Goal: Task Accomplishment & Management: Manage account settings

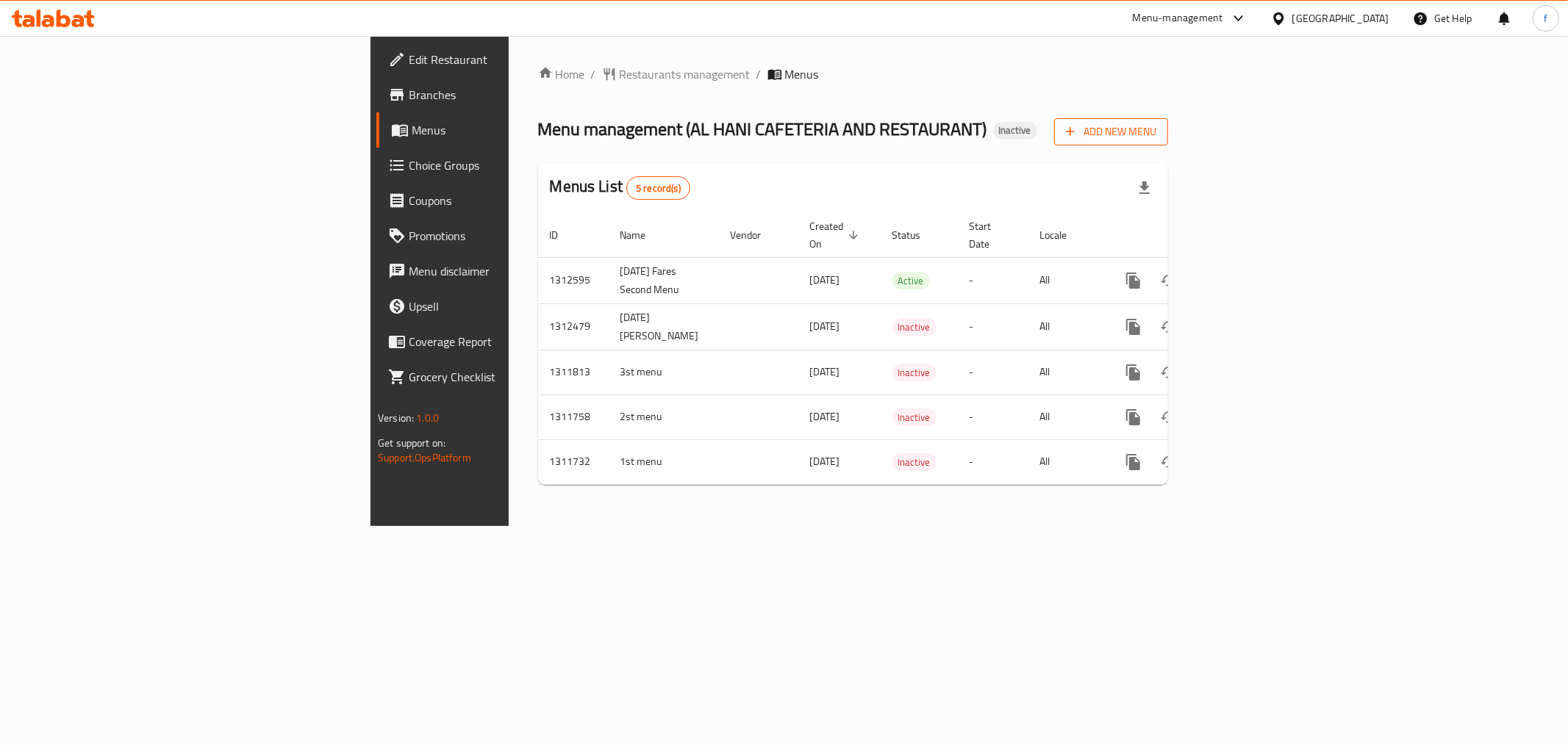
click at [1156, 131] on span "Add New Menu" at bounding box center [1111, 132] width 90 height 18
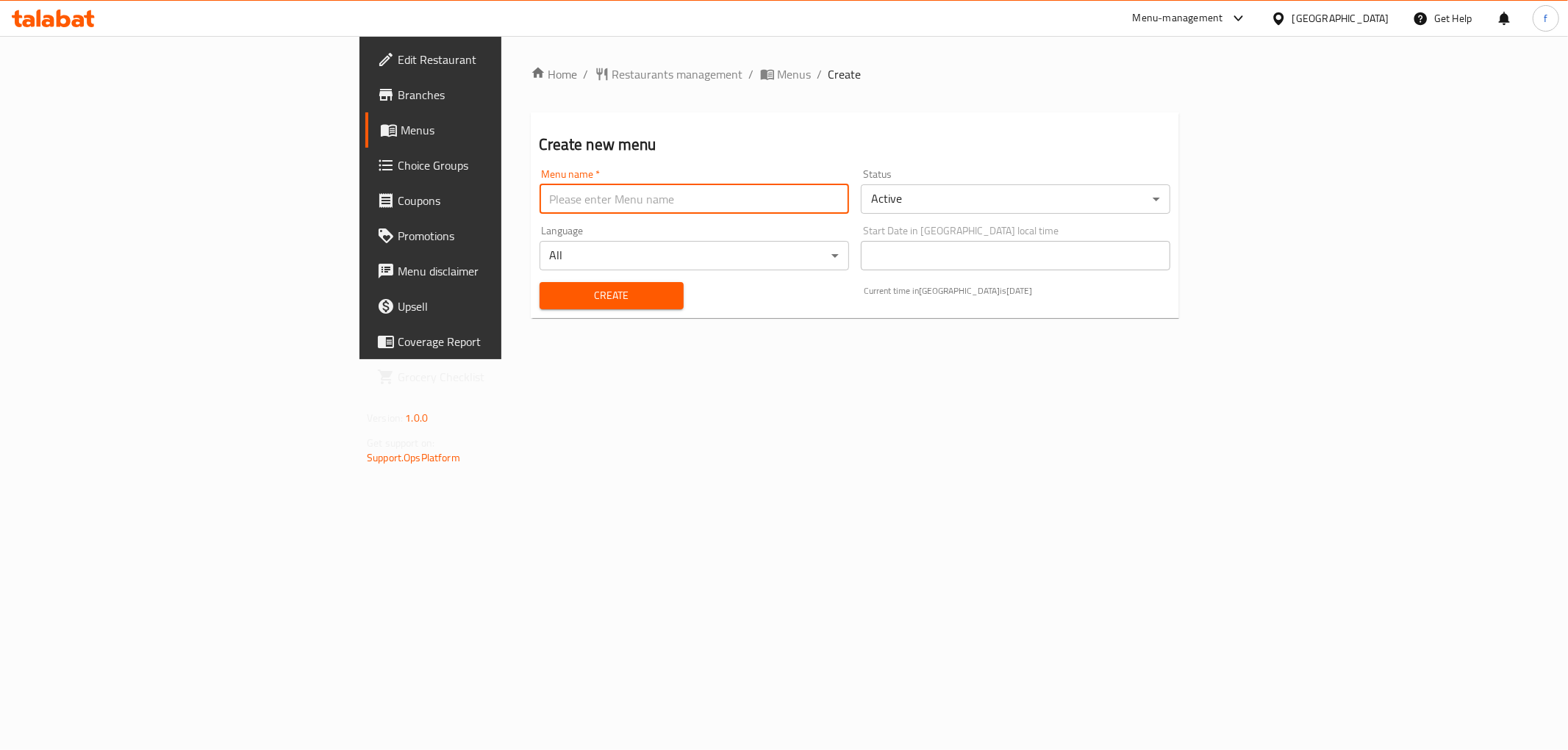
click at [765, 206] on input "text" at bounding box center [694, 199] width 310 height 29
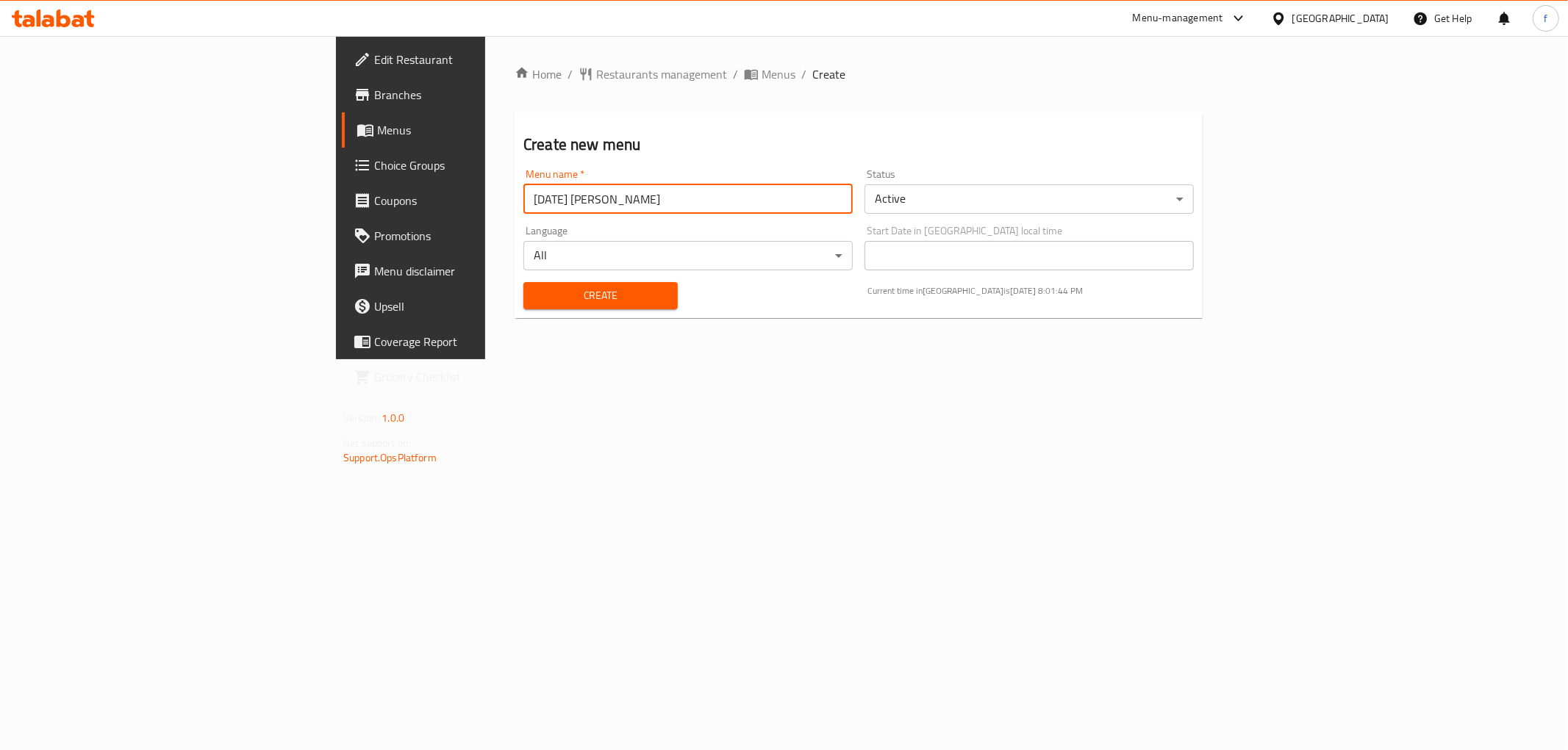
click at [523, 207] on input "17/9/2025 Fares Ahmed" at bounding box center [688, 199] width 330 height 29
paste input "Third Menu"
type input "[DATE] [PERSON_NAME] Third Menu"
click at [586, 296] on button "Create" at bounding box center [601, 296] width 154 height 27
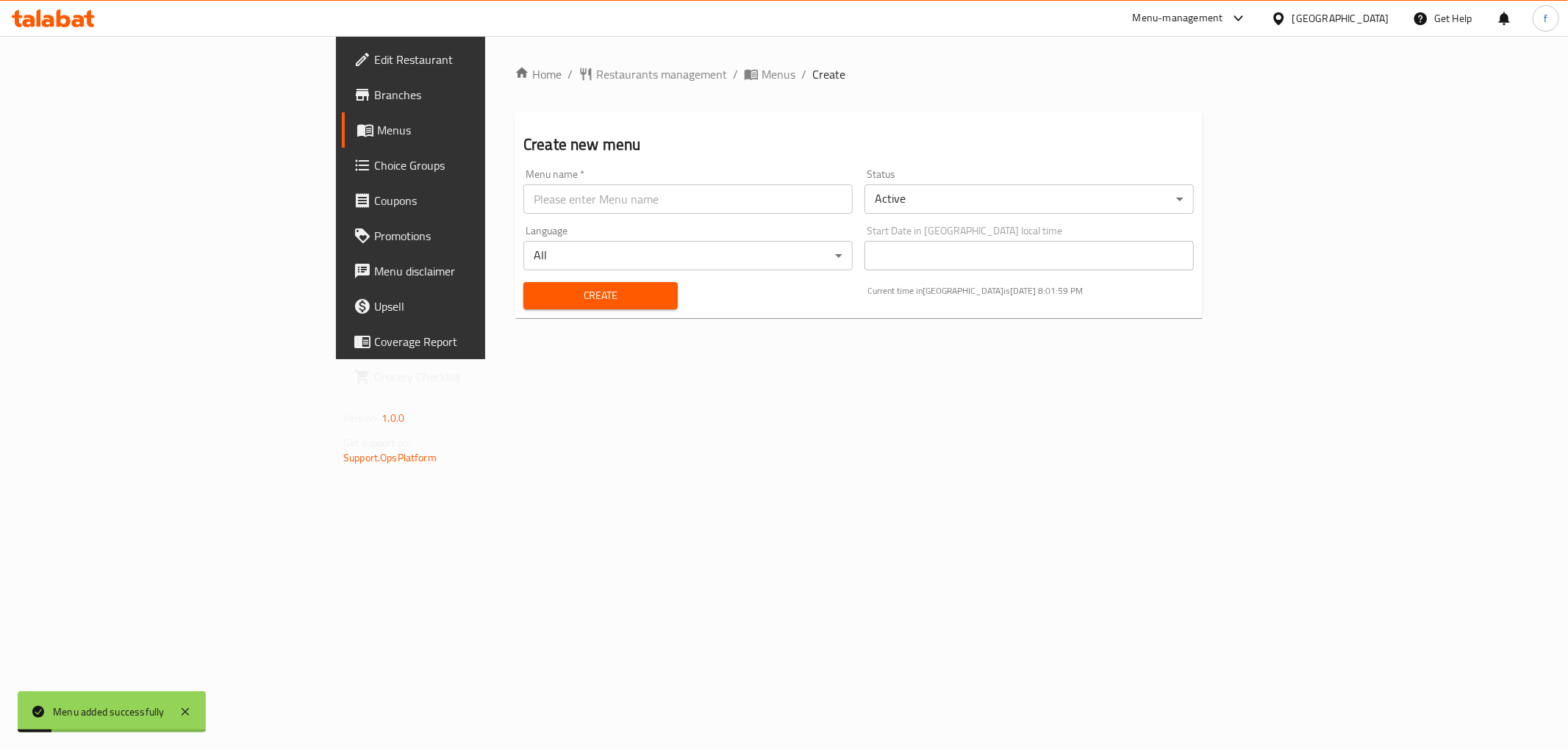
click at [377, 130] on span "Menus" at bounding box center [481, 129] width 209 height 17
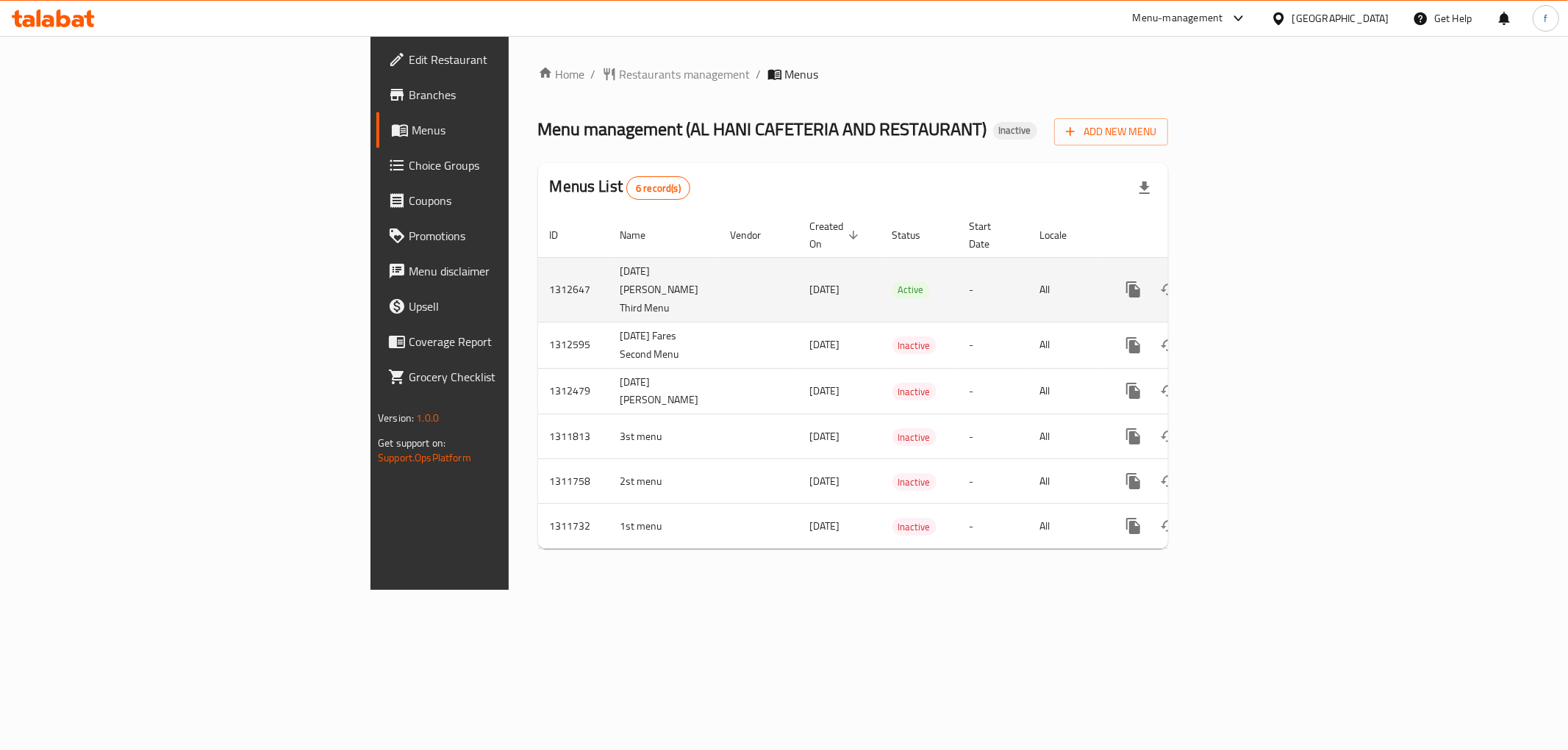
click at [1248, 281] on icon "enhanced table" at bounding box center [1238, 289] width 17 height 17
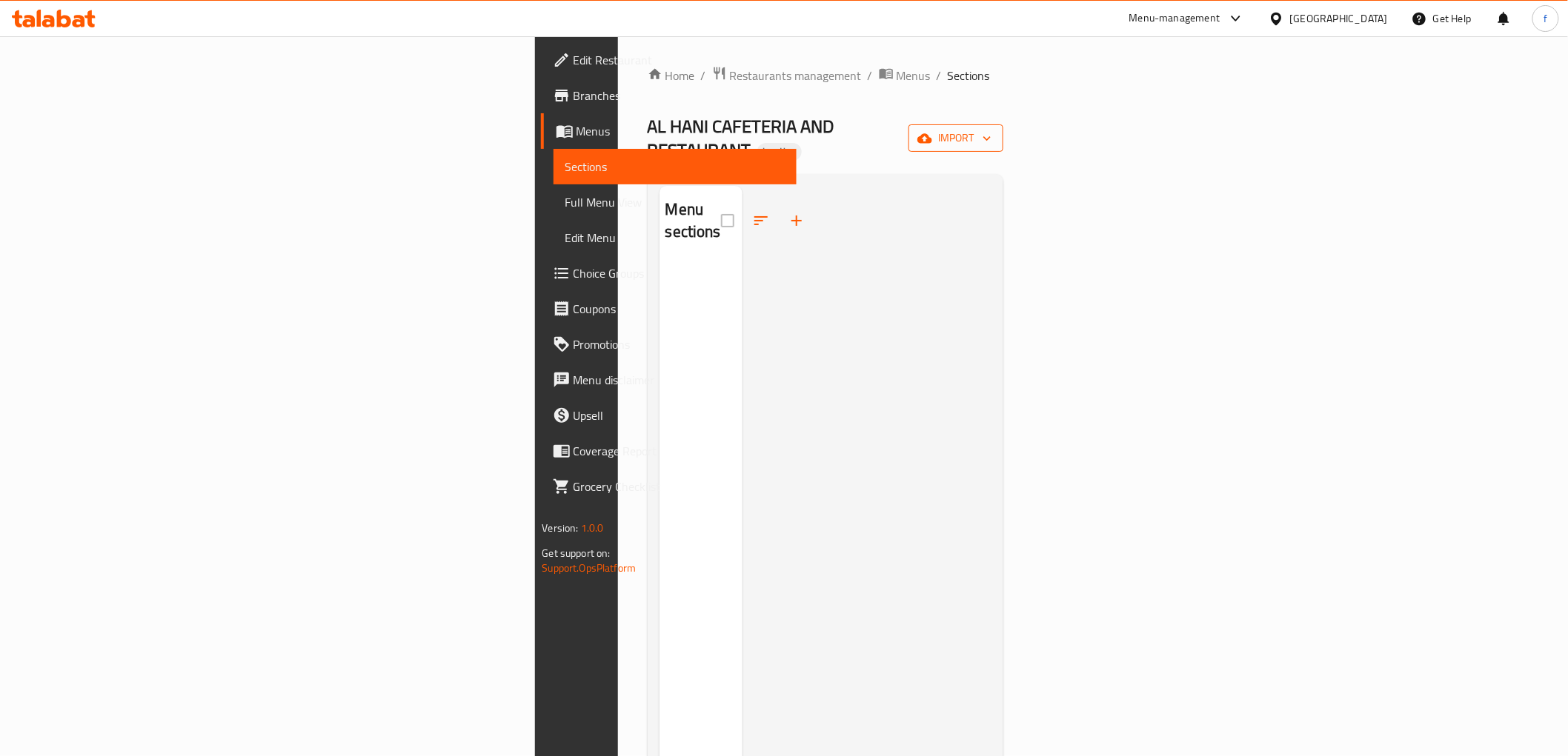
click at [1003, 141] on button "import" at bounding box center [956, 138] width 95 height 28
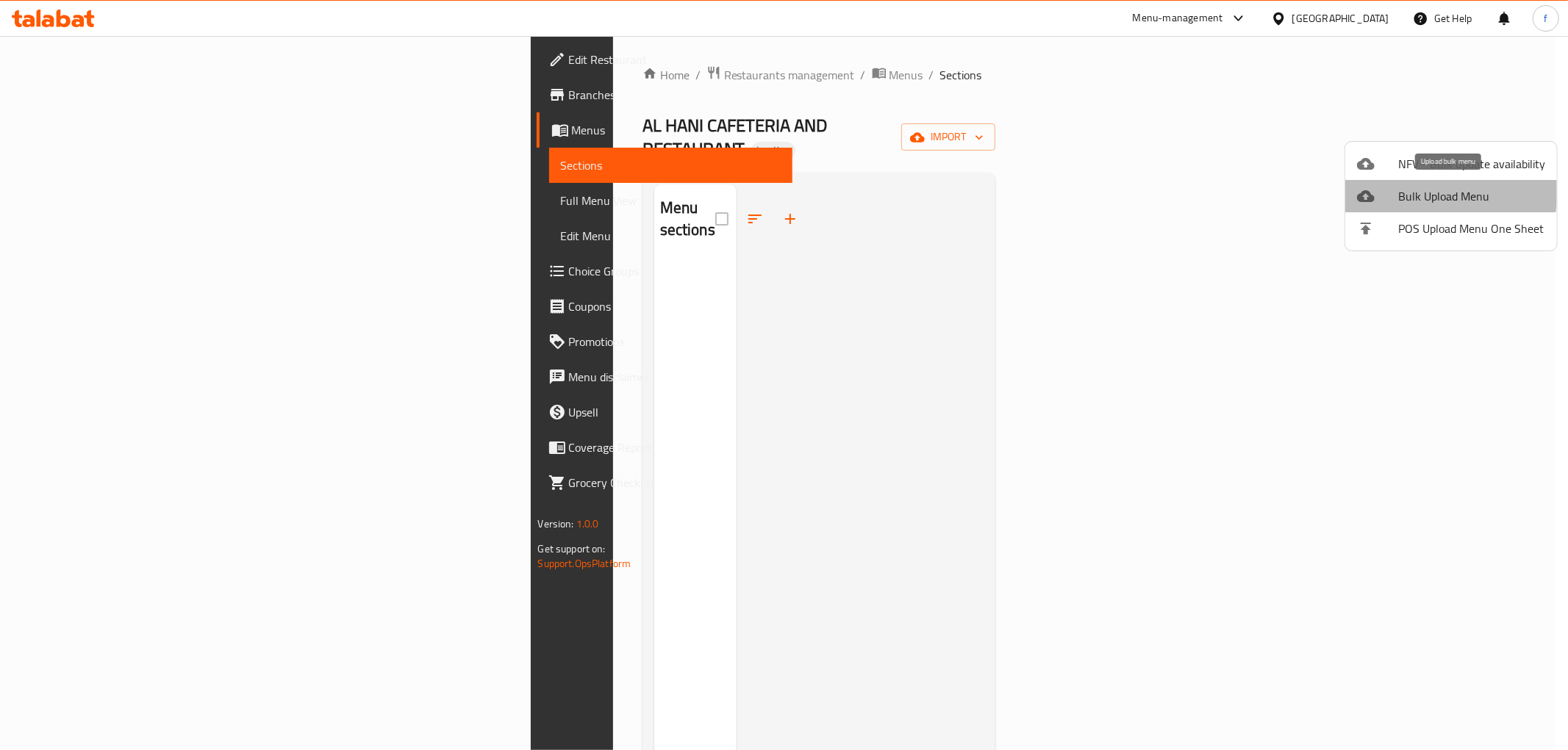
click at [1428, 191] on span "Bulk Upload Menu" at bounding box center [1471, 195] width 147 height 17
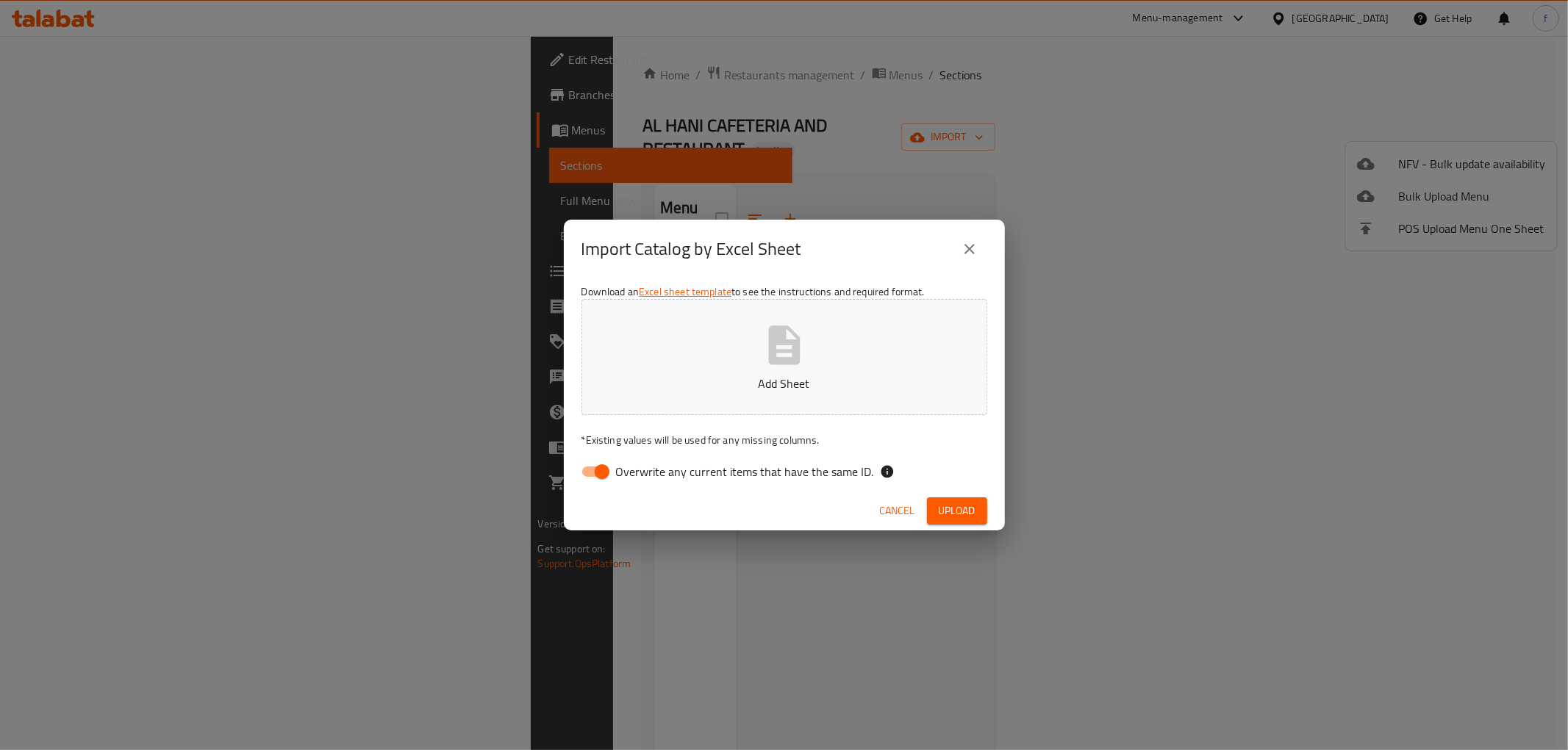
click at [649, 463] on span "Overwrite any current items that have the same ID." at bounding box center [745, 471] width 258 height 17
click at [644, 463] on input "Overwrite any current items that have the same ID." at bounding box center [601, 472] width 84 height 28
checkbox input "false"
click at [959, 502] on span "Upload" at bounding box center [957, 511] width 36 height 18
click at [967, 512] on span "Upload" at bounding box center [957, 511] width 36 height 18
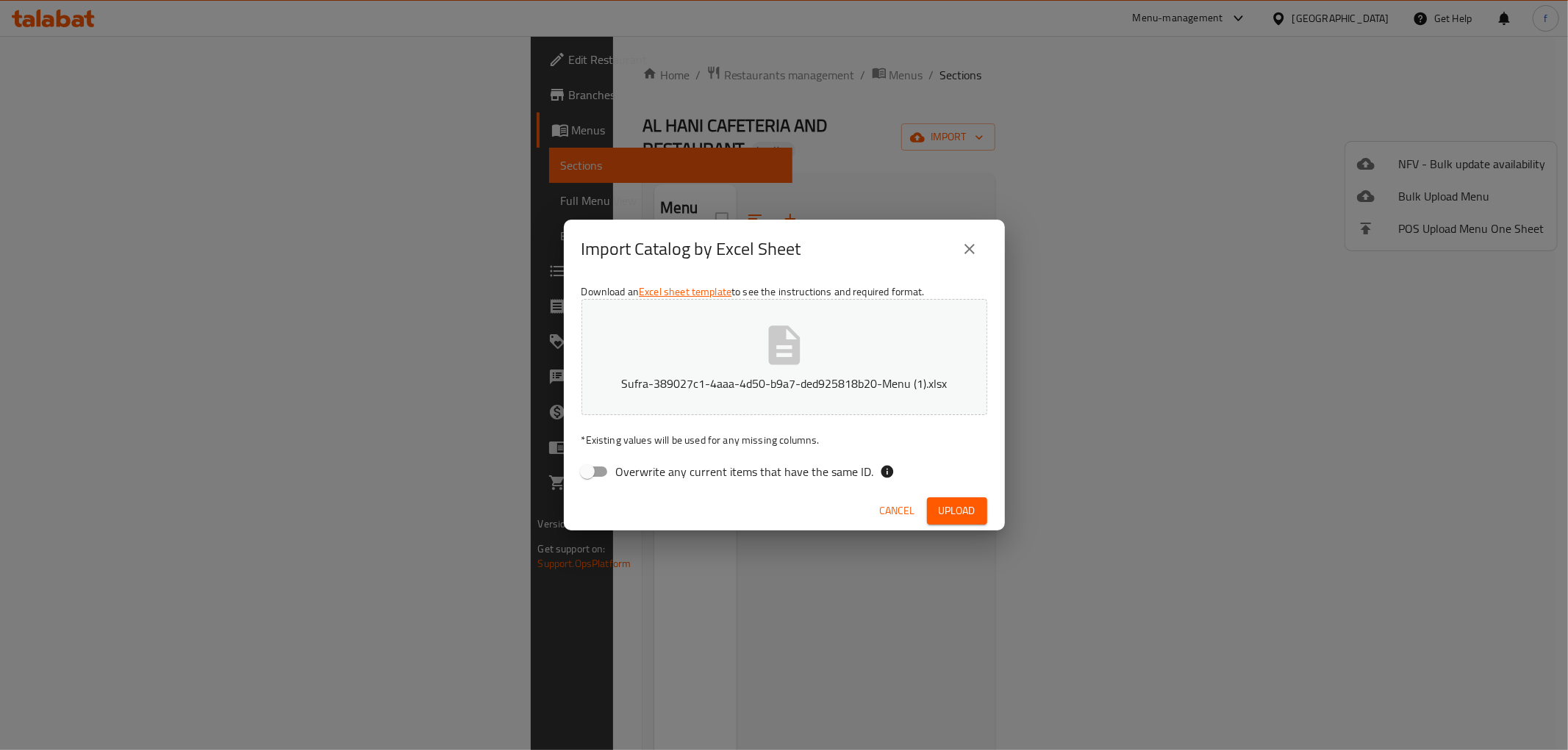
click at [975, 504] on span "Upload" at bounding box center [957, 511] width 36 height 18
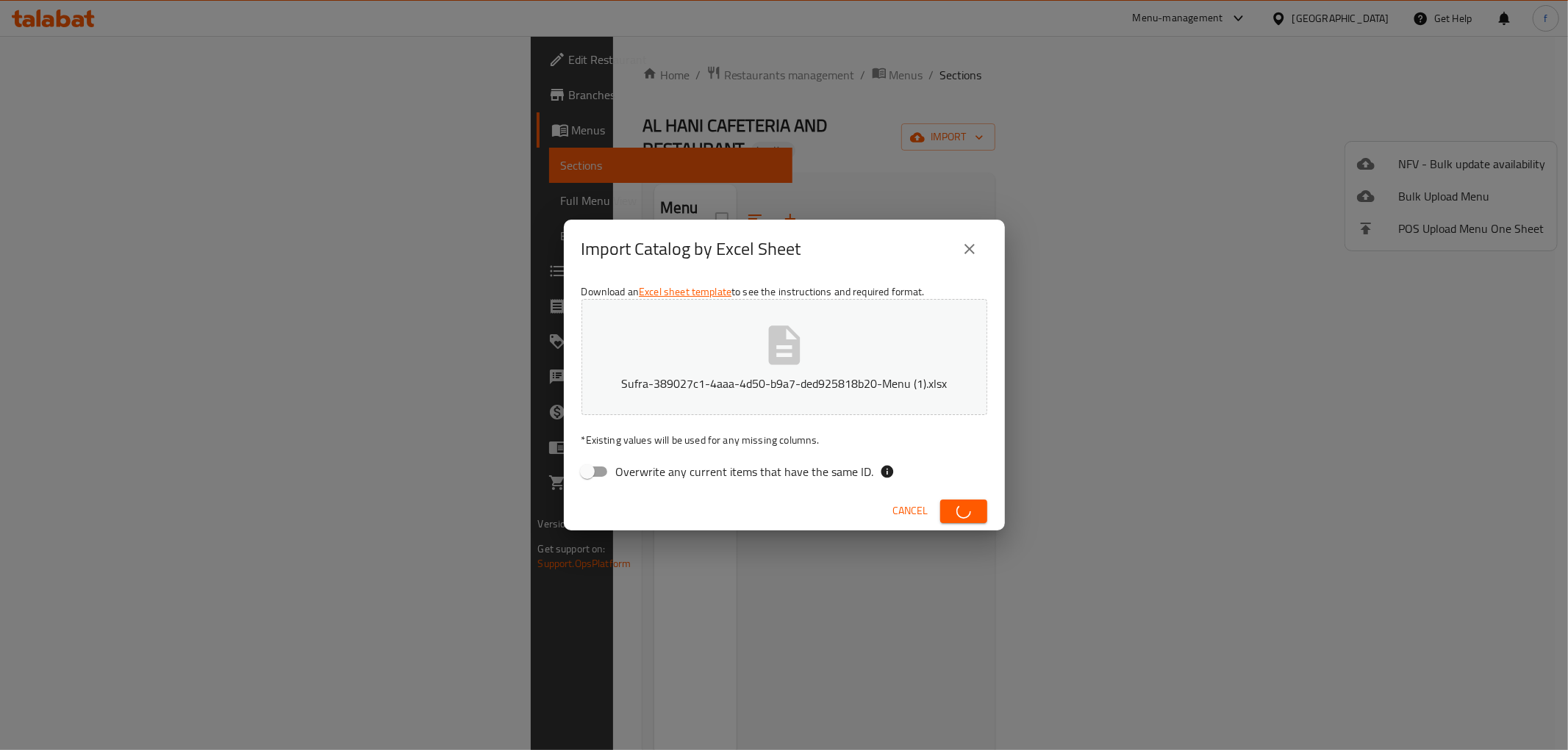
click at [975, 504] on span "button" at bounding box center [963, 512] width 23 height 15
click at [975, 504] on span "Upload" at bounding box center [957, 511] width 36 height 18
click at [915, 320] on button "Sufra-389027c1-4aaa-4d50-b9a7-ded925818b20-Menu (1).xlsx" at bounding box center [784, 357] width 406 height 116
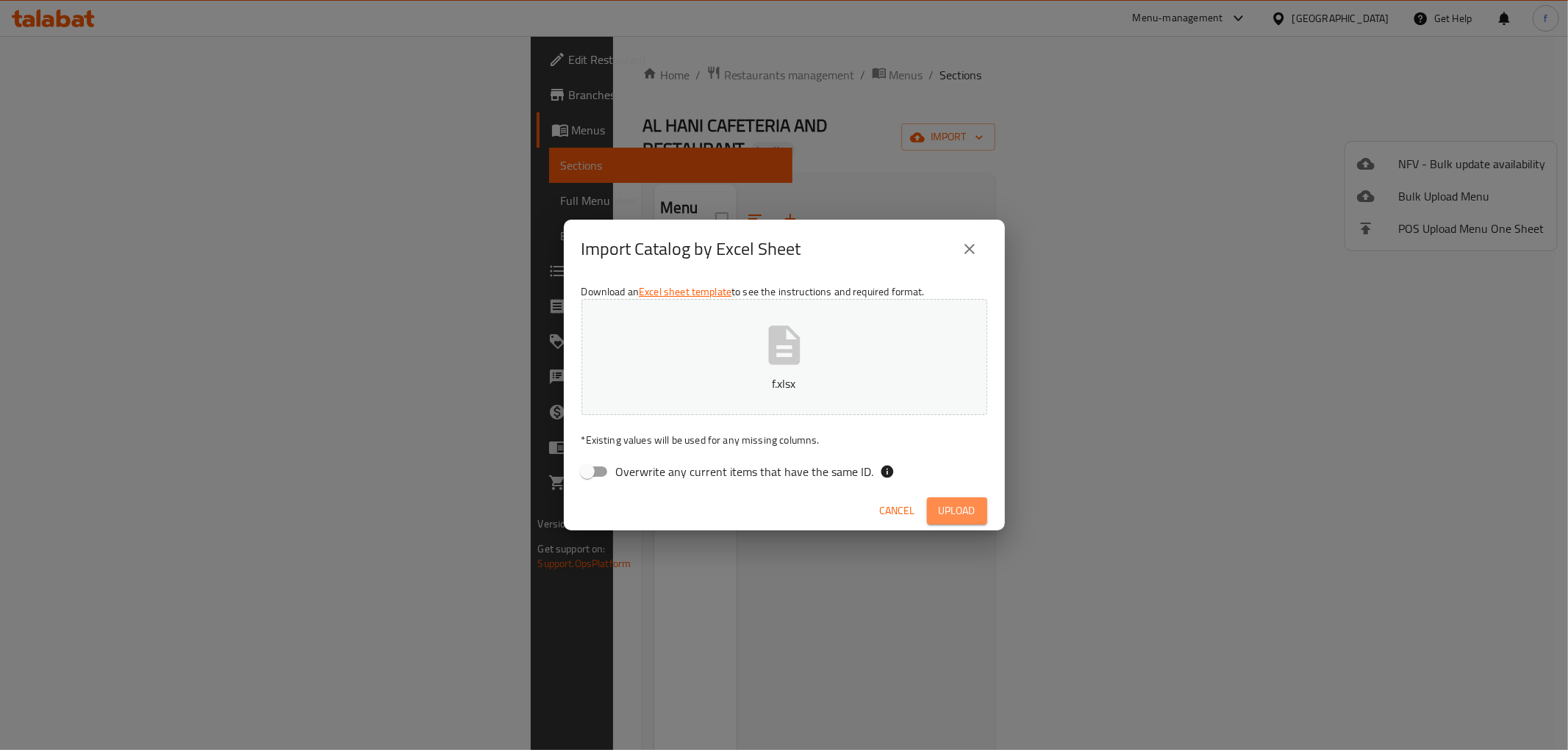
click at [949, 499] on button "Upload" at bounding box center [957, 511] width 60 height 27
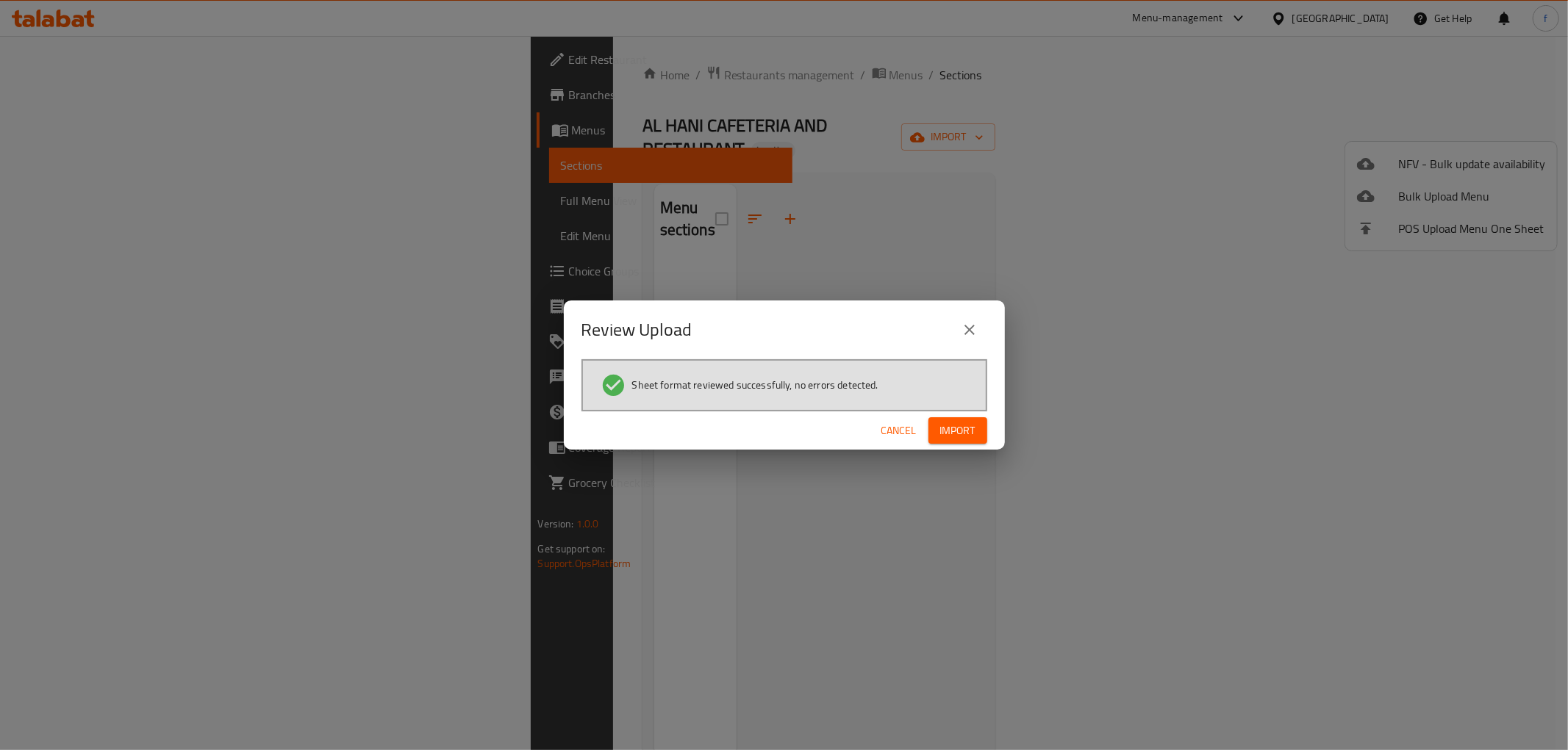
click at [967, 407] on div "Sheet format reviewed successfully, no errors detected." at bounding box center [784, 385] width 406 height 52
click at [962, 417] on button "Import" at bounding box center [958, 430] width 59 height 27
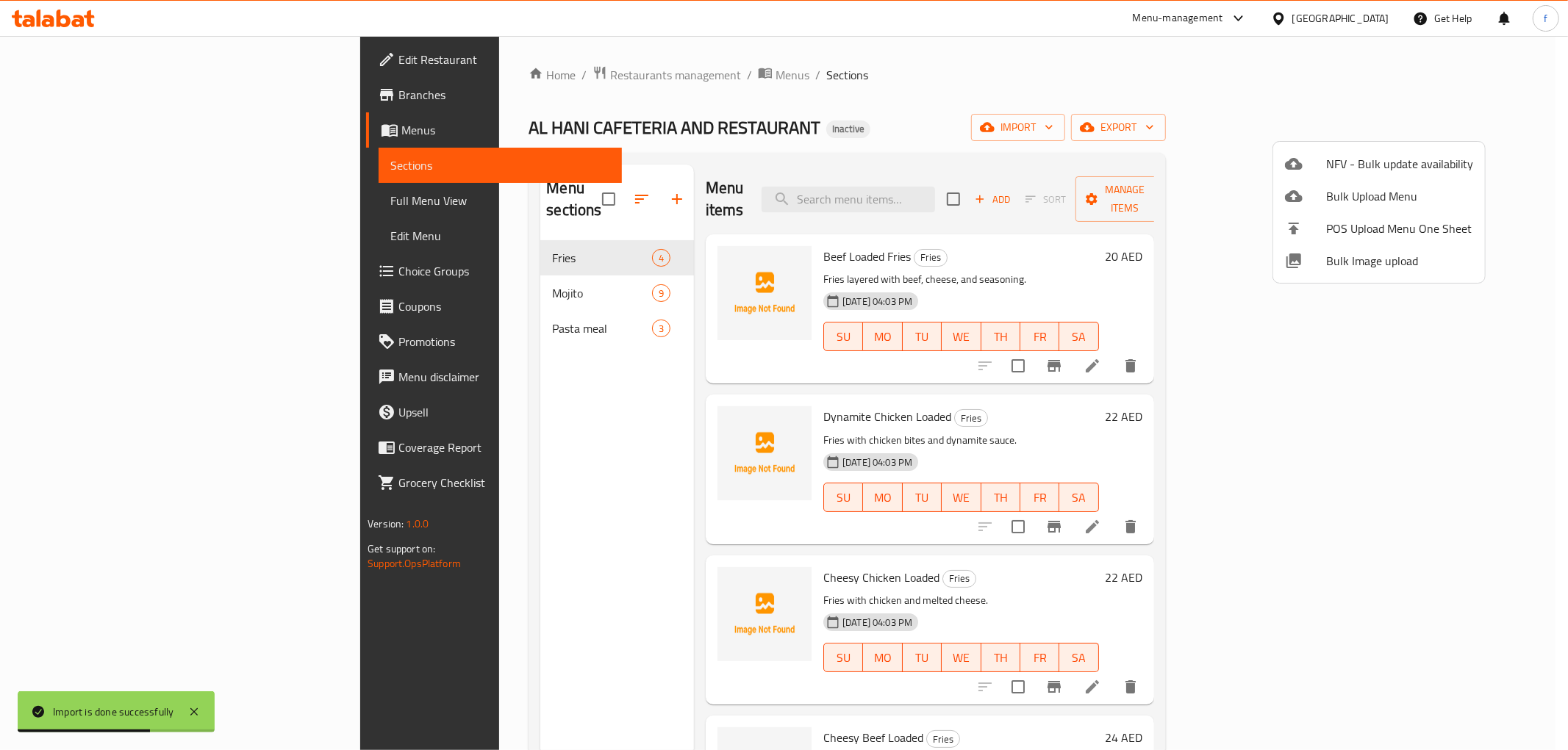
click at [81, 204] on div at bounding box center [784, 375] width 1568 height 750
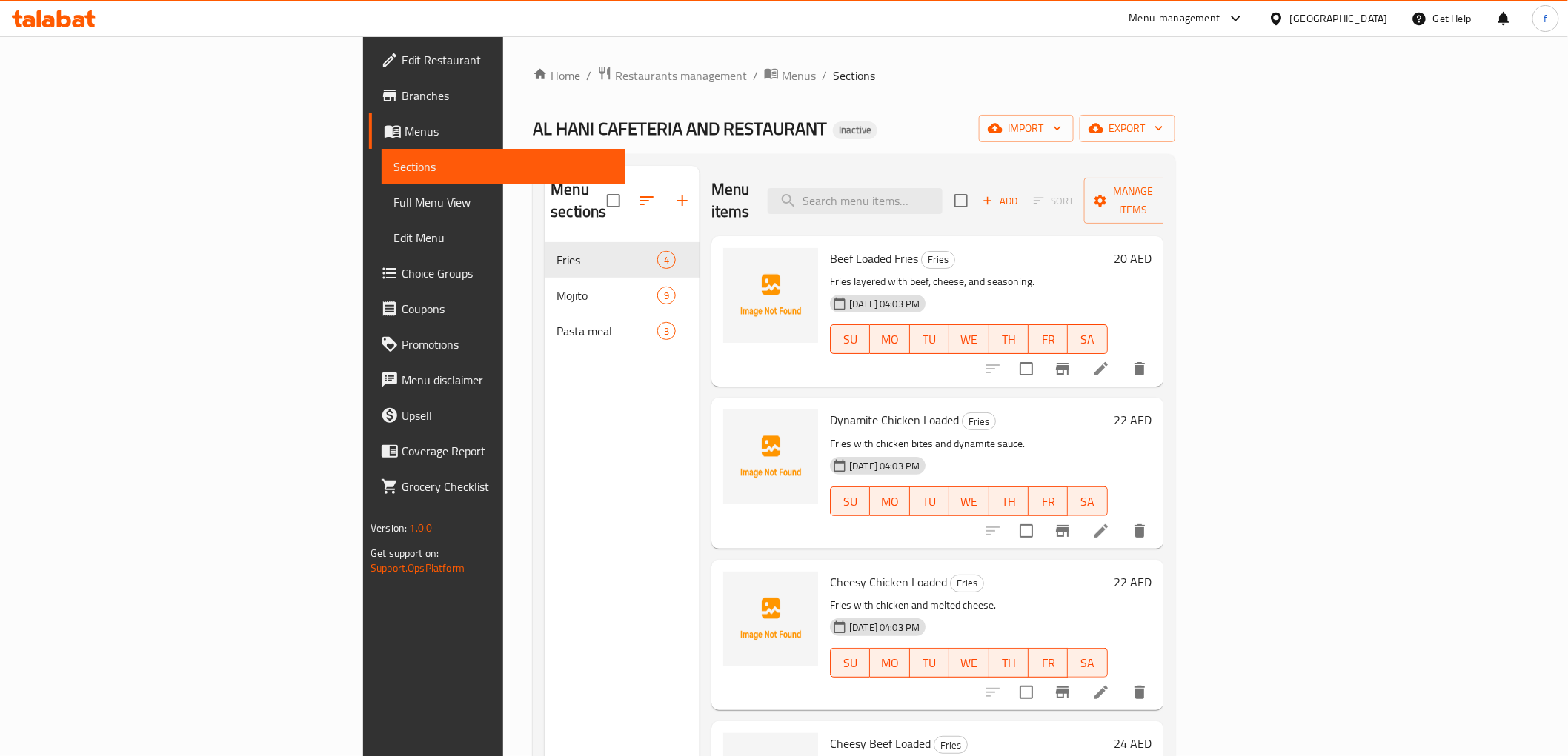
click at [393, 209] on span "Full Menu View" at bounding box center [503, 202] width 220 height 18
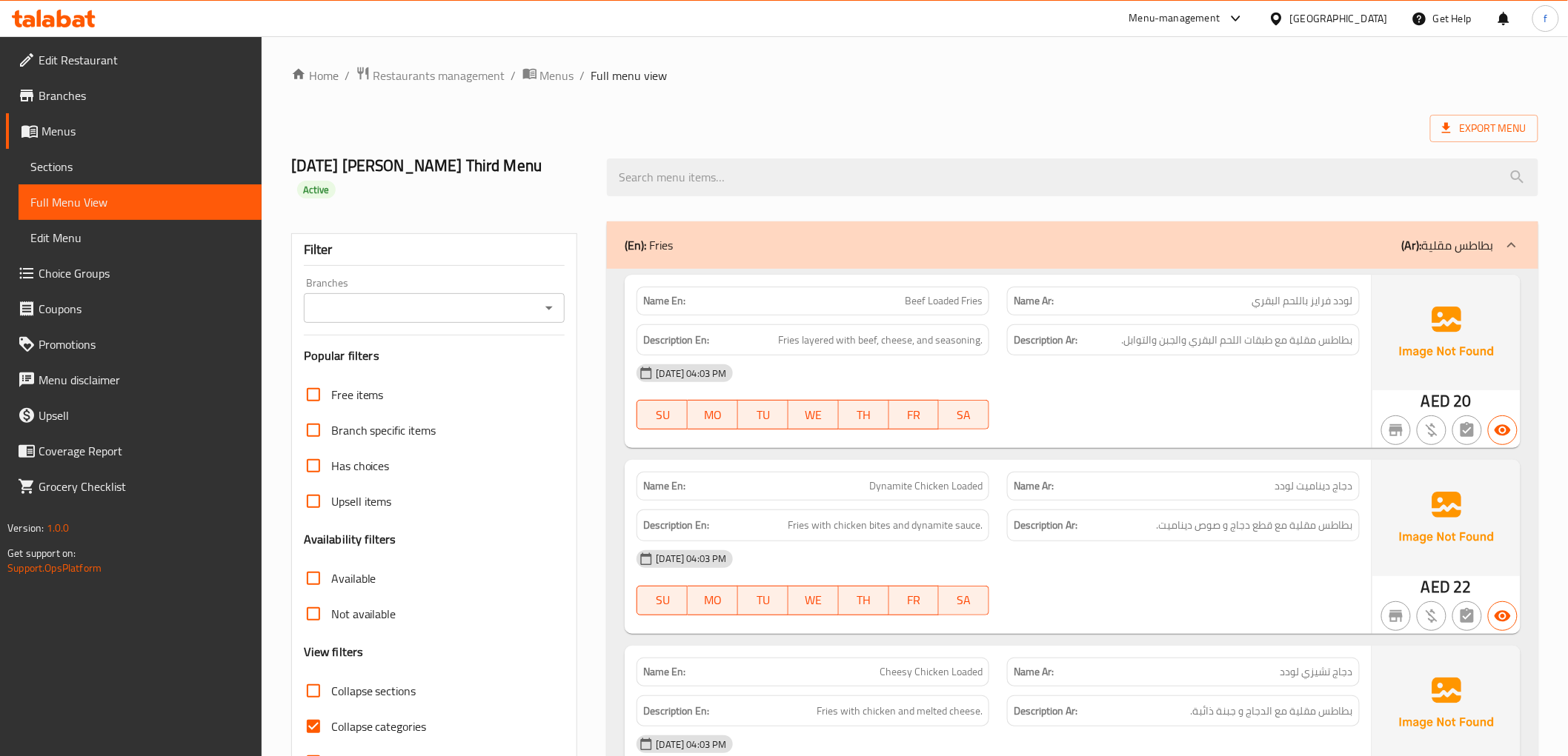
scroll to position [164, 0]
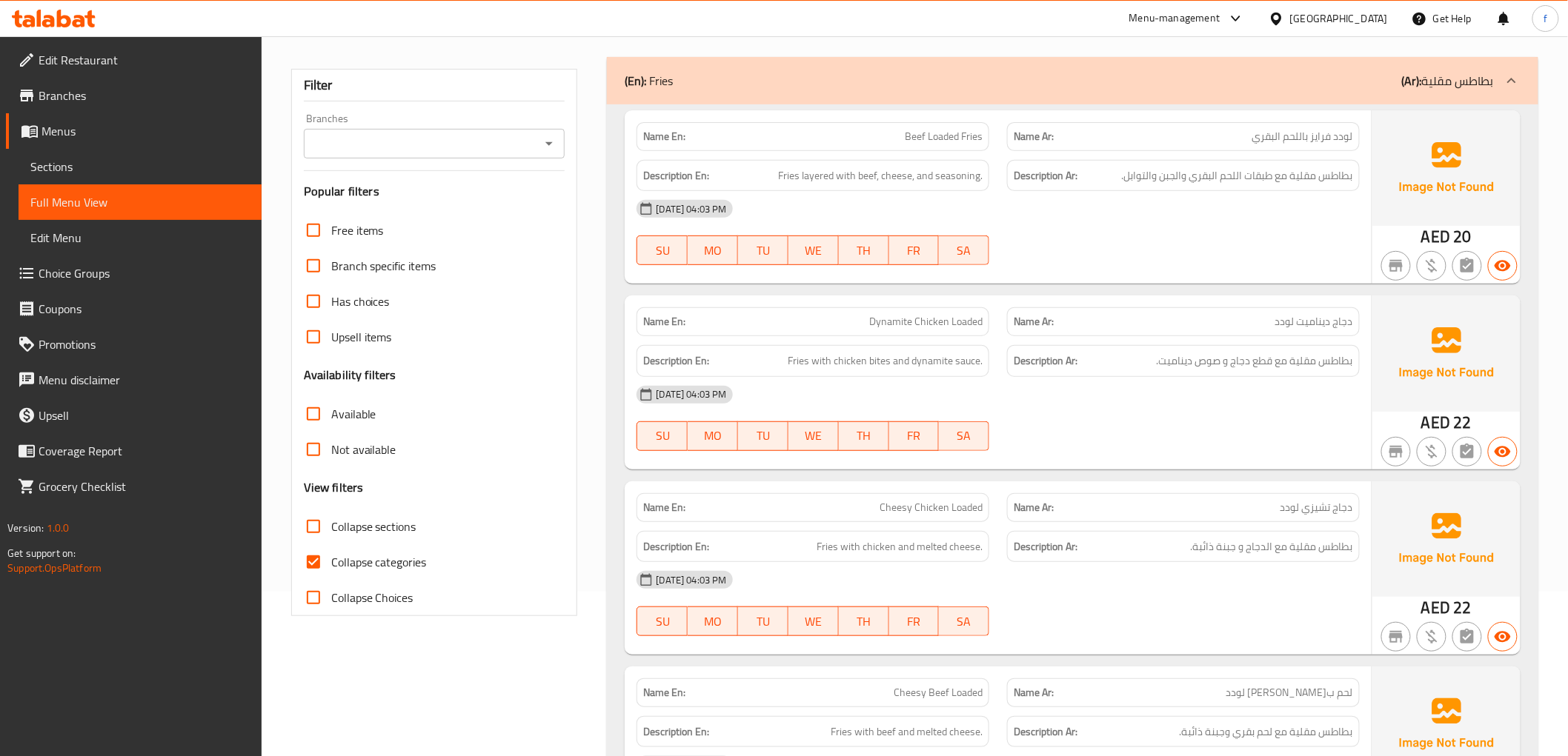
click at [336, 553] on span "Collapse categories" at bounding box center [379, 562] width 95 height 18
click at [331, 544] on input "Collapse categories" at bounding box center [313, 562] width 36 height 36
checkbox input "false"
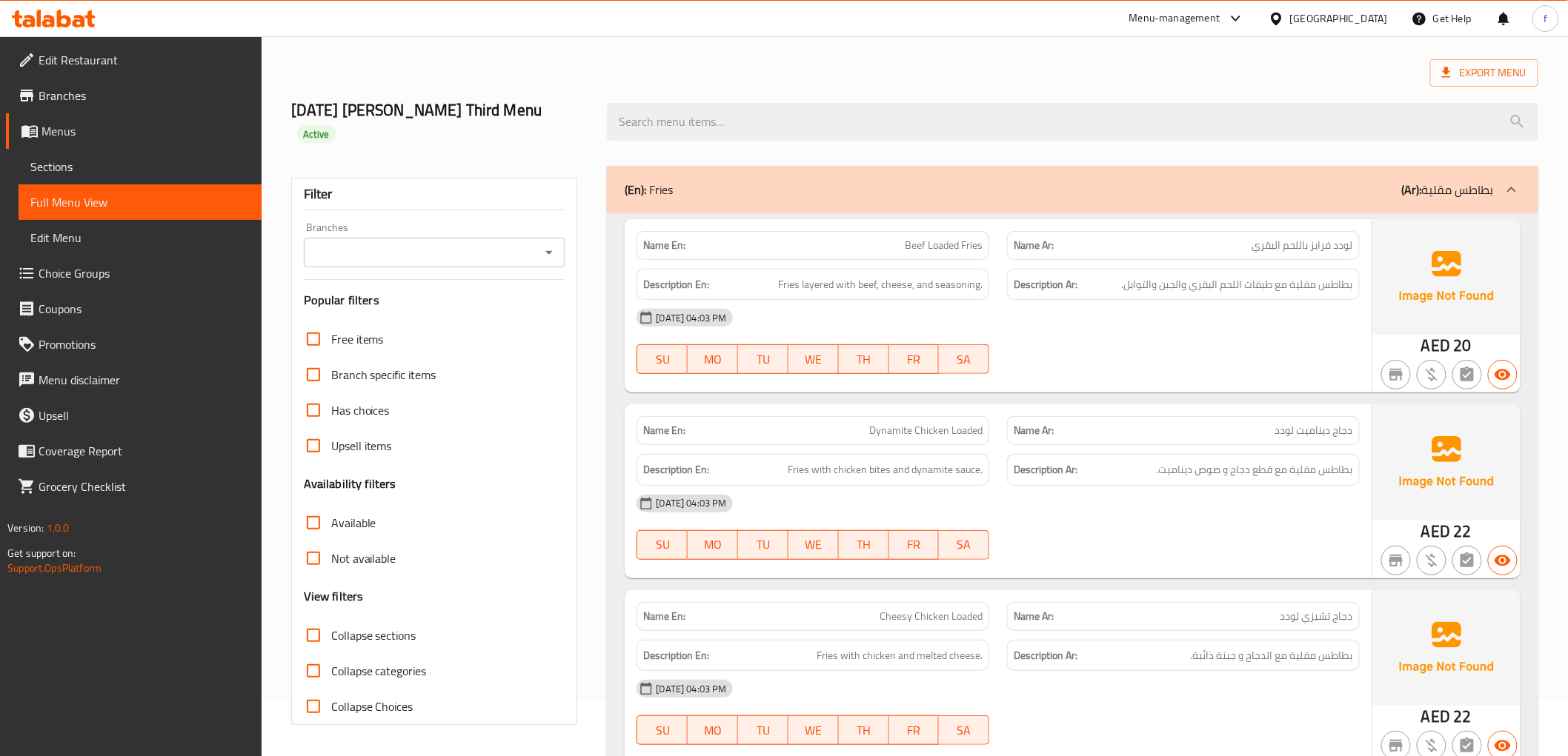
scroll to position [0, 0]
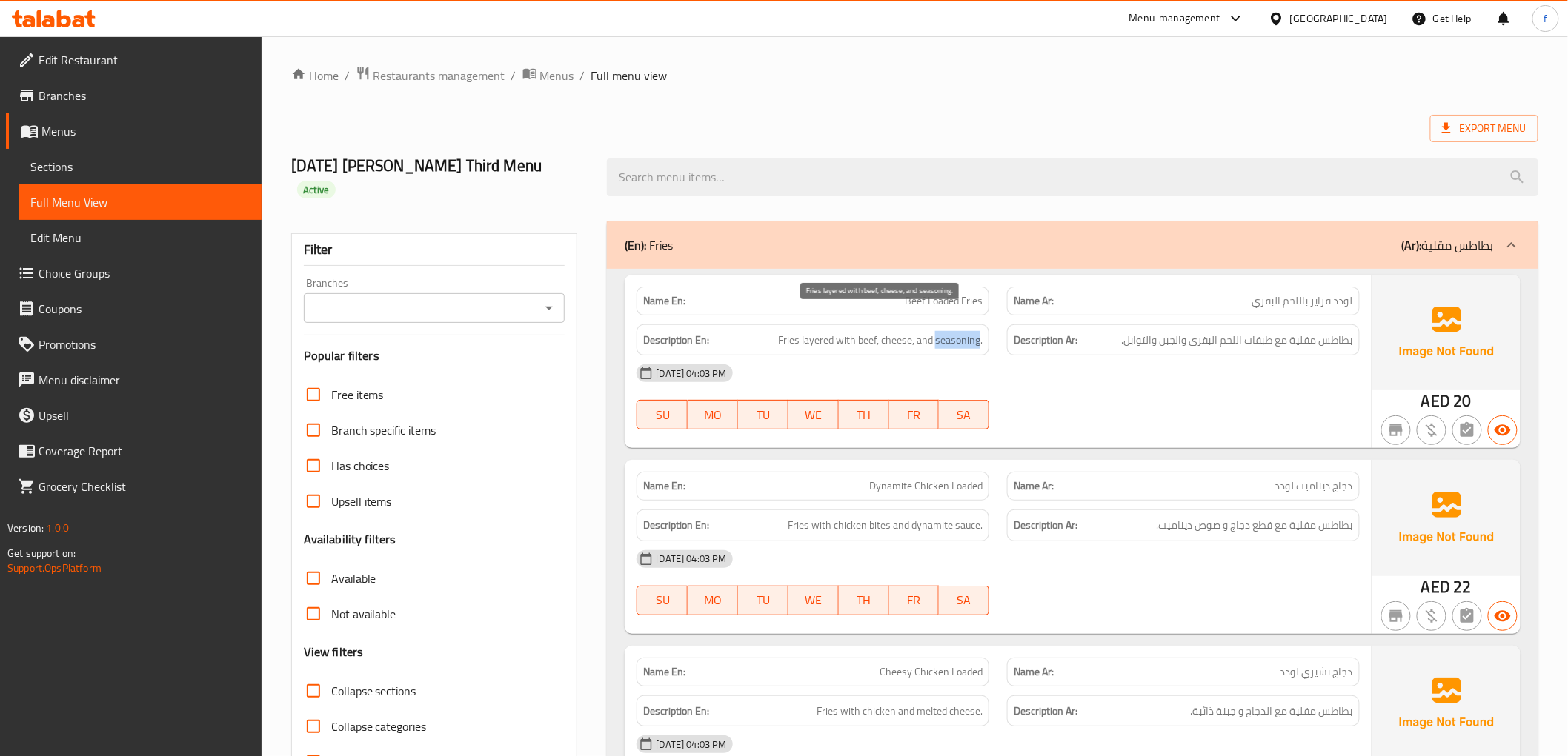
drag, startPoint x: 937, startPoint y: 320, endPoint x: 981, endPoint y: 315, distance: 44.3
click at [981, 331] on span "Fries layered with beef, cheese, and seasoning." at bounding box center [880, 340] width 205 height 18
copy span "seasoning"
click at [1174, 397] on div "17-09-2025 04:03 PM SU MO TU WE TH FR SA" at bounding box center [998, 396] width 740 height 83
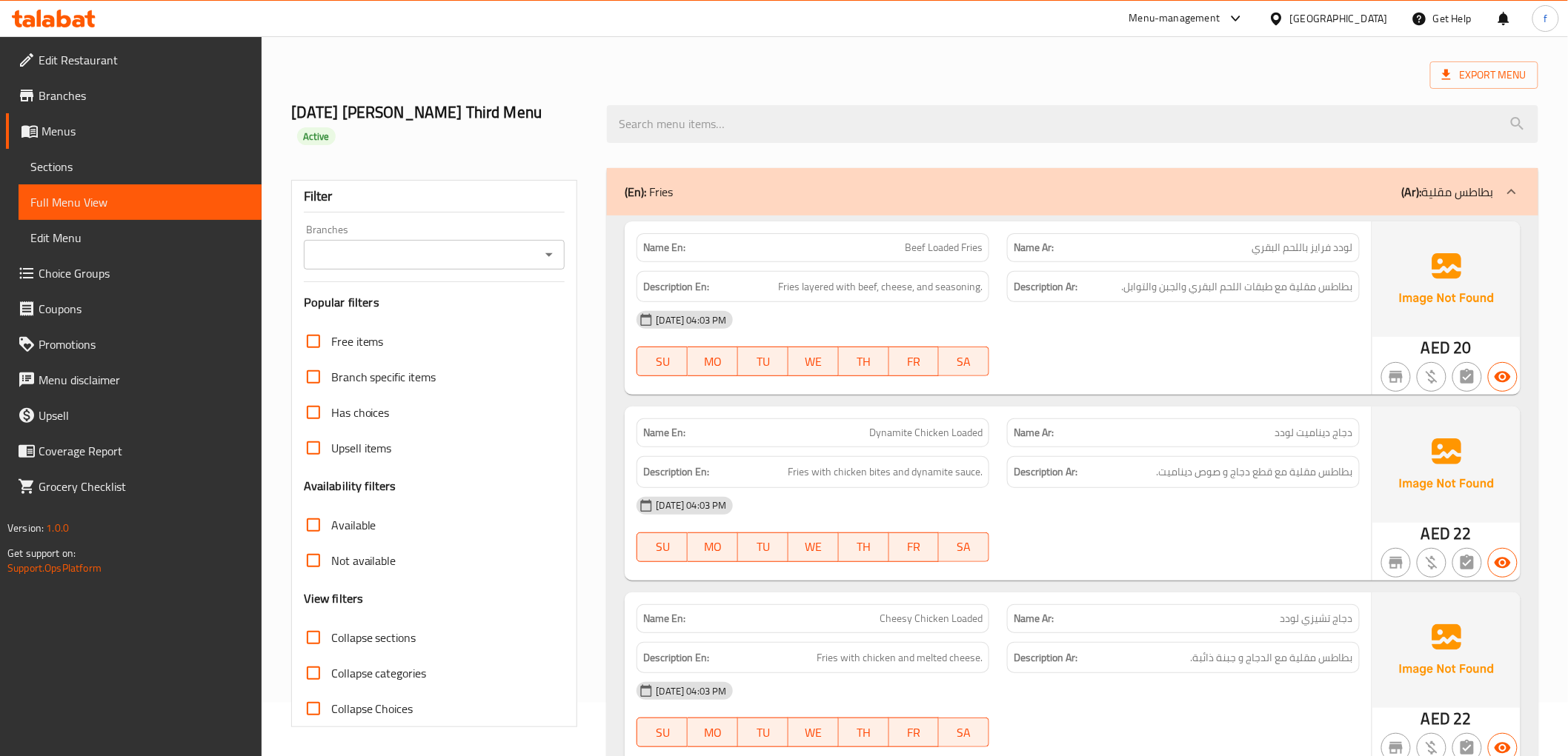
scroll to position [82, 0]
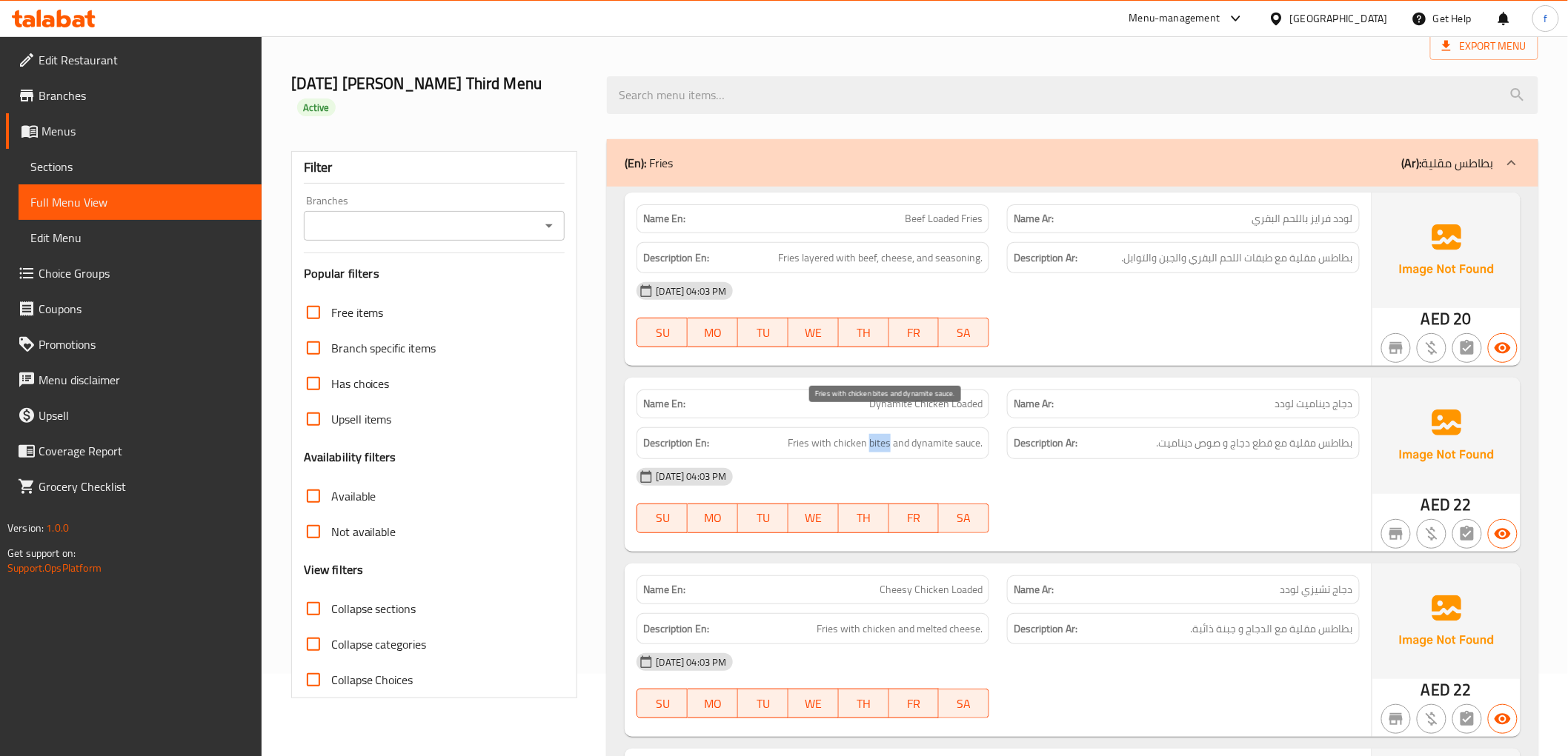
drag, startPoint x: 870, startPoint y: 422, endPoint x: 891, endPoint y: 421, distance: 21.0
click at [891, 434] on span "Fries with chicken bites and dynamite sauce." at bounding box center [884, 443] width 195 height 18
copy span "bites"
click at [1171, 273] on div "[DATE] 04:03 PM" at bounding box center [998, 290] width 740 height 36
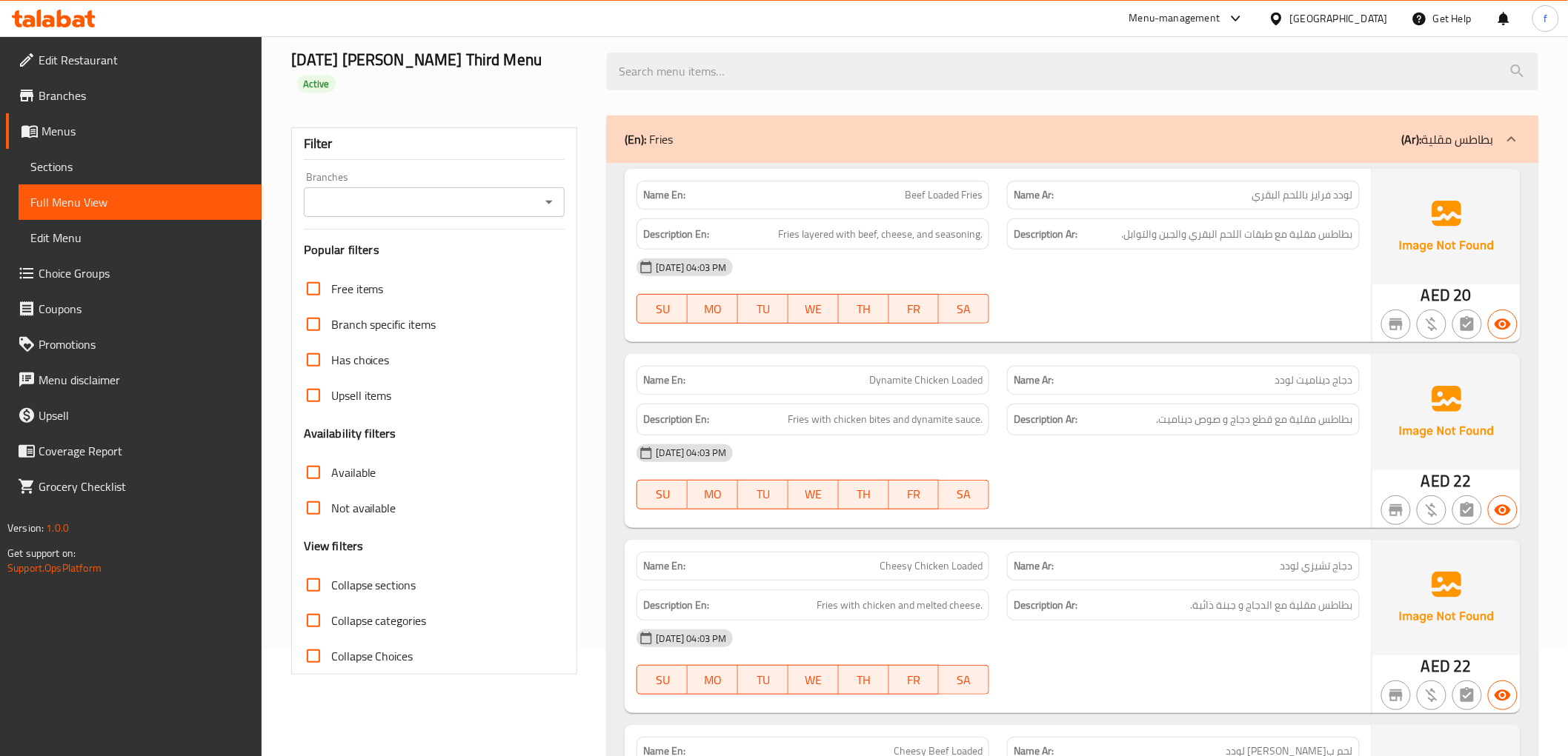
scroll to position [0, 0]
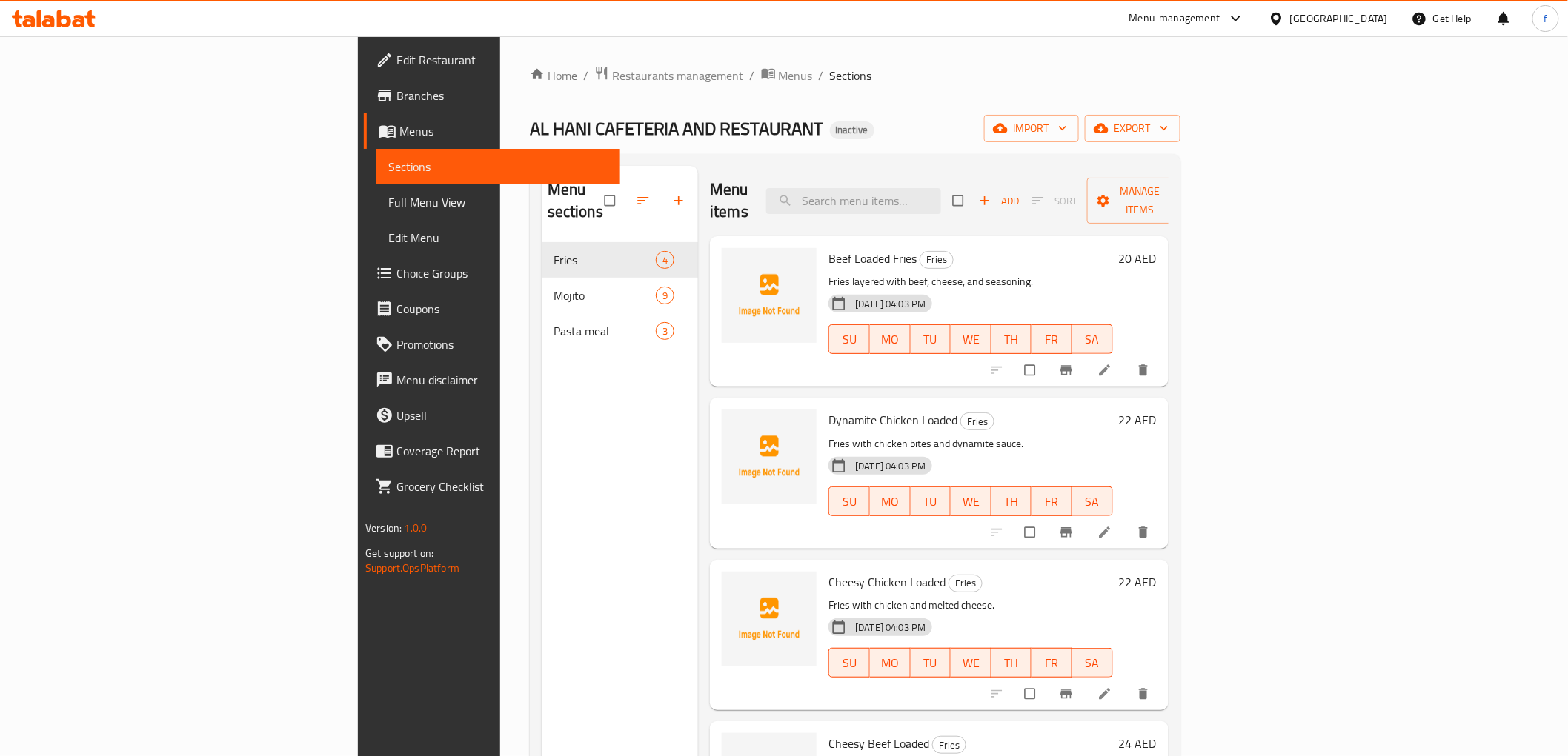
click at [1127, 521] on li at bounding box center [1106, 532] width 42 height 23
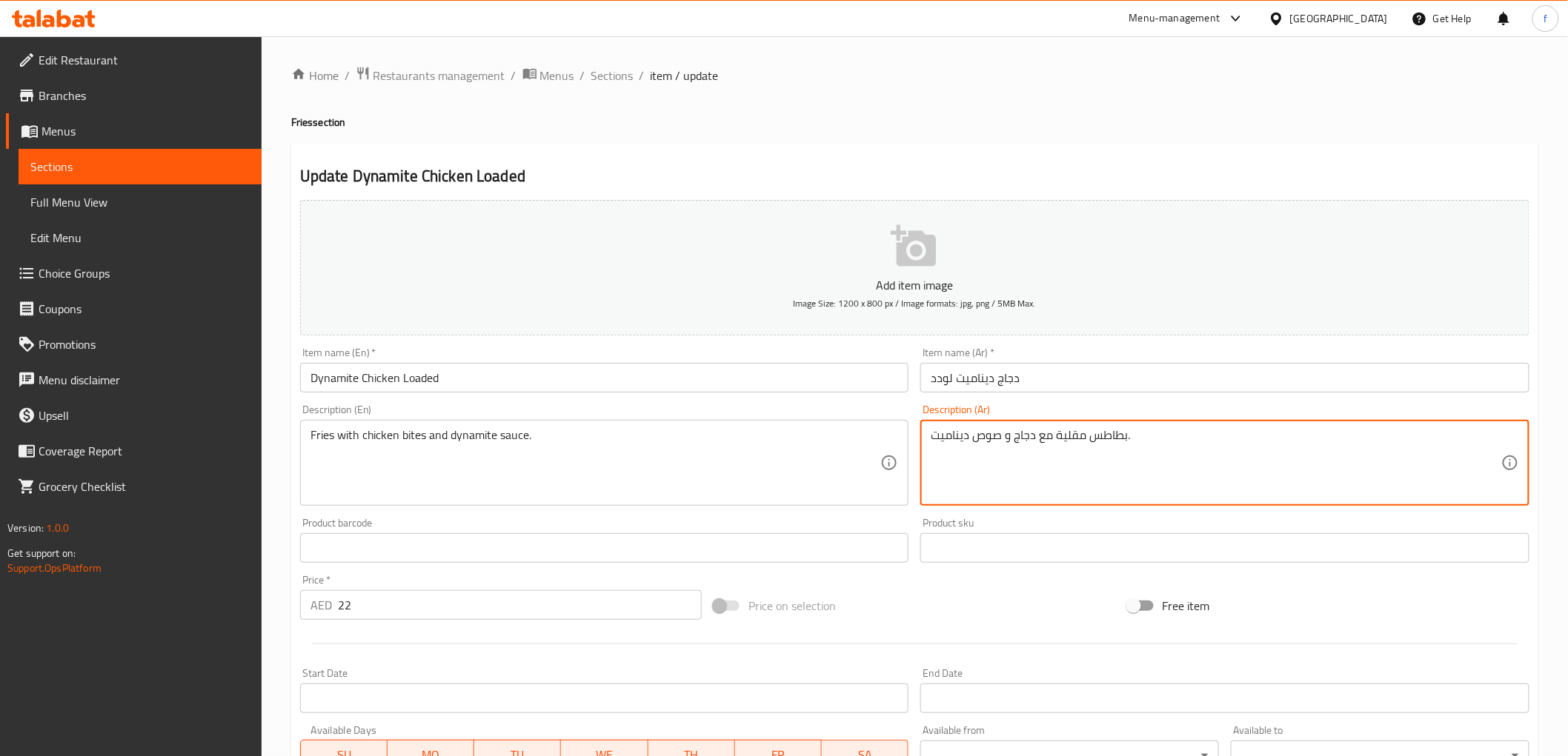
click at [1014, 440] on textarea "بطاطس مقلية مع دجاج و صوص ديناميت." at bounding box center [1215, 463] width 570 height 70
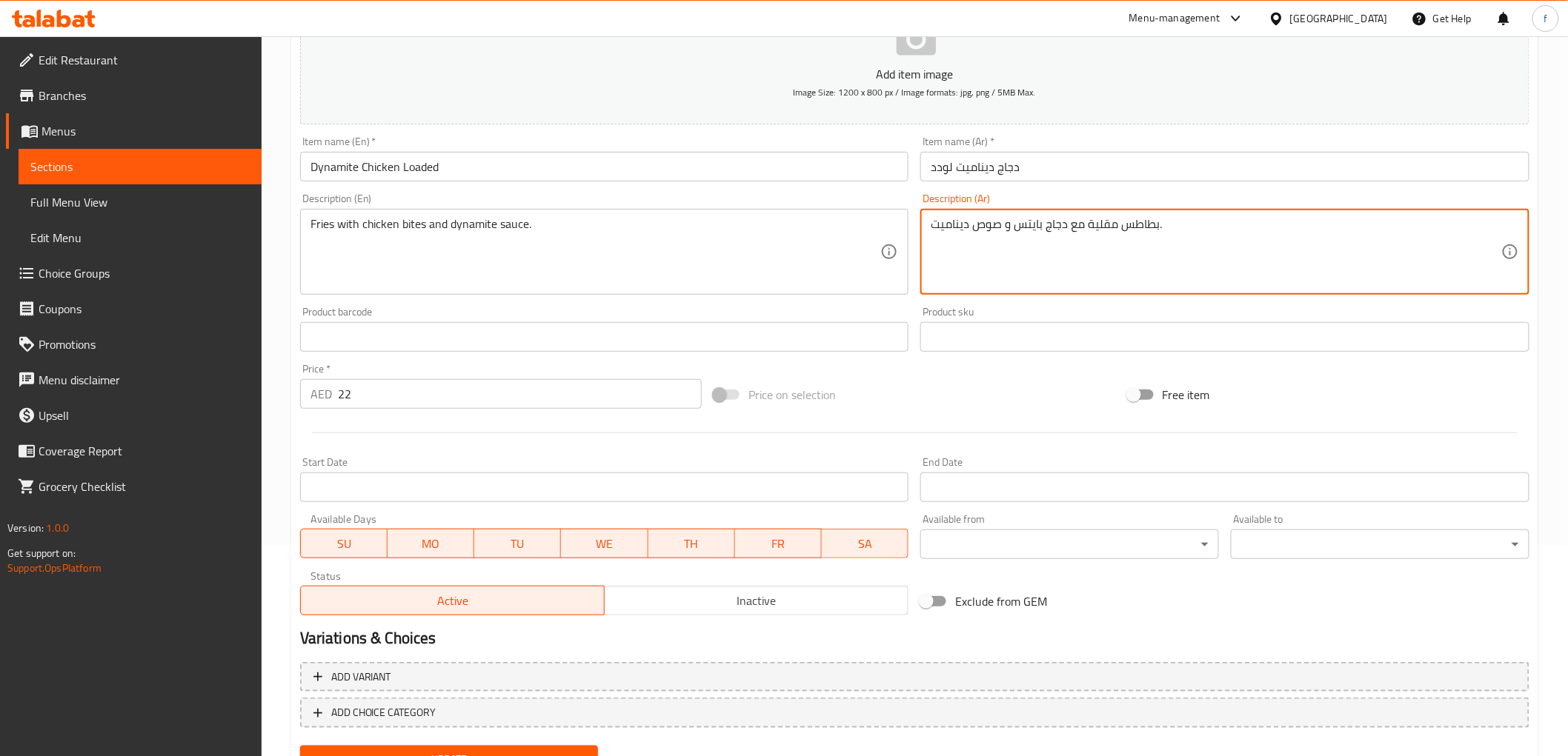
scroll to position [276, 0]
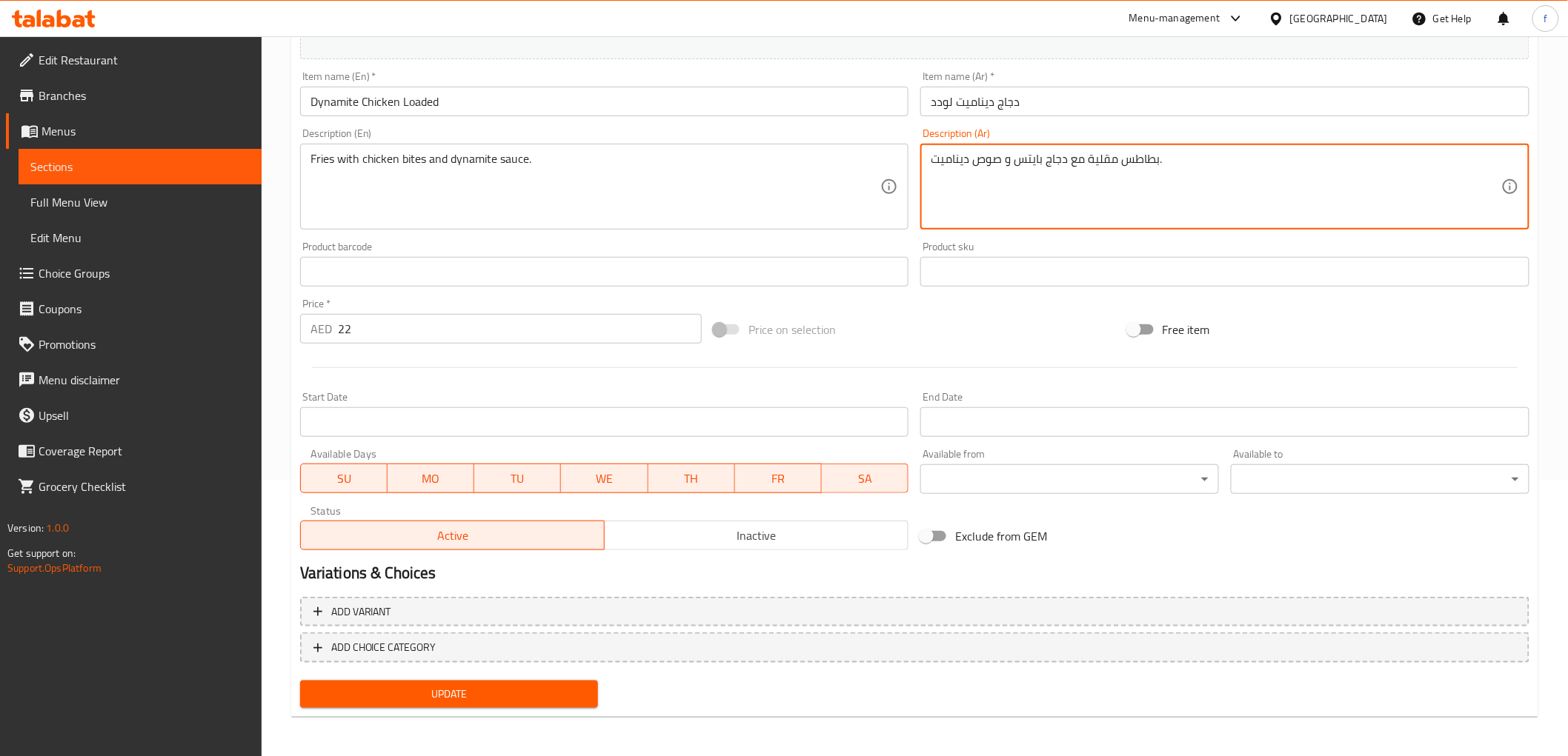
type textarea "بطاطس مقلية مع دجاج بايتس و صوص ديناميت."
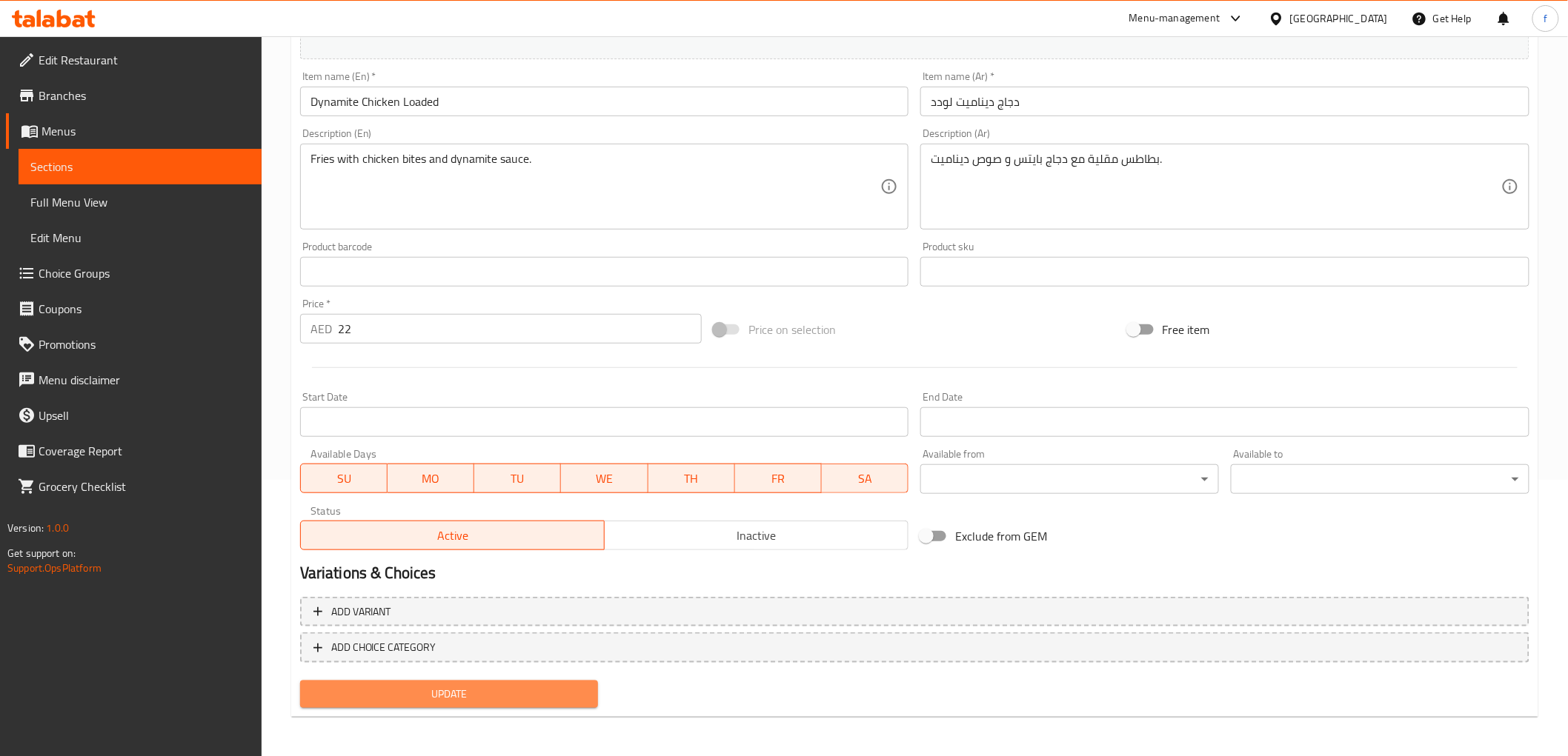
click at [572, 685] on span "Update" at bounding box center [449, 694] width 275 height 18
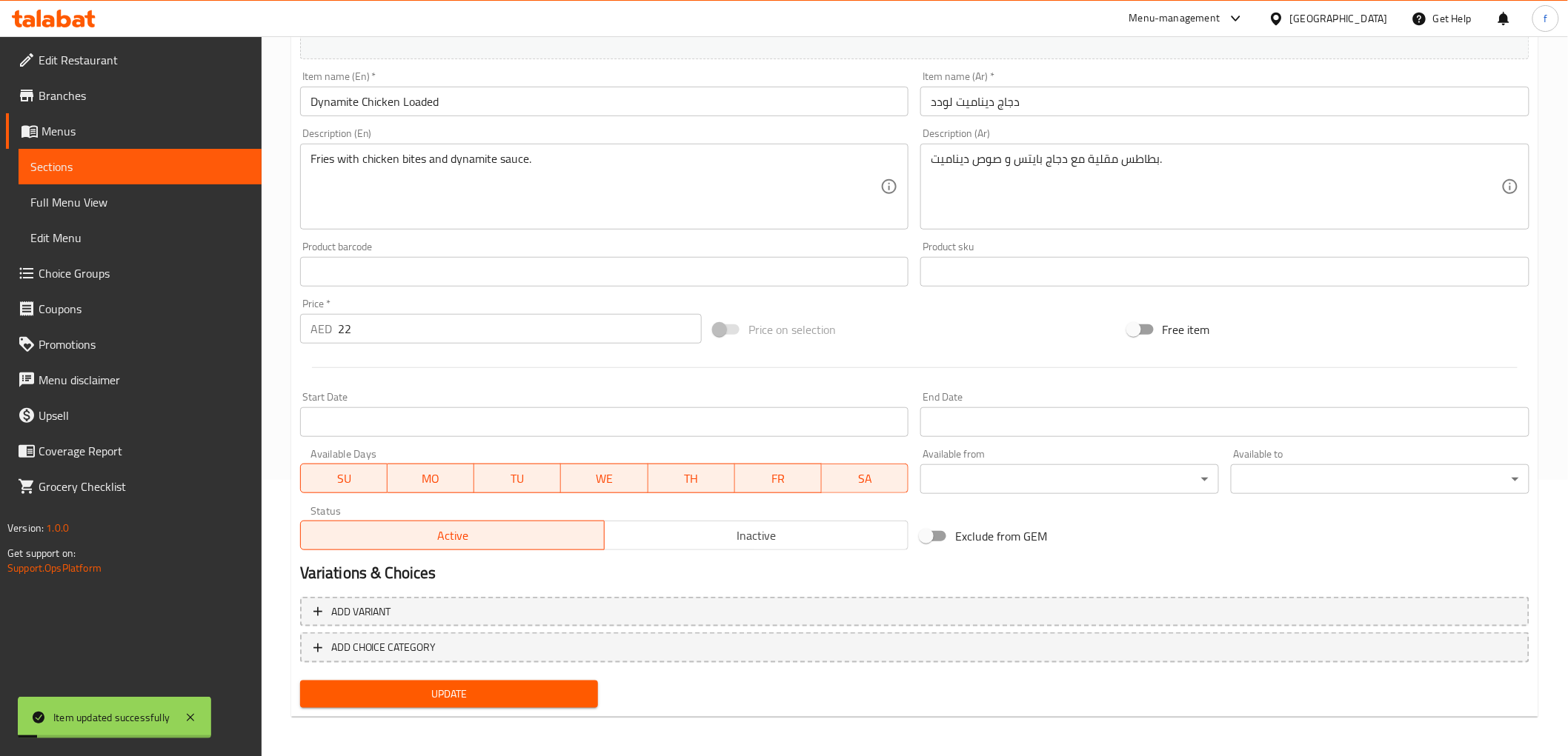
scroll to position [0, 0]
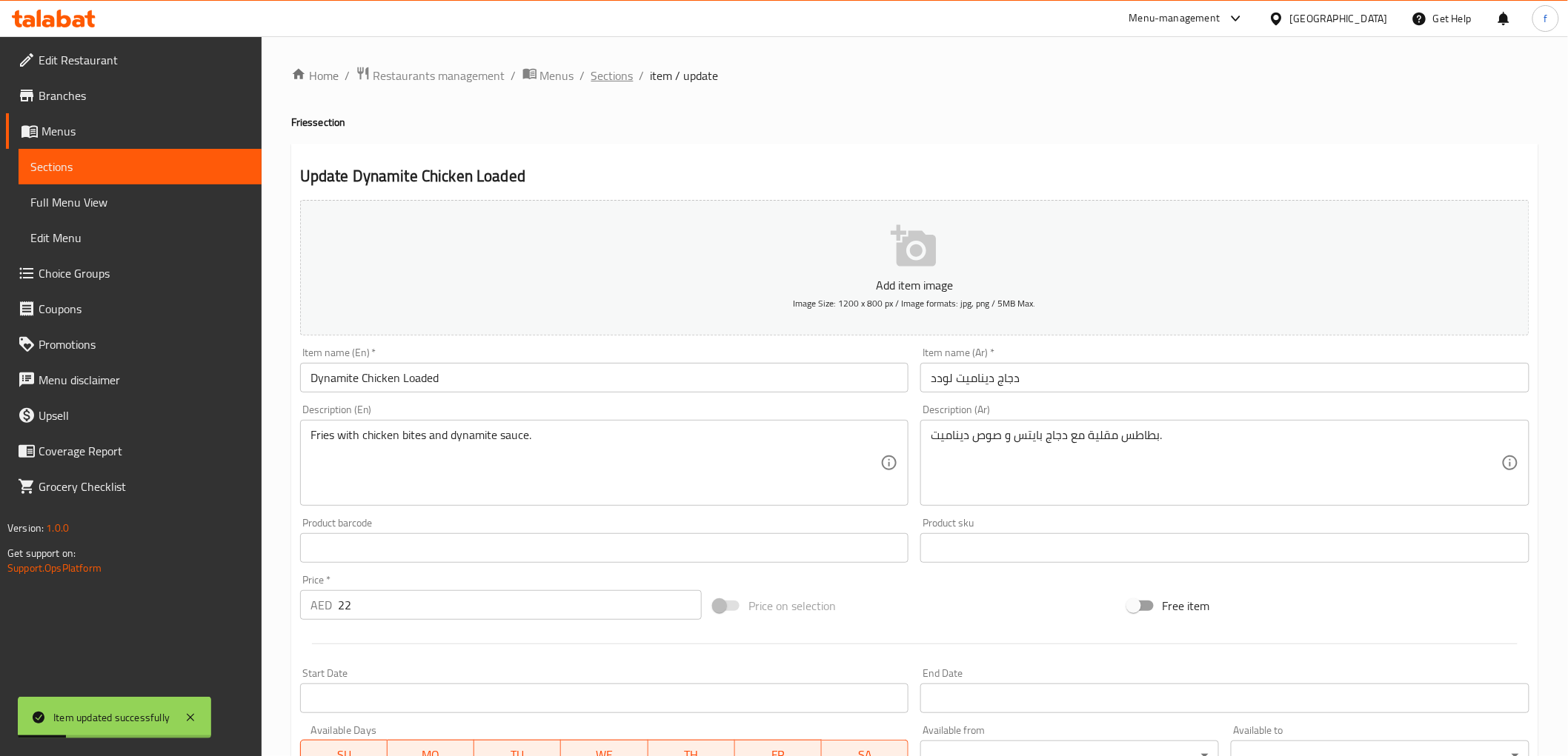
click at [608, 83] on span "Sections" at bounding box center [612, 75] width 43 height 18
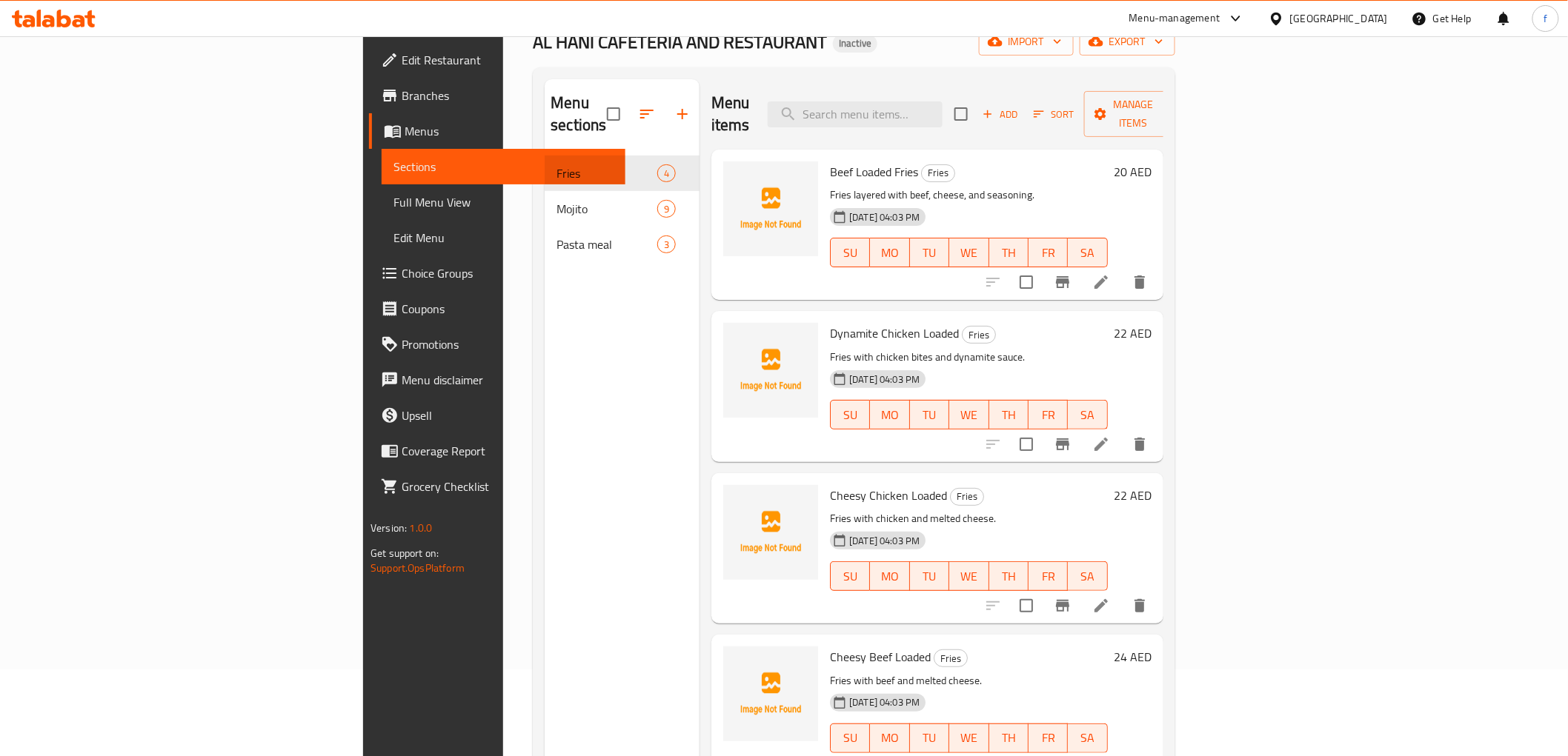
scroll to position [207, 0]
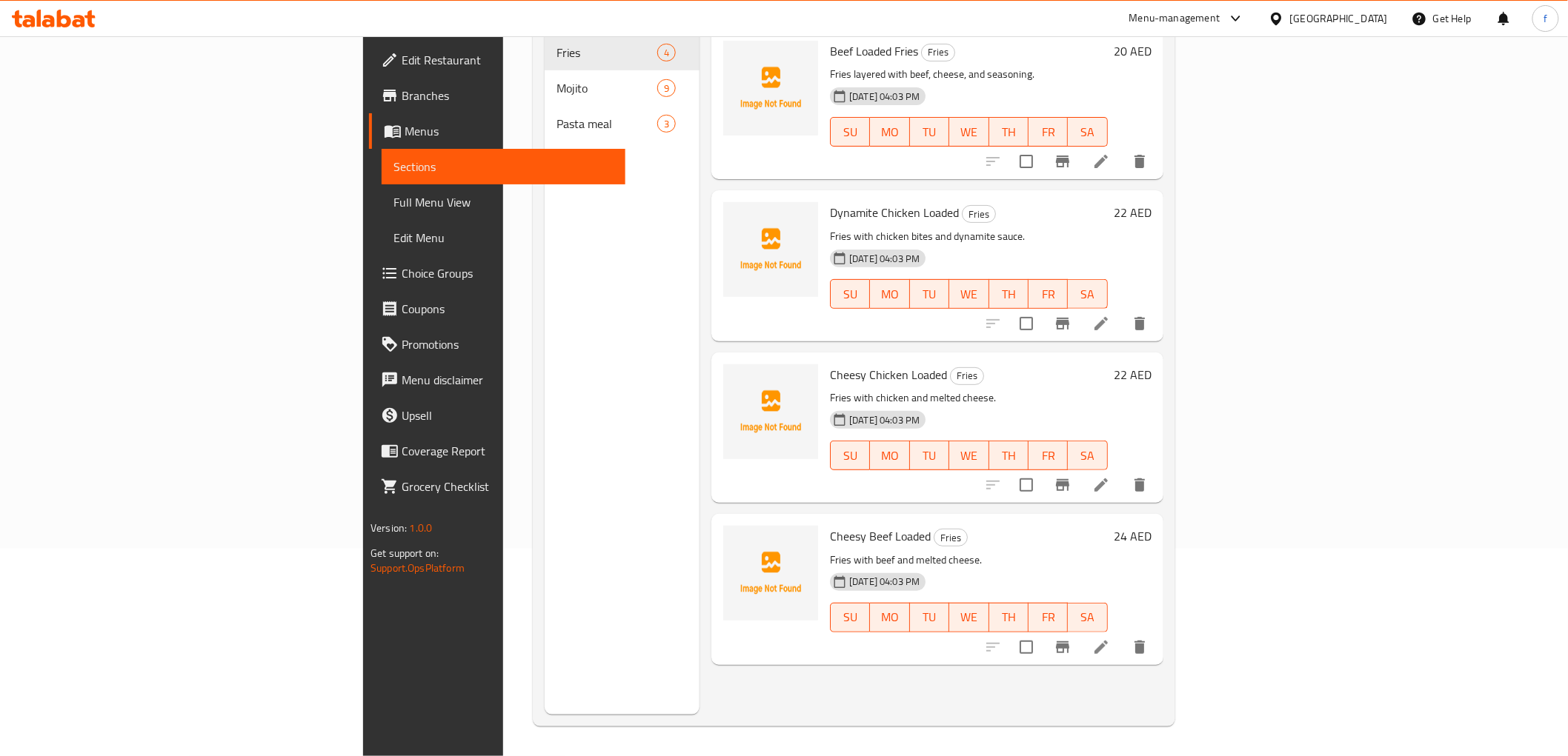
click at [1110, 476] on icon at bounding box center [1100, 485] width 18 height 18
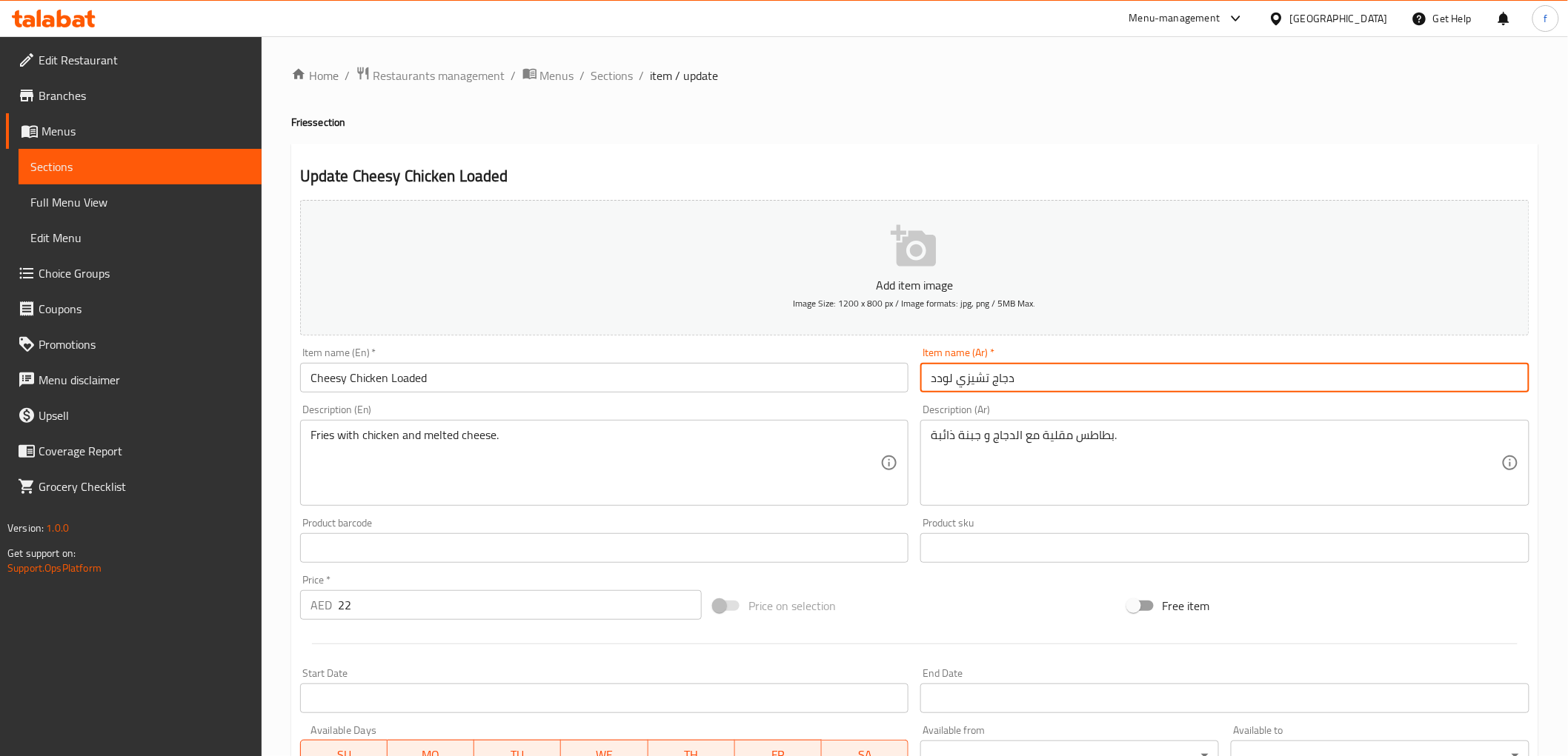
drag, startPoint x: 953, startPoint y: 378, endPoint x: 919, endPoint y: 386, distance: 34.9
click at [919, 386] on div "Item name (Ar)   * دجاج تشيزي لودد Item name (Ar) *" at bounding box center [1225, 370] width 621 height 57
click at [988, 376] on input "دجاج تشيزي" at bounding box center [1224, 377] width 609 height 29
click at [994, 376] on input "دجاج تشيزي" at bounding box center [1224, 377] width 609 height 29
paste input "لودد"
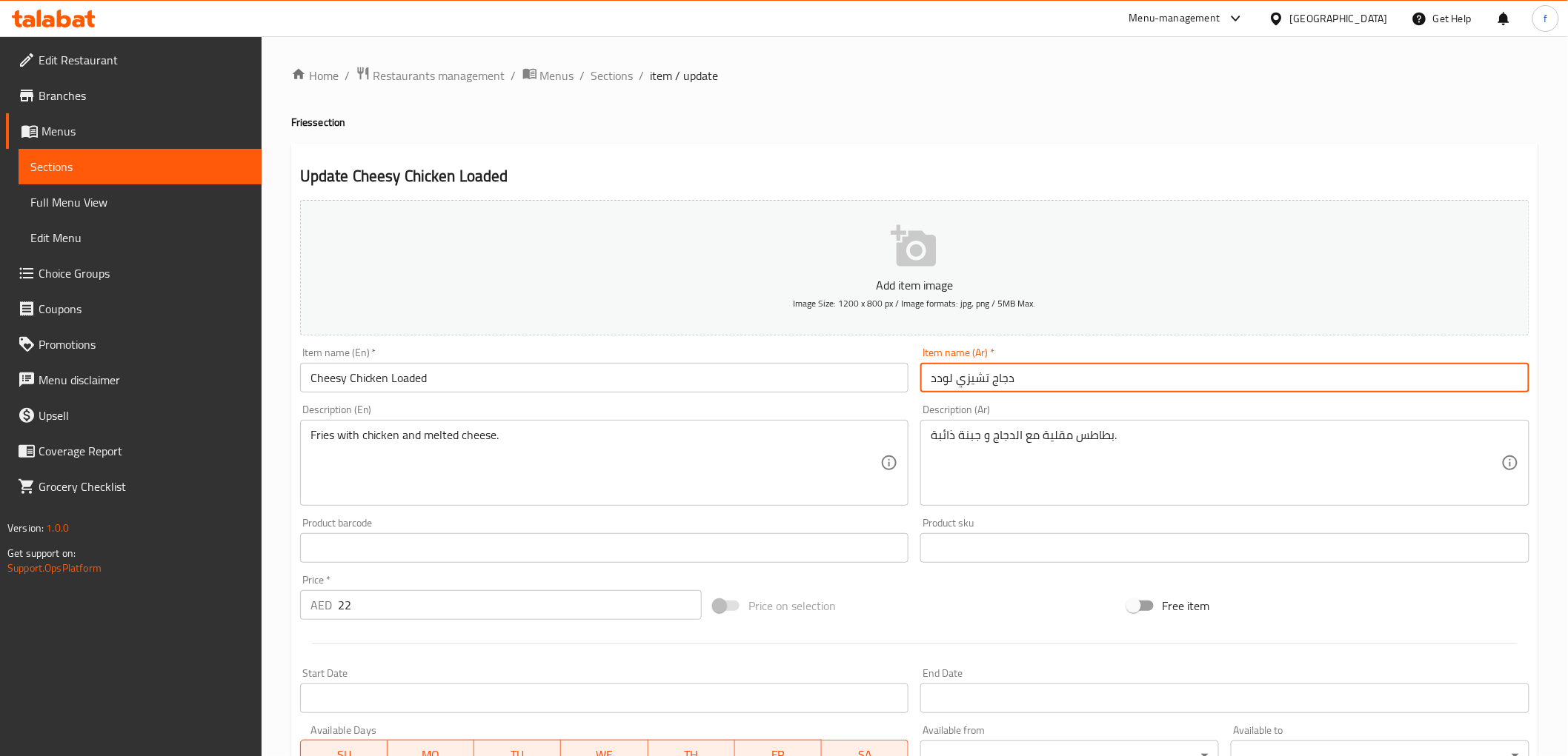
drag, startPoint x: 930, startPoint y: 378, endPoint x: 952, endPoint y: 381, distance: 22.2
click at [952, 381] on input "دجاج تشيزي لودد" at bounding box center [1224, 377] width 609 height 29
click at [936, 384] on input "دجاج تشيزي" at bounding box center [1224, 377] width 609 height 29
paste input "لودد"
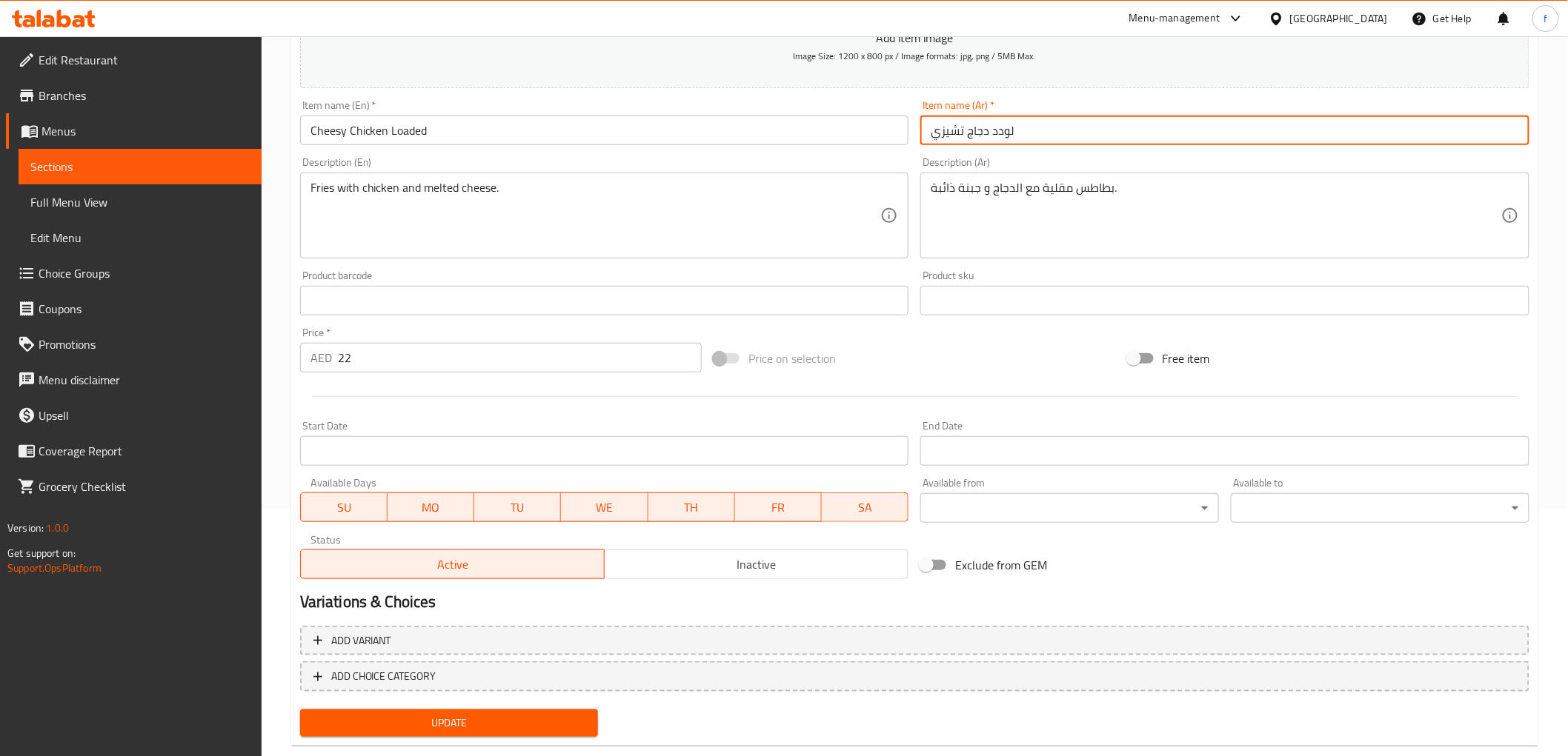
scroll to position [276, 0]
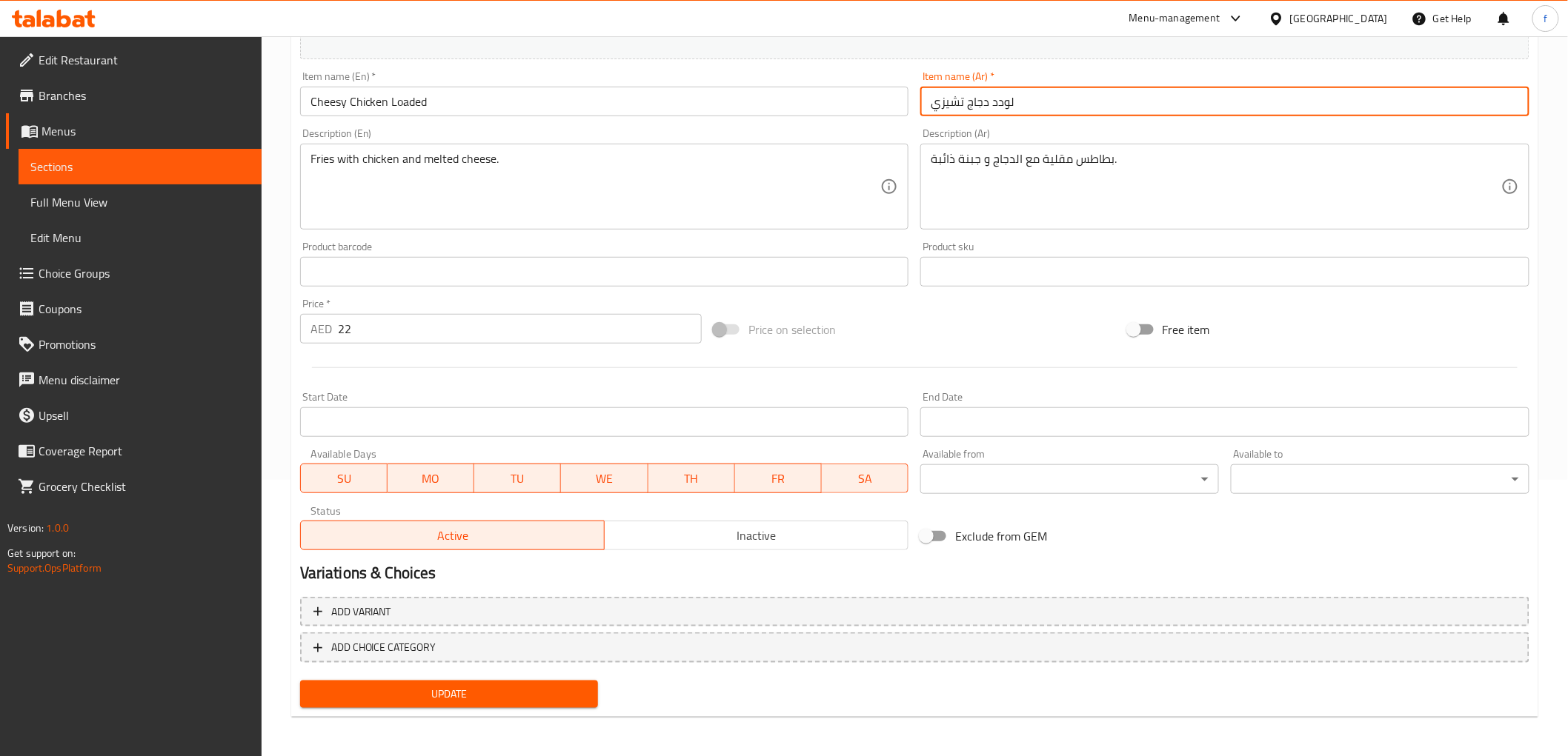
type input "لودد دجاج تشيزي"
click at [526, 689] on span "Update" at bounding box center [449, 694] width 275 height 18
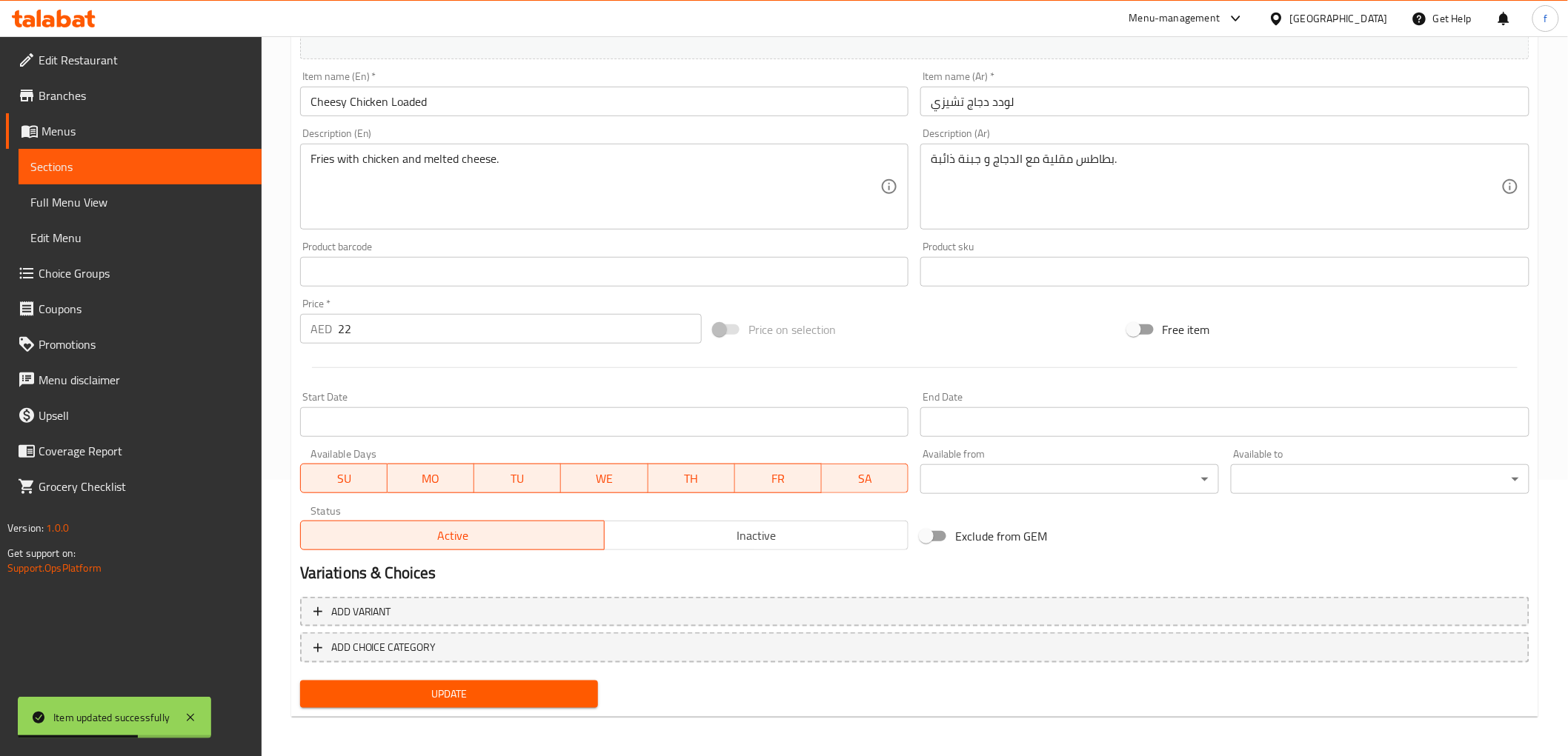
scroll to position [0, 0]
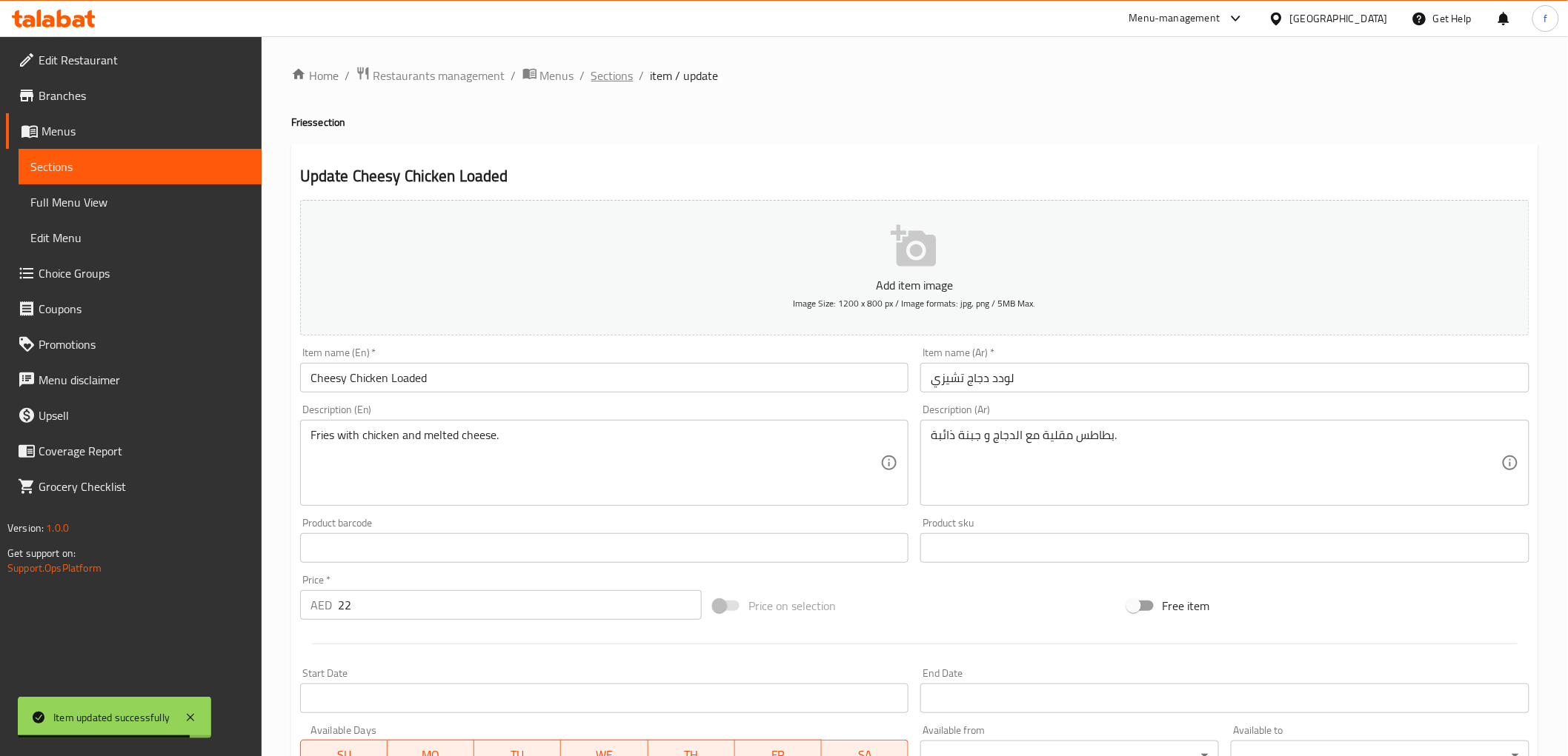
click at [600, 69] on span "Sections" at bounding box center [612, 75] width 43 height 18
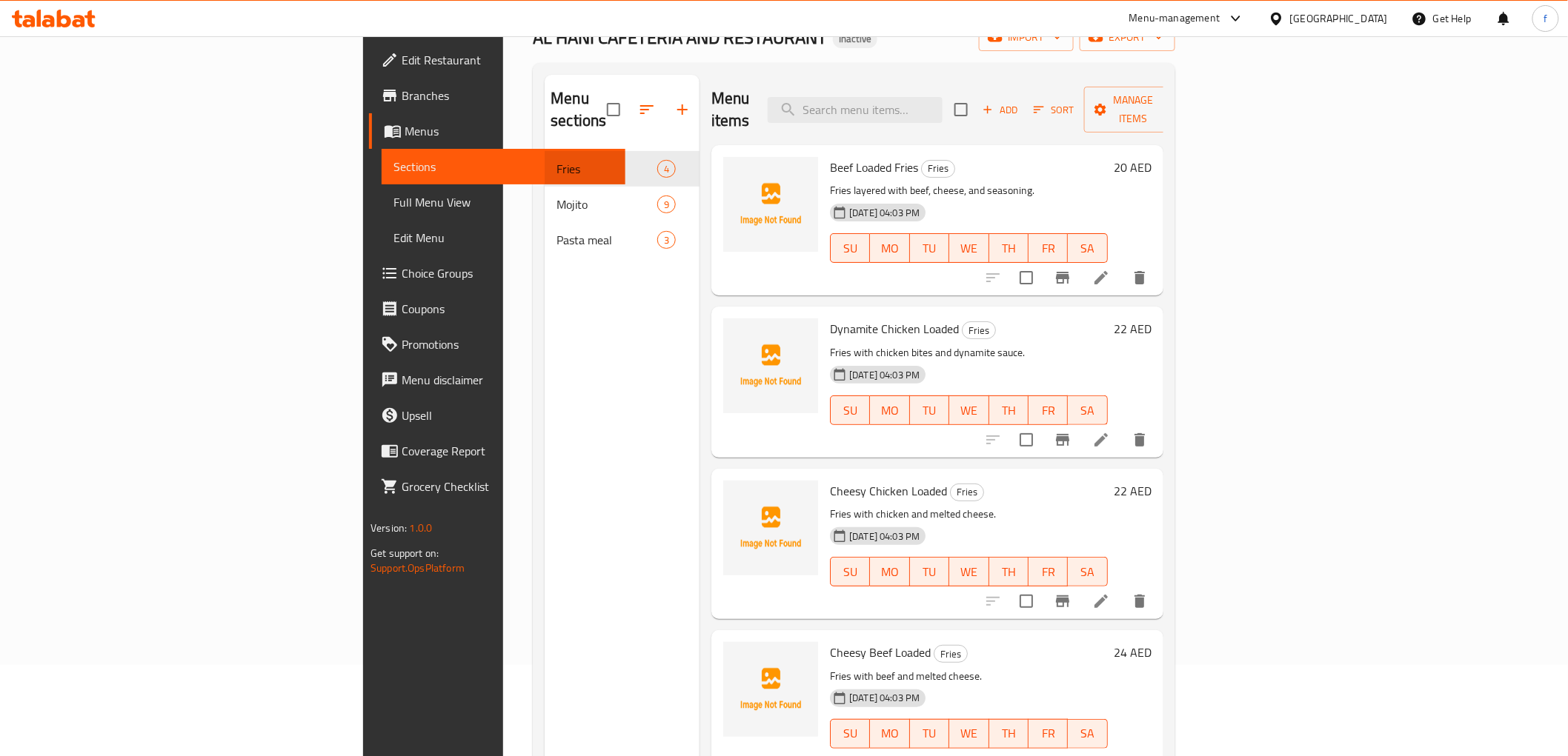
scroll to position [207, 0]
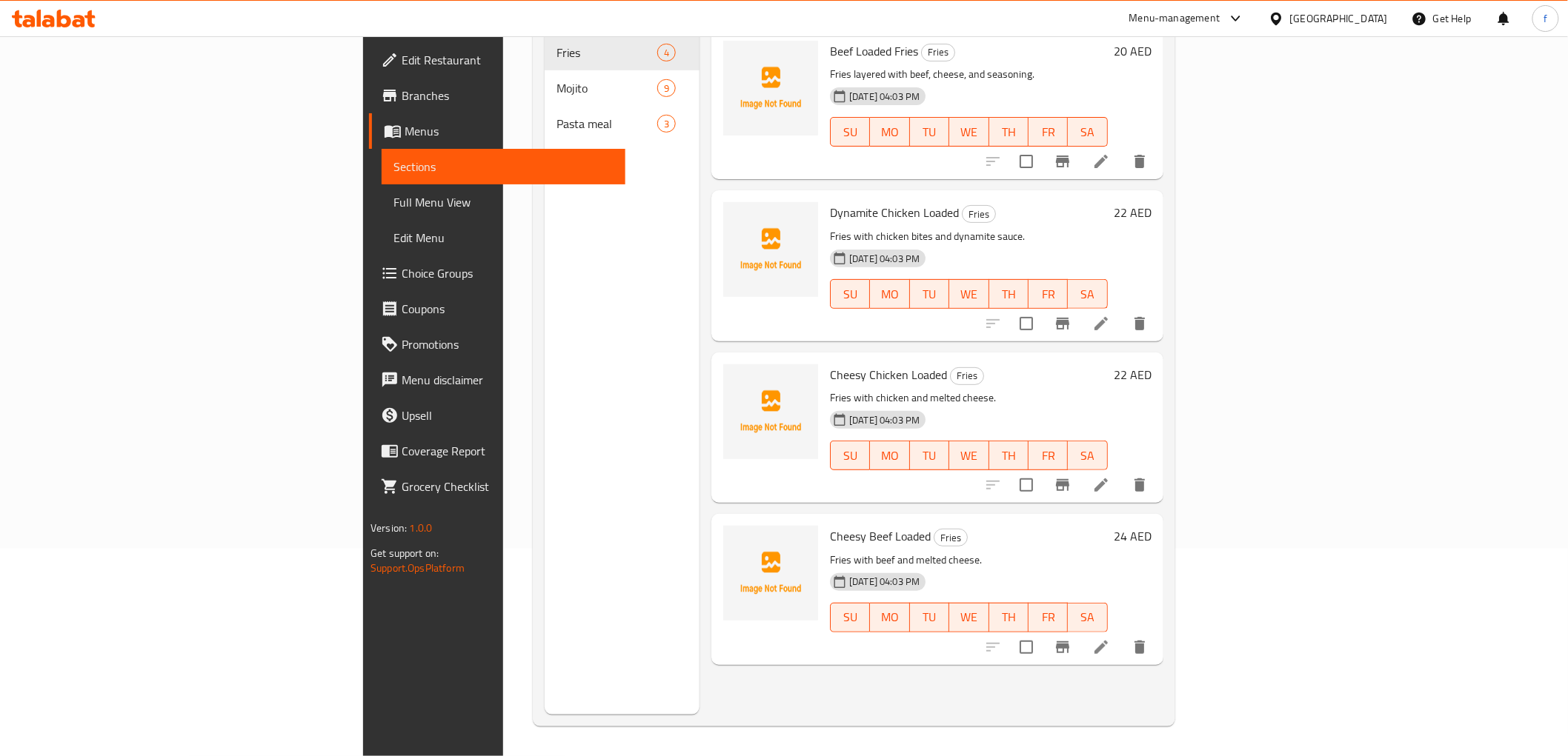
click at [1110, 476] on icon at bounding box center [1100, 485] width 18 height 18
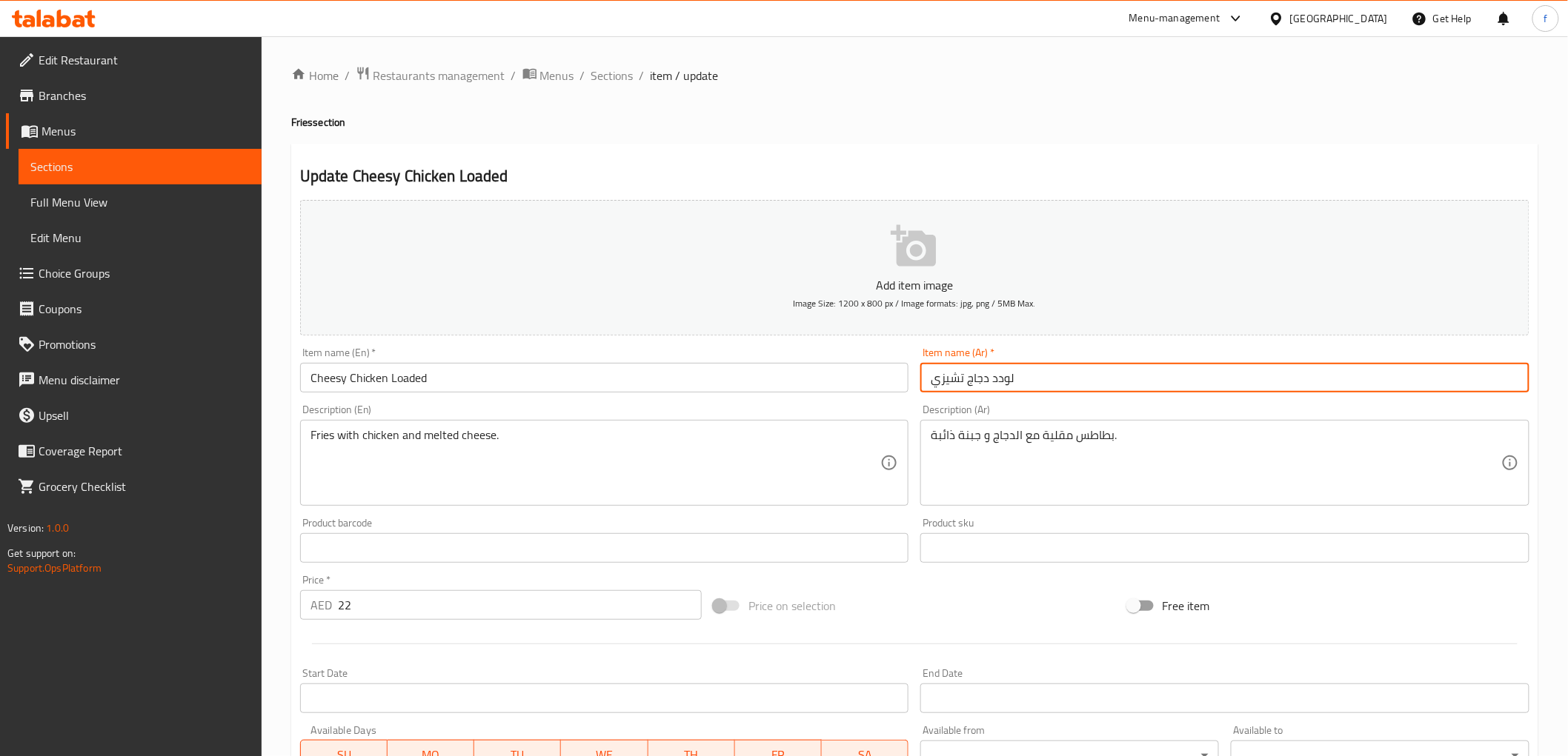
drag, startPoint x: 994, startPoint y: 378, endPoint x: 1095, endPoint y: 379, distance: 101.0
click at [1095, 379] on input "لودد دجاج تشيزي" at bounding box center [1224, 377] width 609 height 29
click at [1009, 386] on input "لودد دجاج تشيزي" at bounding box center [1224, 377] width 609 height 29
click at [996, 378] on input "لودد دجاج تشيزي" at bounding box center [1224, 377] width 609 height 29
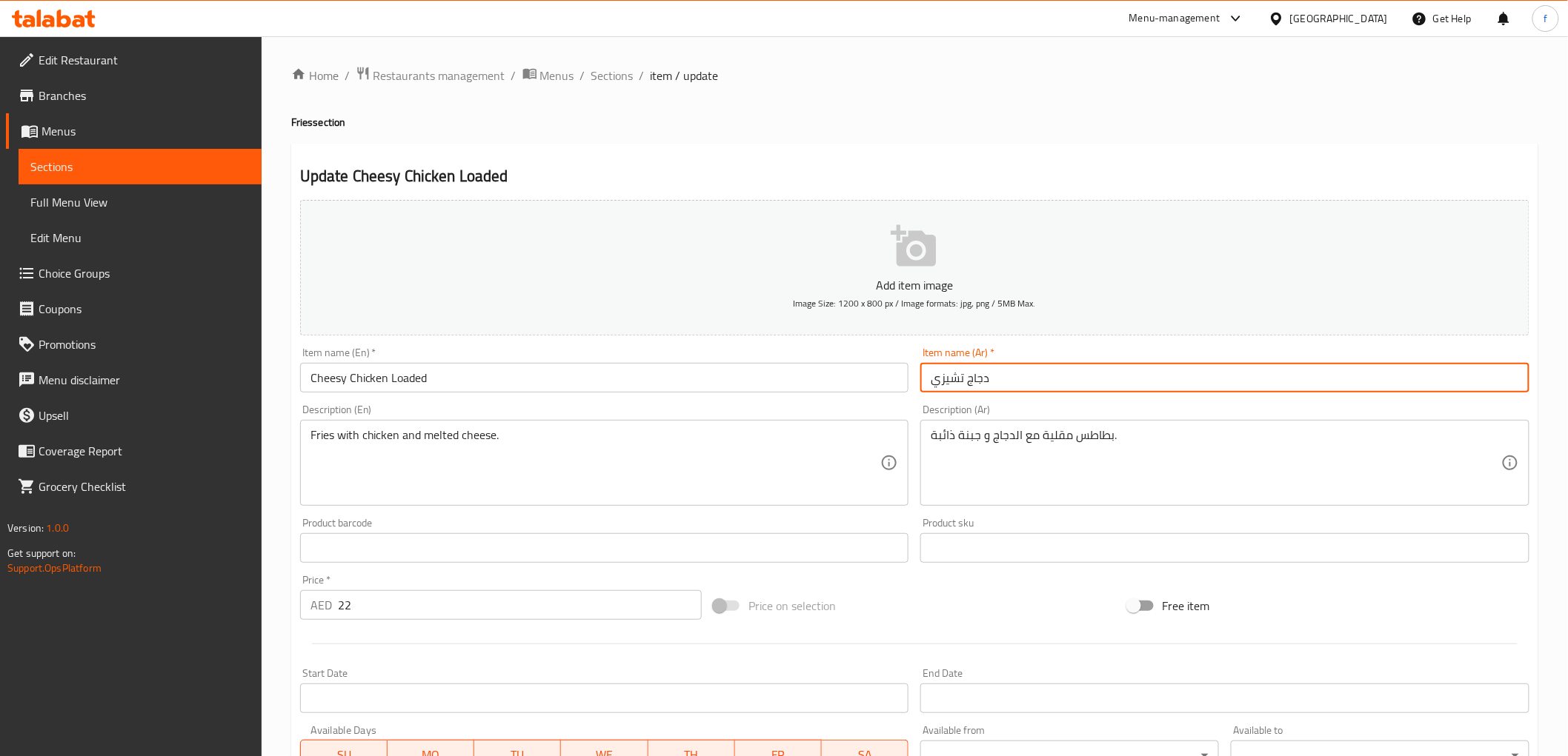
click at [932, 379] on input "دجاج تشيزي" at bounding box center [1224, 377] width 609 height 29
click at [930, 384] on input "دجاج تشيزي" at bounding box center [1224, 377] width 609 height 29
paste input "لودد"
drag, startPoint x: 994, startPoint y: 379, endPoint x: 1035, endPoint y: 380, distance: 41.0
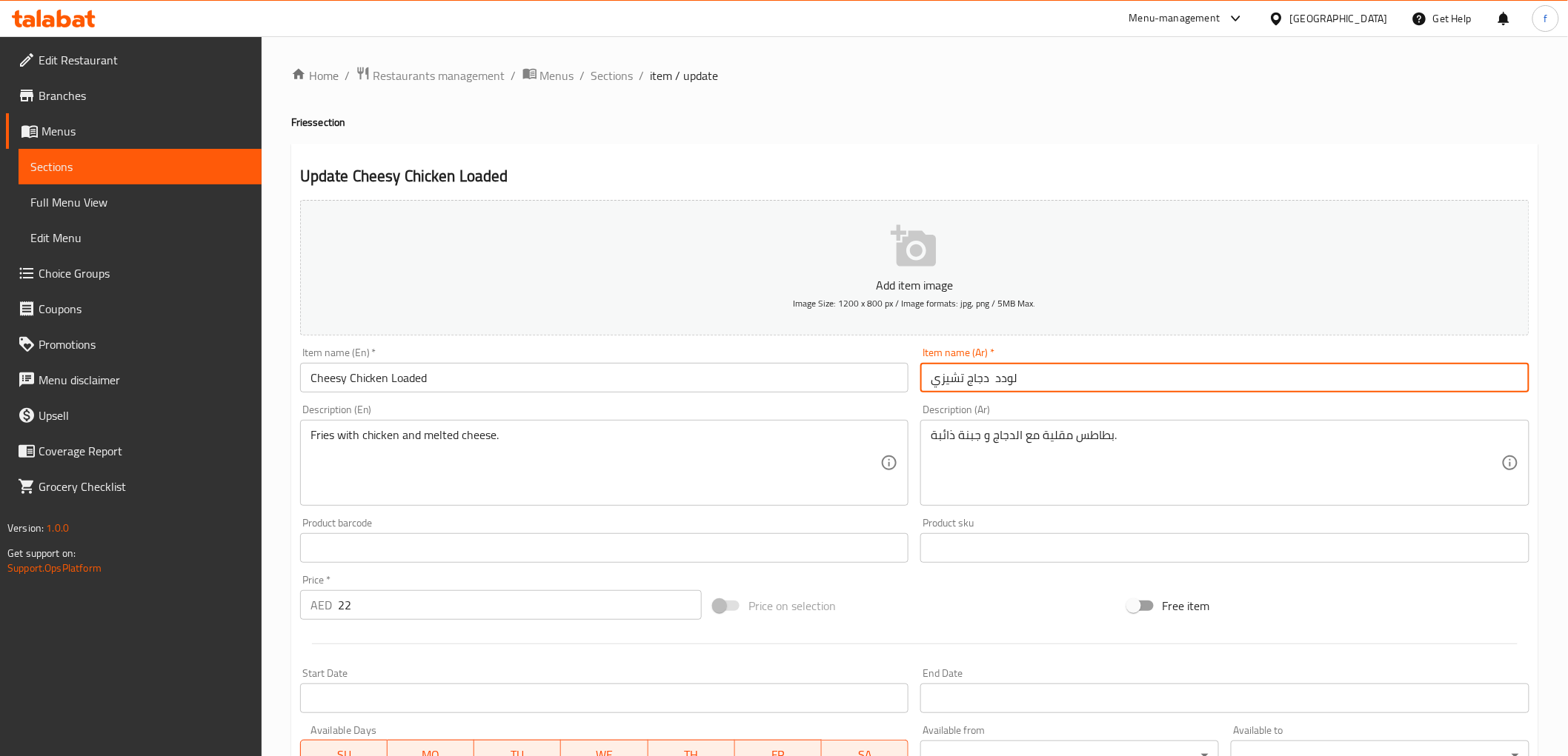
click at [1035, 380] on input "لودد دجاج تشيزي" at bounding box center [1224, 377] width 609 height 29
click at [1028, 381] on input "لودد دجاج تشيزي" at bounding box center [1224, 377] width 609 height 29
click at [1009, 383] on input "لودد دجاج تشيزي" at bounding box center [1224, 377] width 609 height 29
drag, startPoint x: 990, startPoint y: 381, endPoint x: 918, endPoint y: 391, distance: 72.7
click at [918, 391] on div "Item name (Ar)   * لودد دجاج تشيزي Item name (Ar) *" at bounding box center [1225, 370] width 621 height 57
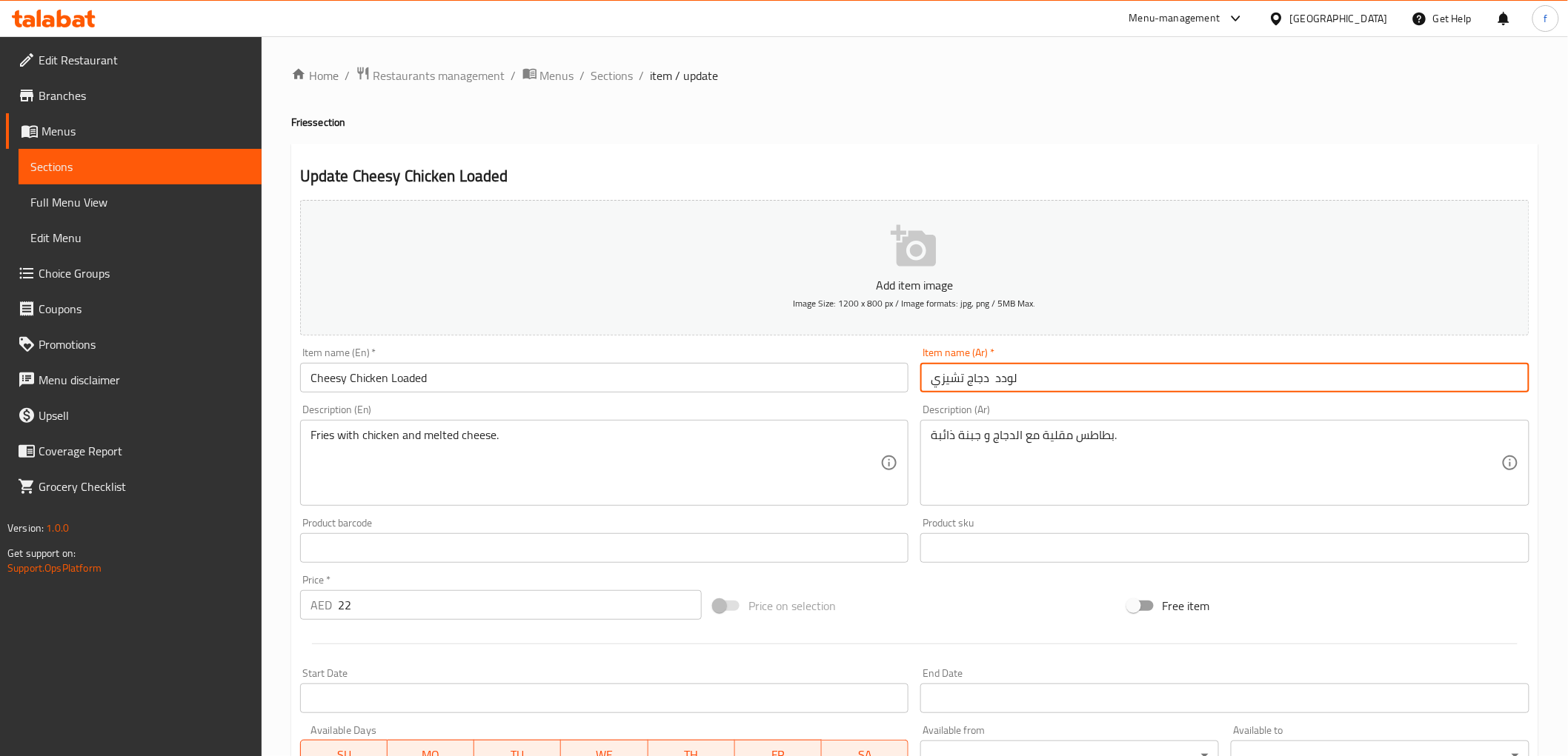
drag, startPoint x: 932, startPoint y: 383, endPoint x: 1041, endPoint y: 374, distance: 109.4
click at [1041, 374] on input "لودد دجاج تشيزي" at bounding box center [1224, 377] width 609 height 29
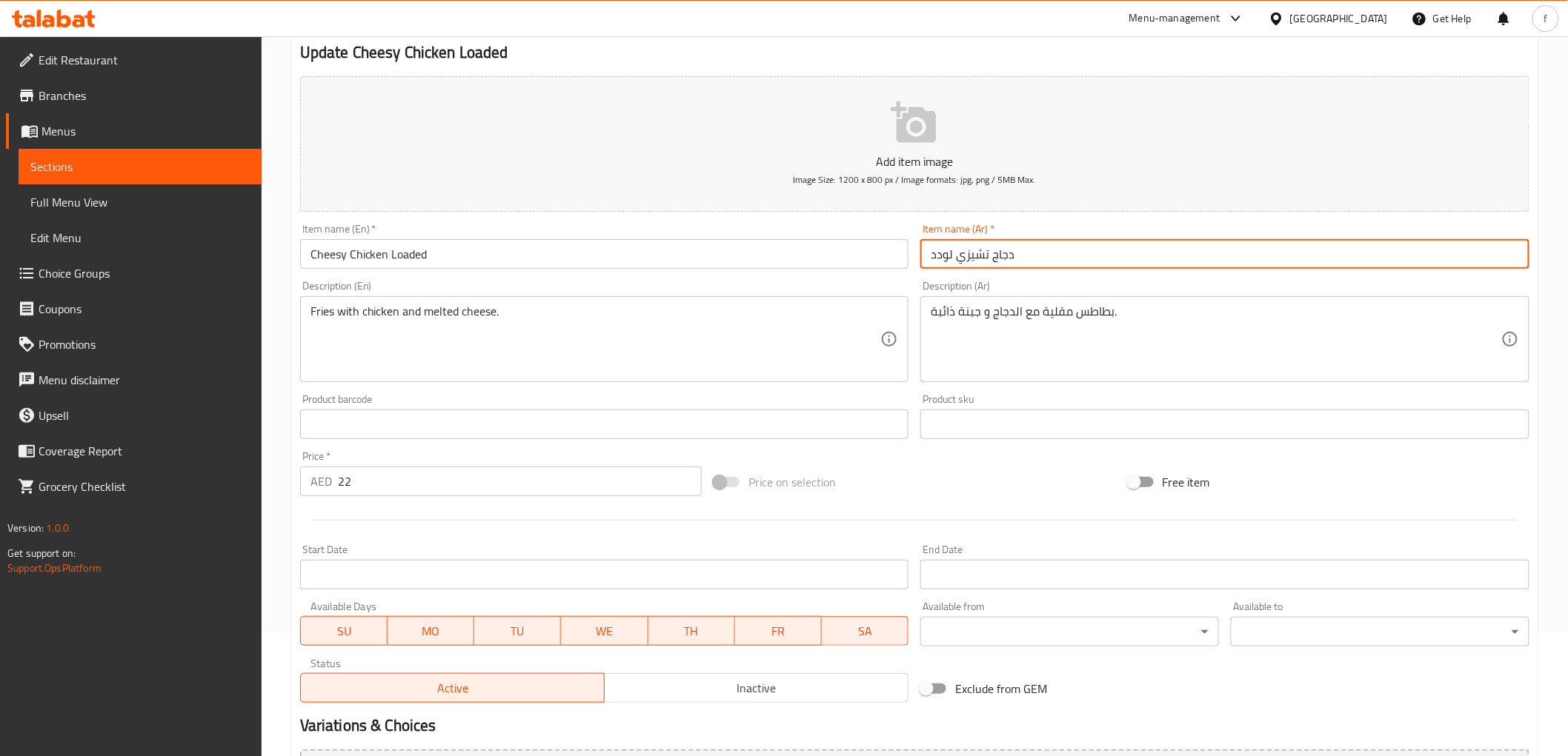
scroll to position [276, 0]
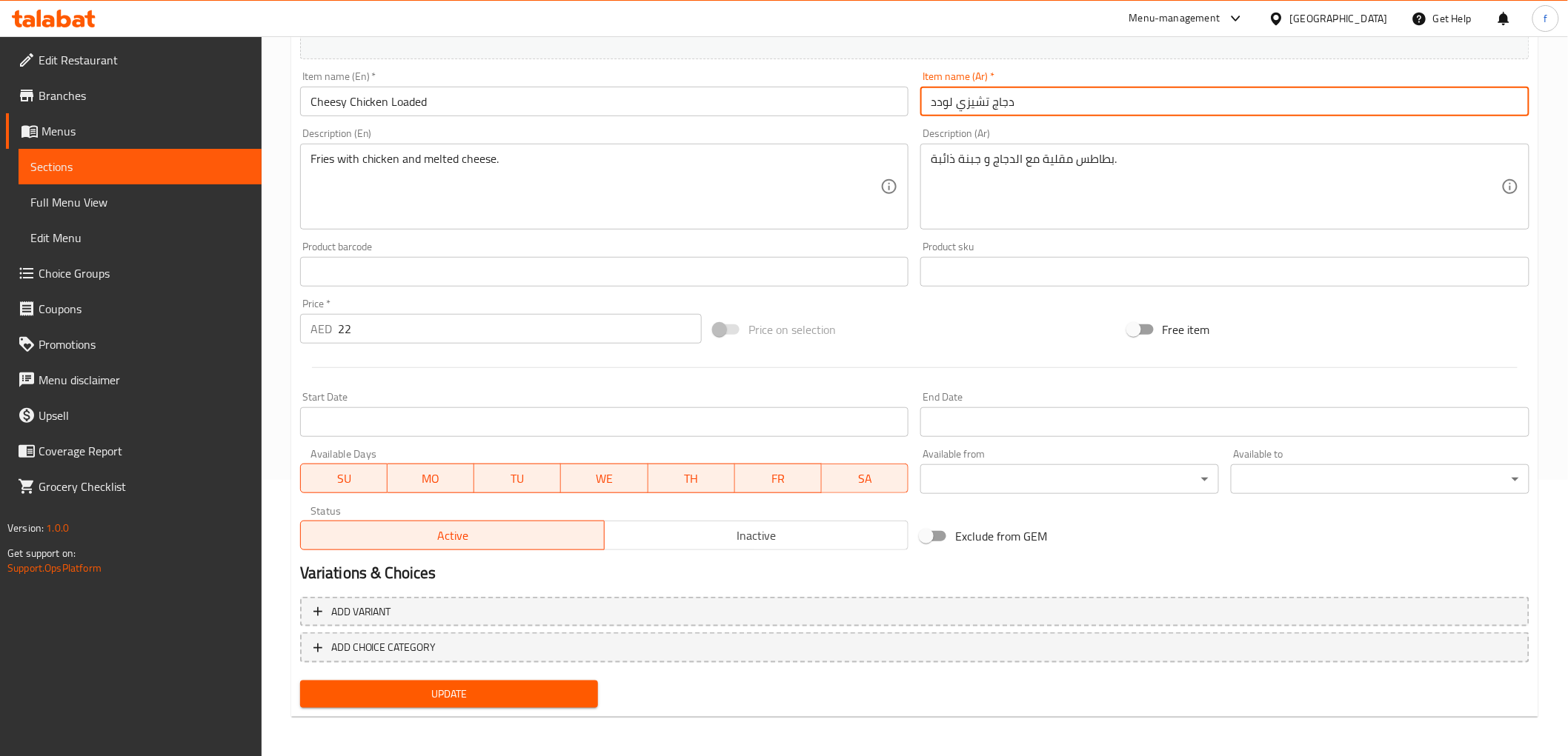
type input "دجاج تشيزي لودد"
click at [572, 685] on span "Update" at bounding box center [449, 694] width 275 height 18
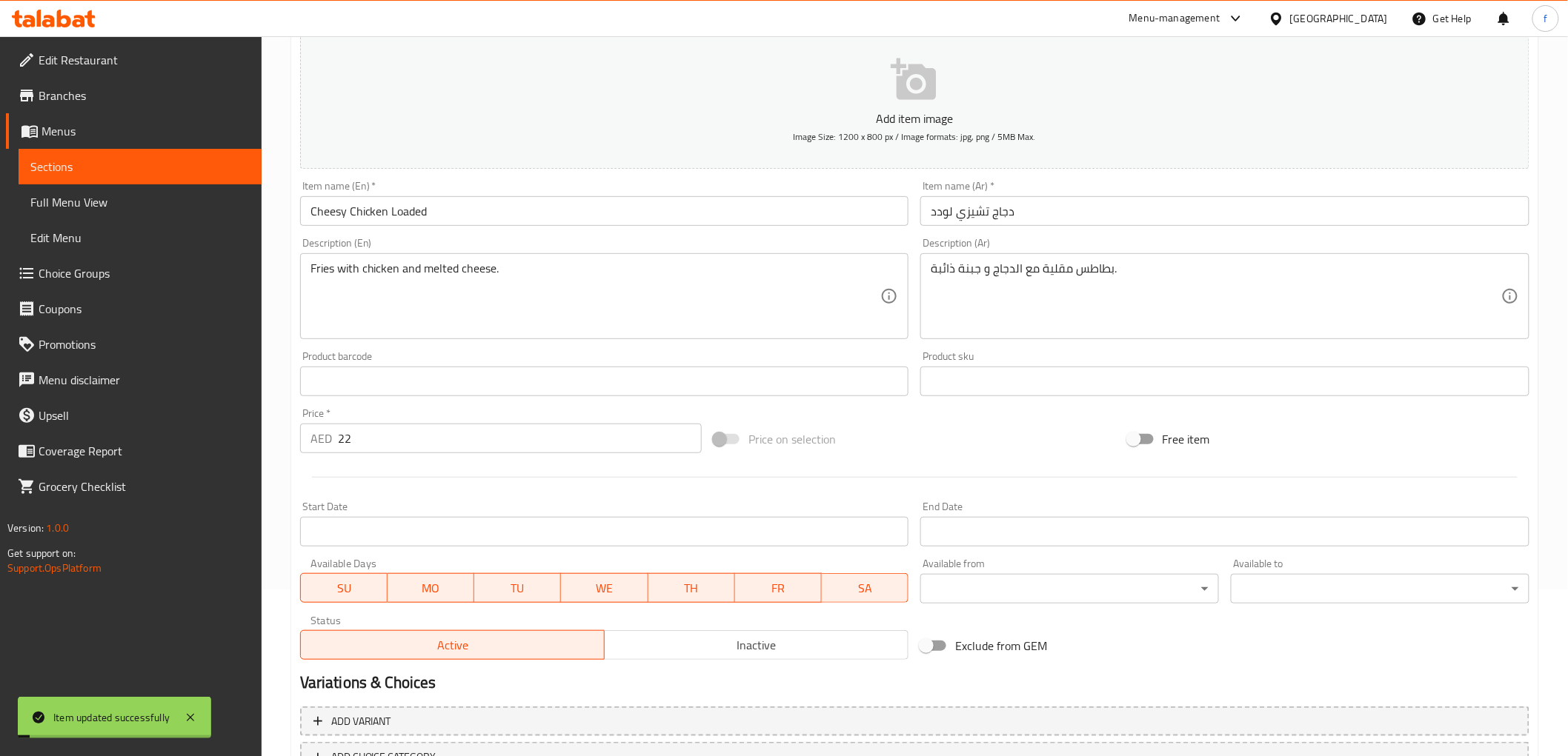
scroll to position [0, 0]
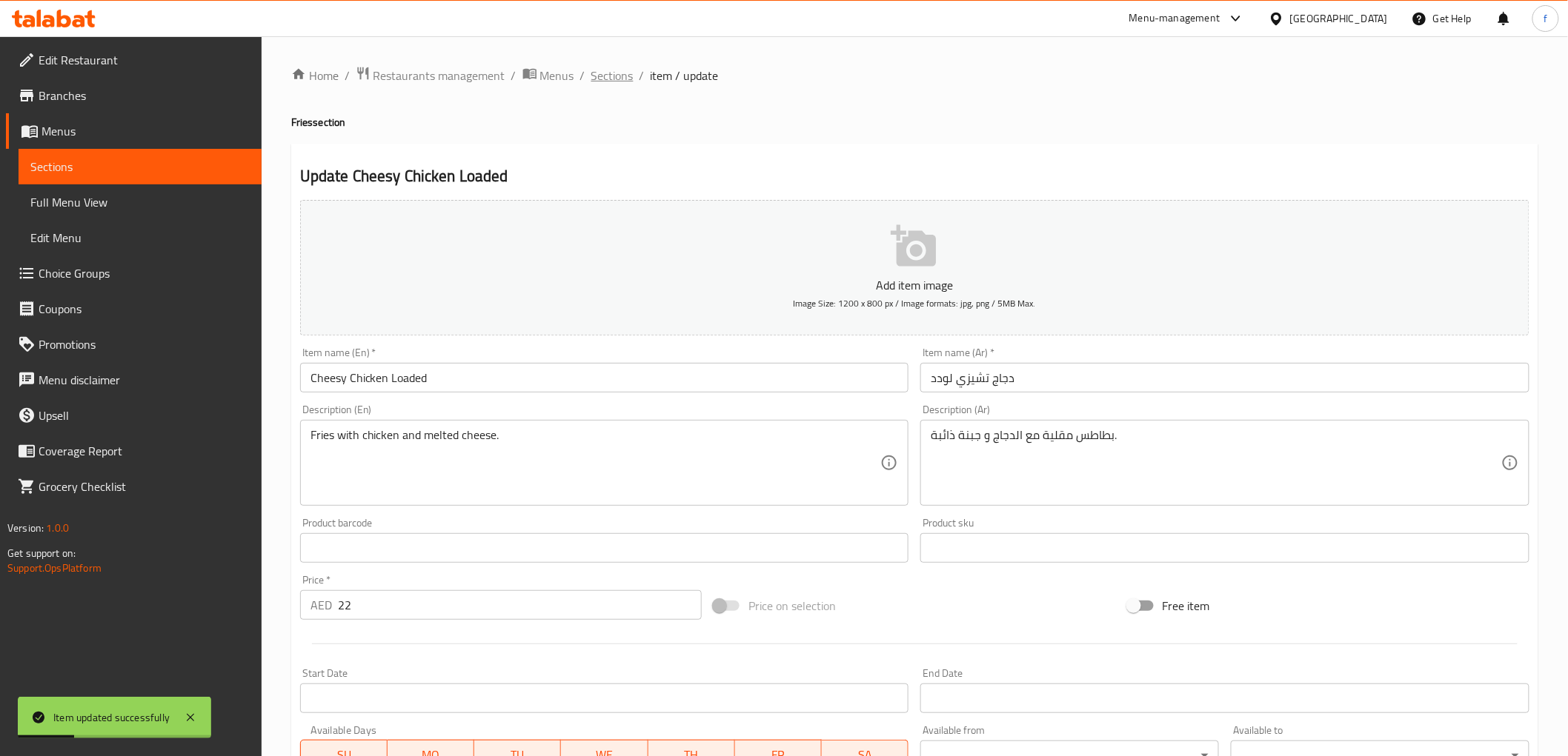
click at [598, 72] on span "Sections" at bounding box center [612, 75] width 43 height 18
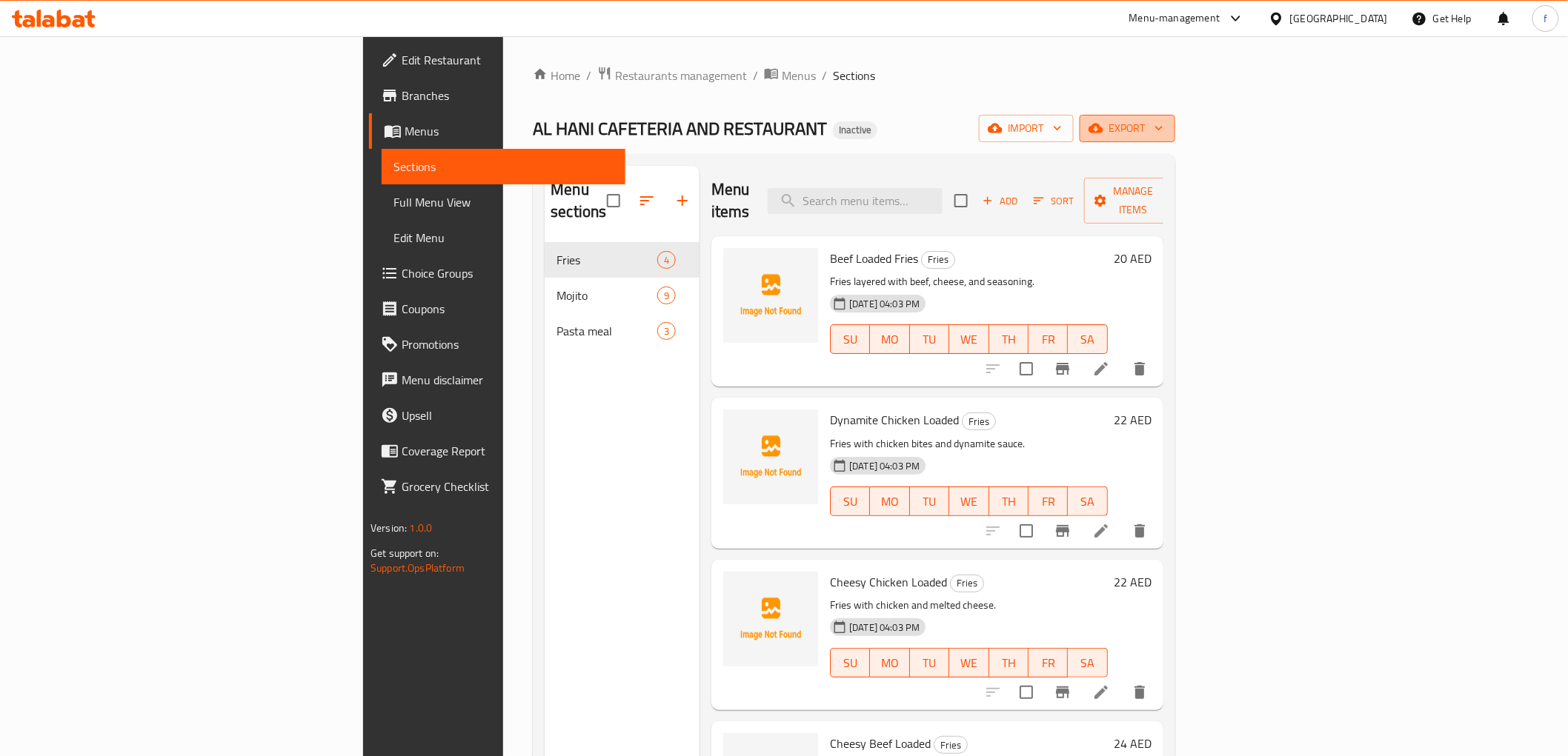
click at [1163, 122] on span "export" at bounding box center [1127, 129] width 72 height 18
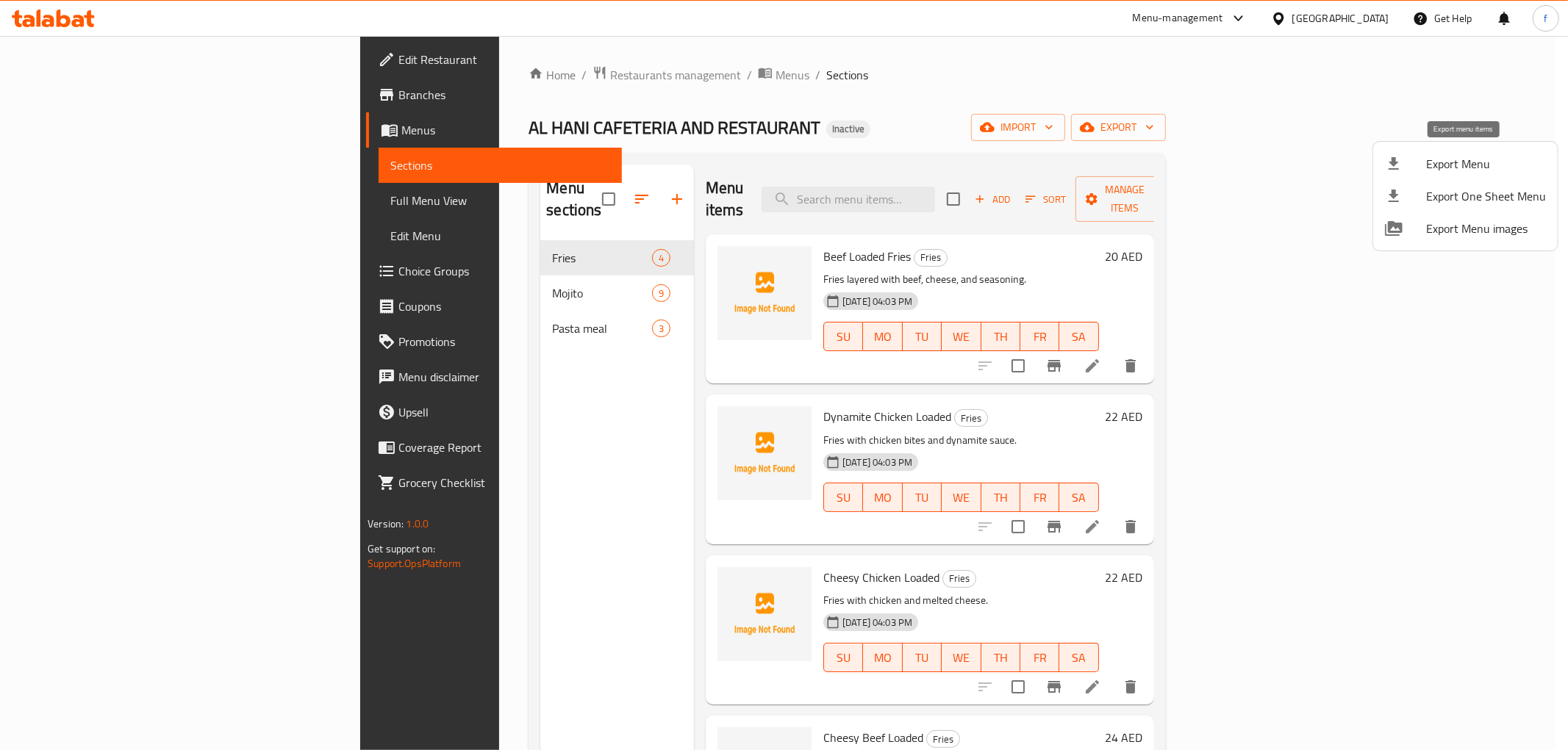
click at [1455, 163] on span "Export Menu" at bounding box center [1485, 163] width 120 height 17
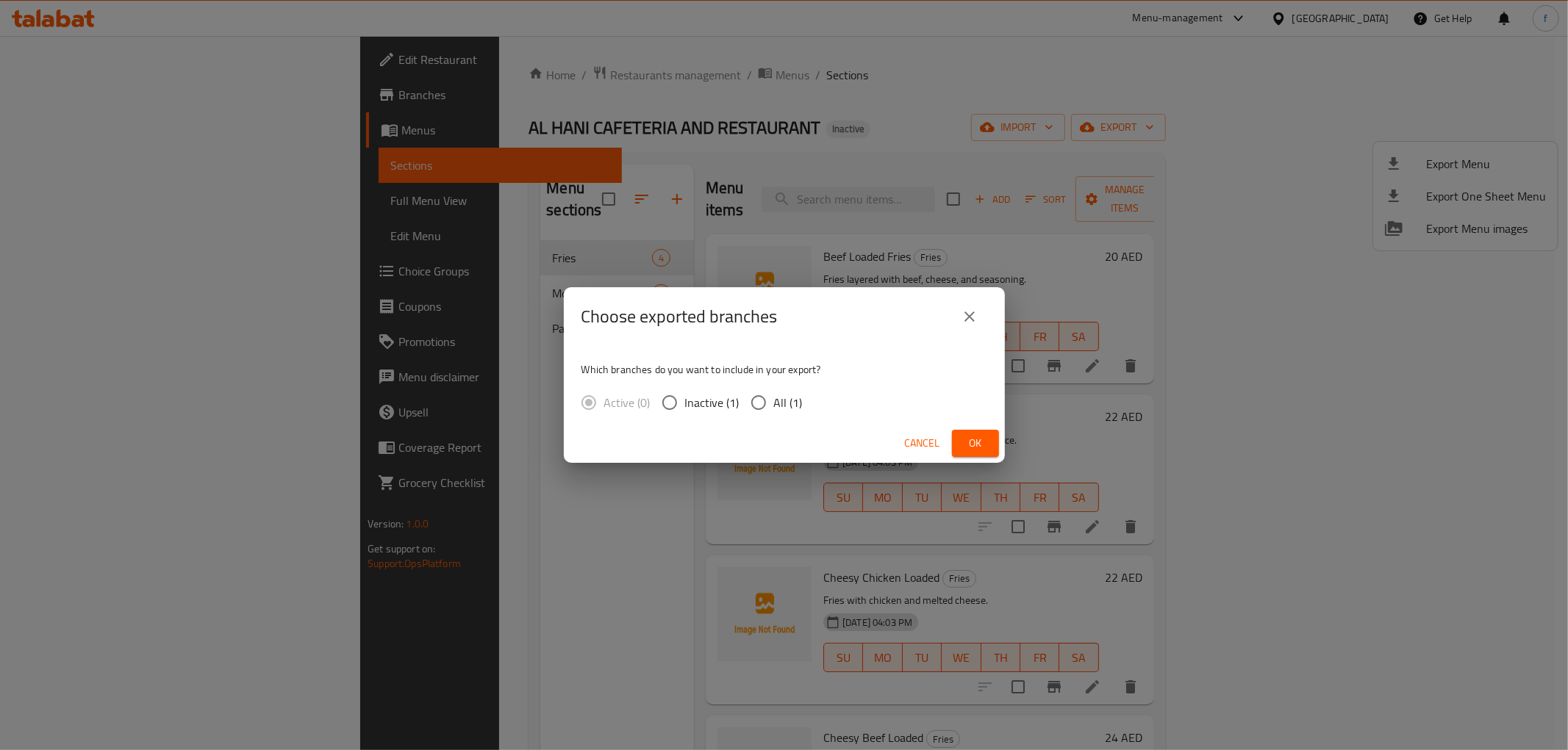
click at [781, 411] on span "All (1)" at bounding box center [788, 402] width 29 height 17
click at [774, 411] on input "All (1)" at bounding box center [758, 402] width 31 height 31
radio input "true"
click at [965, 437] on span "Ok" at bounding box center [975, 443] width 23 height 18
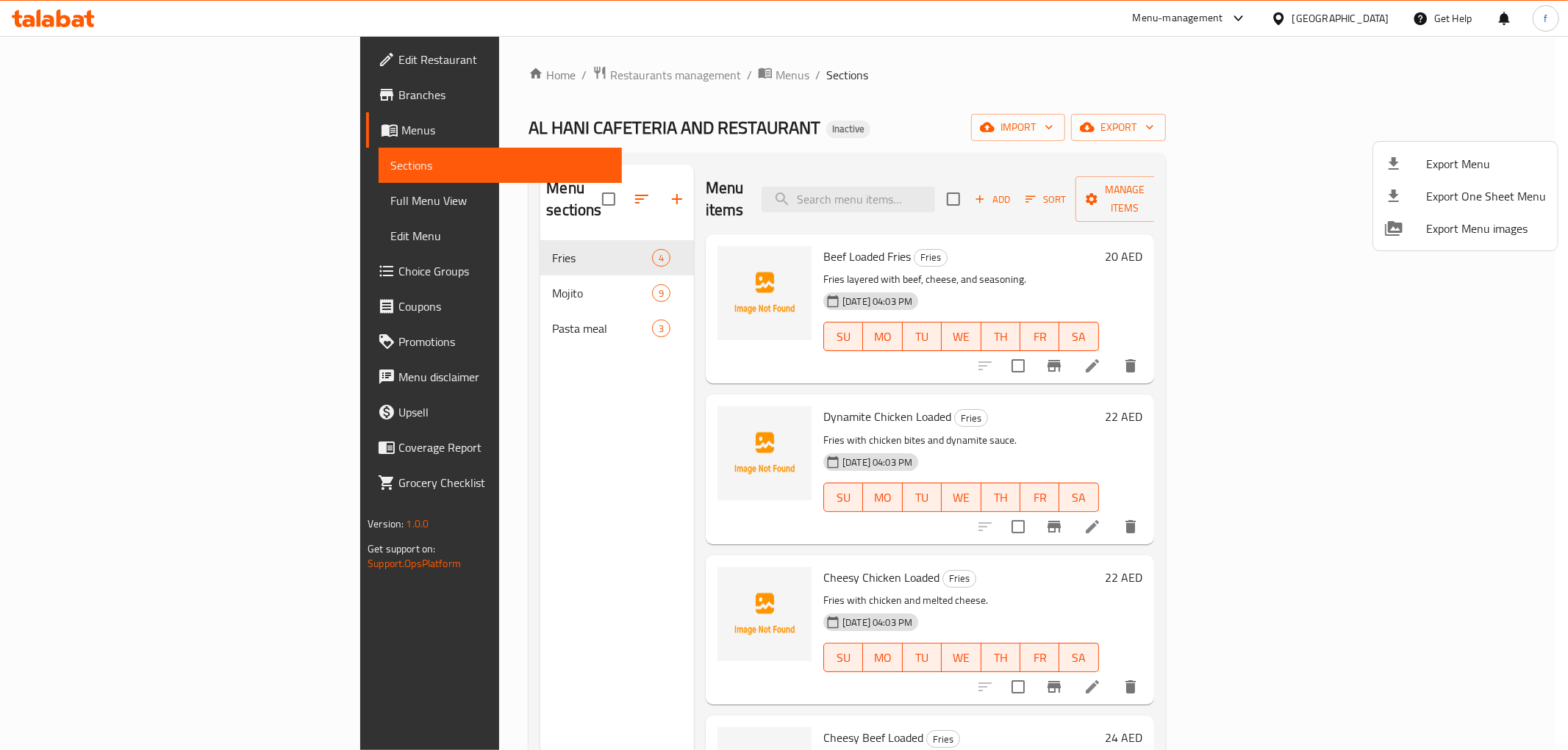
click at [672, 35] on div at bounding box center [784, 375] width 1568 height 750
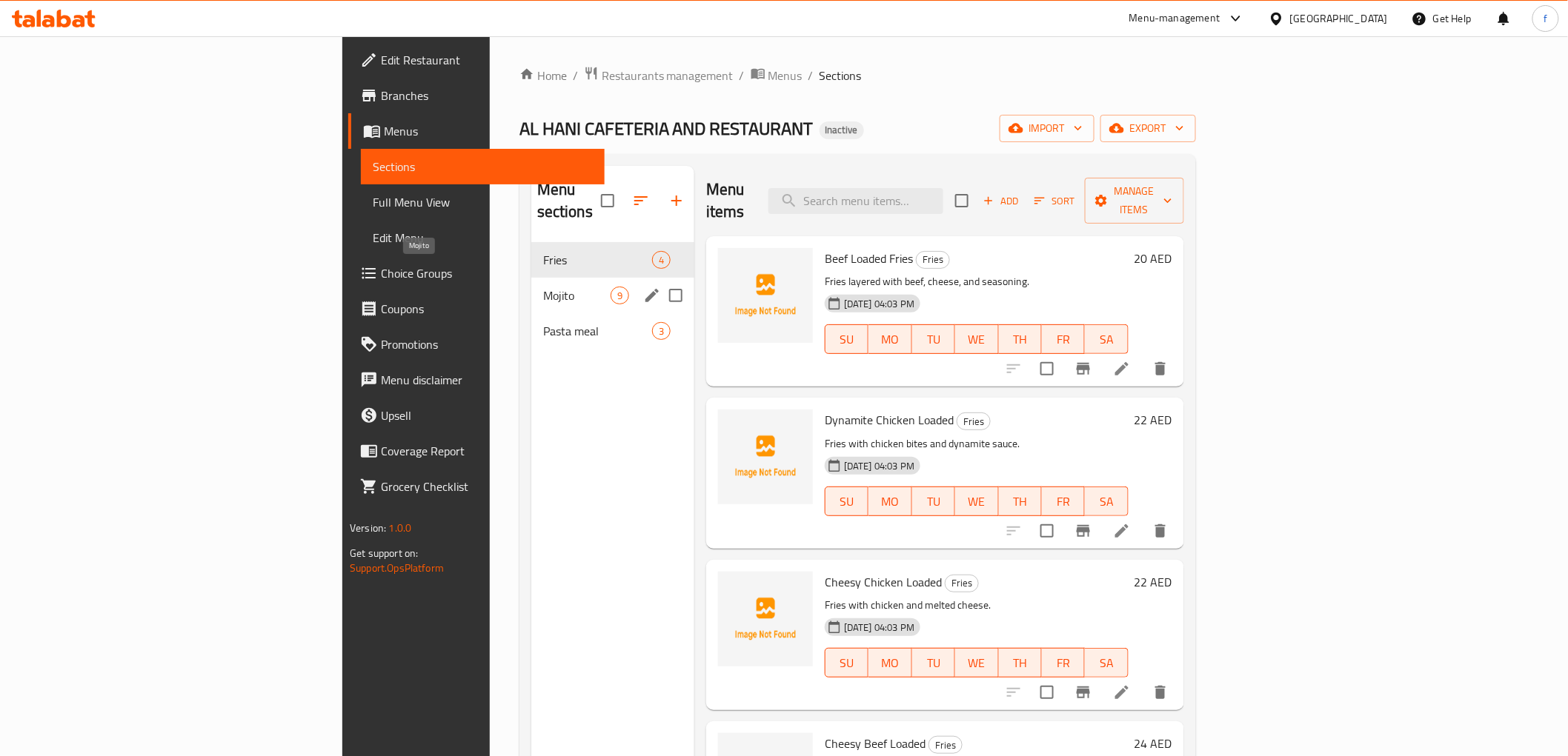
click at [543, 286] on span "Mojito" at bounding box center [576, 295] width 68 height 18
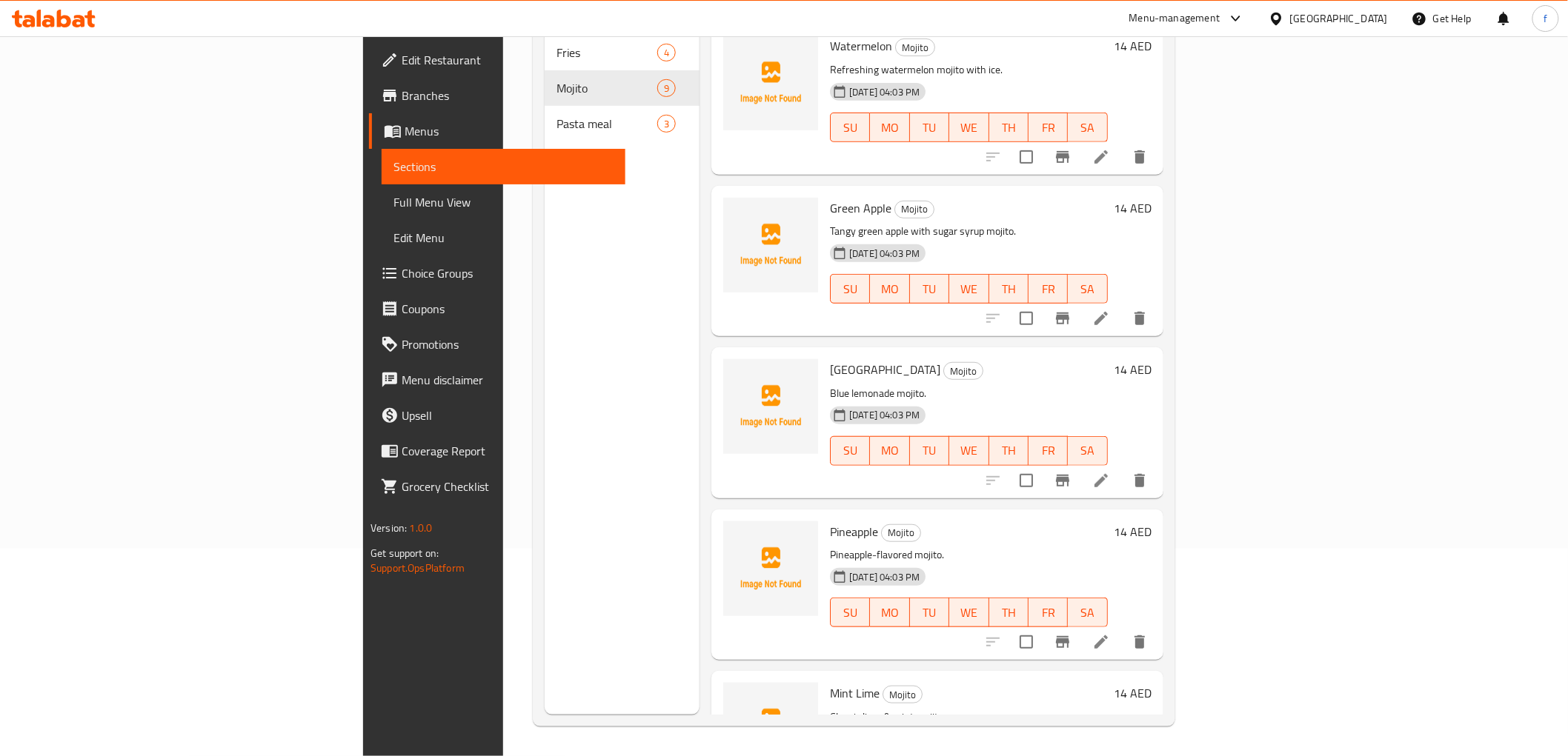
scroll to position [160, 0]
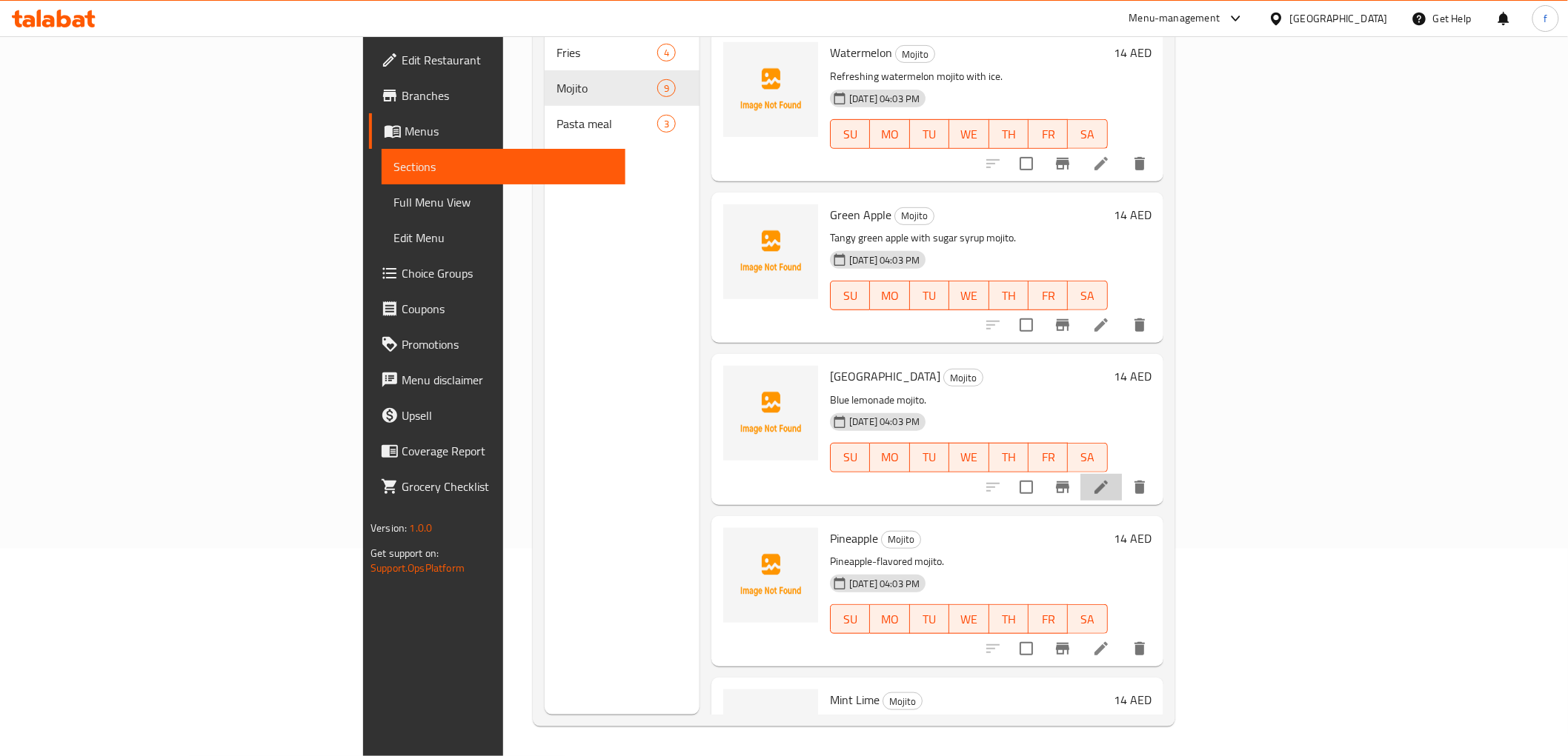
click at [1121, 474] on li at bounding box center [1101, 487] width 42 height 27
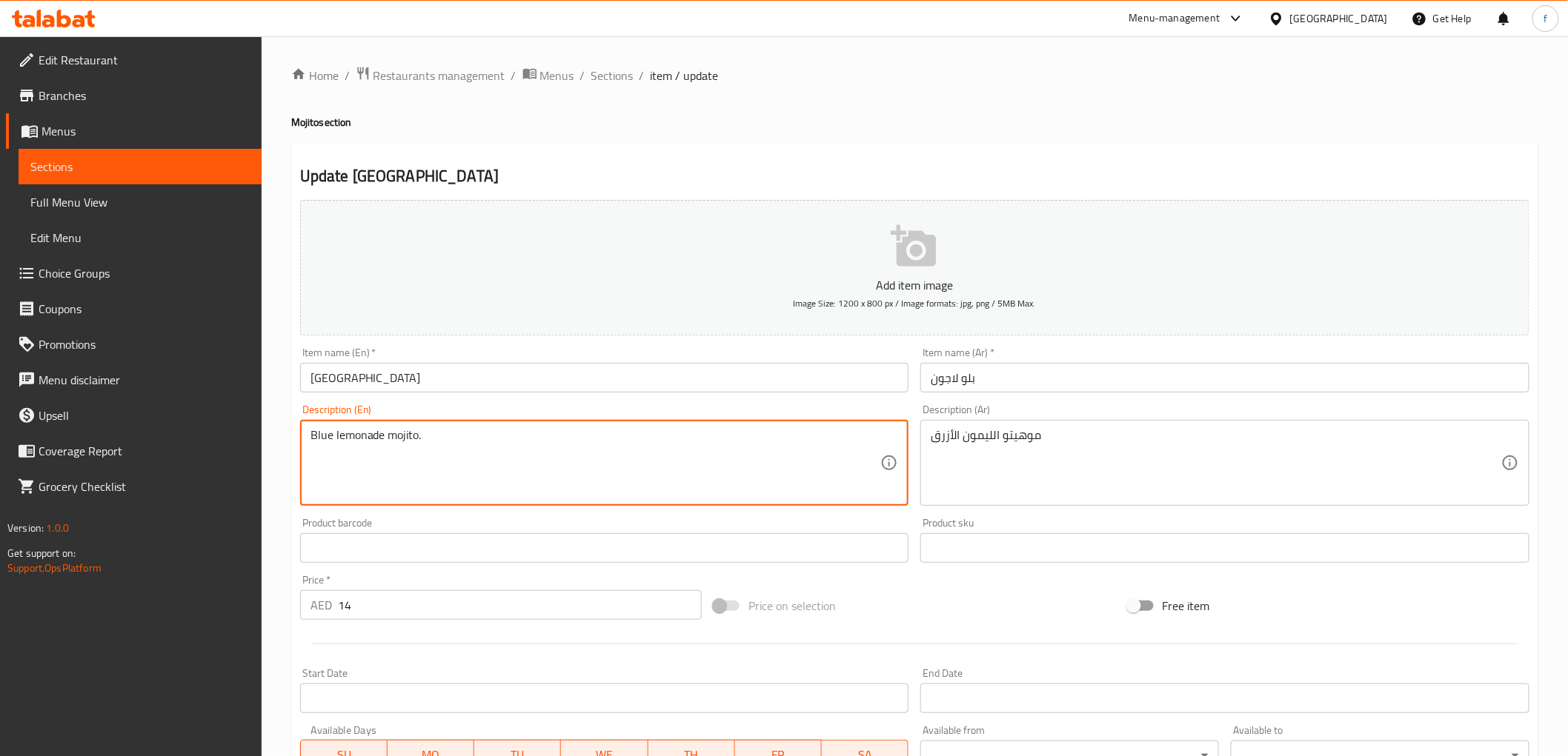
drag, startPoint x: 334, startPoint y: 437, endPoint x: 383, endPoint y: 433, distance: 49.2
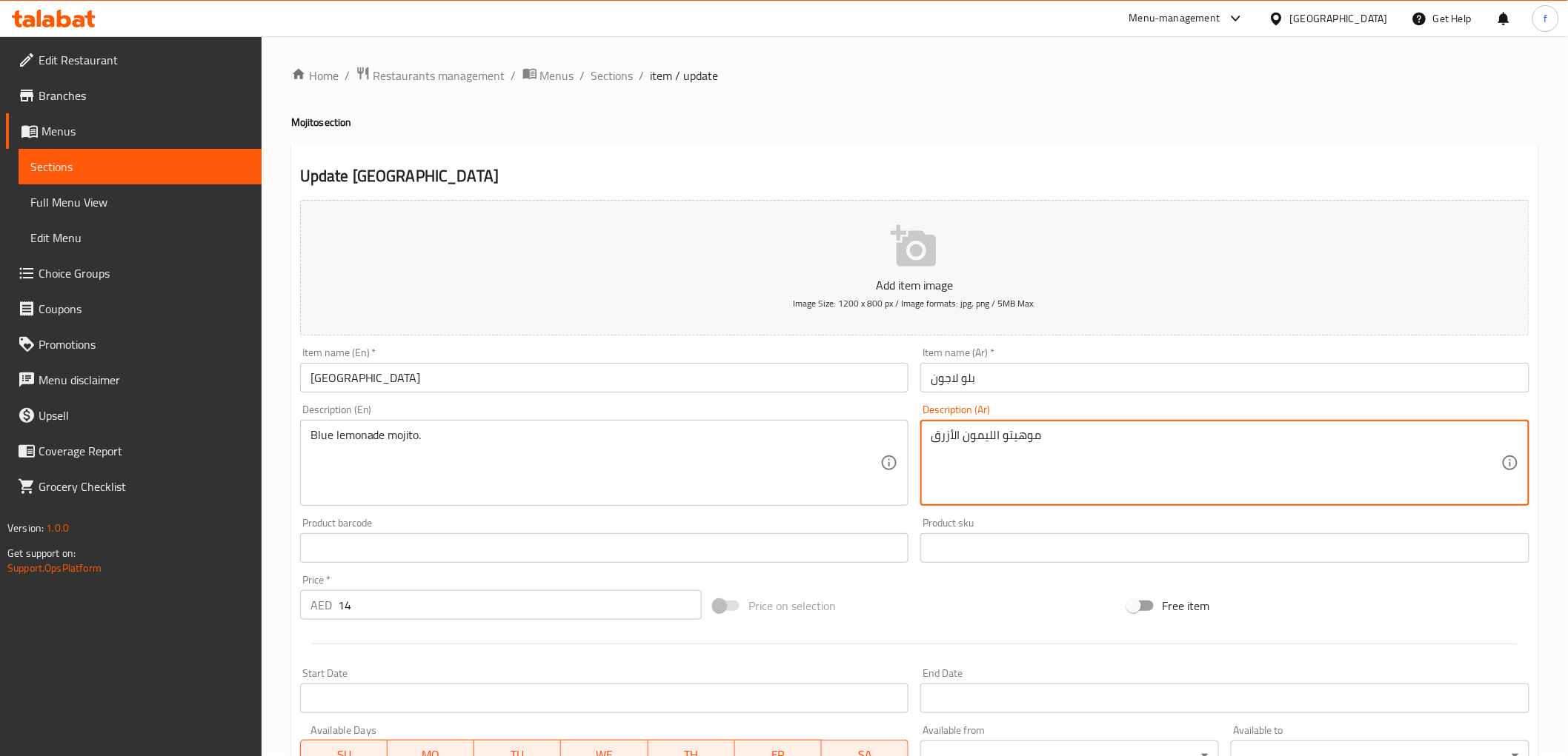
drag, startPoint x: 964, startPoint y: 439, endPoint x: 996, endPoint y: 442, distance: 32.1
paste textarea "مونادة"
click at [1003, 435] on textarea "موهيتو اليمونادة الأزرق" at bounding box center [1215, 463] width 570 height 70
click at [1009, 464] on textarea "[PERSON_NAME] الأزرق" at bounding box center [1215, 463] width 570 height 70
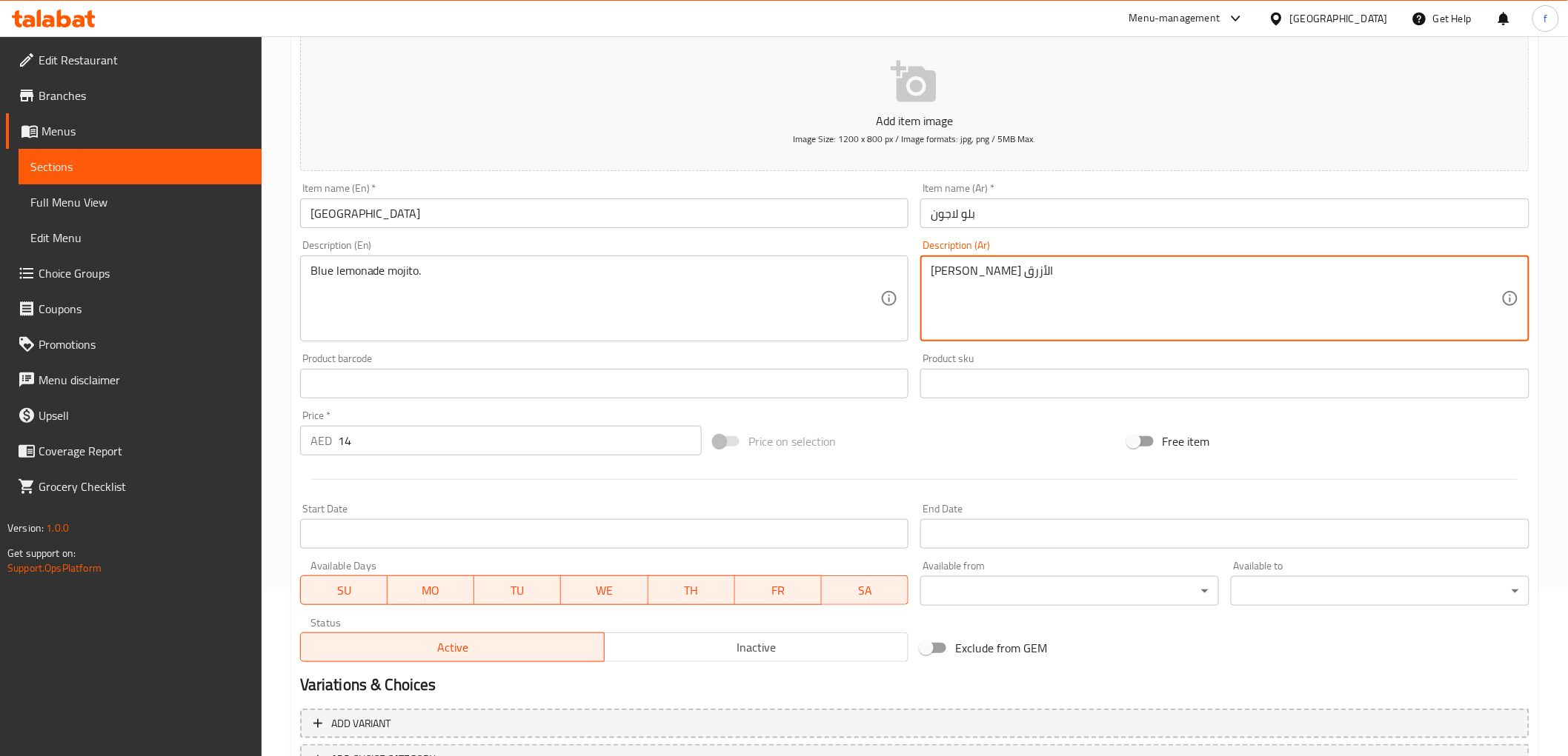
scroll to position [276, 0]
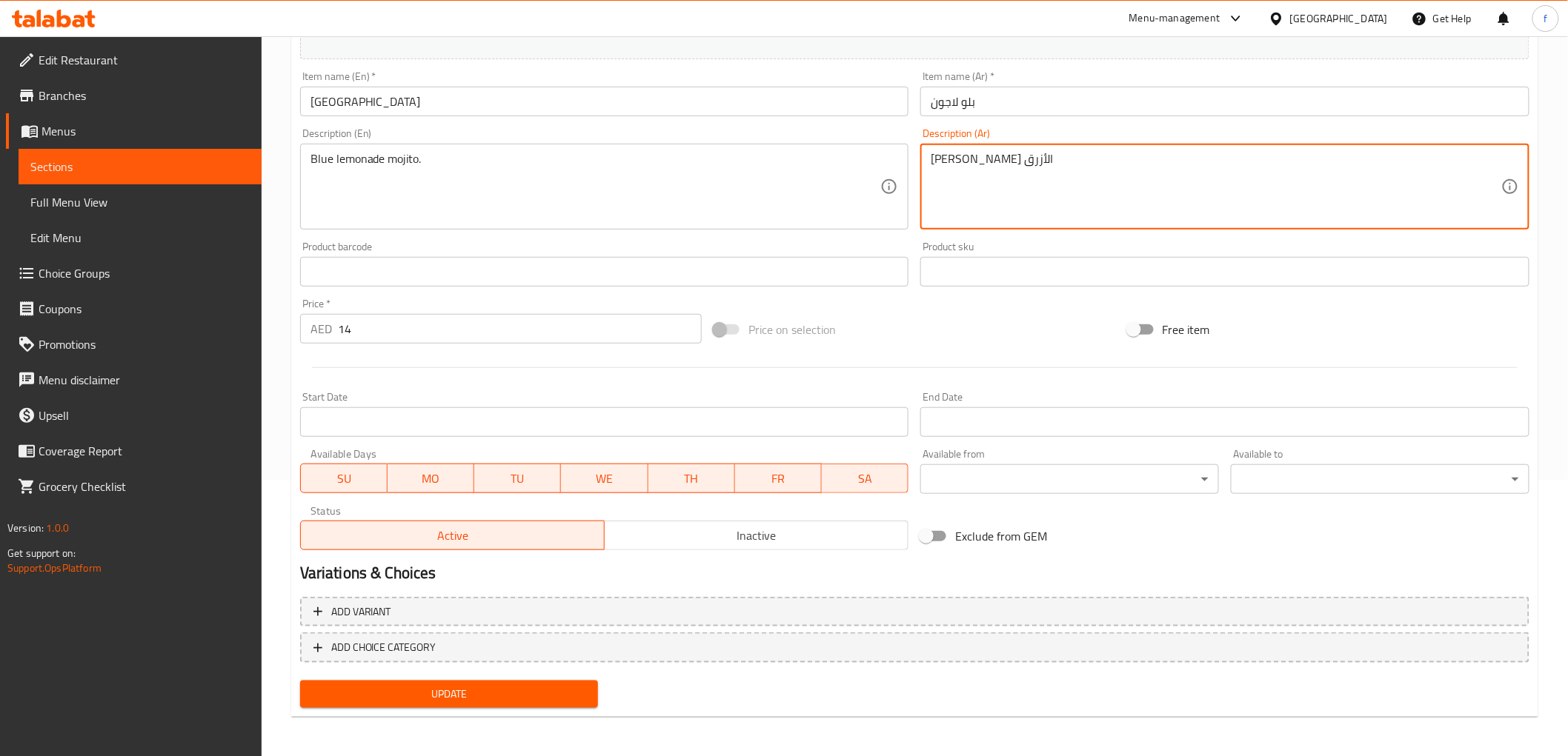
type textarea "[PERSON_NAME] الأزرق"
click at [567, 685] on span "Update" at bounding box center [449, 694] width 275 height 18
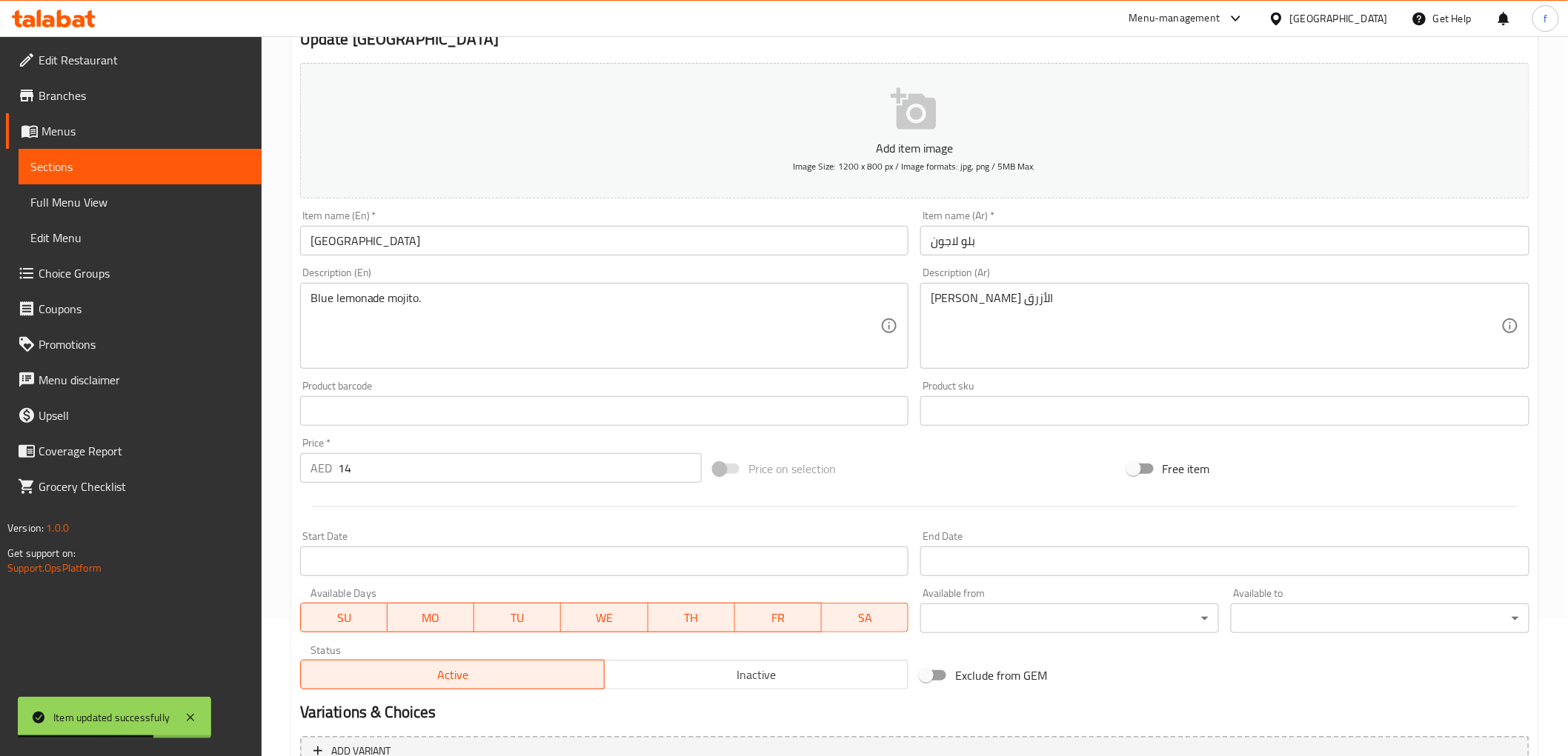
scroll to position [0, 0]
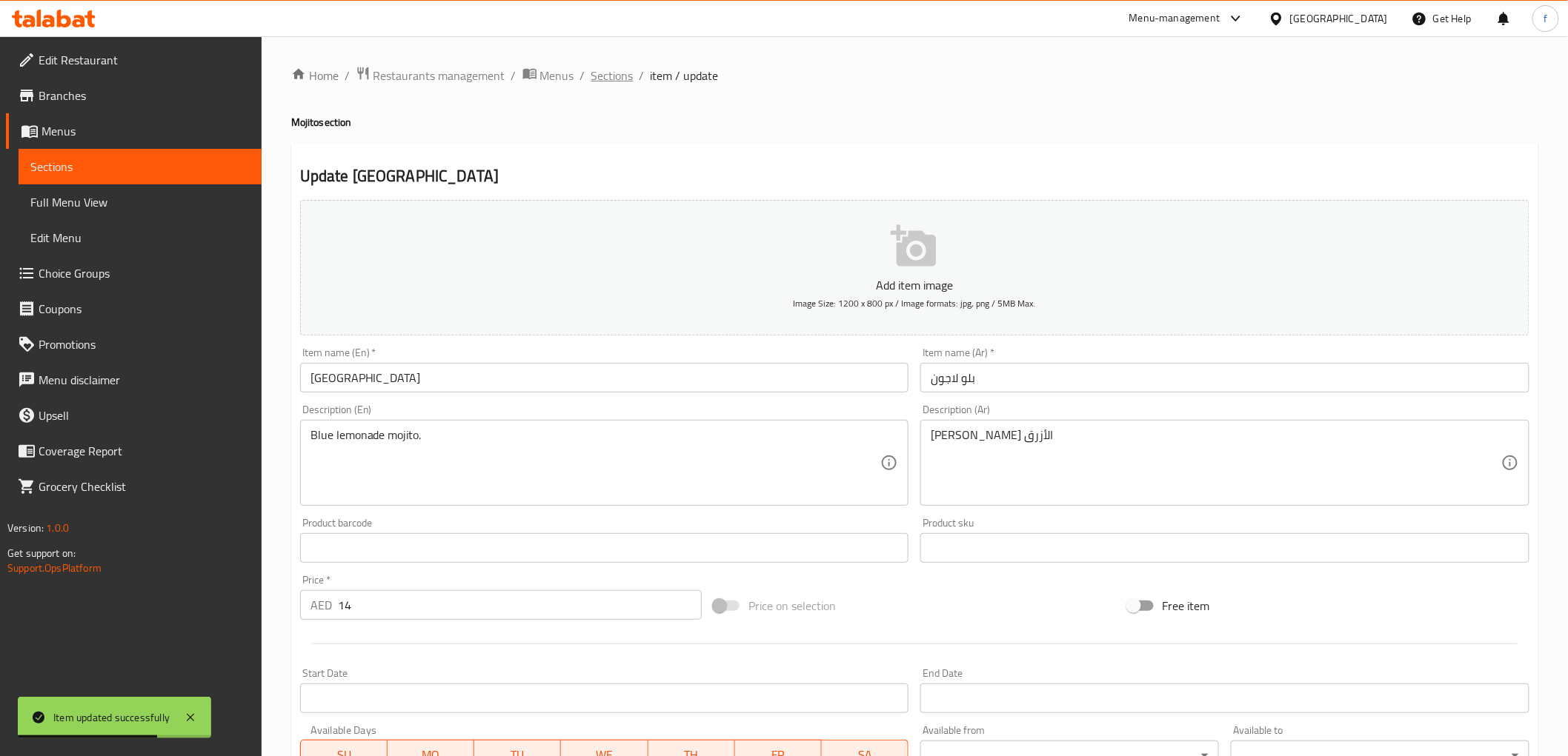
click at [612, 76] on span "Sections" at bounding box center [612, 75] width 43 height 18
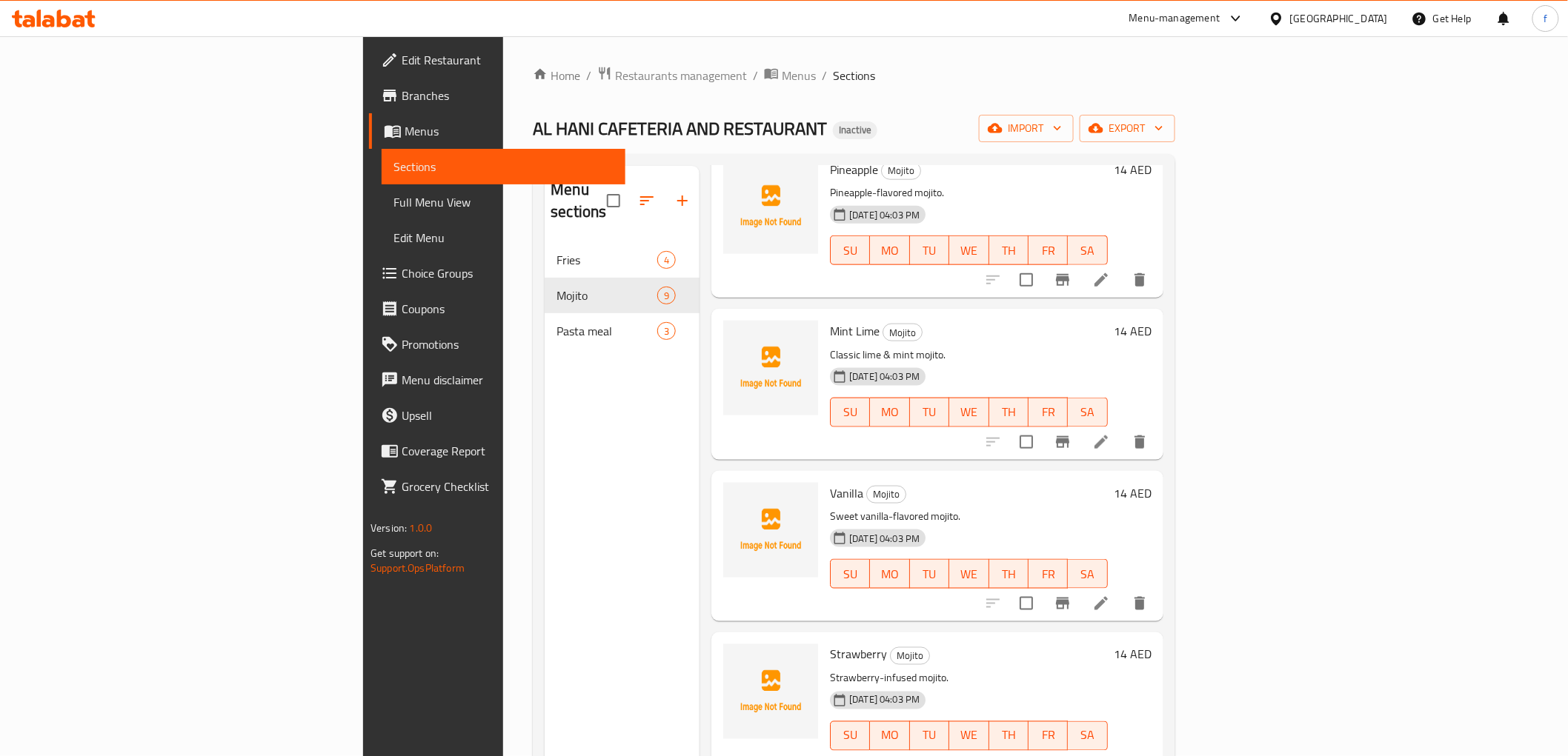
scroll to position [207, 0]
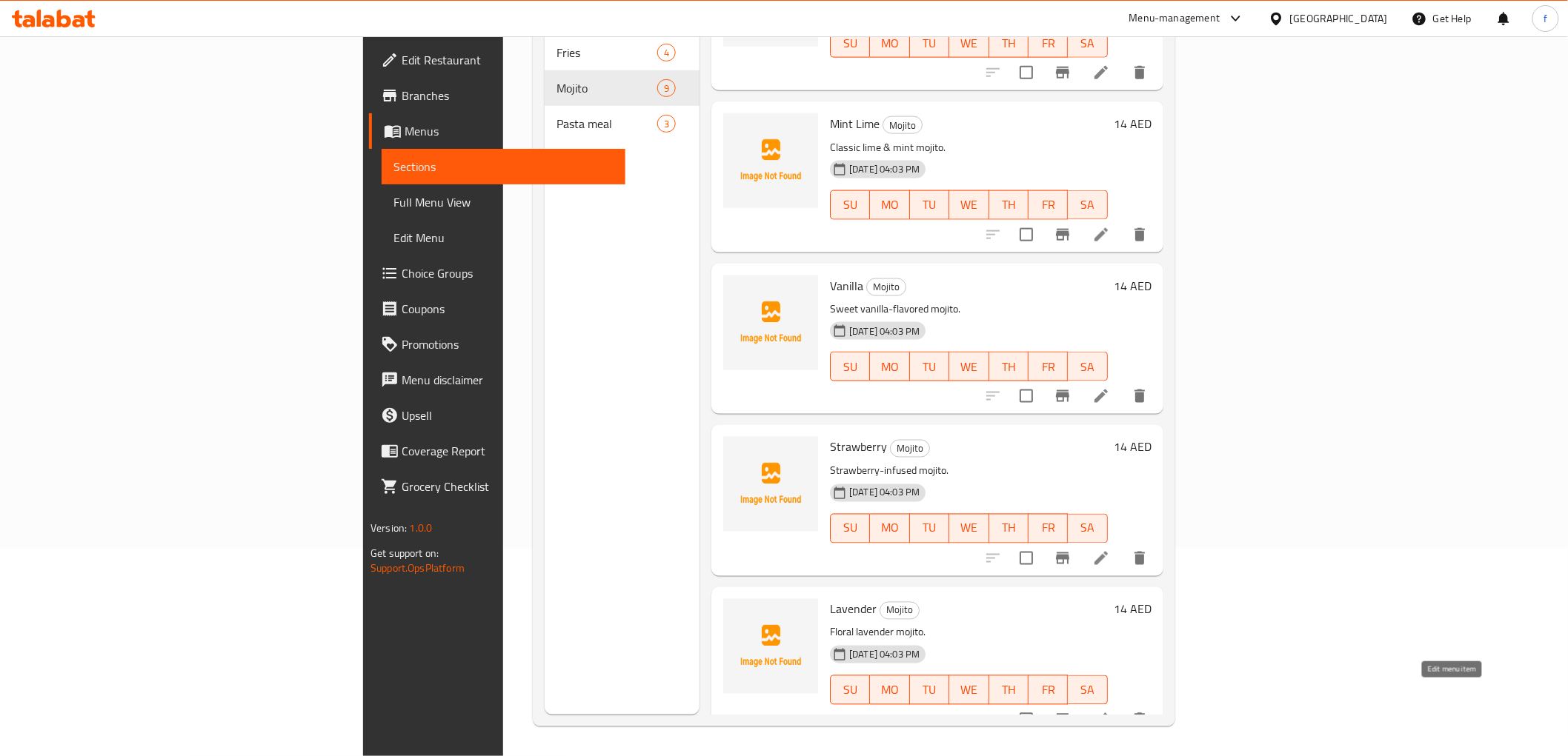
click at [1110, 711] on icon at bounding box center [1100, 719] width 18 height 18
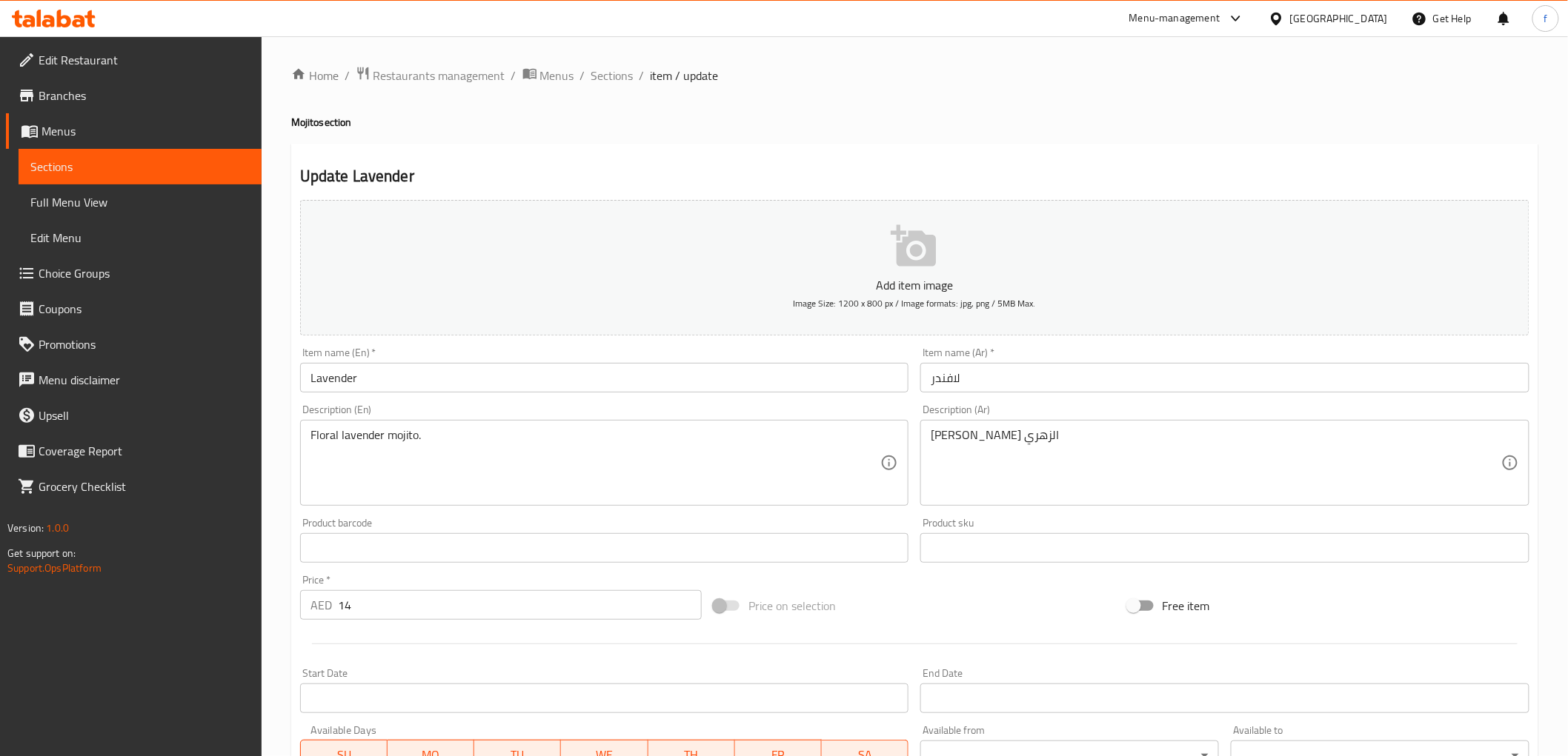
drag, startPoint x: 929, startPoint y: 440, endPoint x: 959, endPoint y: 442, distance: 30.1
click at [959, 442] on div "موهيتو اللافندر الزهري Description (Ar)" at bounding box center [1224, 462] width 609 height 86
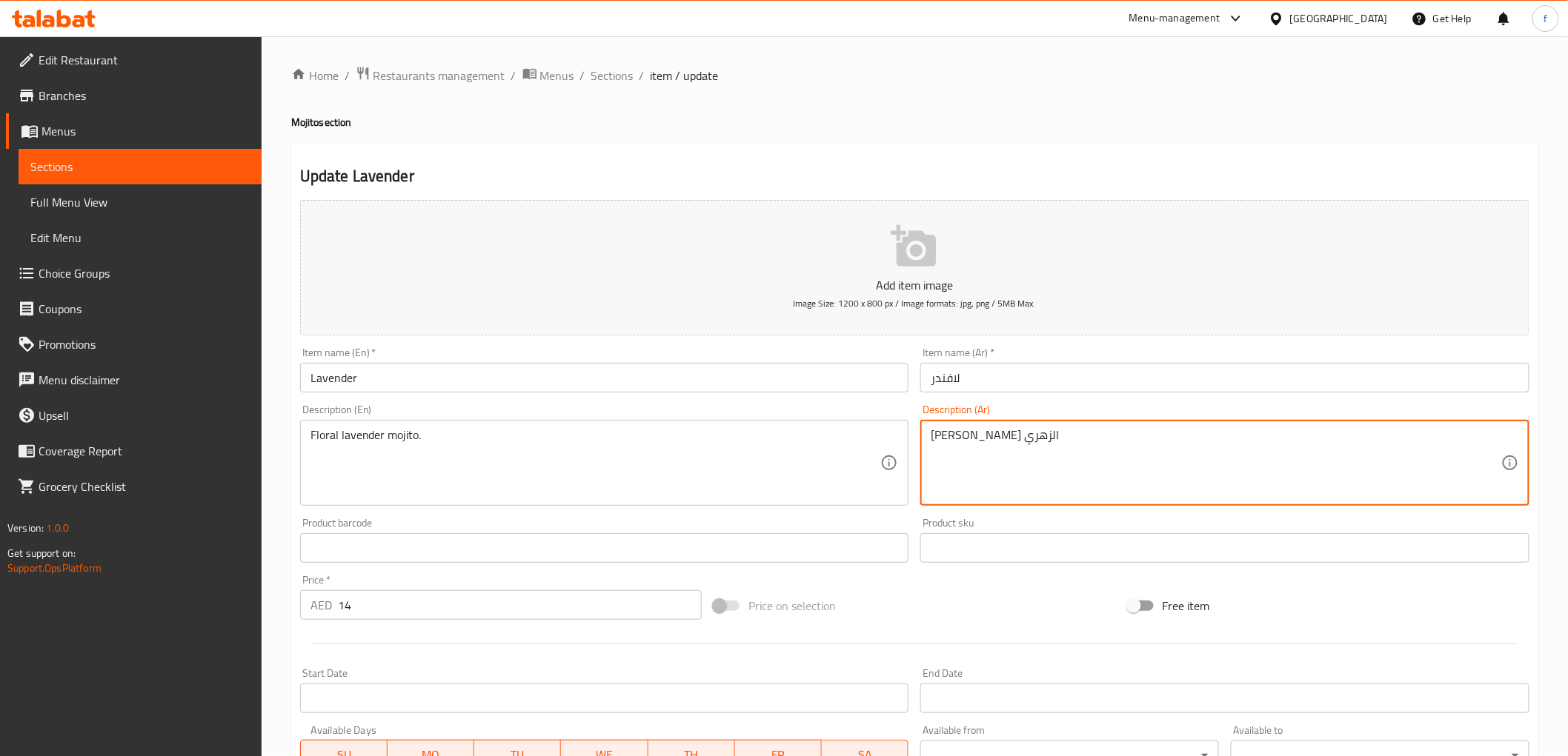
drag, startPoint x: 932, startPoint y: 437, endPoint x: 965, endPoint y: 437, distance: 33.0
click at [965, 437] on textarea "موهيتو اللافندر الزهري" at bounding box center [1215, 463] width 570 height 70
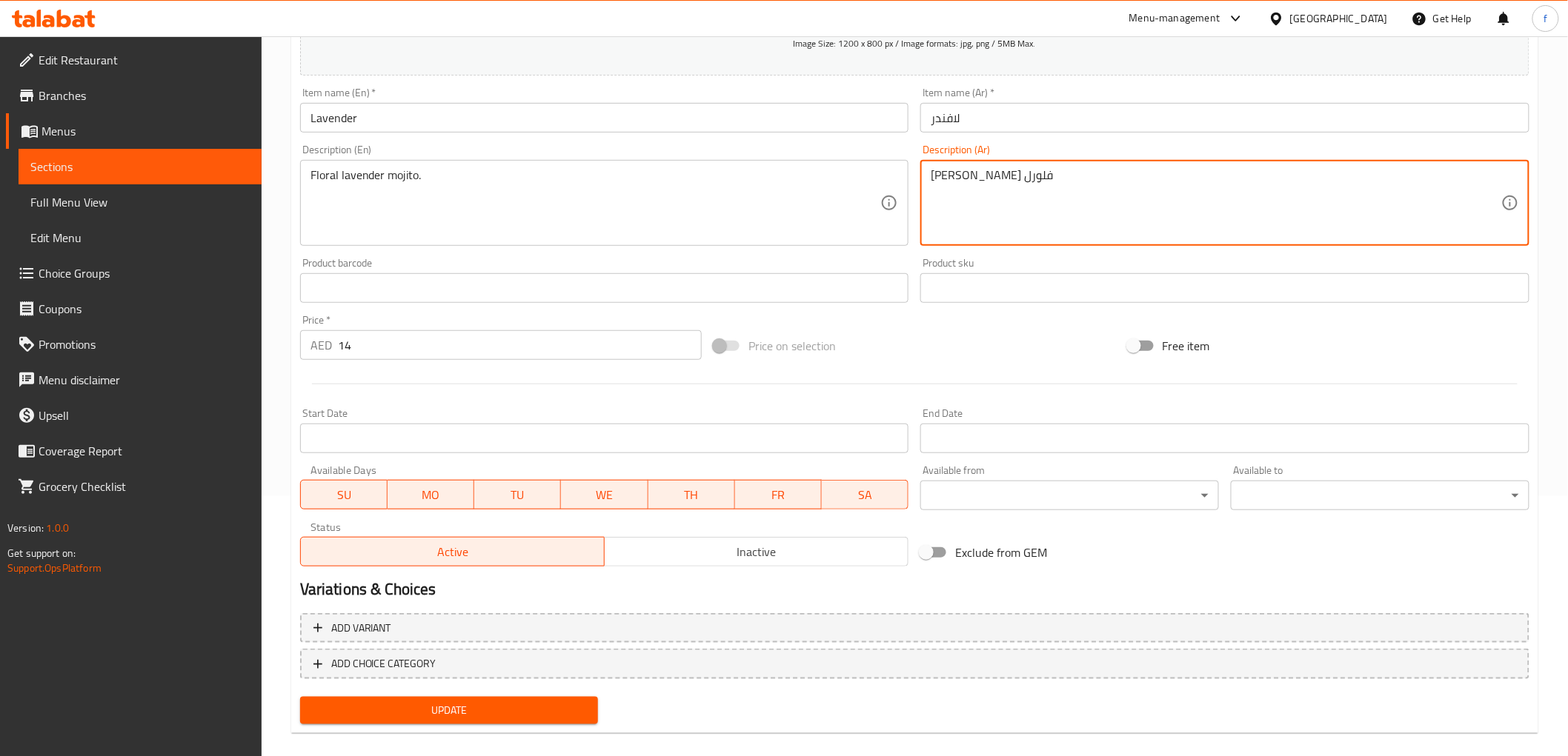
scroll to position [276, 0]
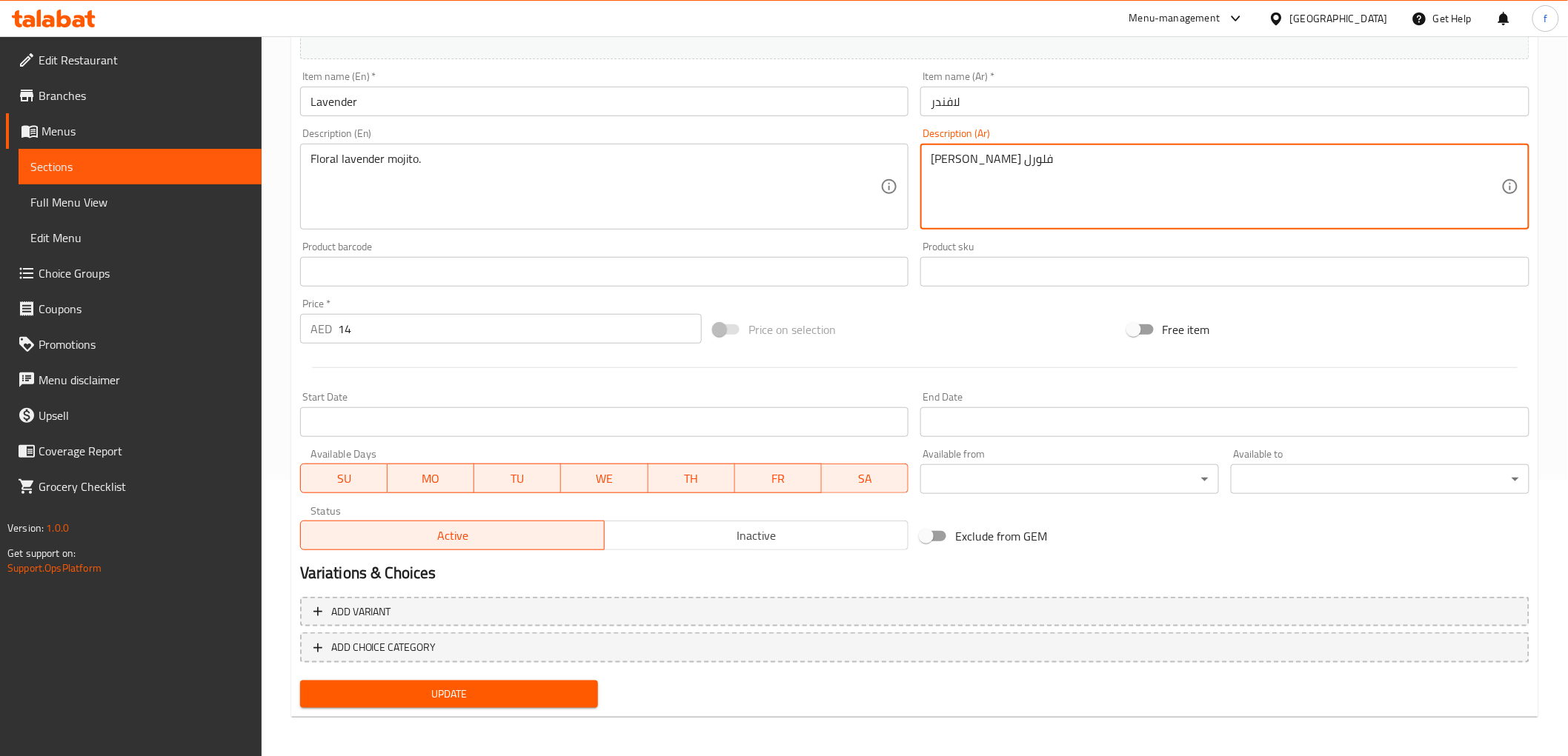
type textarea "موهيتو اللافندر فلورل"
click at [574, 699] on span "Update" at bounding box center [449, 694] width 275 height 18
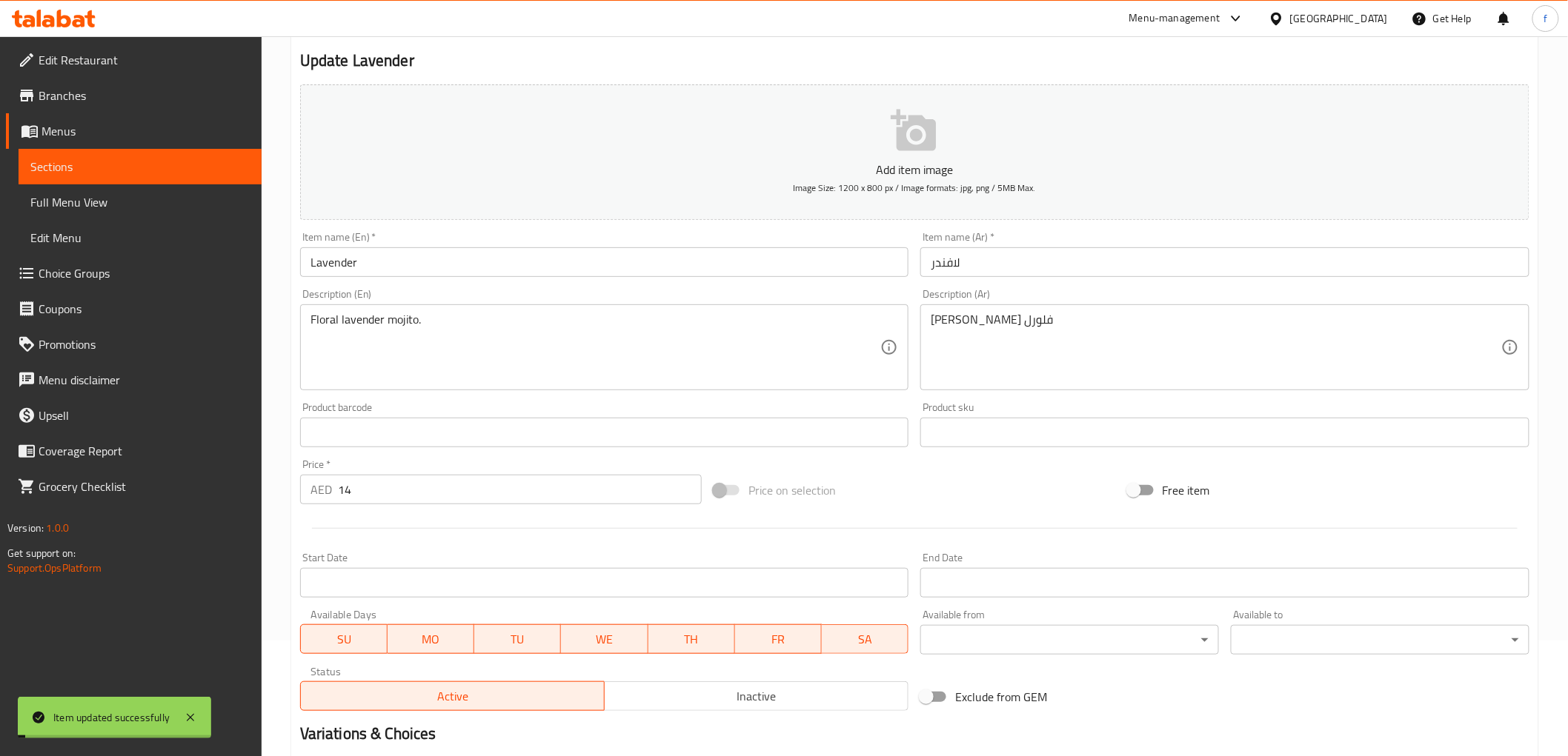
scroll to position [0, 0]
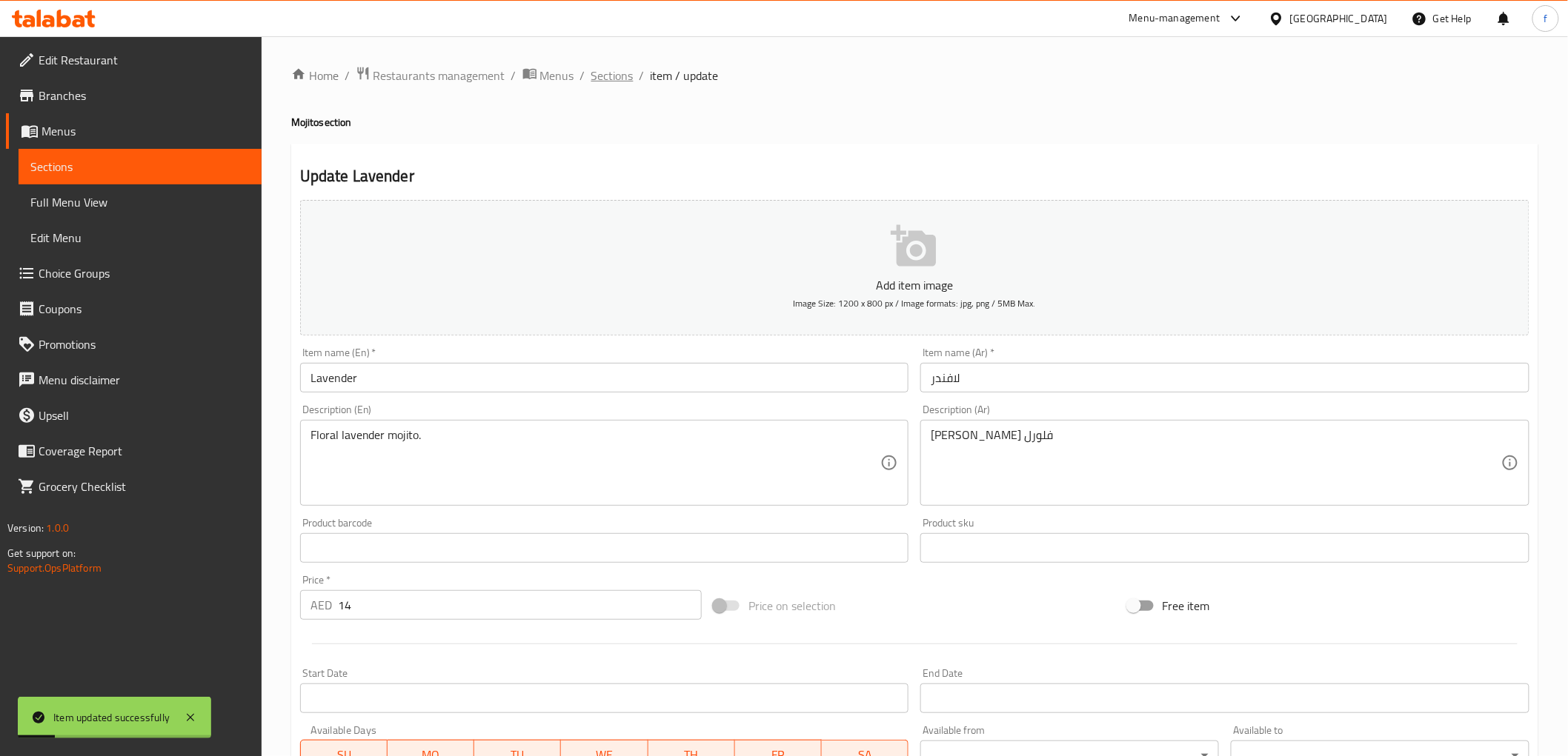
click at [593, 69] on span "Sections" at bounding box center [612, 75] width 43 height 18
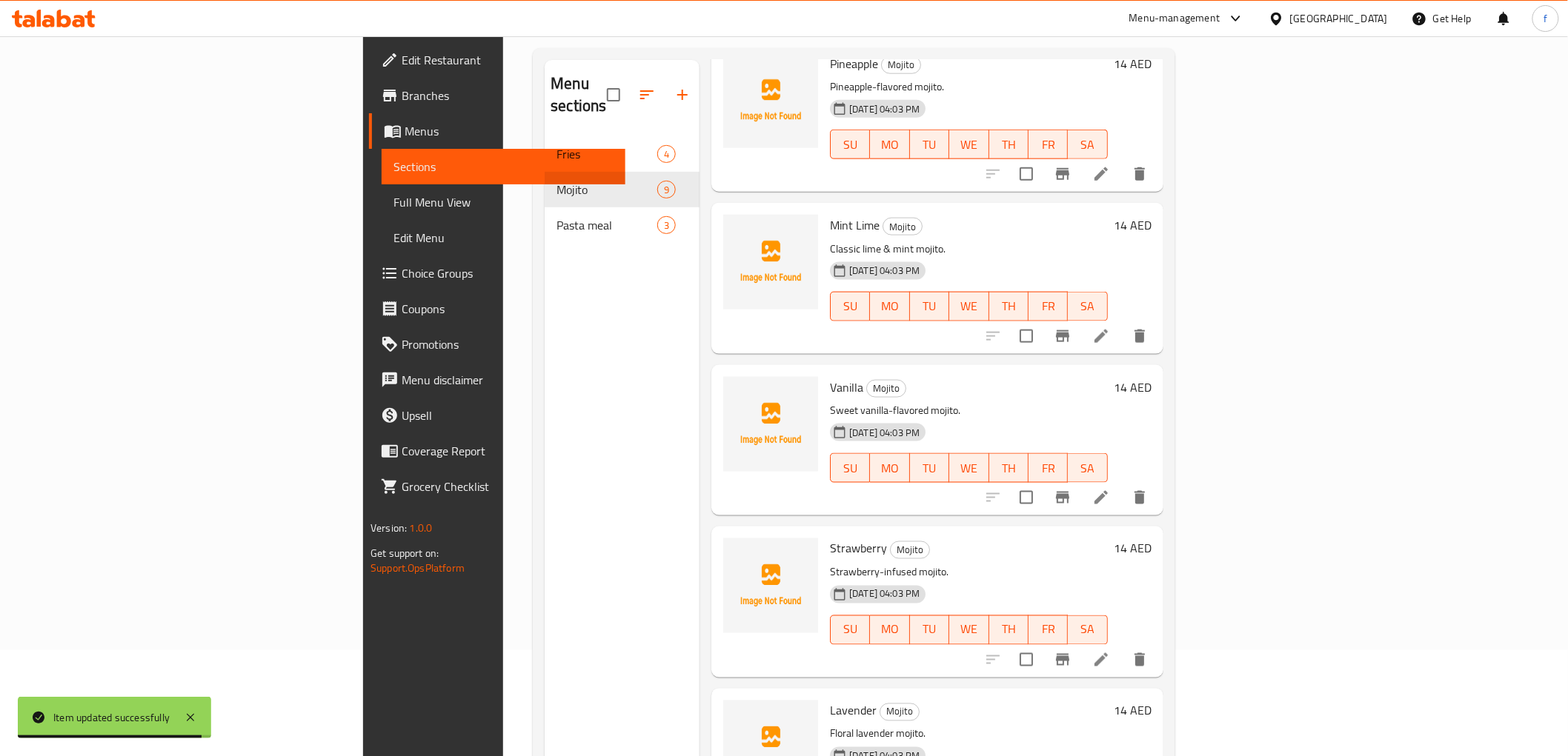
scroll to position [207, 0]
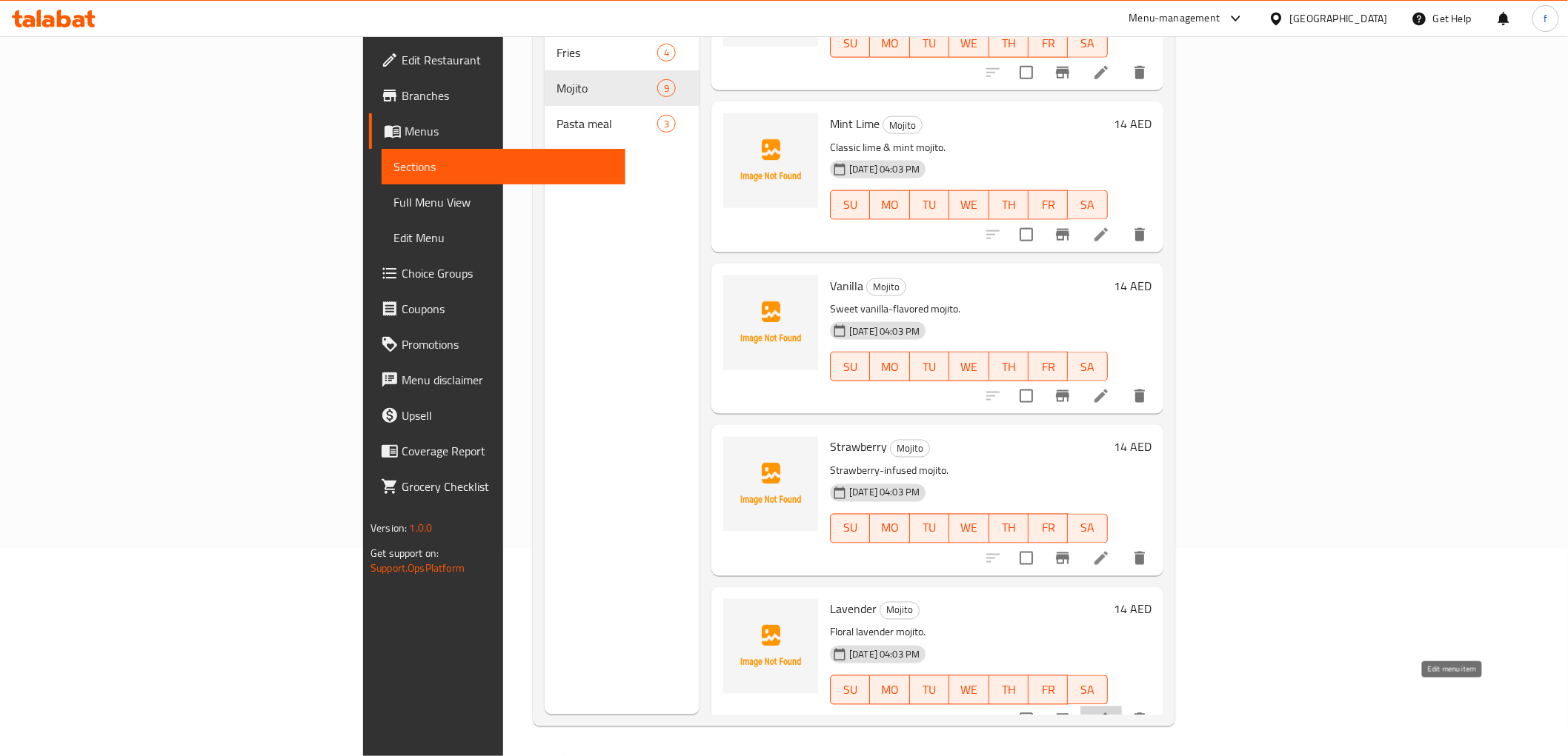
click at [1110, 711] on icon at bounding box center [1100, 719] width 18 height 18
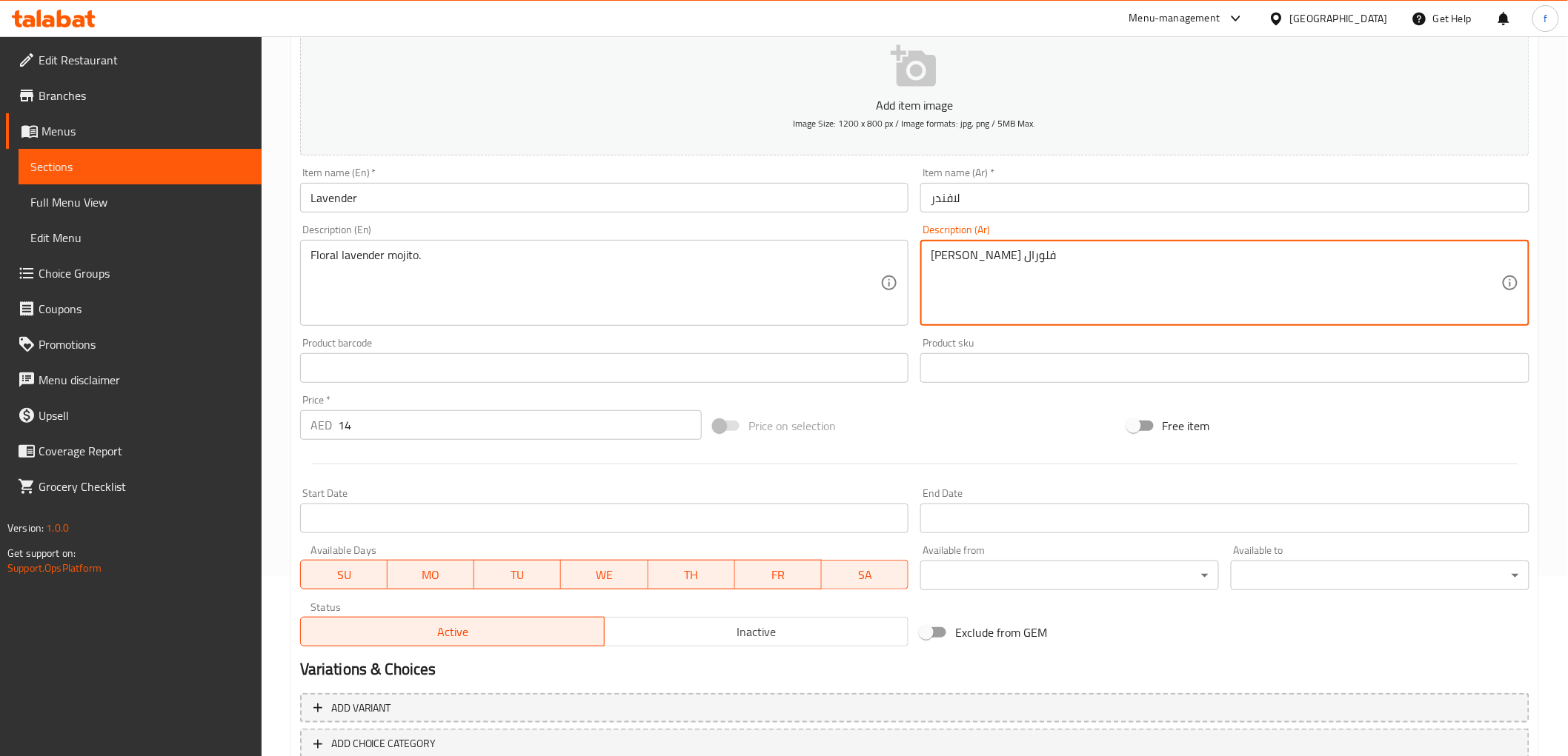
scroll to position [276, 0]
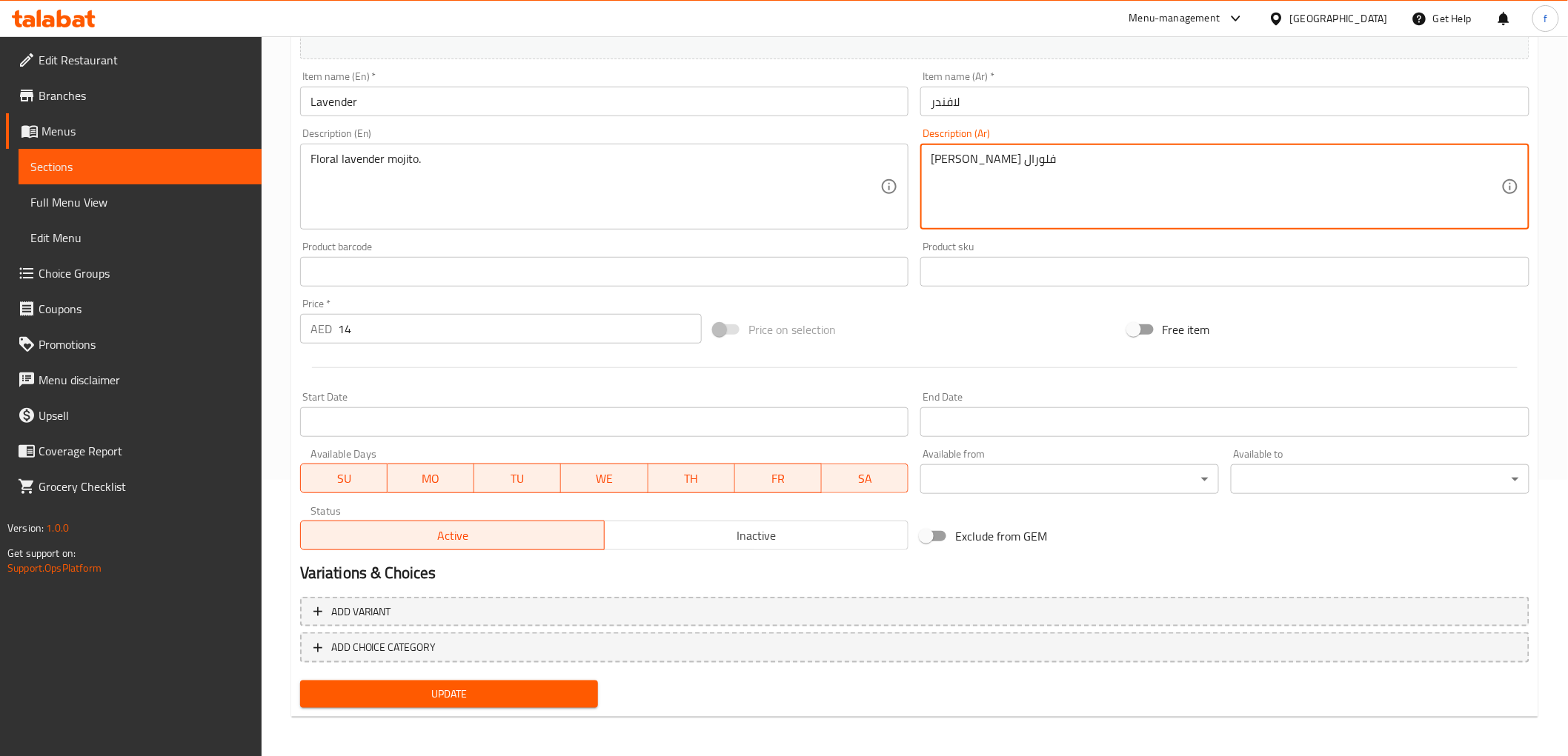
type textarea "[PERSON_NAME] فلورال"
click at [524, 697] on span "Update" at bounding box center [449, 694] width 275 height 18
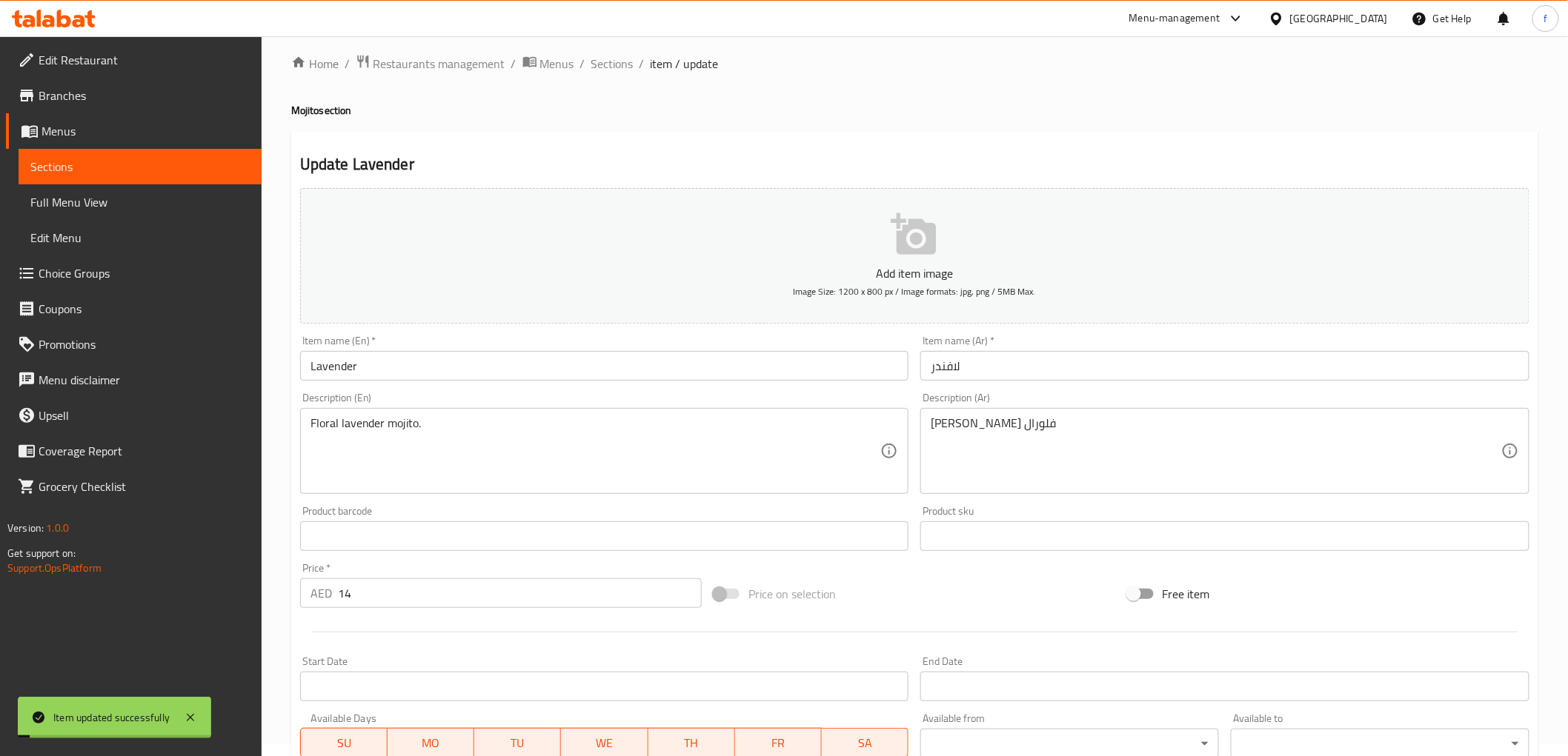
scroll to position [0, 0]
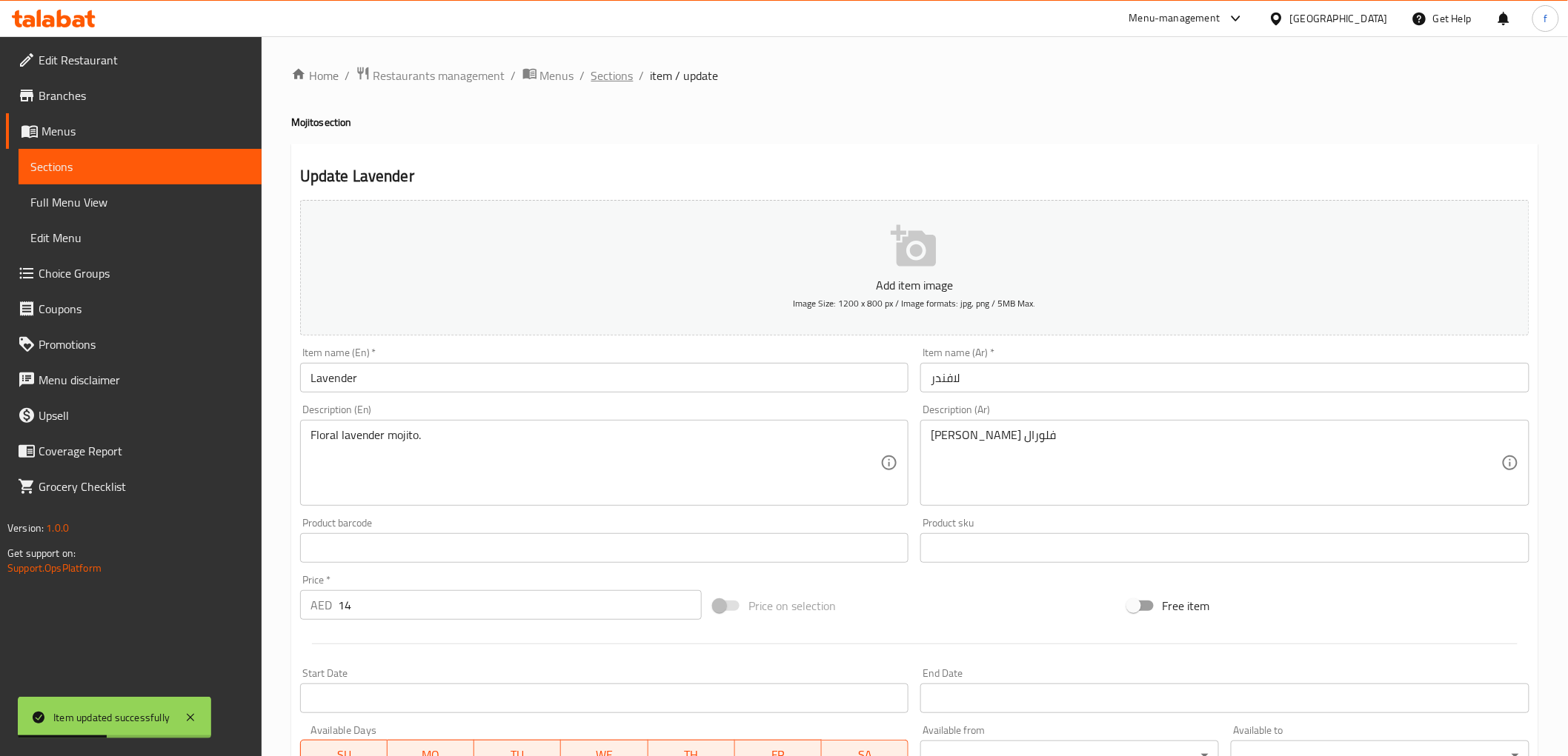
click at [611, 82] on span "Sections" at bounding box center [612, 75] width 43 height 18
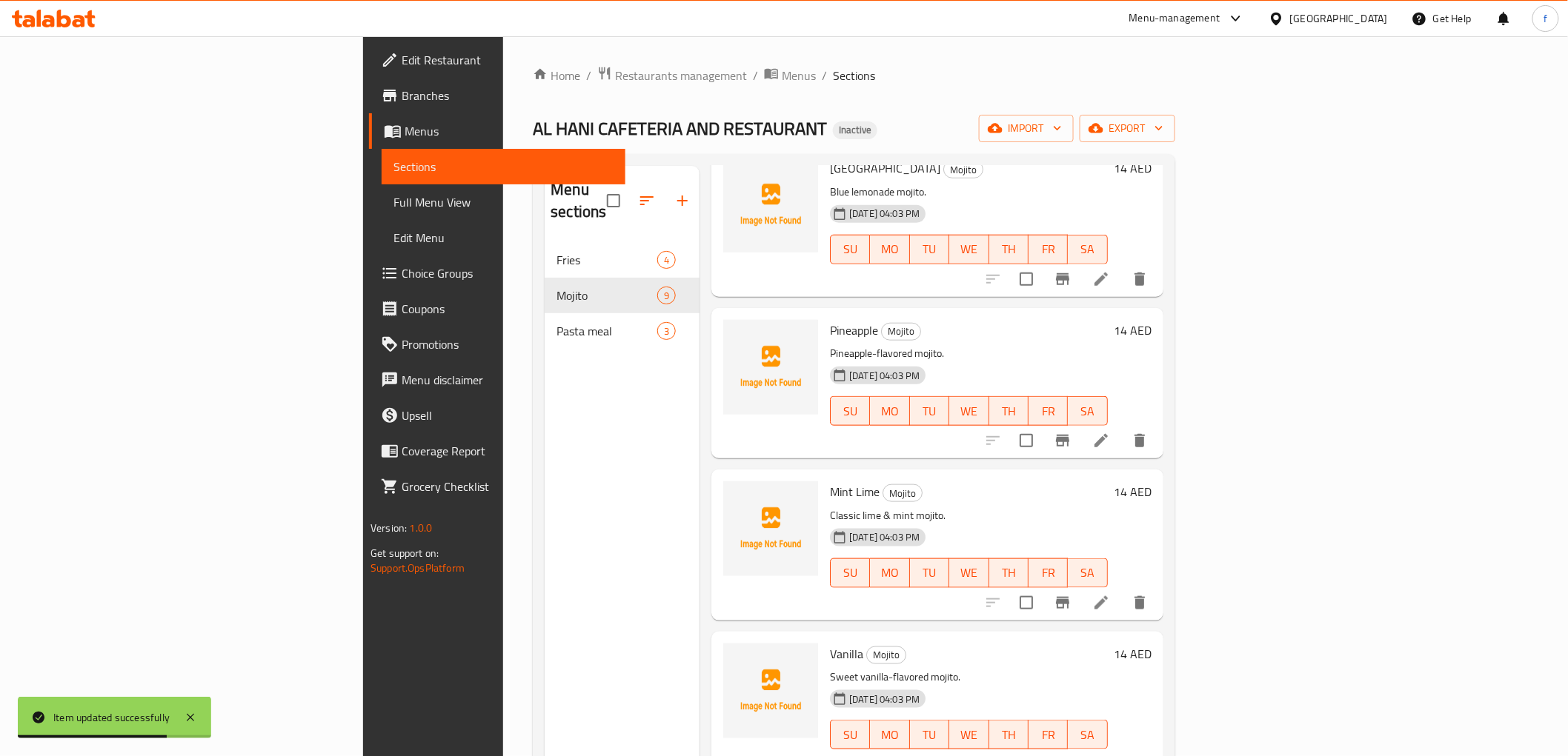
scroll to position [736, 0]
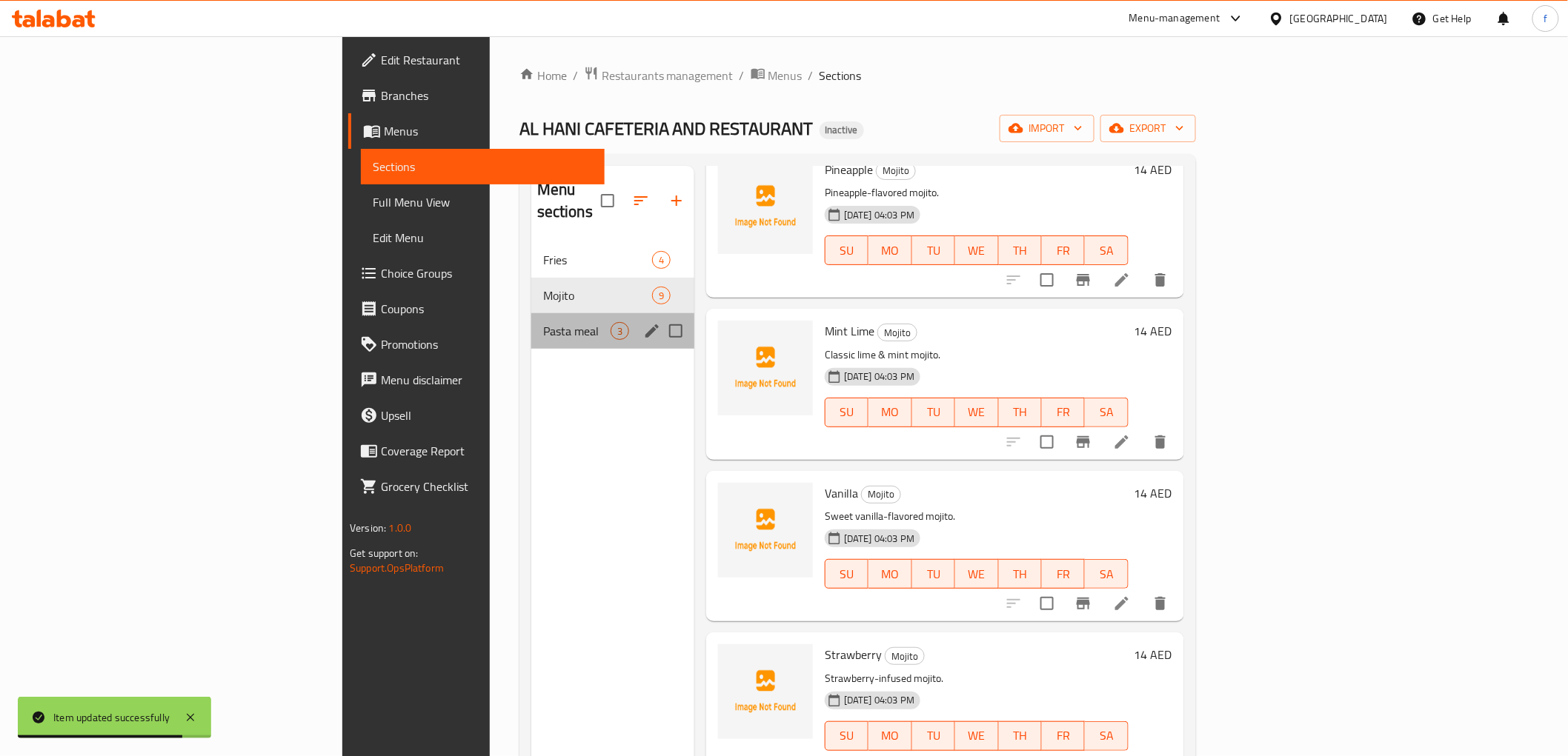
click at [531, 322] on div "Pasta meal 3" at bounding box center [612, 330] width 163 height 36
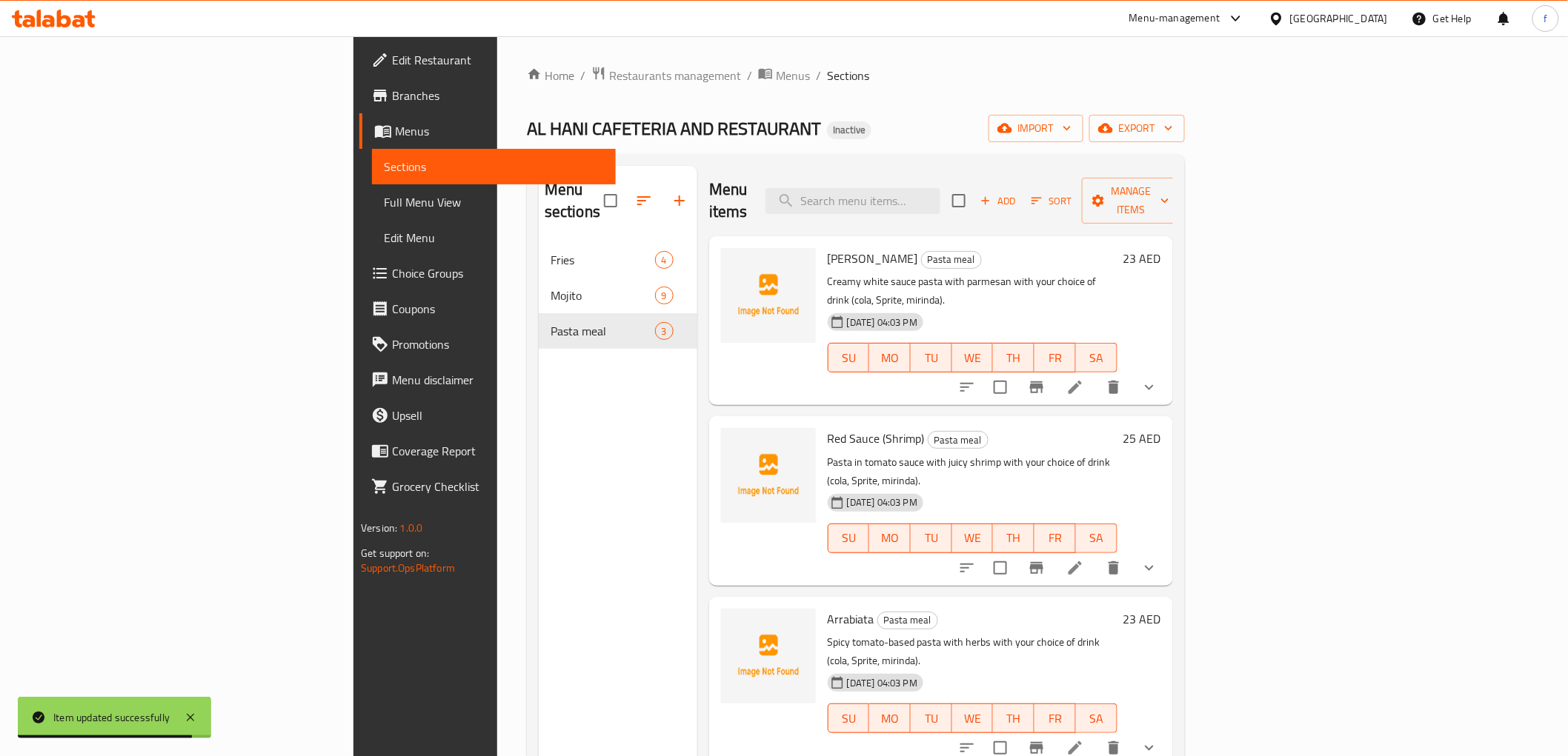
scroll to position [207, 0]
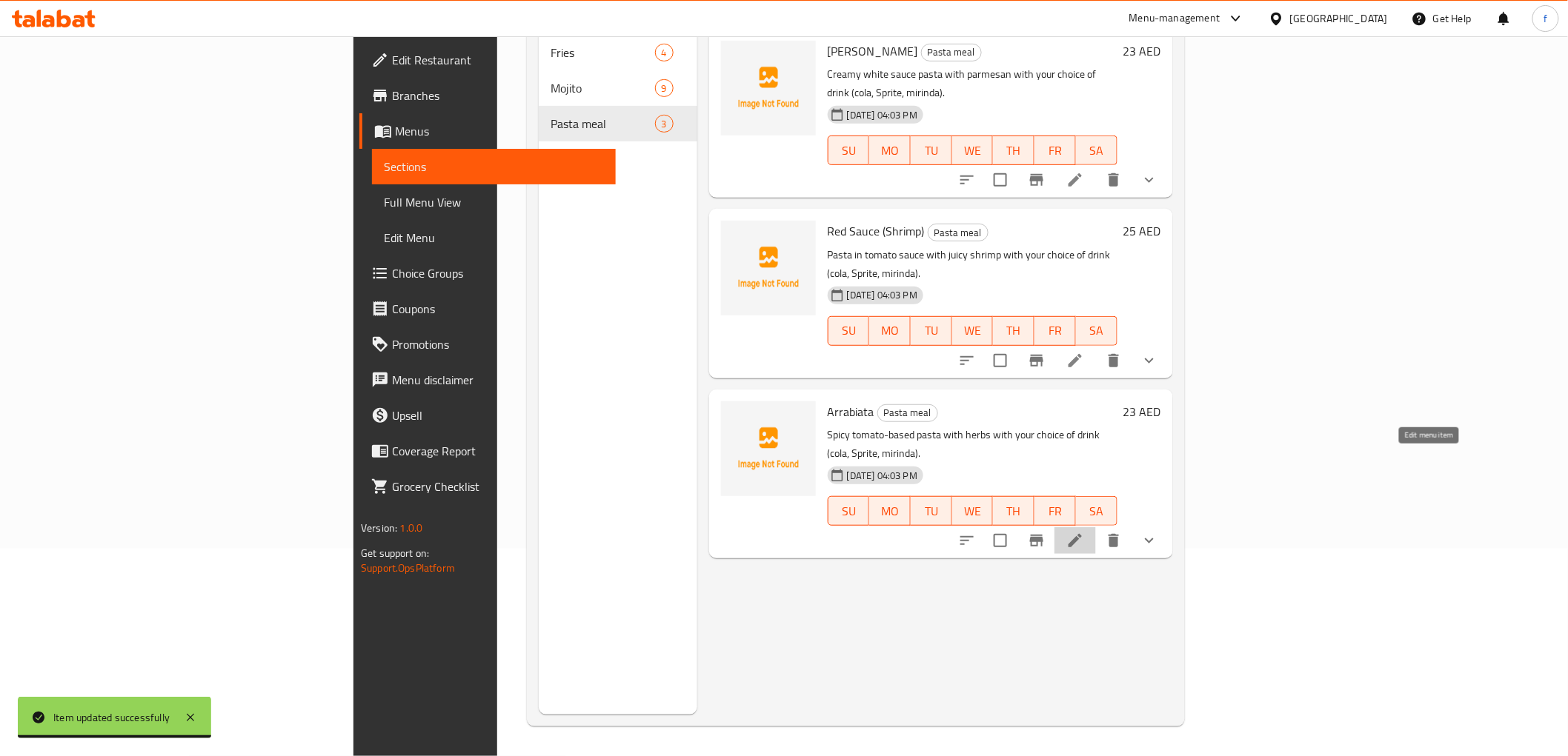
click at [1084, 532] on icon at bounding box center [1075, 540] width 18 height 18
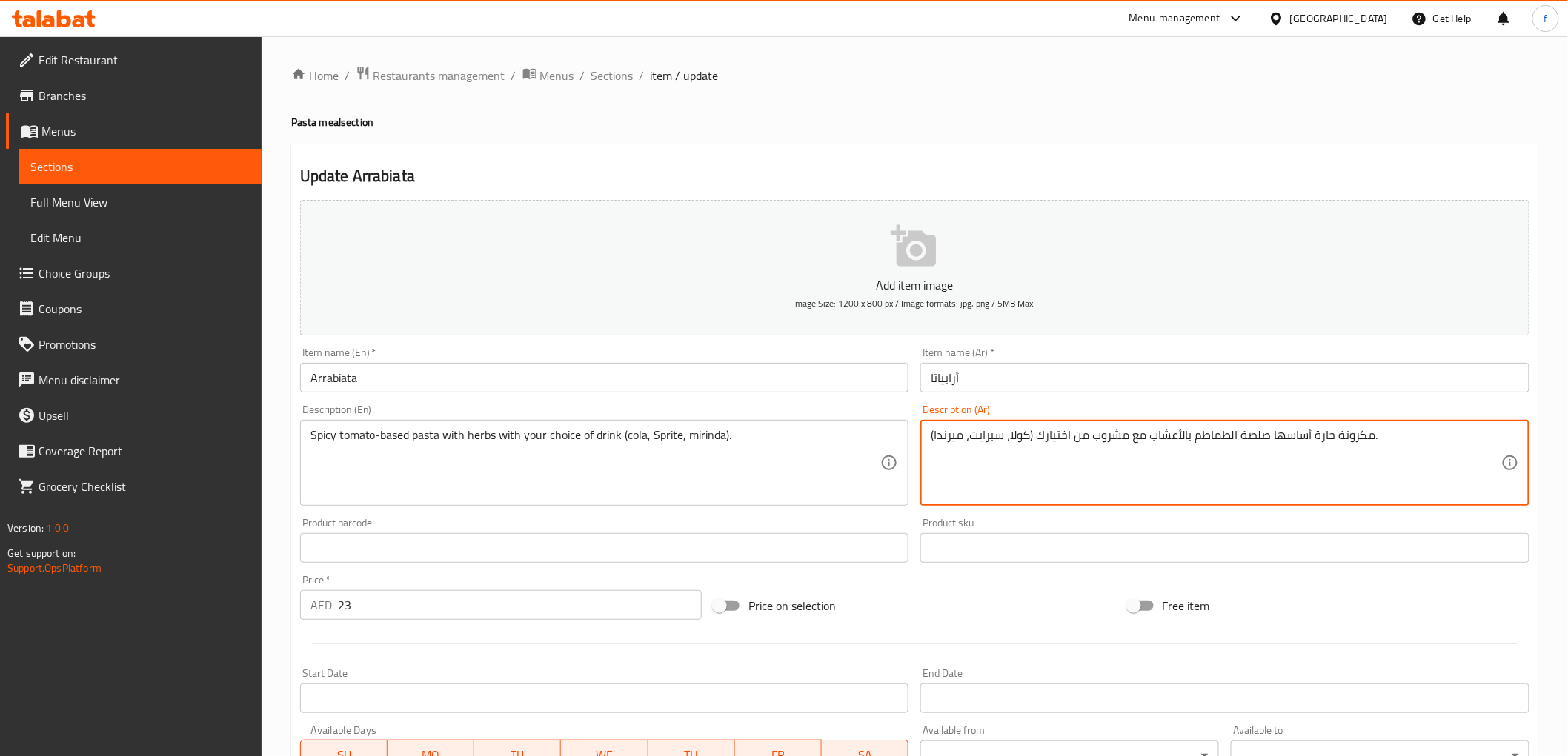
drag, startPoint x: 1312, startPoint y: 439, endPoint x: 1323, endPoint y: 439, distance: 11.0
click at [1318, 439] on textarea "مكرونة حارة أساسها صلصة الطماطم بالأعشاب مع مشروب من اختيارك (كولا، سبرايت، مير…" at bounding box center [1215, 463] width 570 height 70
drag, startPoint x: 1315, startPoint y: 436, endPoint x: 1335, endPoint y: 440, distance: 20.4
click at [1335, 440] on textarea "مكرونة حارة أساسها صلصة الطماطم بالأعشاب مع مشروب من اختيارك (كولا، سبرايت، مير…" at bounding box center [1215, 463] width 570 height 70
click at [1196, 437] on textarea "مكرونة أساسها صلصة الطماطم بالأعشاب مع مشروب من اختيارك (كولا، سبرايت، ميرندا)." at bounding box center [1215, 463] width 570 height 70
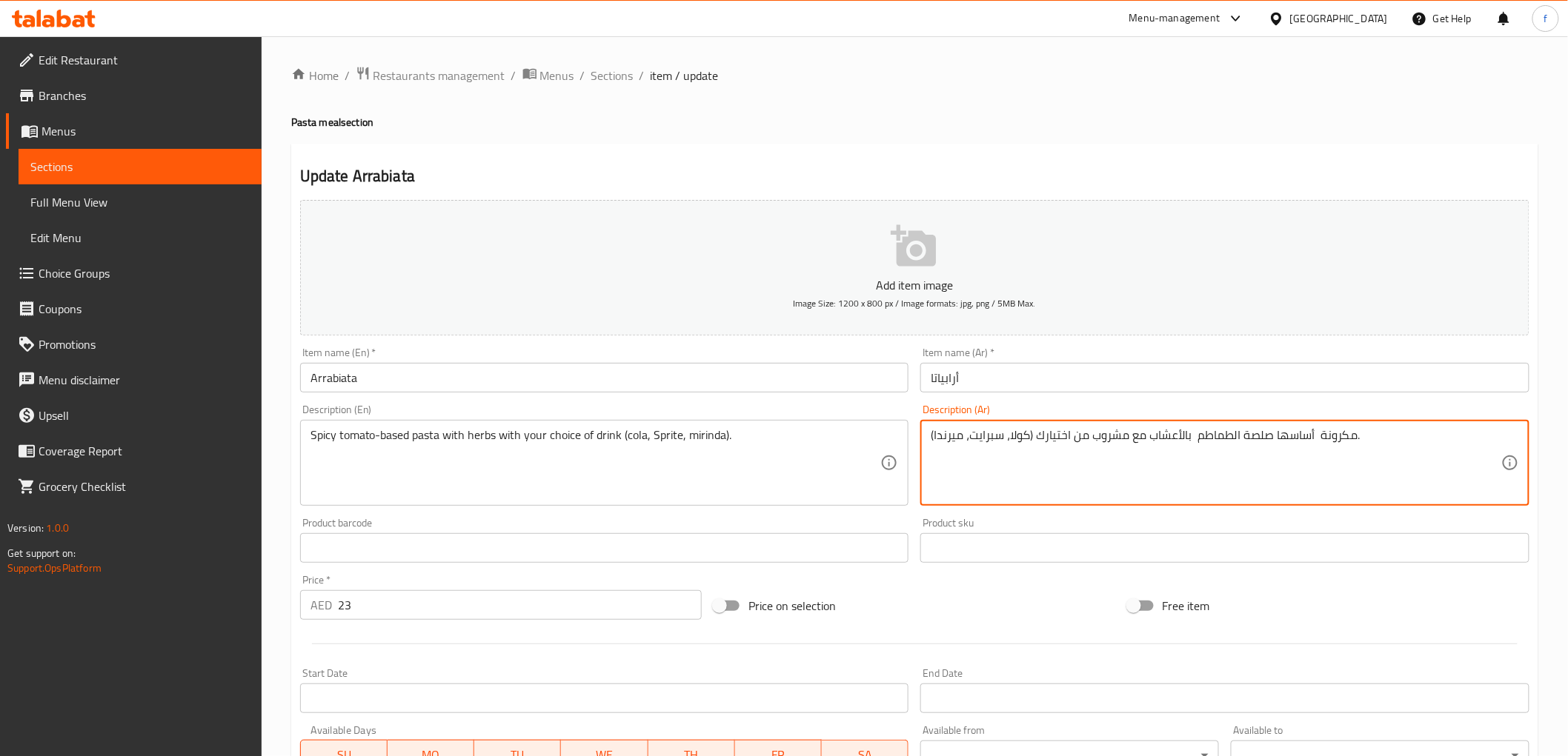
paste textarea "حارة"
click at [1251, 437] on textarea "مكرونة أساسها صلصة الطماطم حارة بالأعشاب مع مشروب من اختيارك (كولا، سبرايت، مير…" at bounding box center [1215, 463] width 570 height 70
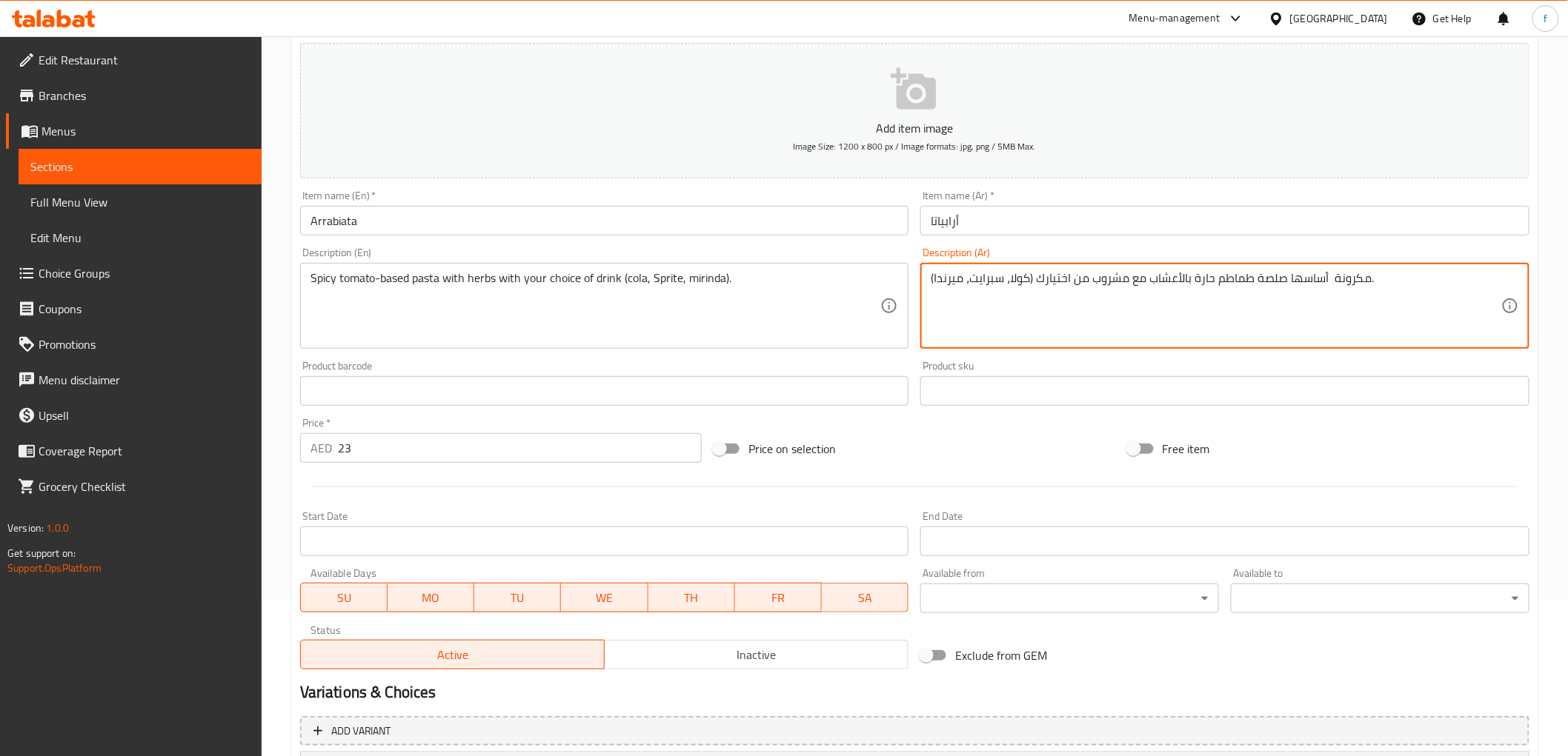
scroll to position [375, 0]
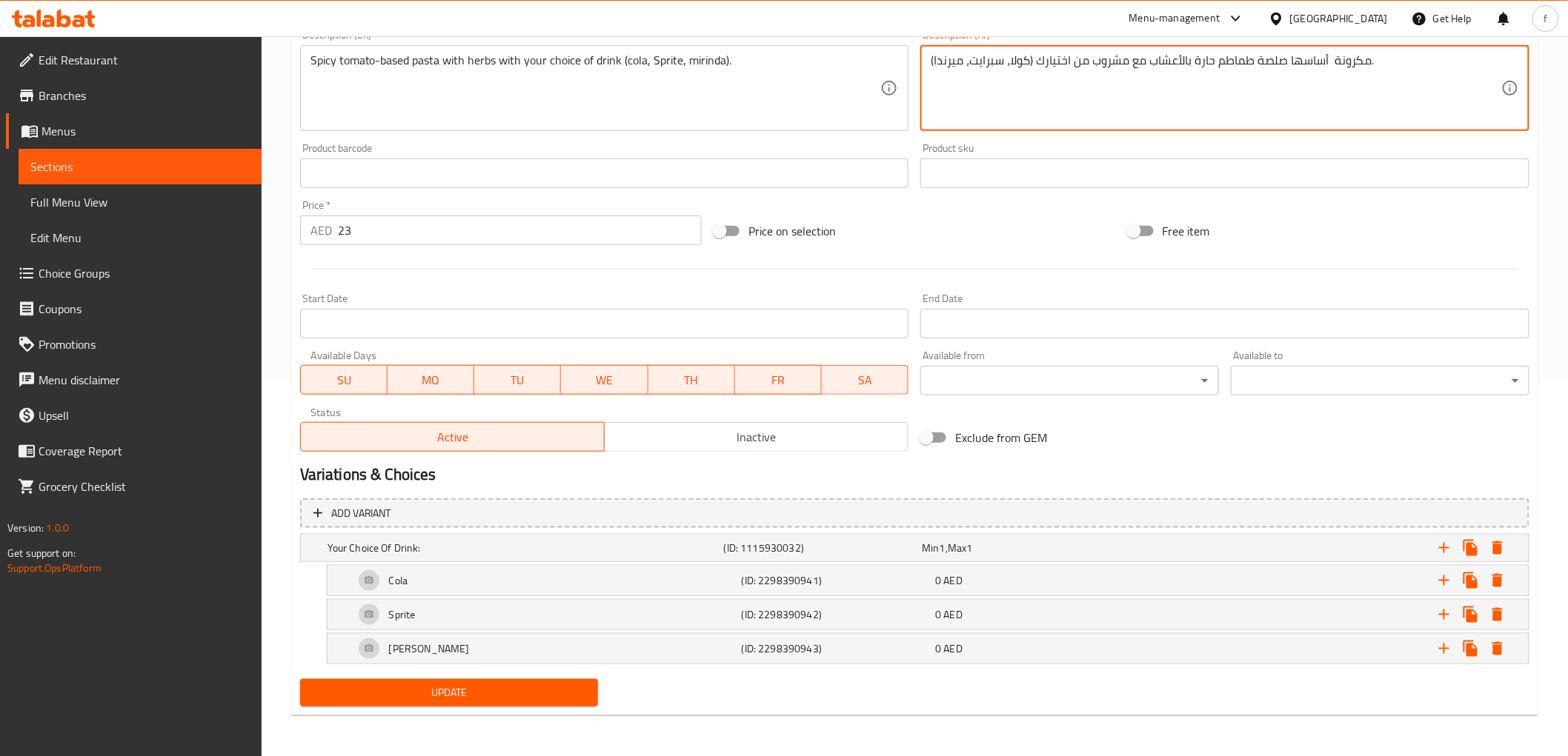
type textarea "مكرونة أساسها صلصة طماطم حارة بالأعشاب مع مشروب من اختيارك (كولا، سبرايت، ميرند…"
click at [553, 694] on span "Update" at bounding box center [449, 693] width 275 height 18
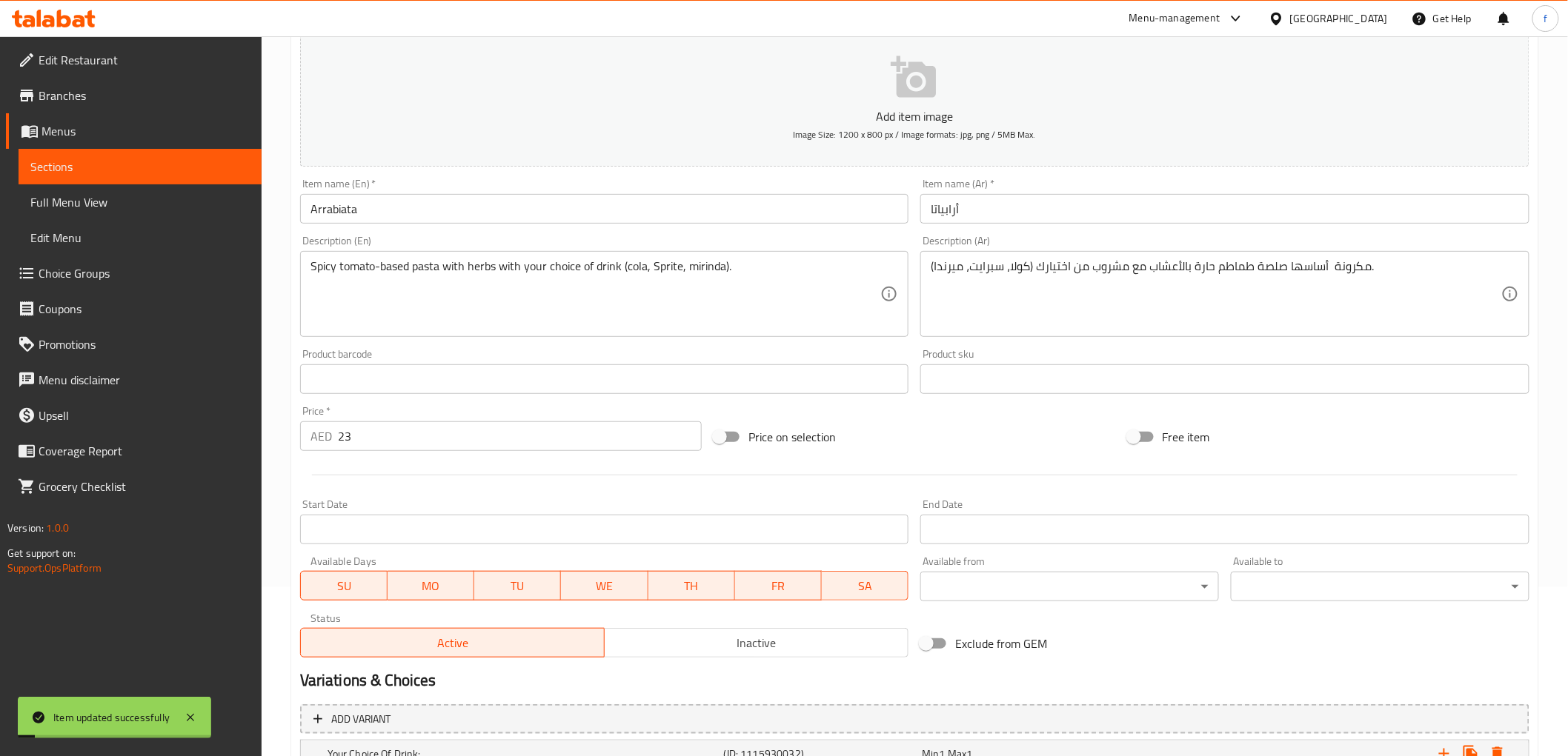
scroll to position [0, 0]
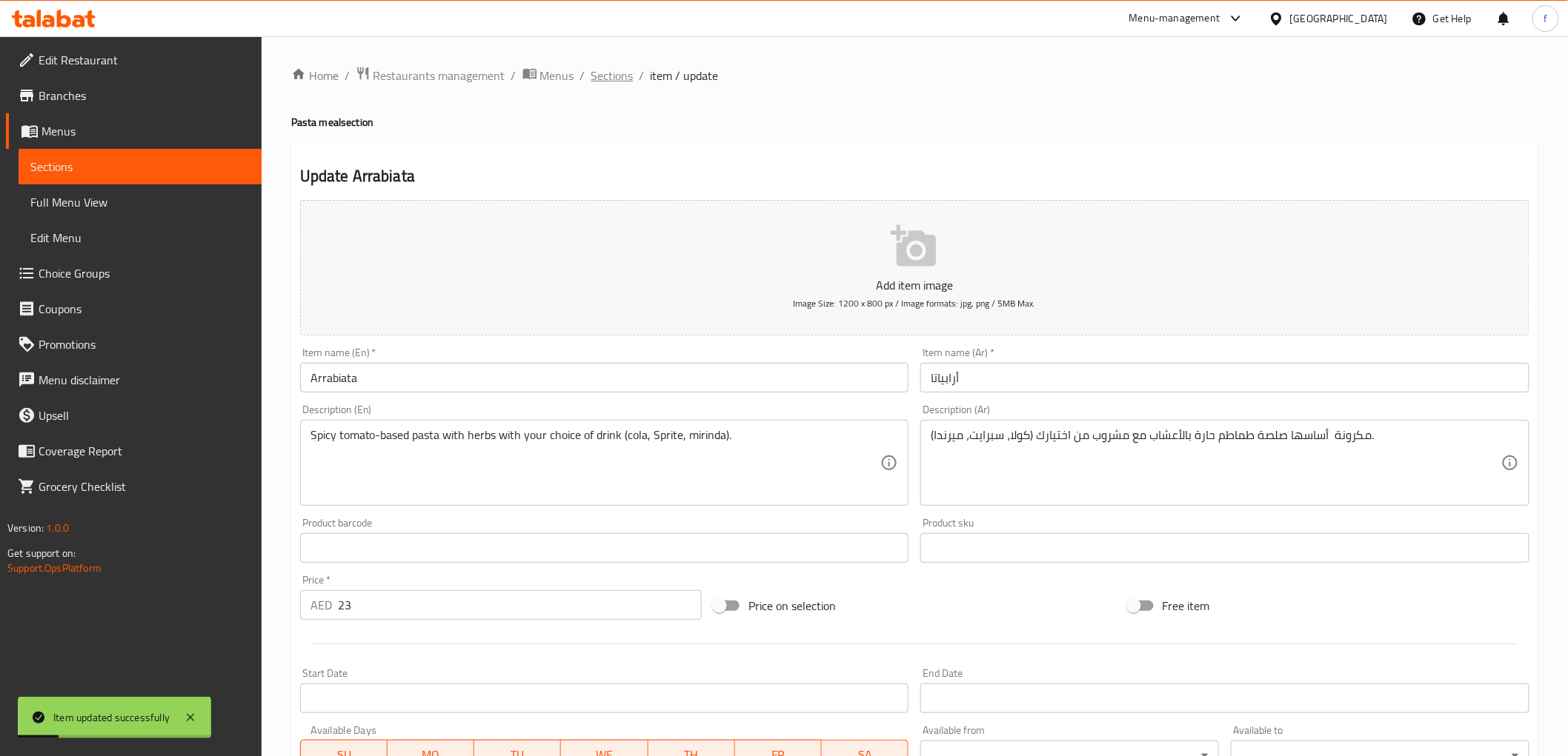
click at [623, 69] on span "Sections" at bounding box center [612, 75] width 43 height 18
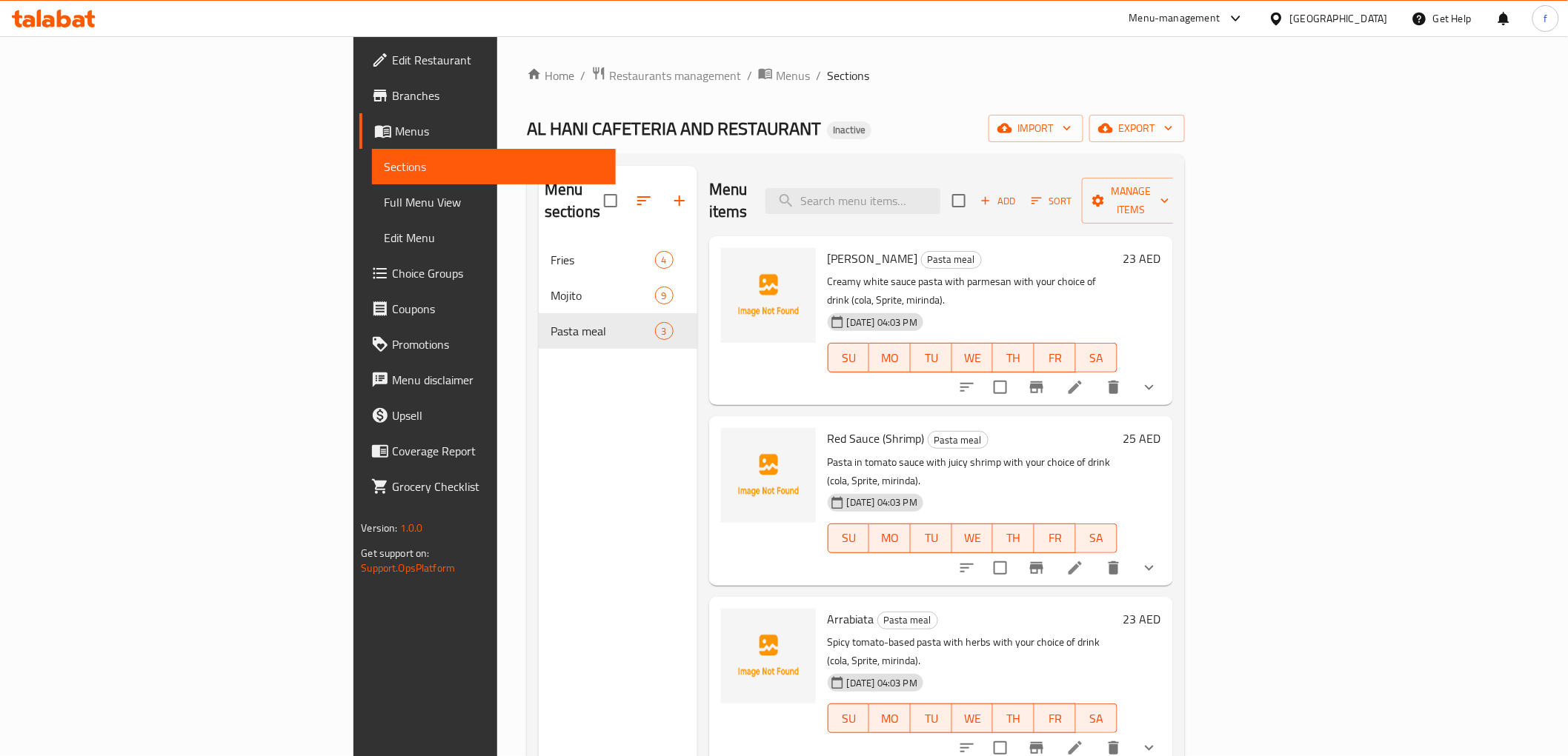
click at [94, 24] on icon at bounding box center [89, 18] width 10 height 17
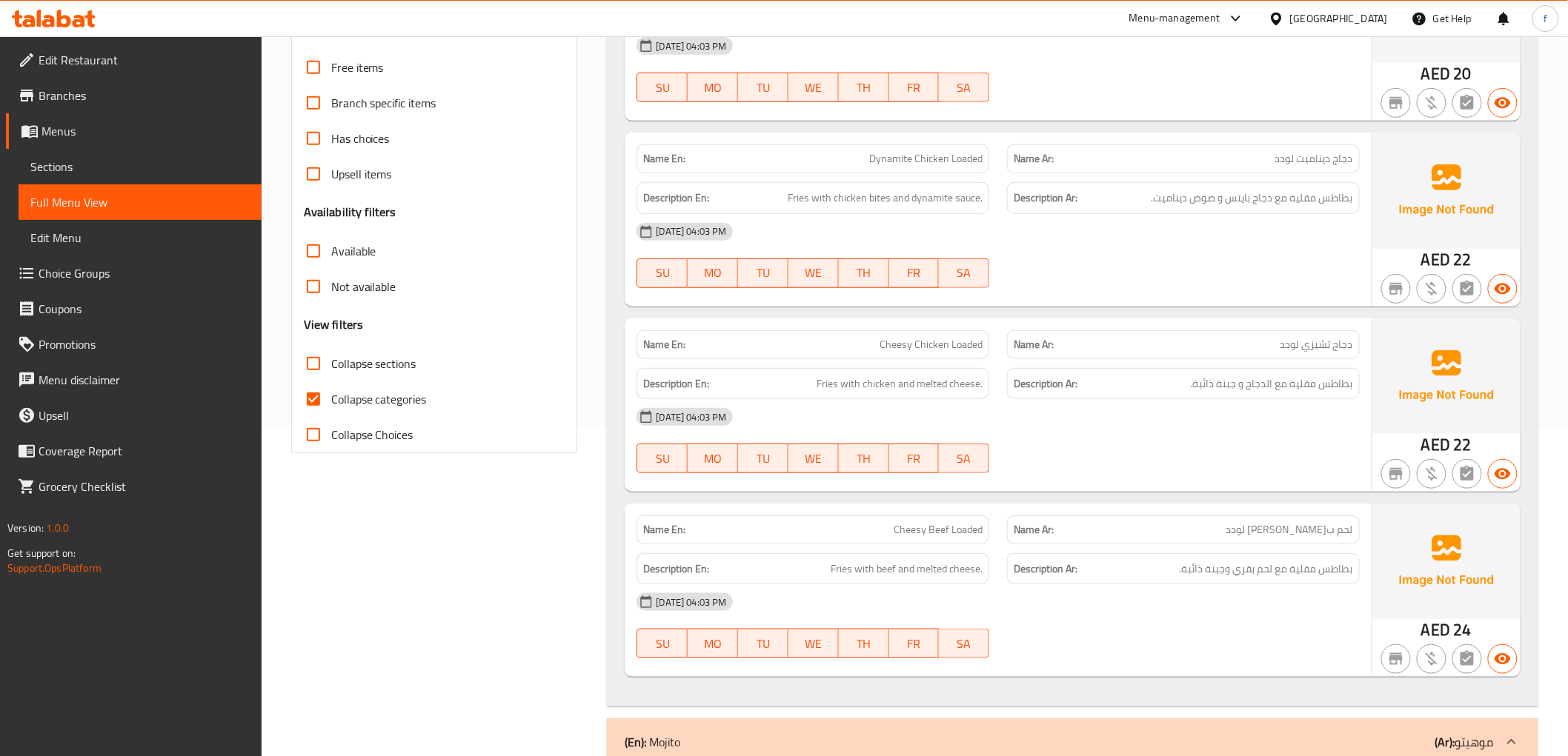
scroll to position [329, 0]
drag, startPoint x: 1197, startPoint y: 364, endPoint x: 1316, endPoint y: 363, distance: 119.0
click at [1316, 373] on span "بطاطس مقلية مع الدجاج و جبنة ذائبة." at bounding box center [1272, 382] width 162 height 18
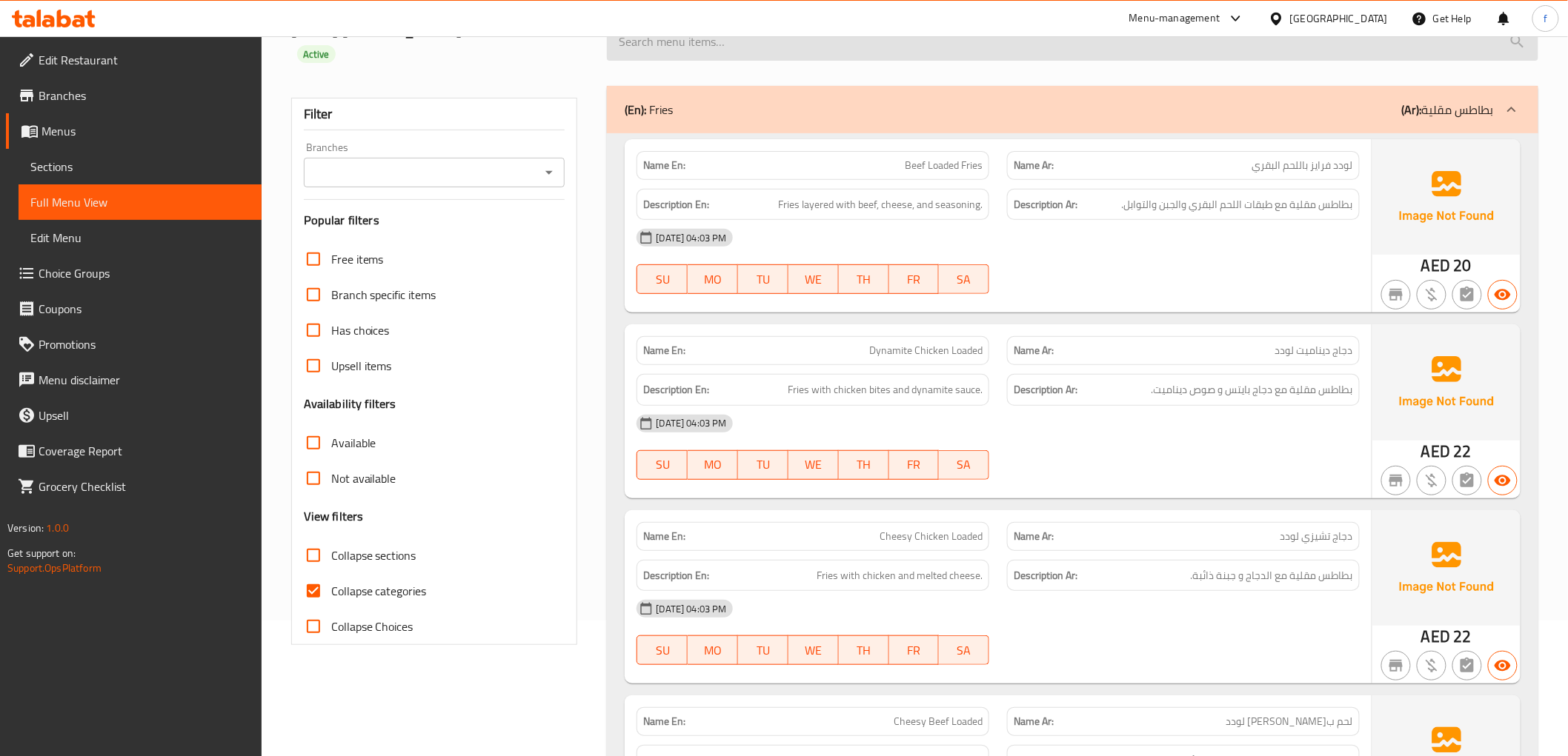
scroll to position [0, 0]
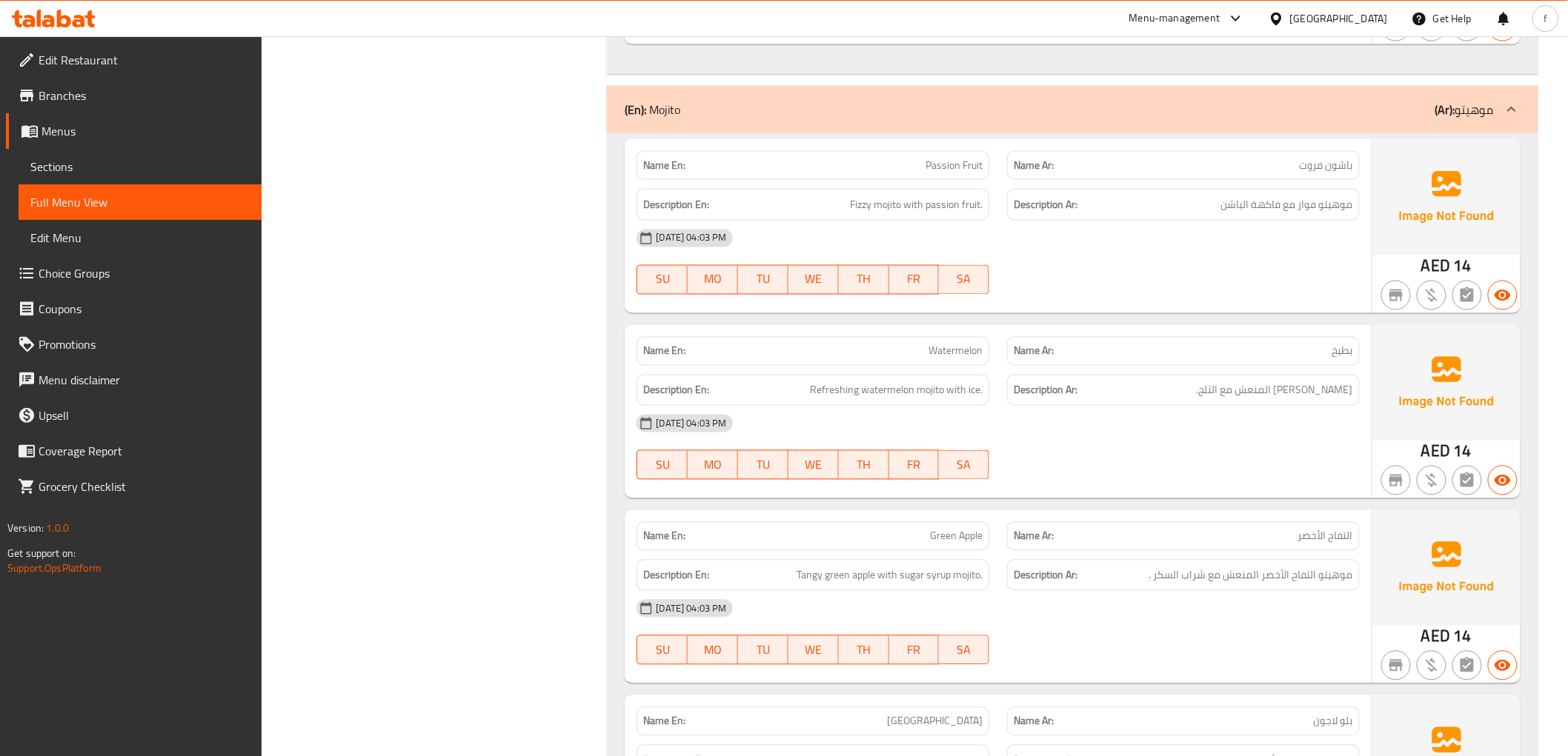
scroll to position [987, 0]
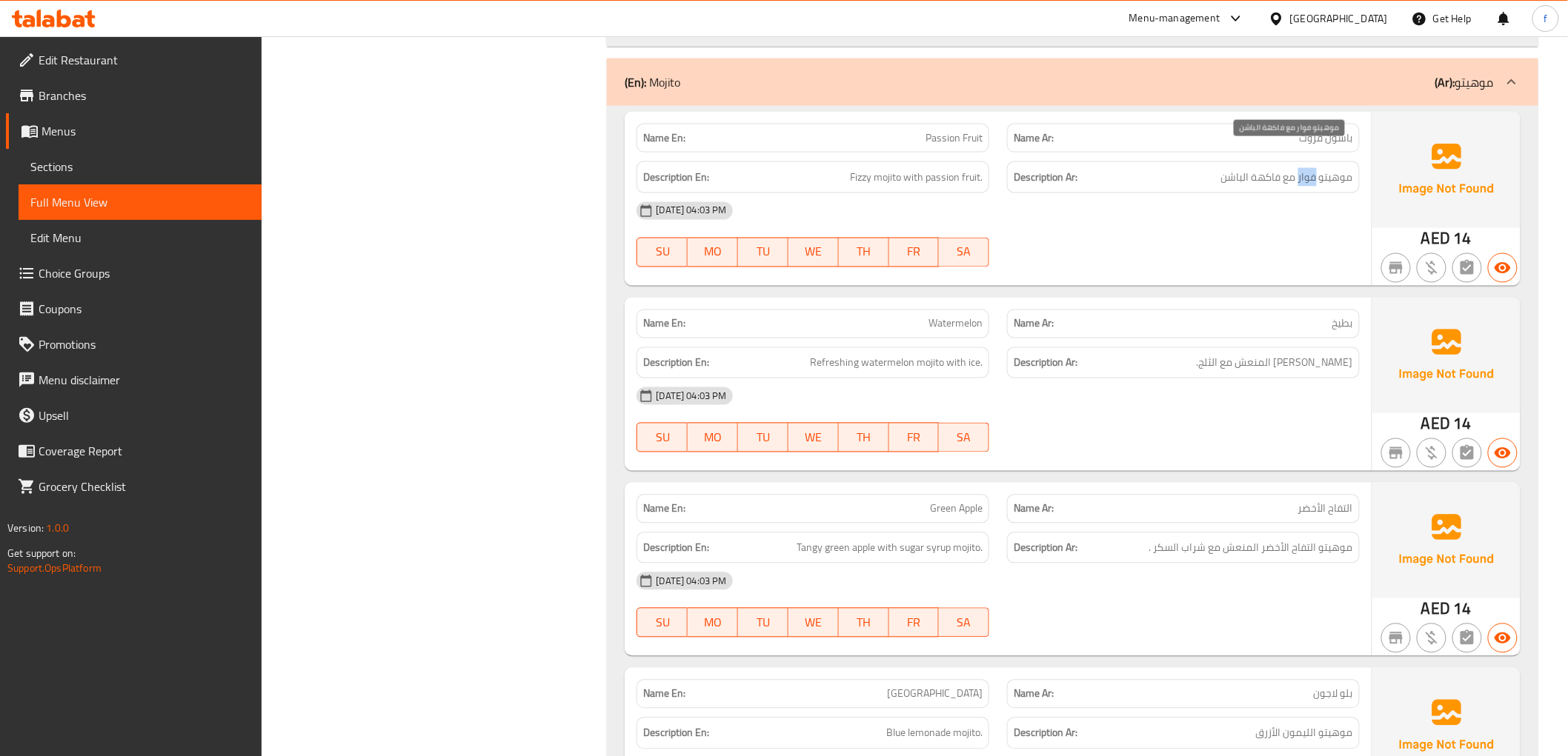
drag, startPoint x: 1302, startPoint y: 154, endPoint x: 1314, endPoint y: 154, distance: 12.0
click at [1314, 168] on span "موهيتو فوار مع فاكهة الباشن" at bounding box center [1287, 177] width 132 height 18
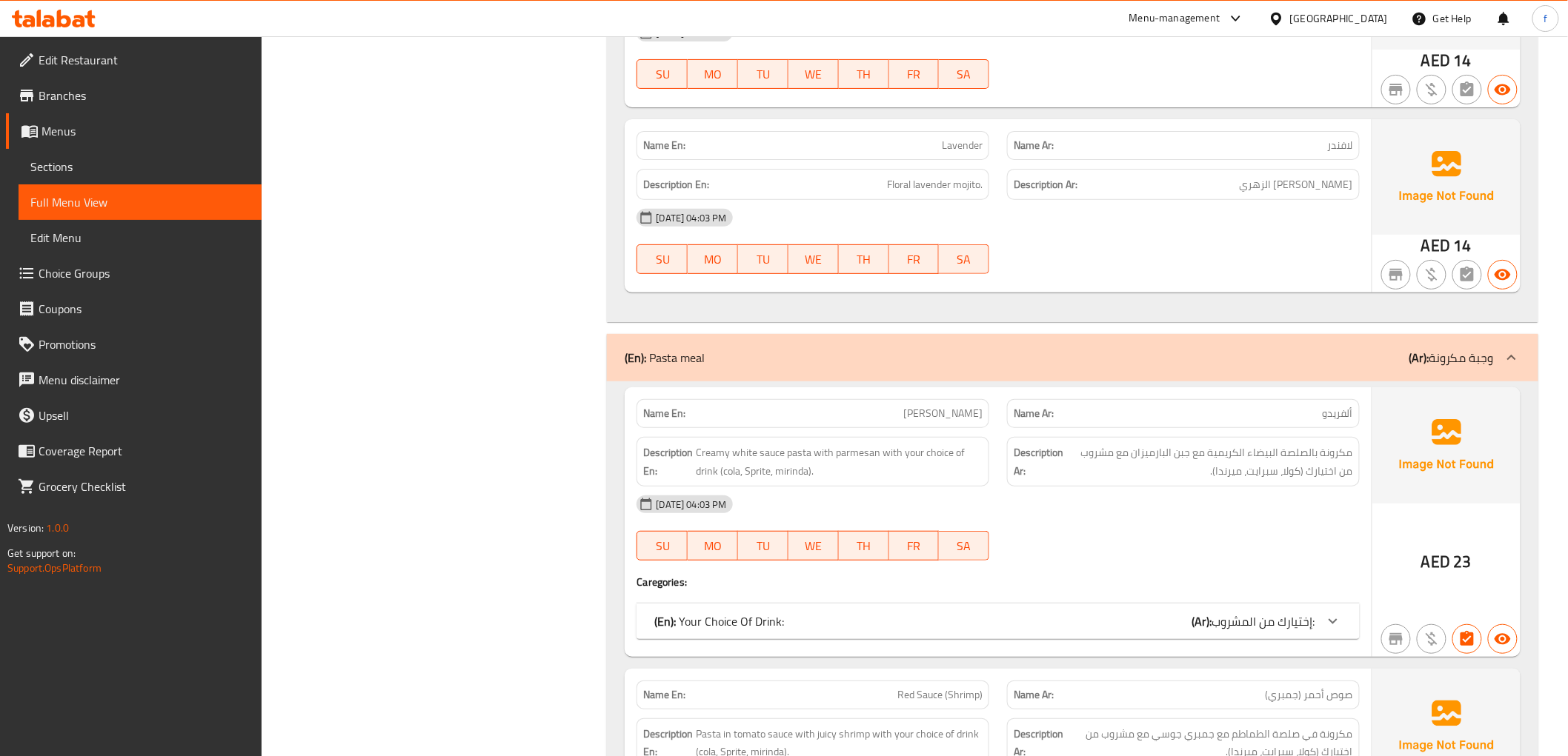
scroll to position [2467, 0]
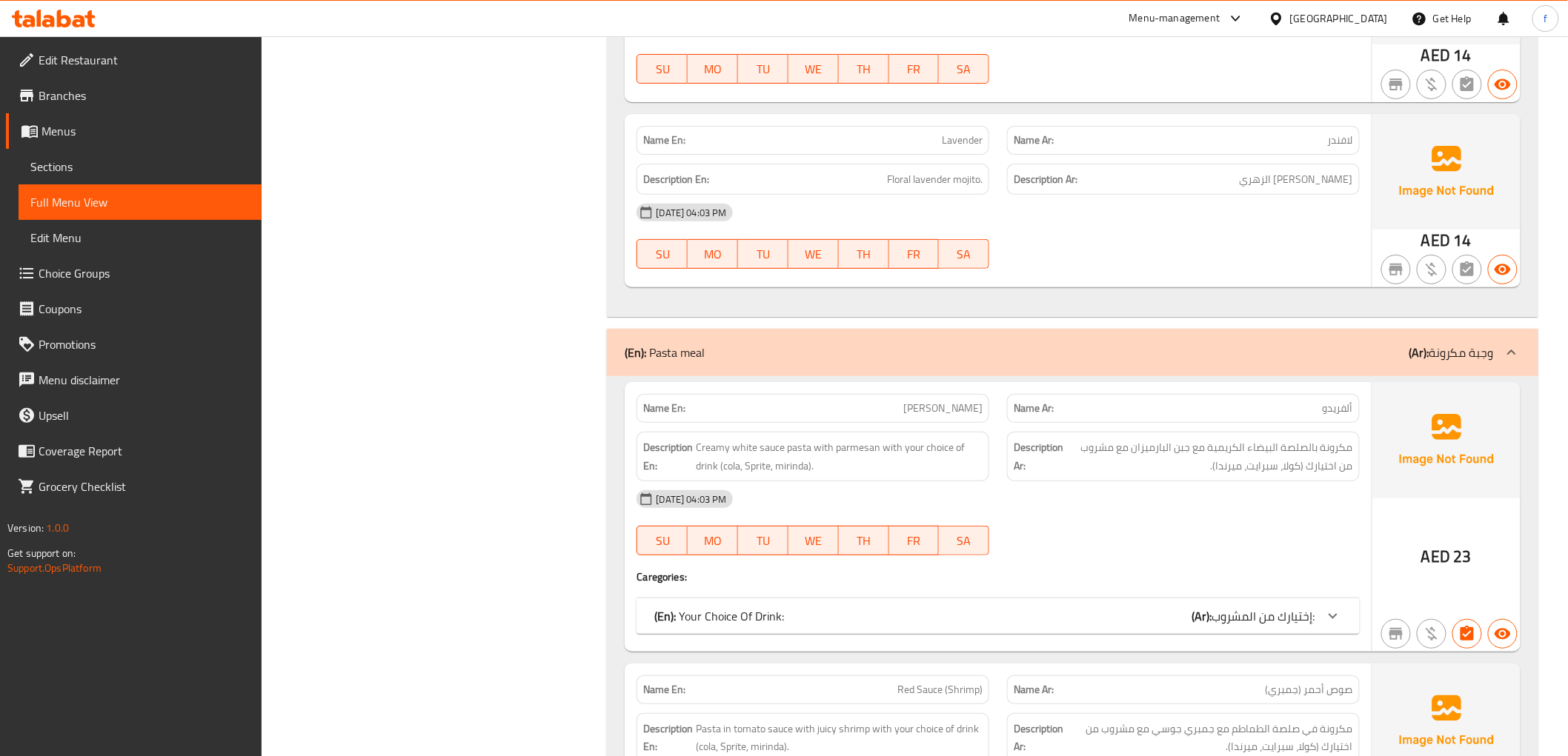
click at [1318, 598] on div at bounding box center [1333, 616] width 36 height 36
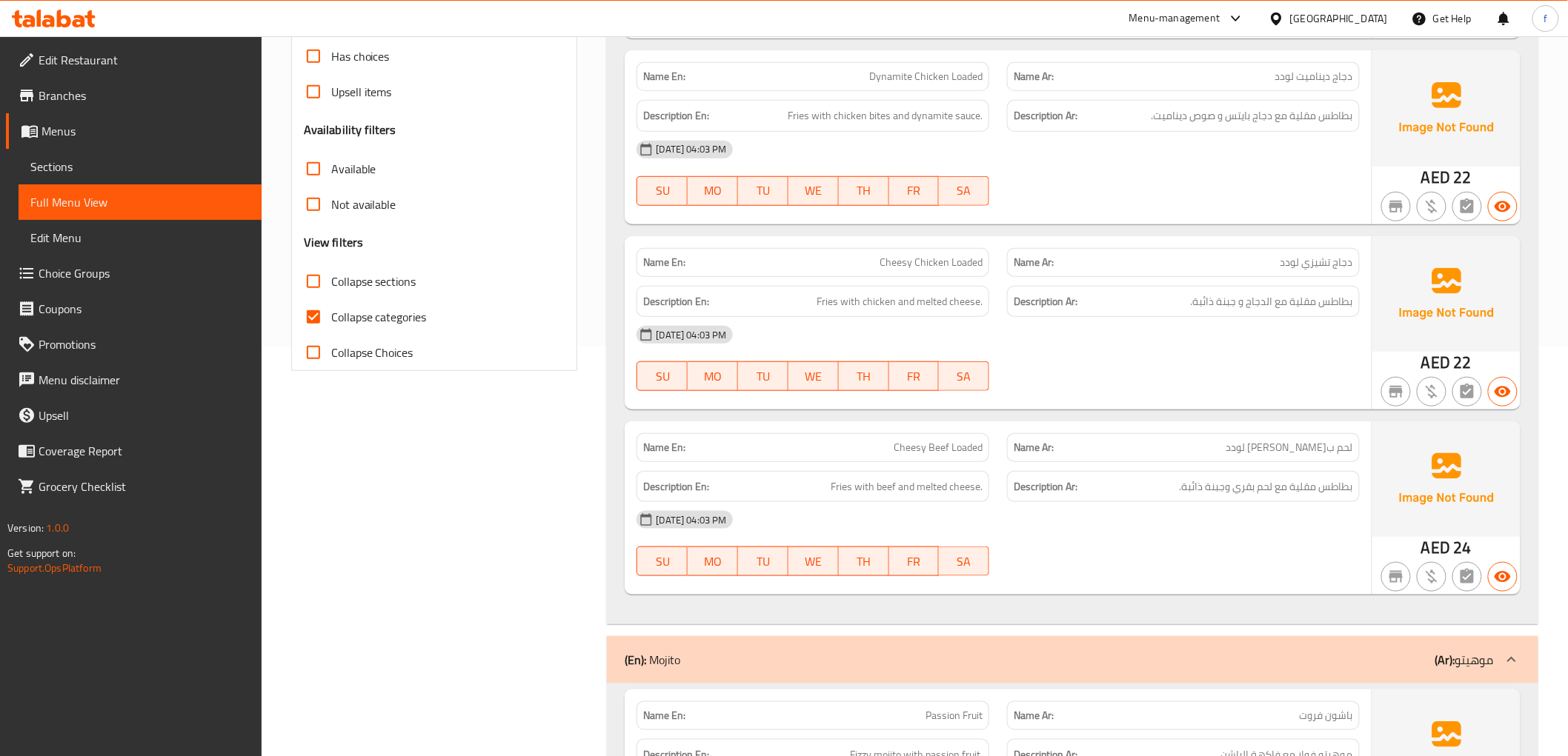
scroll to position [329, 0]
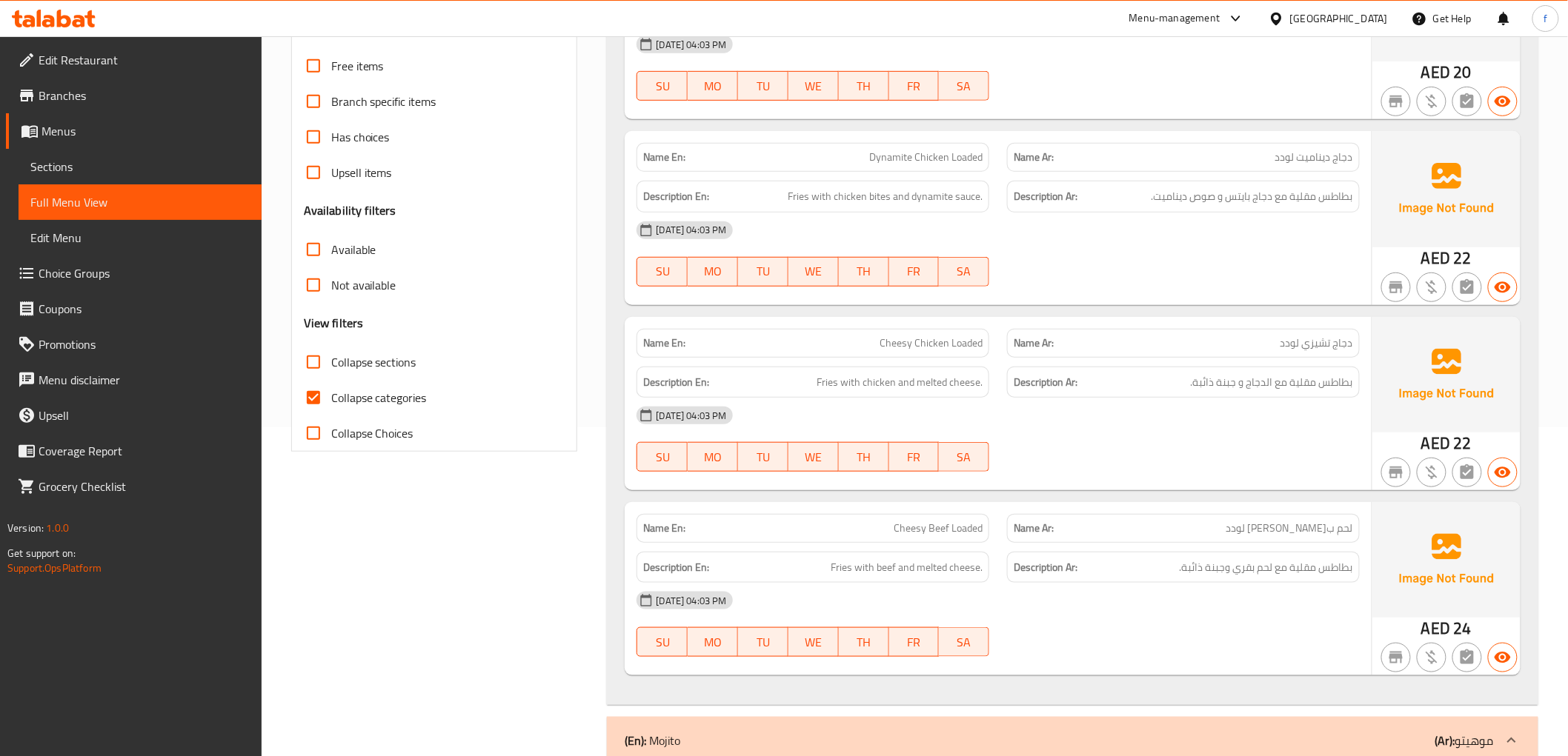
click at [329, 387] on input "Collapse categories" at bounding box center [313, 397] width 36 height 36
checkbox input "false"
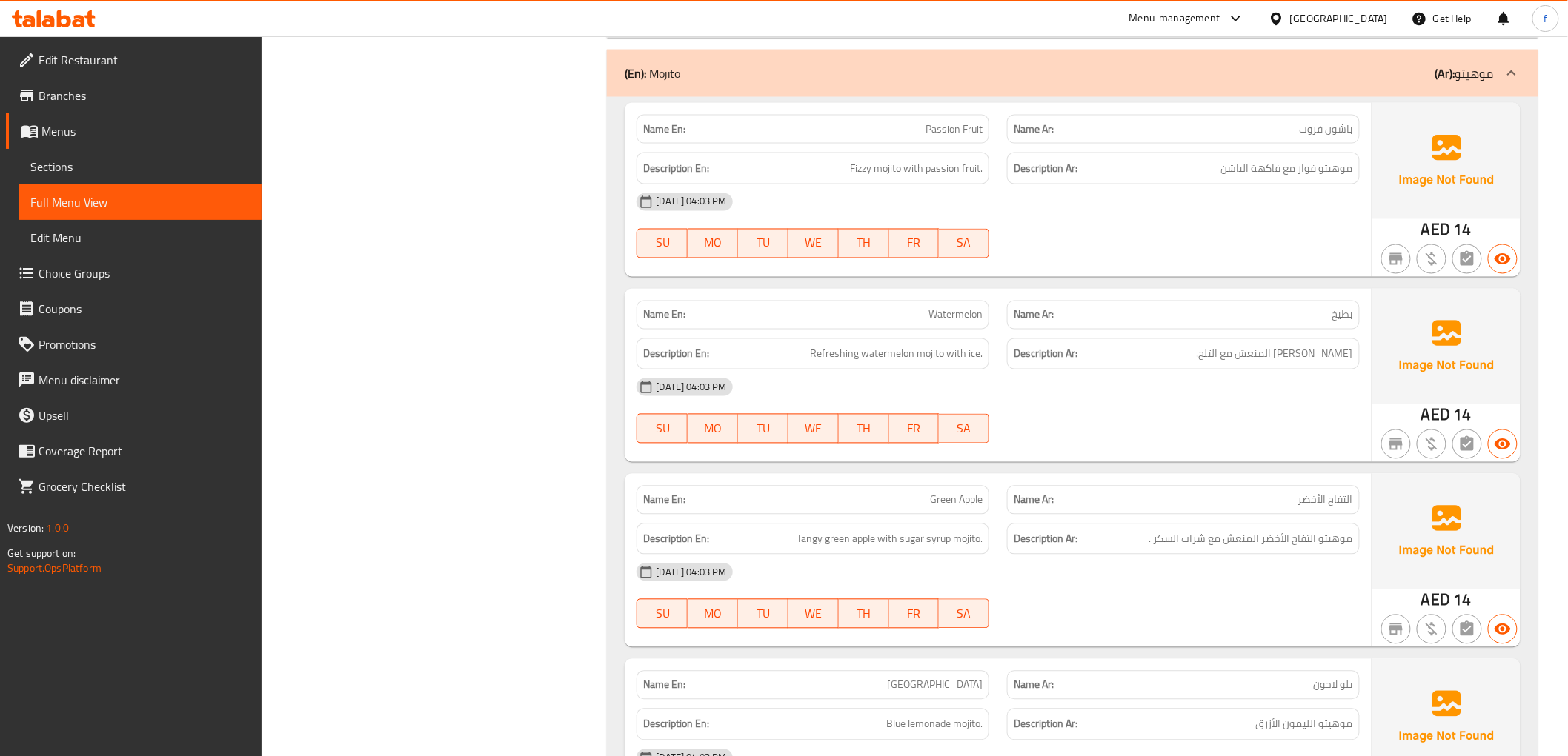
scroll to position [905, 0]
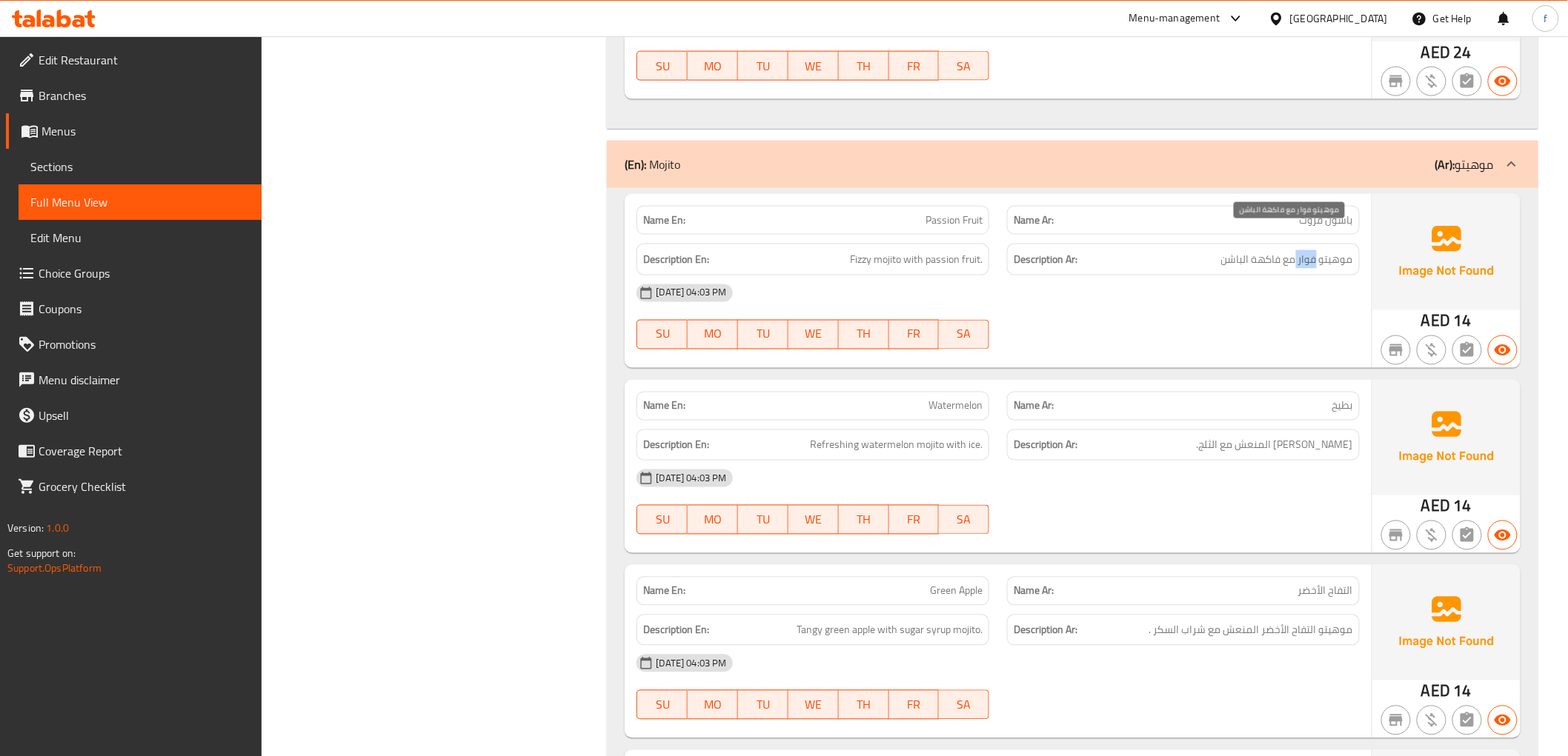
drag, startPoint x: 1308, startPoint y: 240, endPoint x: 1297, endPoint y: 242, distance: 11.2
click at [1297, 250] on span "موهيتو فوار مع فاكهة الباشن" at bounding box center [1287, 260] width 132 height 18
click at [1282, 275] on div "[DATE] 04:03 PM" at bounding box center [998, 293] width 740 height 36
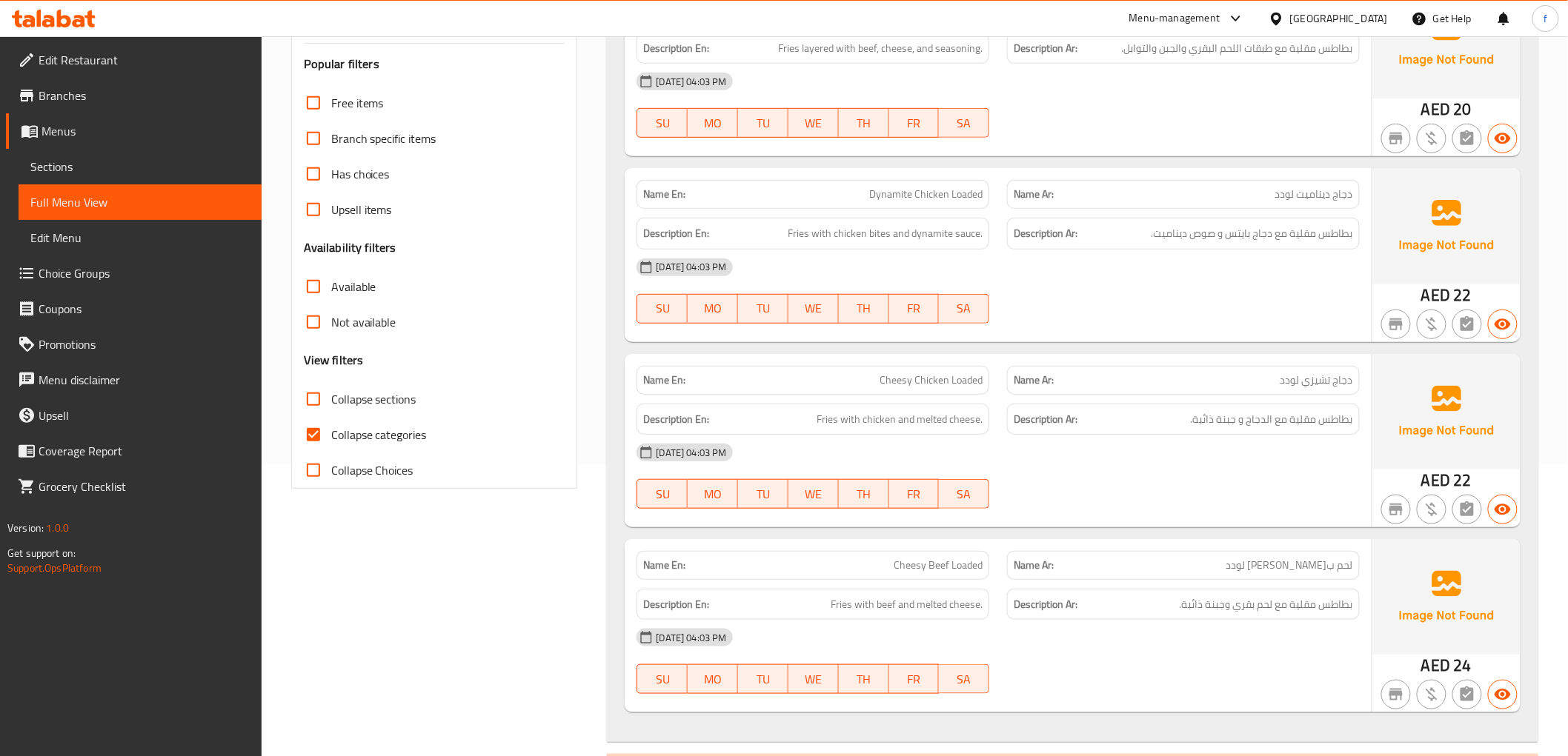
scroll to position [329, 0]
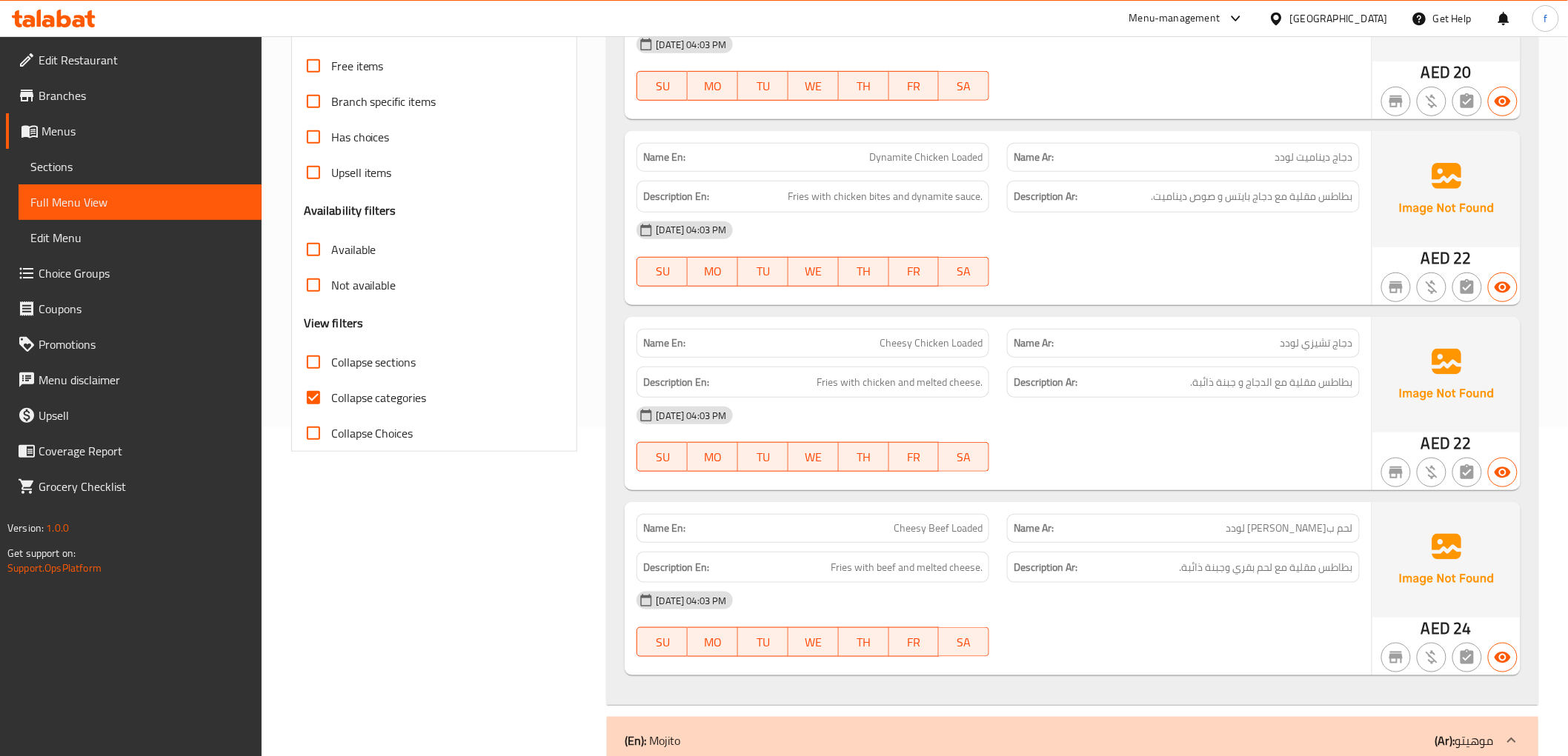
click at [377, 389] on span "Collapse categories" at bounding box center [379, 397] width 95 height 18
click at [331, 380] on input "Collapse categories" at bounding box center [313, 397] width 36 height 36
checkbox input "false"
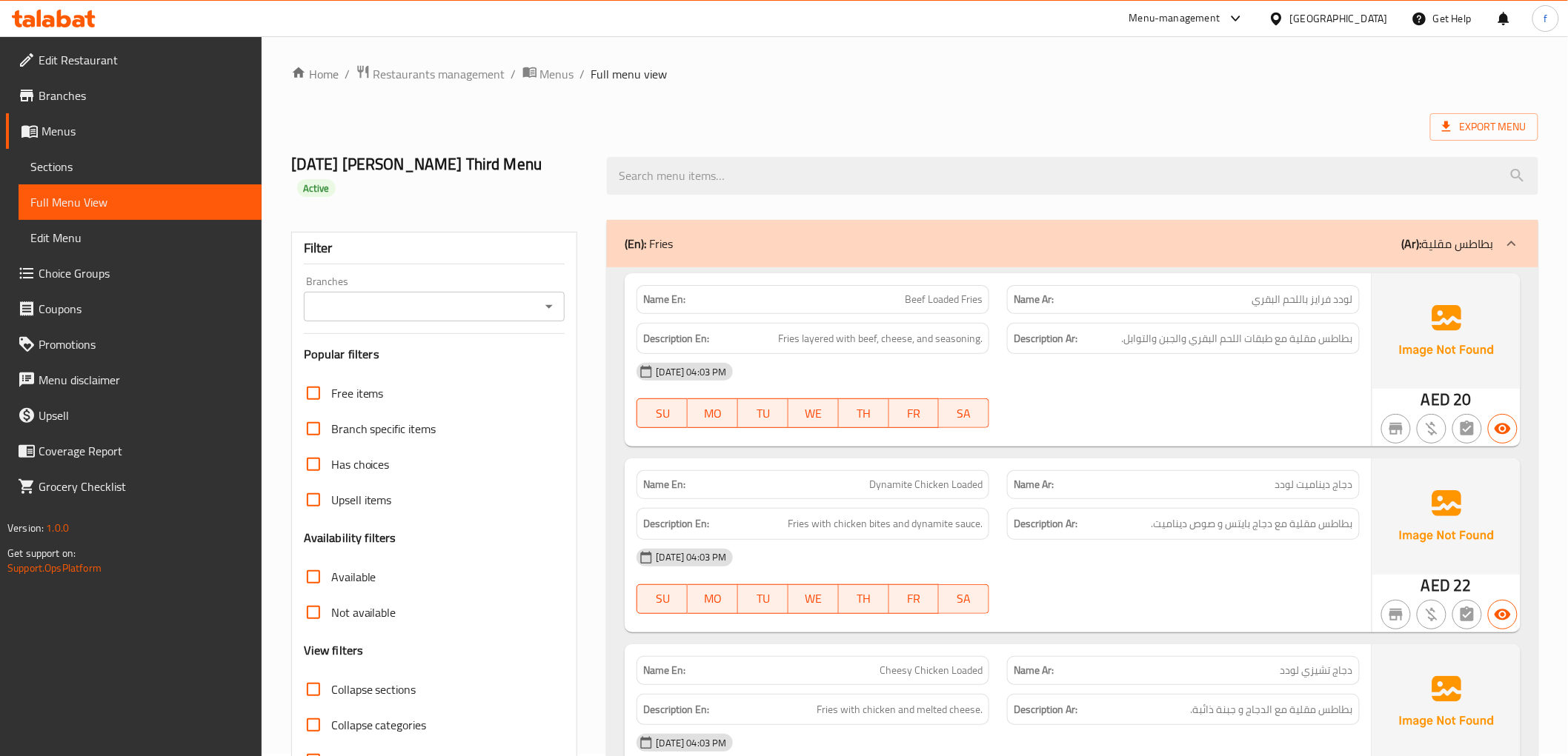
scroll to position [0, 0]
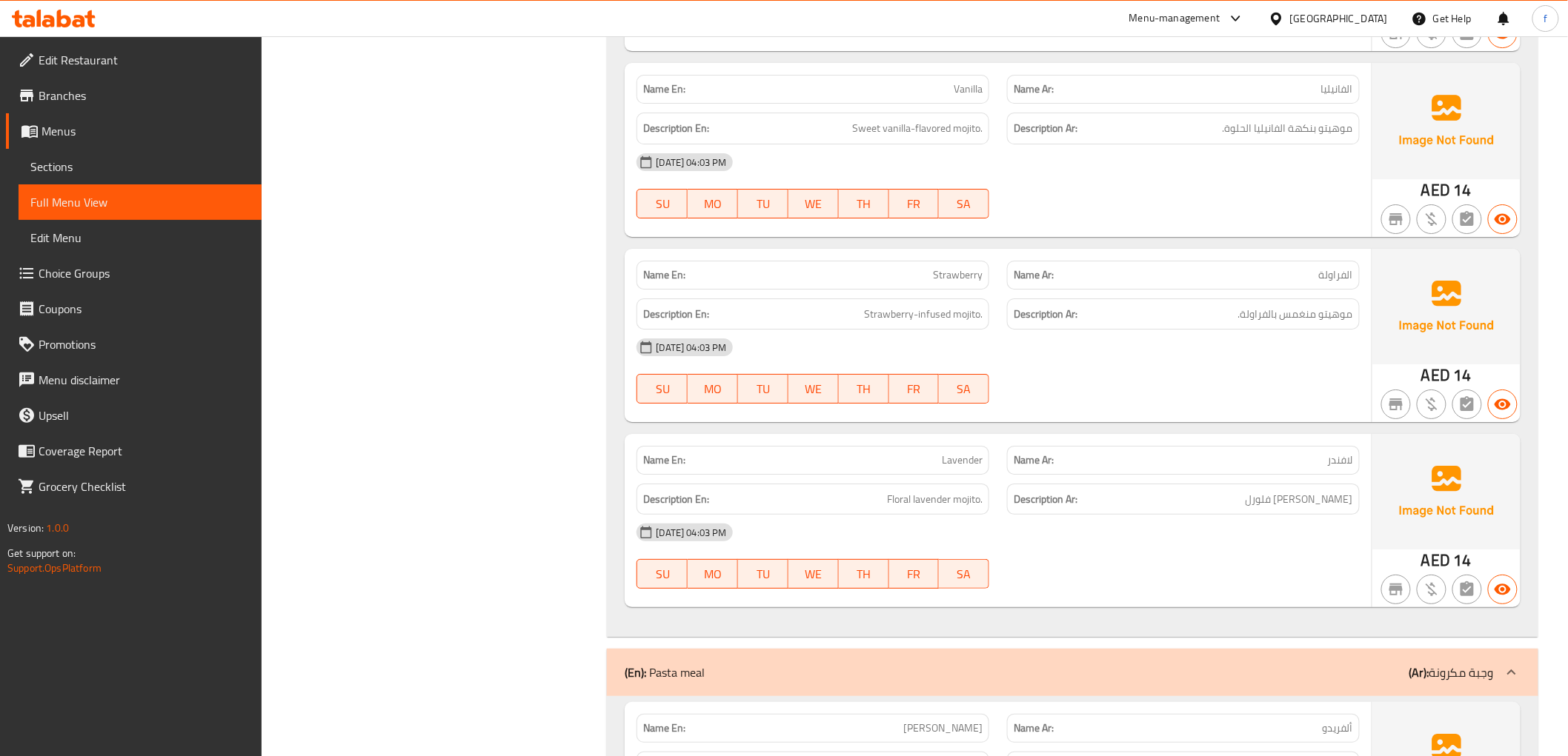
scroll to position [2139, 0]
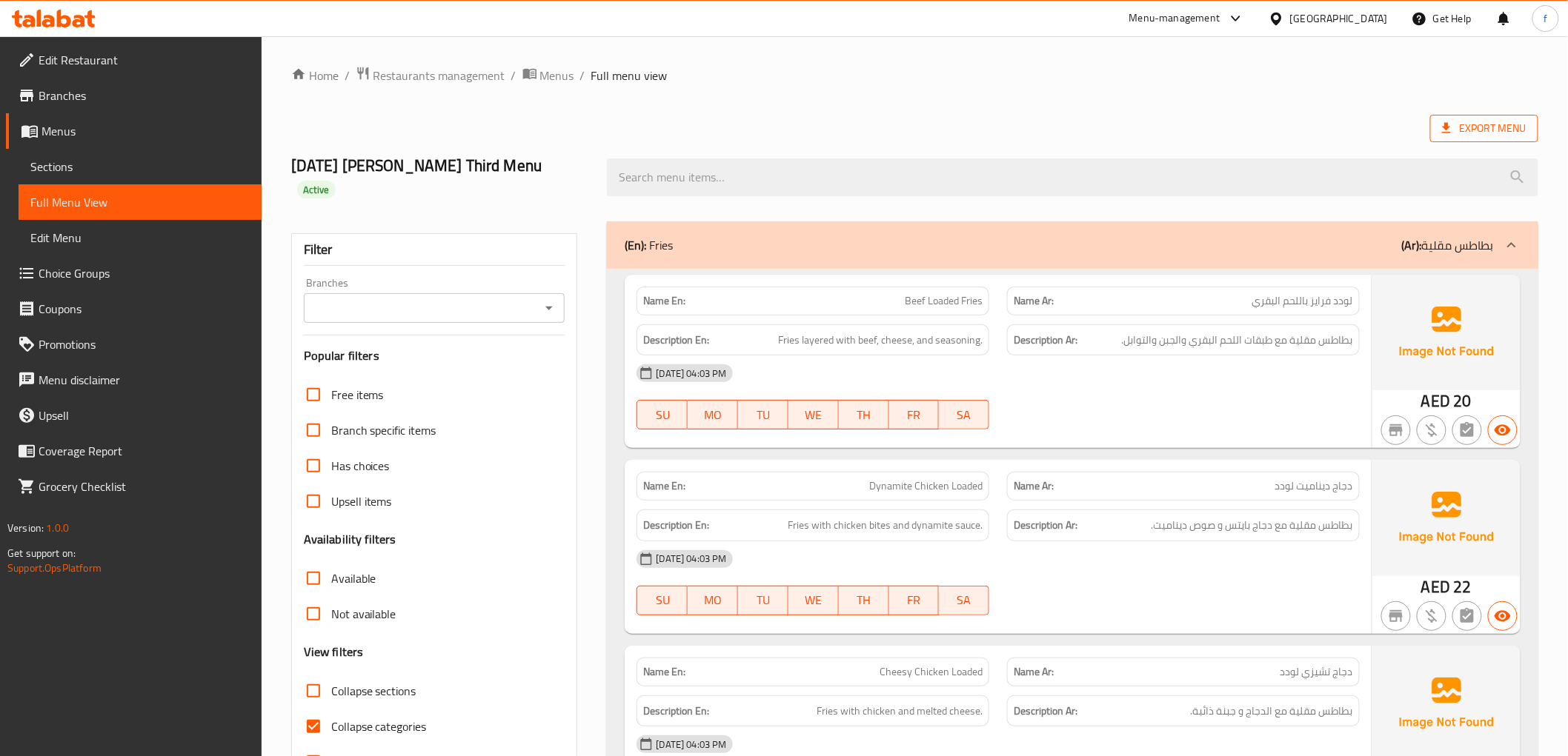
click at [1482, 130] on span "Export Menu" at bounding box center [1484, 129] width 84 height 18
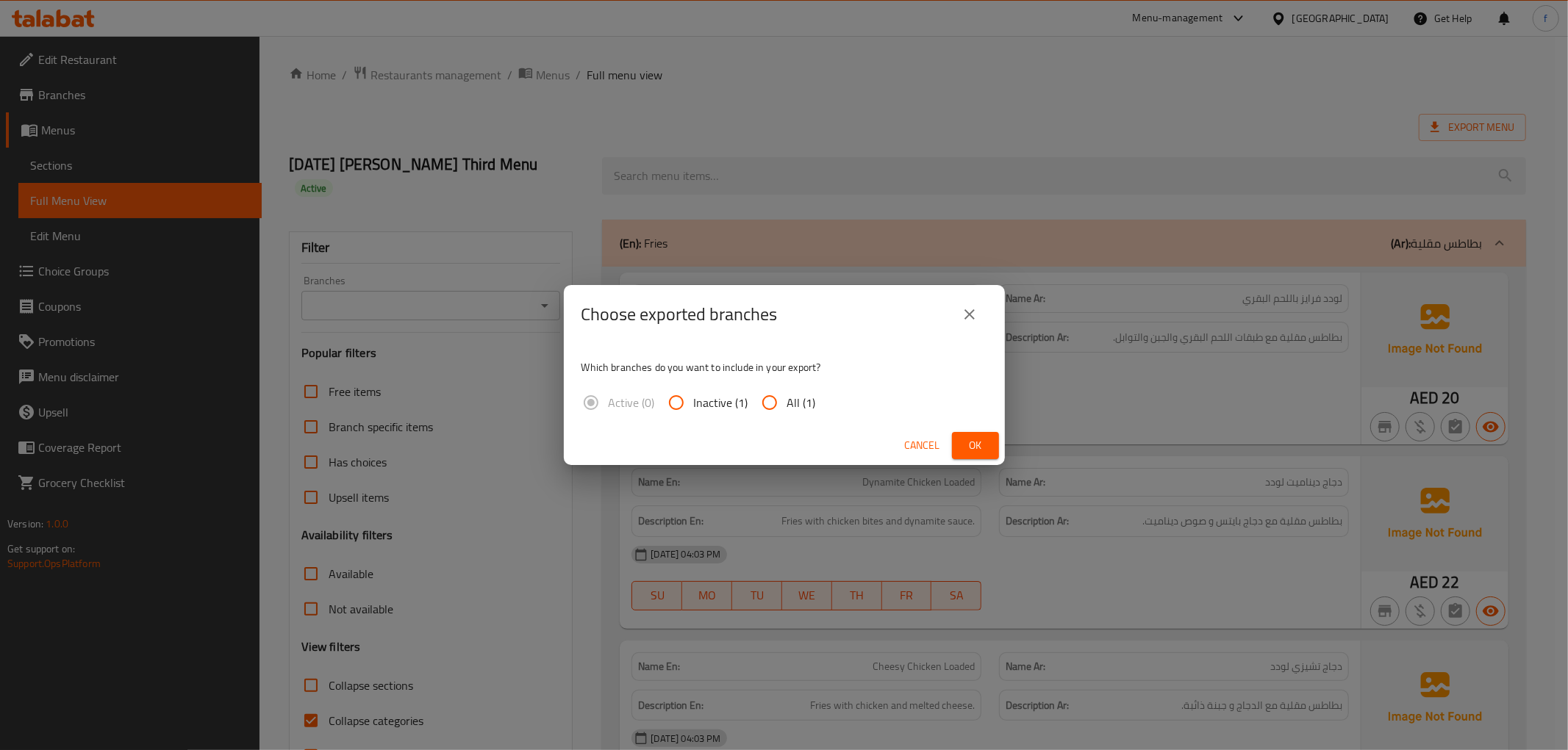
click at [785, 395] on input "All (1)" at bounding box center [770, 402] width 36 height 36
radio input "true"
click at [932, 440] on span "Cancel" at bounding box center [922, 445] width 36 height 18
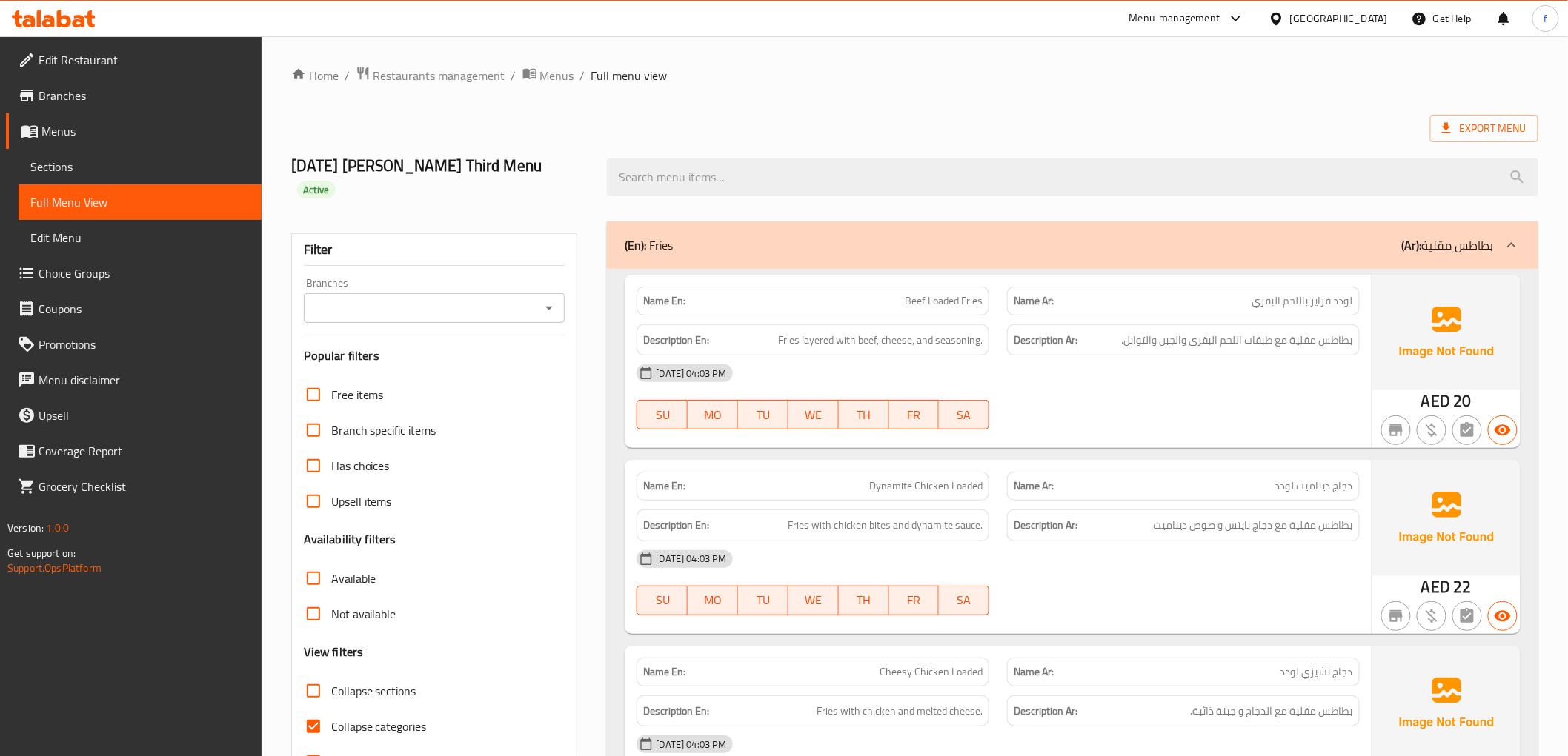
click at [1477, 121] on span "Export Menu" at bounding box center [1484, 129] width 84 height 18
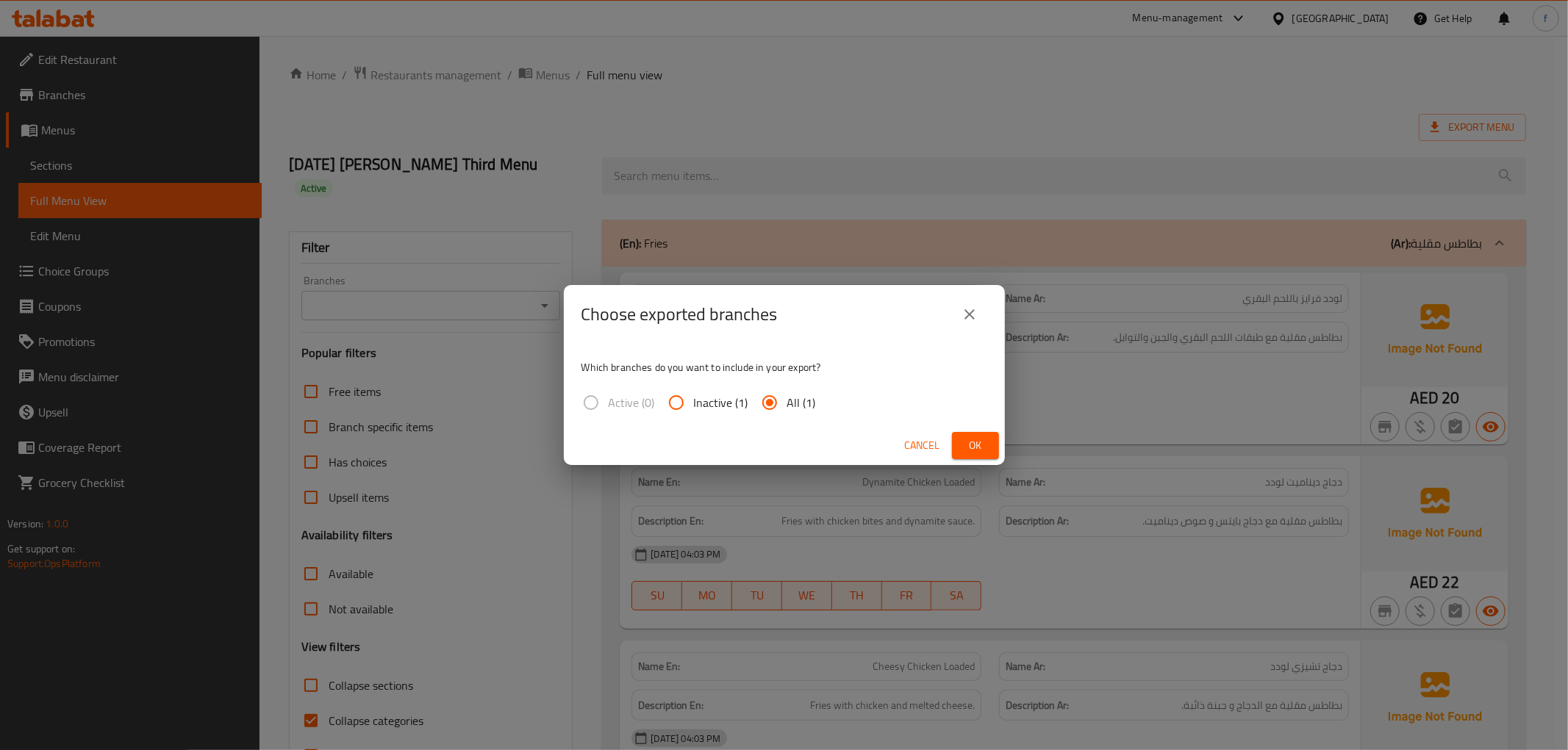
click at [983, 440] on span "Ok" at bounding box center [975, 445] width 23 height 18
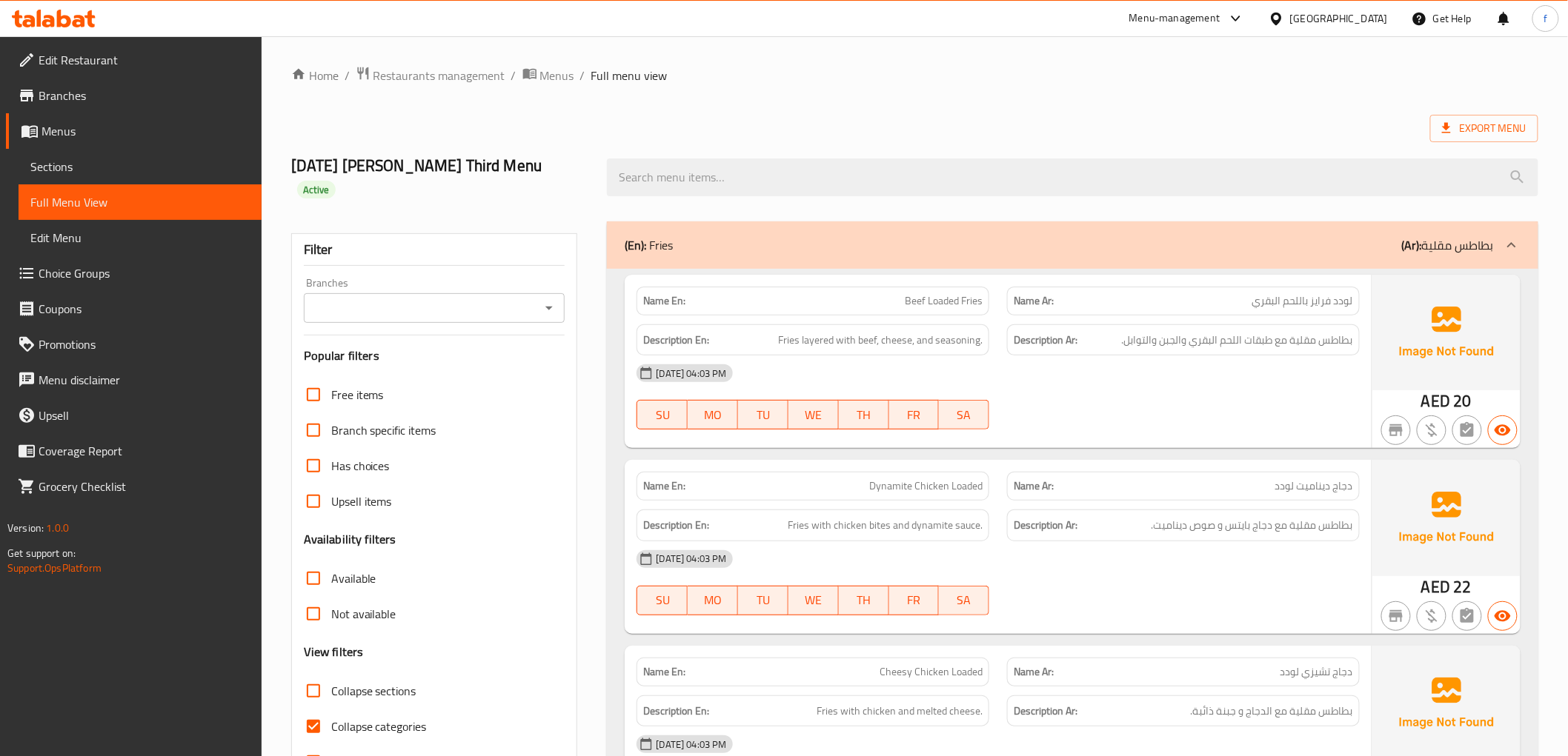
click at [64, 27] on div at bounding box center [53, 18] width 108 height 29
click at [64, 15] on icon at bounding box center [53, 18] width 83 height 18
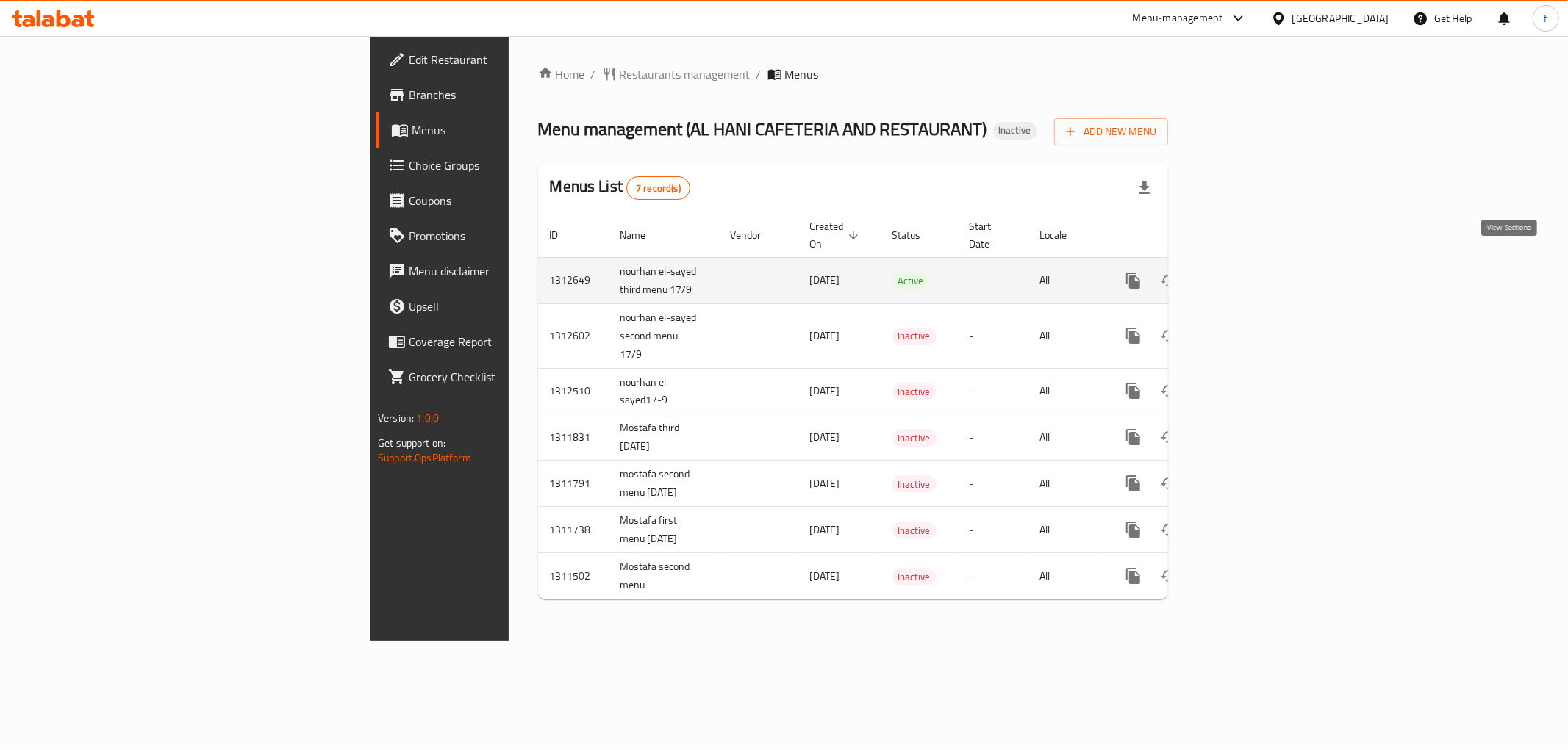
click at [1246, 274] on icon "enhanced table" at bounding box center [1239, 281] width 13 height 13
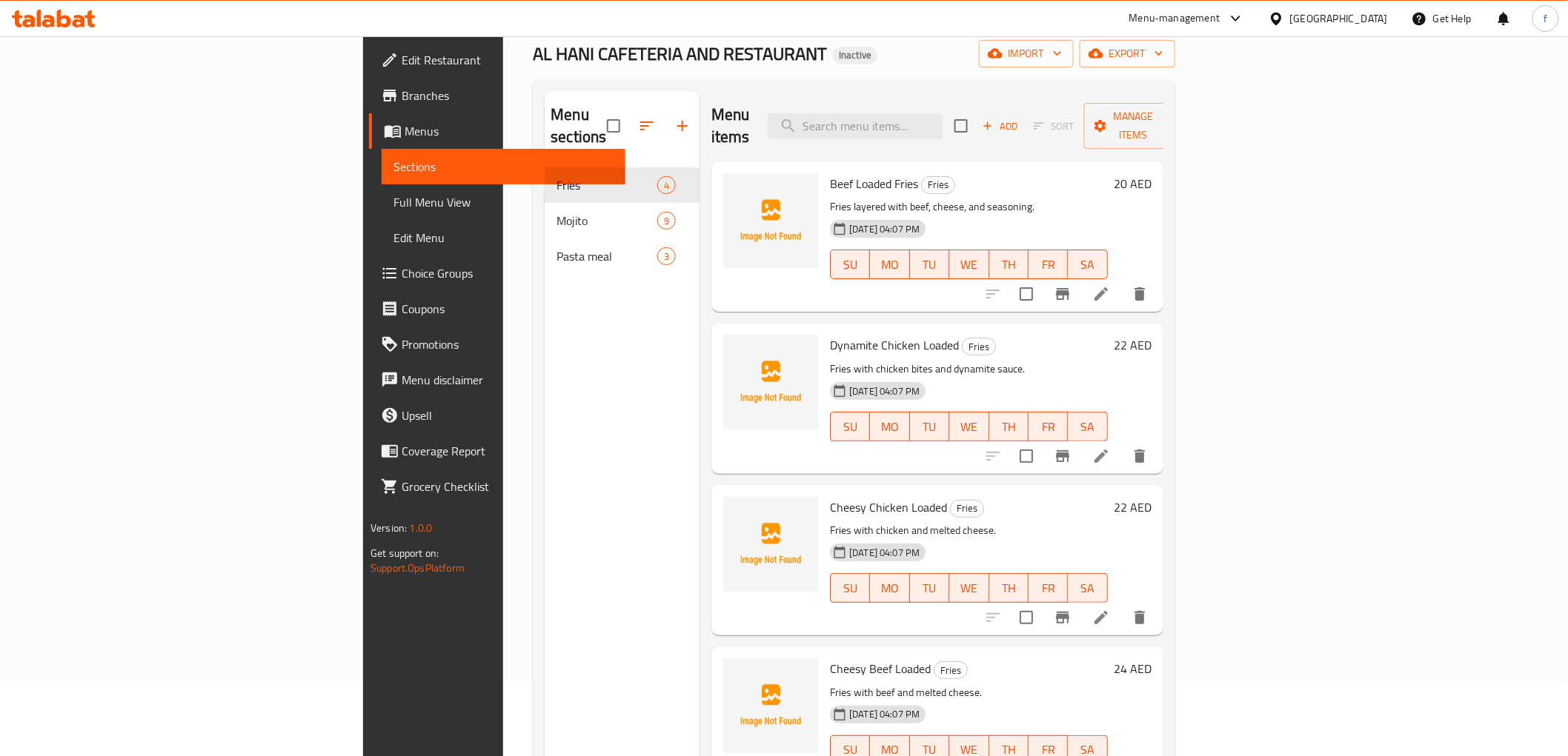
scroll to position [164, 0]
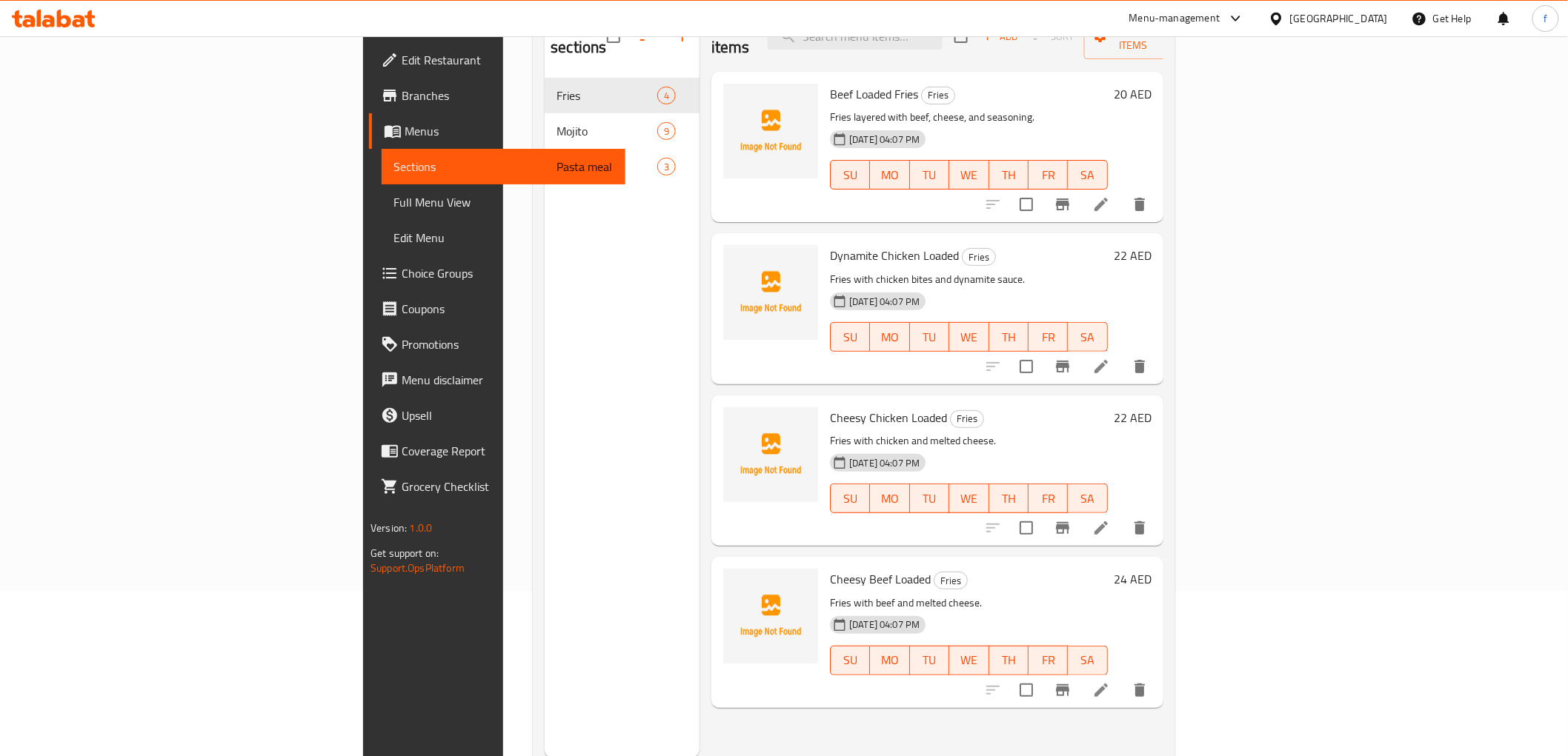
click at [393, 209] on span "Full Menu View" at bounding box center [503, 202] width 220 height 18
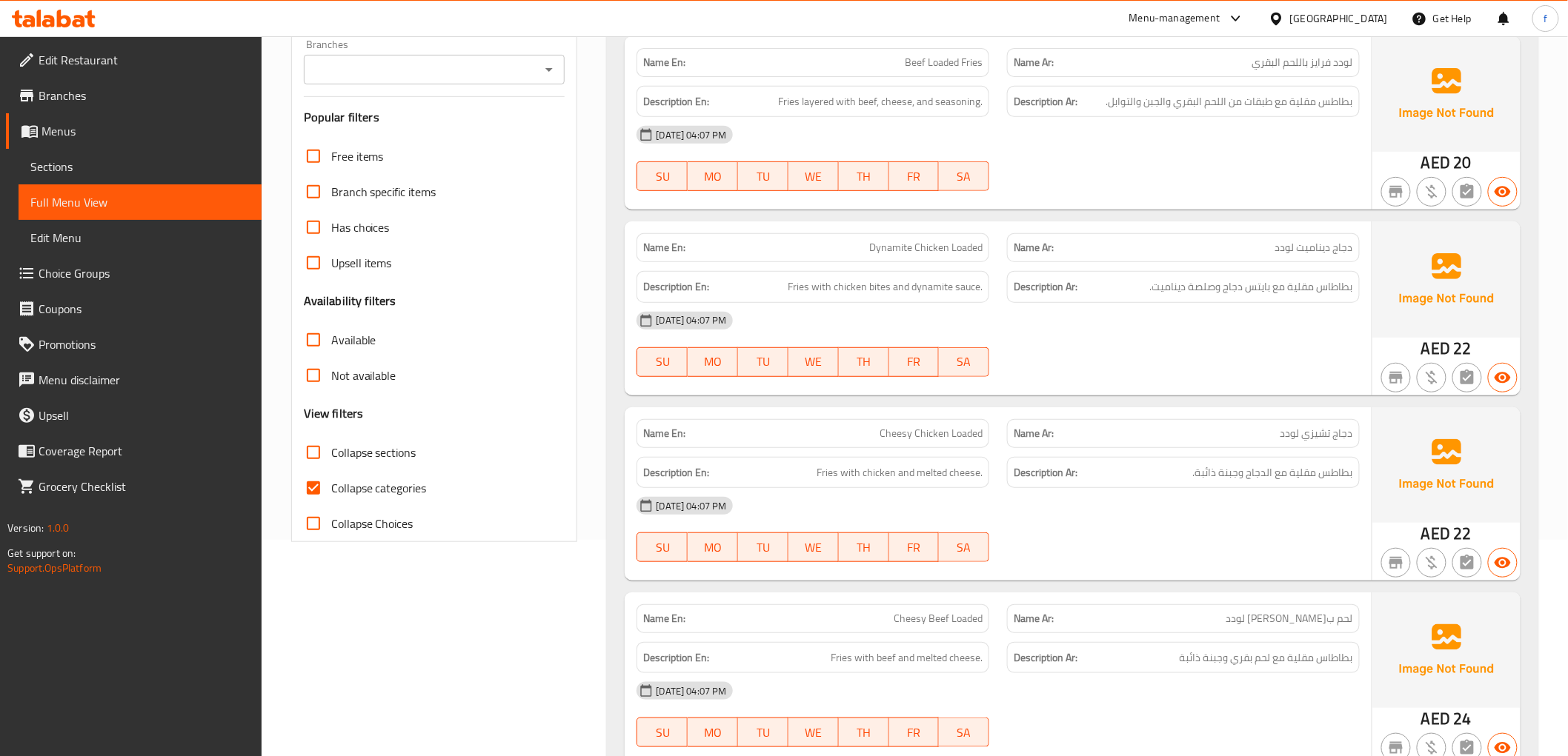
scroll to position [329, 0]
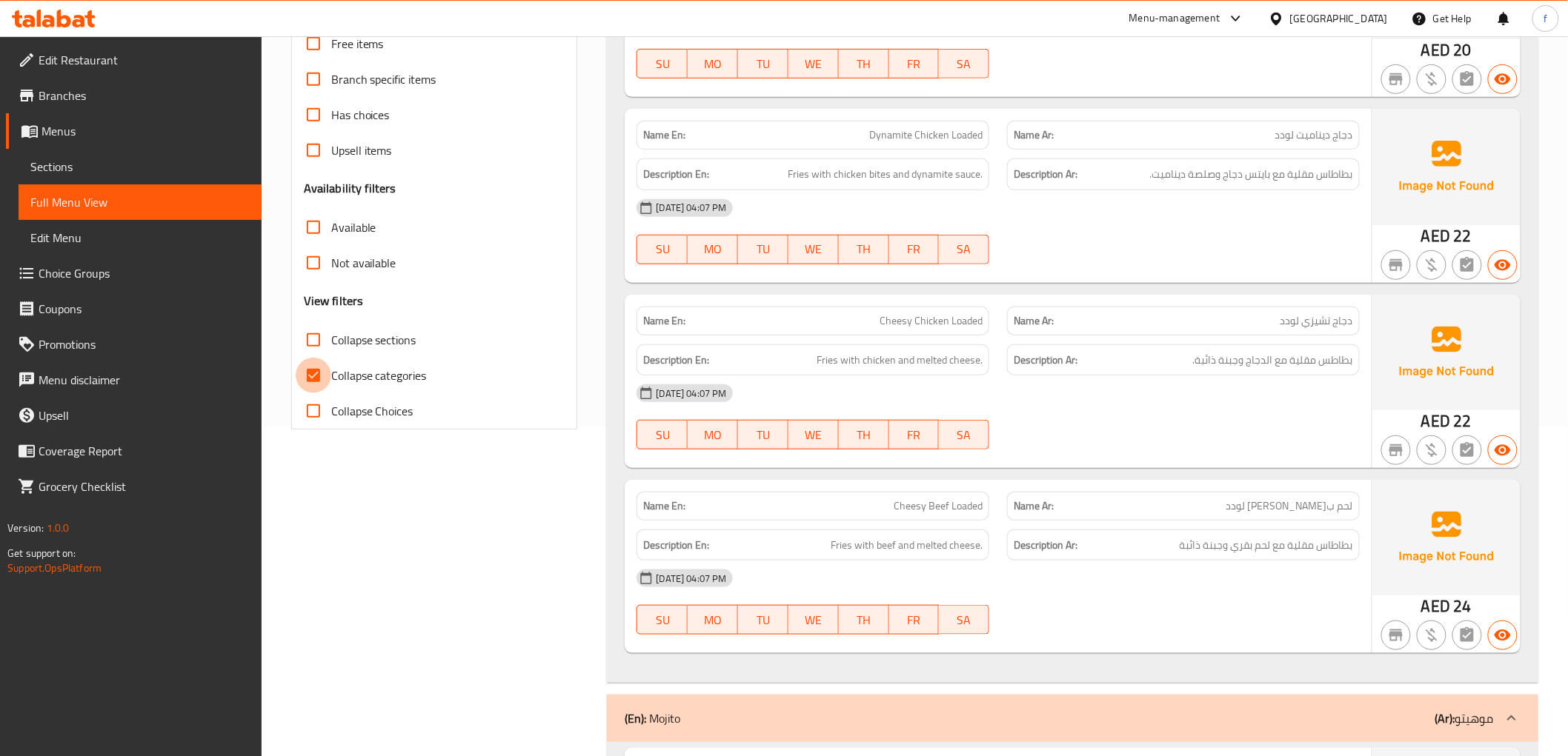
click at [309, 378] on input "Collapse categories" at bounding box center [313, 375] width 36 height 36
checkbox input "false"
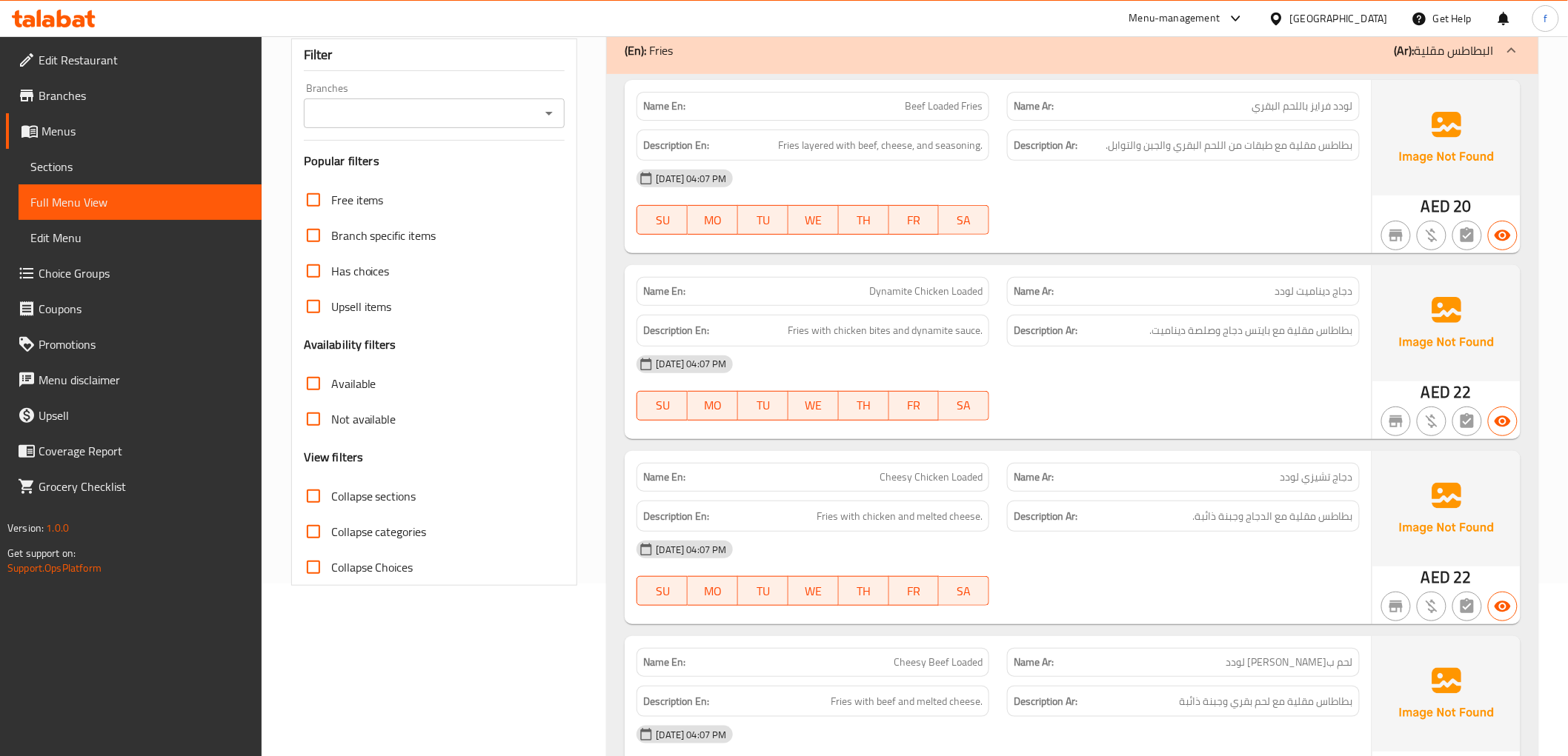
scroll to position [0, 0]
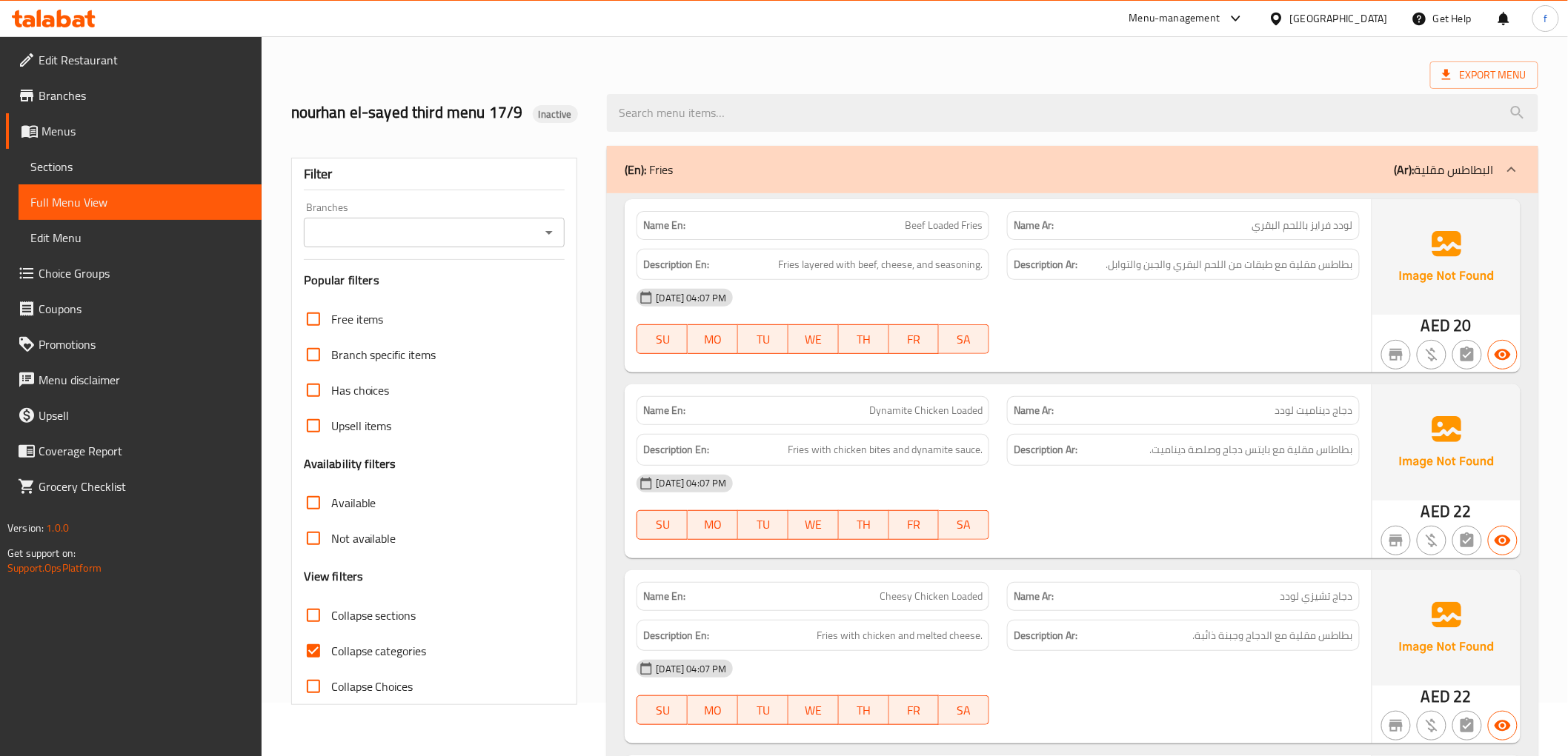
scroll to position [82, 0]
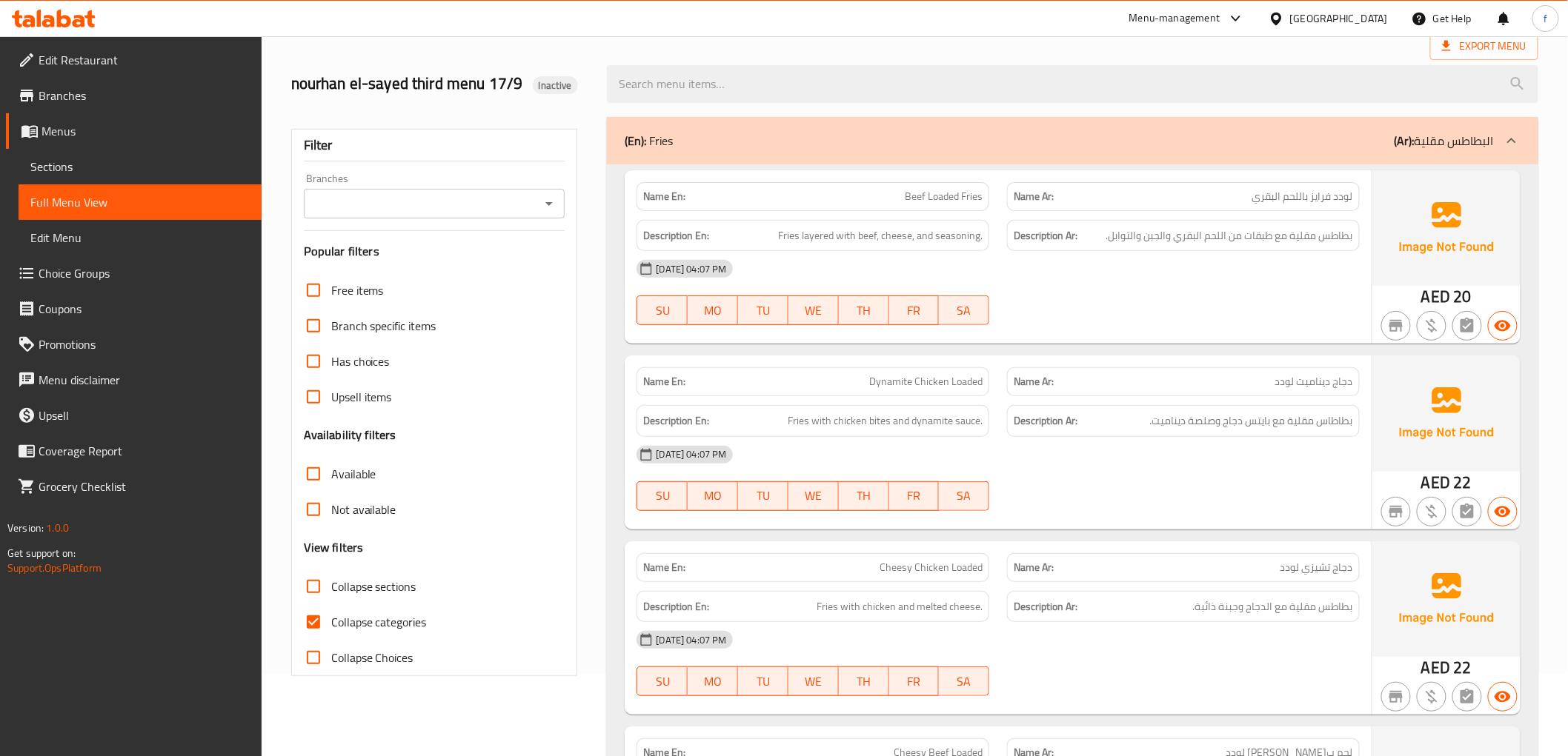
click at [320, 618] on input "Collapse categories" at bounding box center [313, 622] width 36 height 36
checkbox input "false"
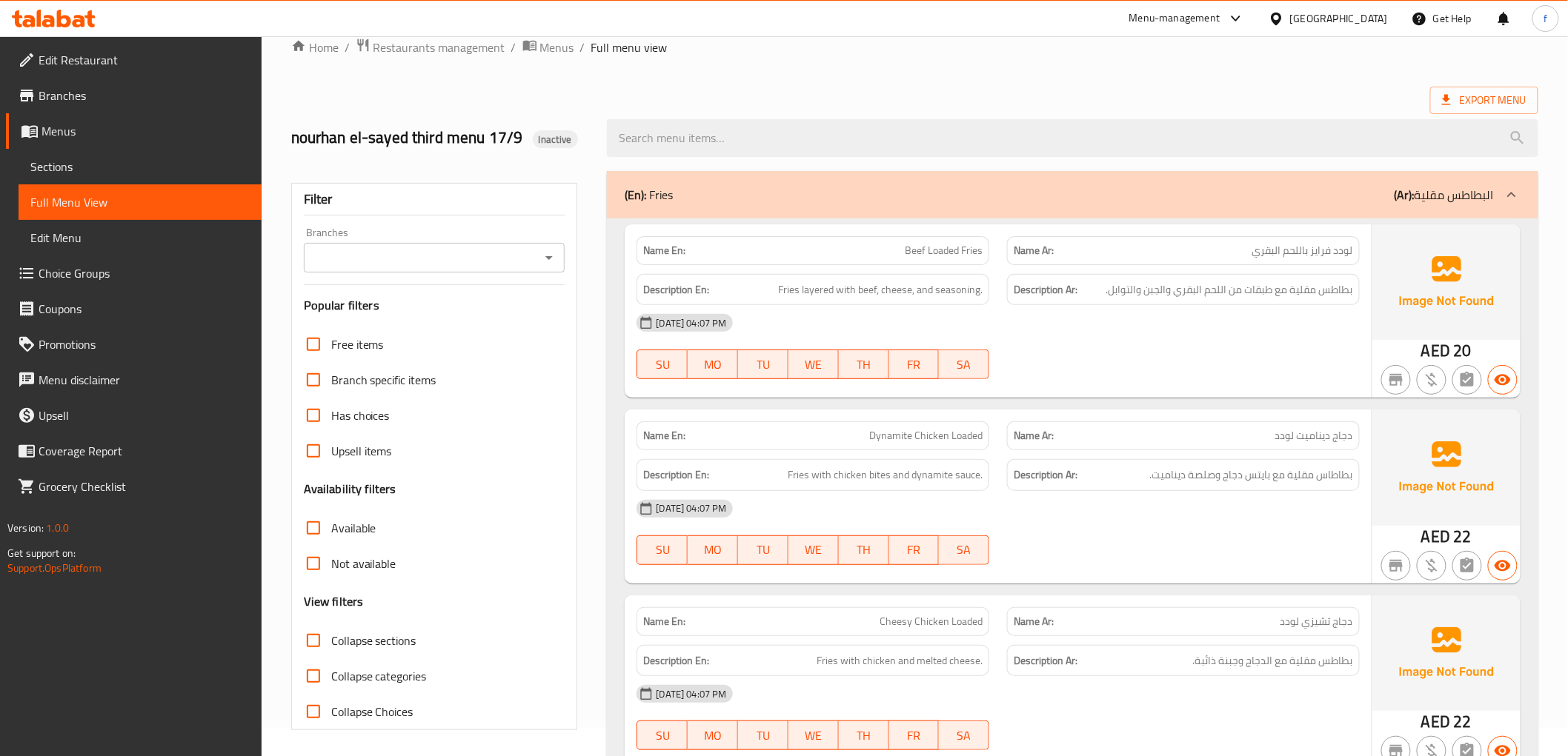
scroll to position [0, 0]
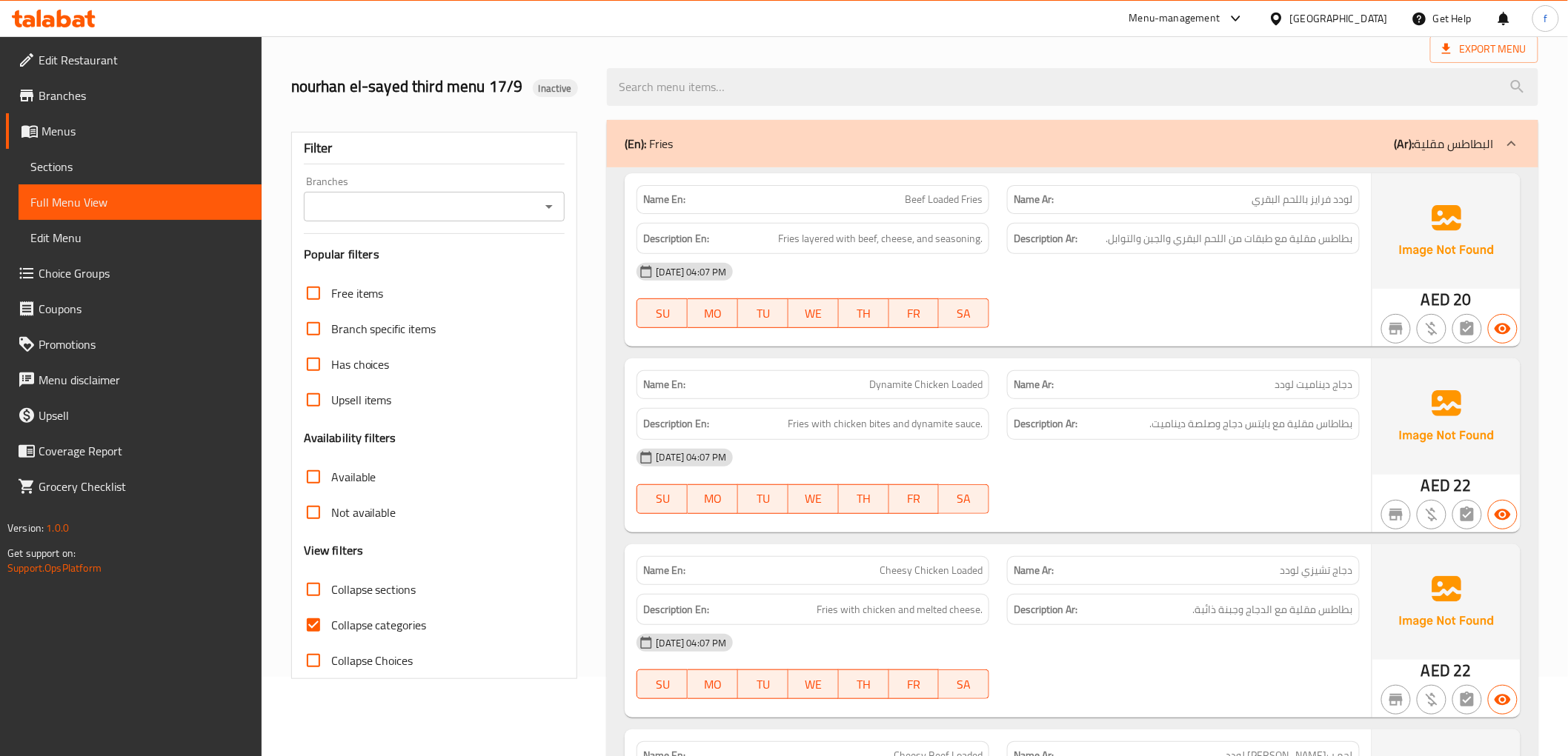
scroll to position [246, 0]
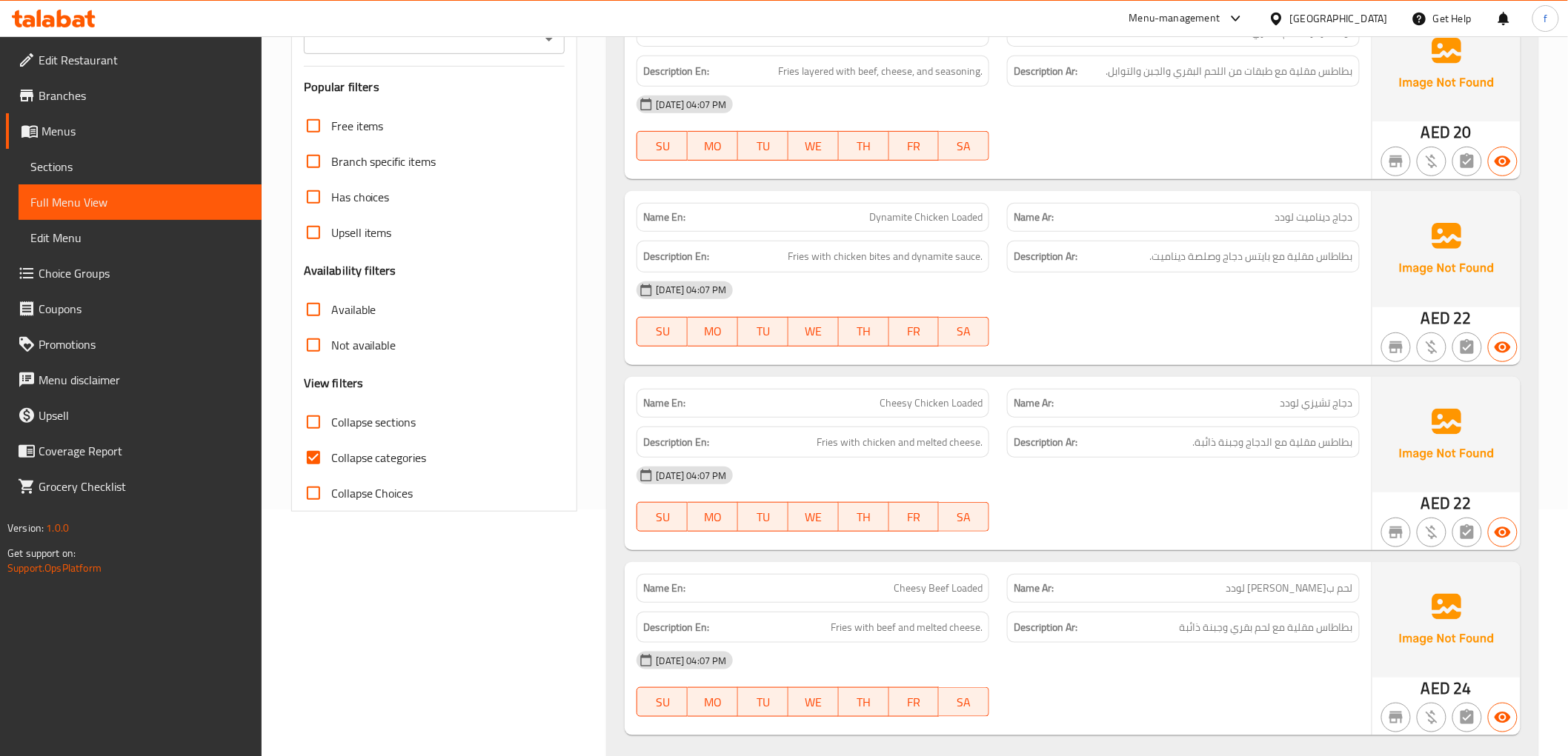
click at [311, 459] on input "Collapse categories" at bounding box center [313, 457] width 36 height 36
checkbox input "false"
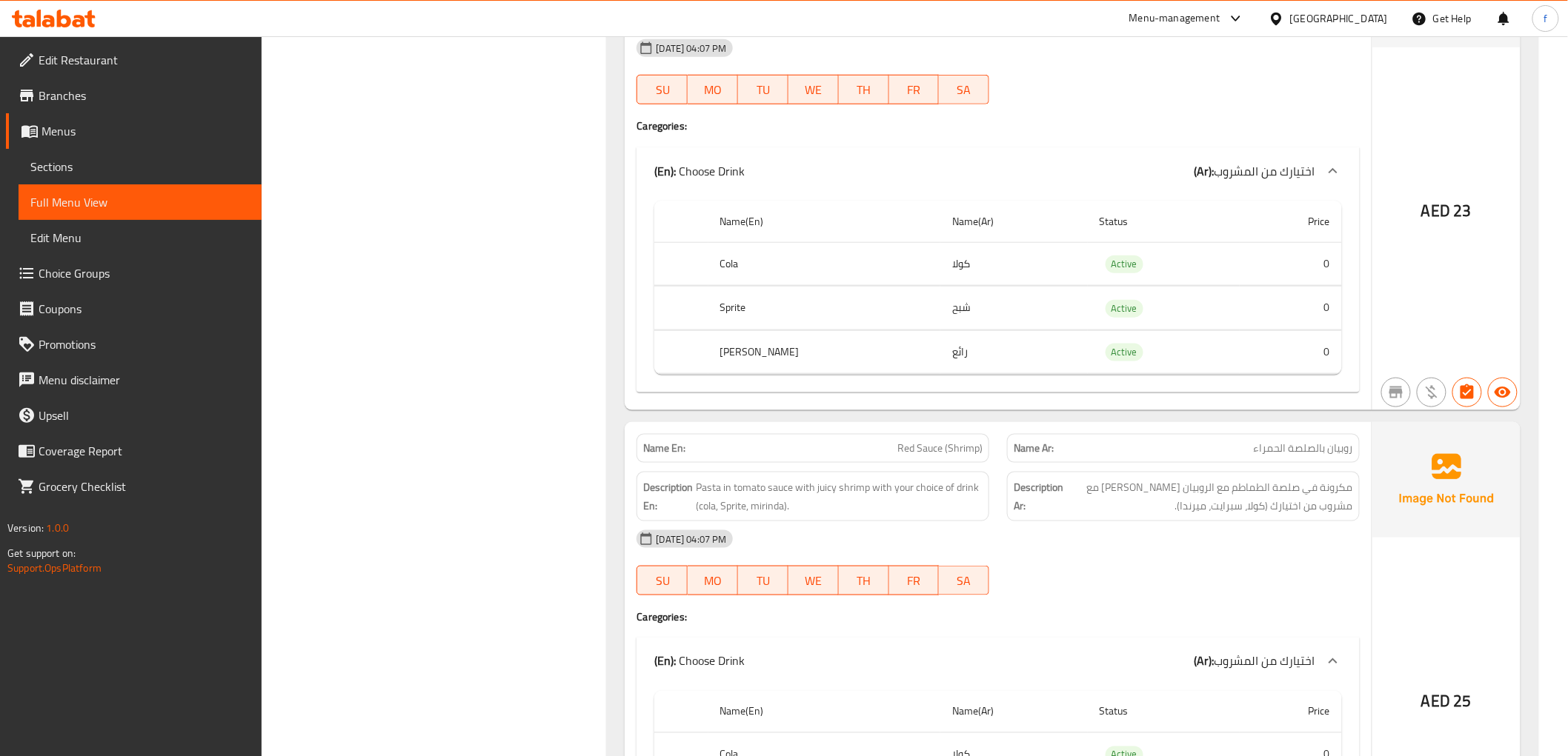
scroll to position [3044, 0]
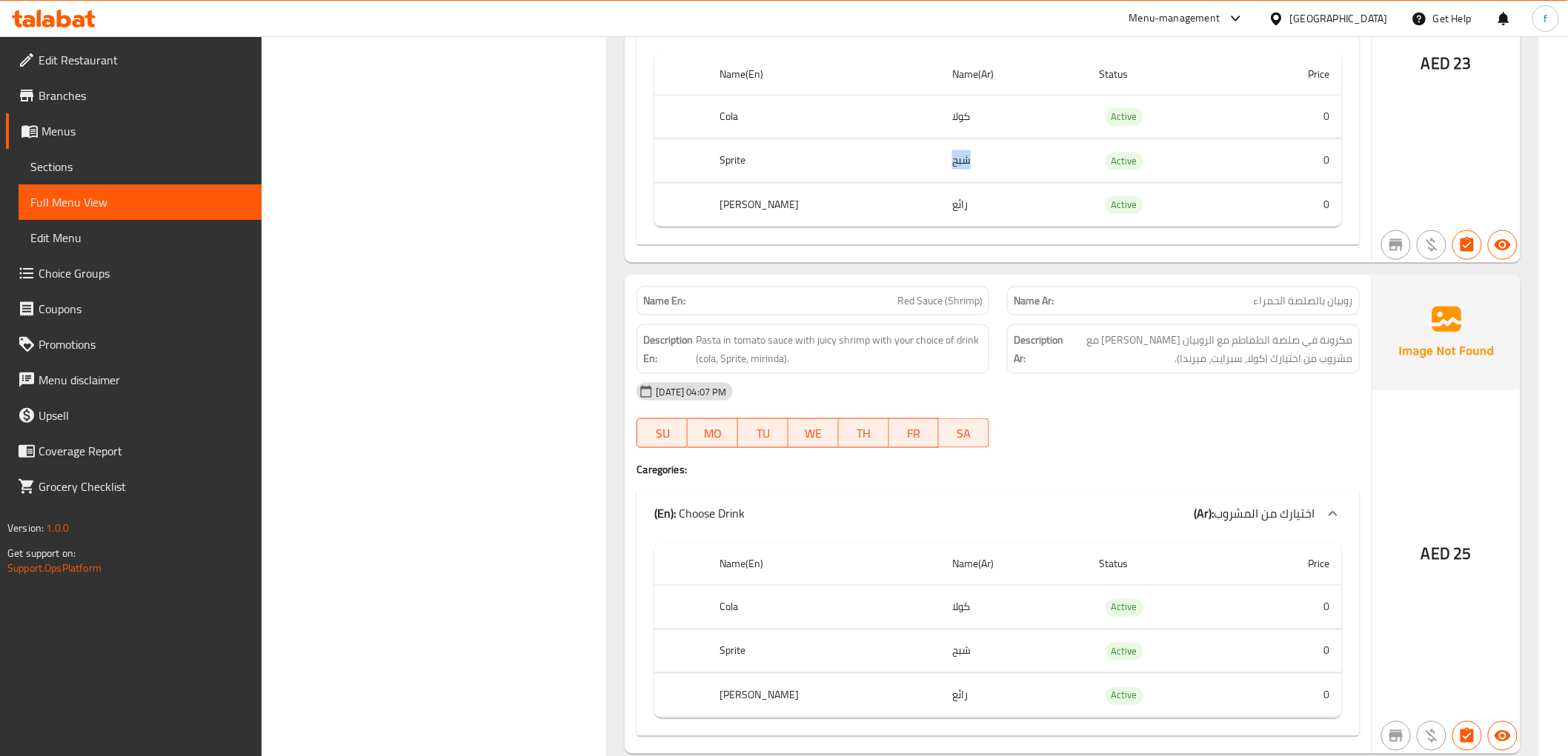
drag, startPoint x: 891, startPoint y: 159, endPoint x: 946, endPoint y: 152, distance: 55.4
click at [946, 152] on td "شبح" at bounding box center [1014, 161] width 148 height 43
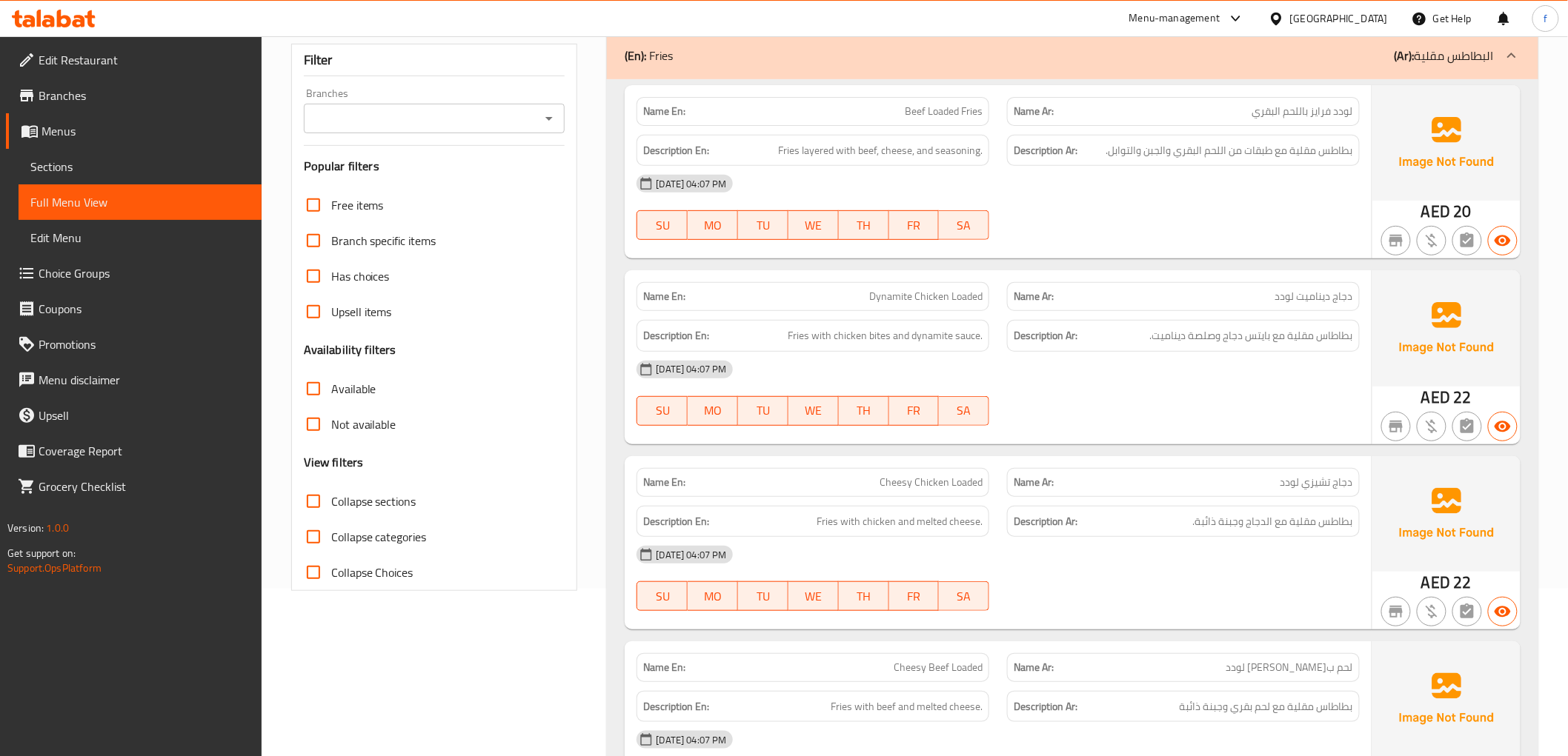
scroll to position [0, 0]
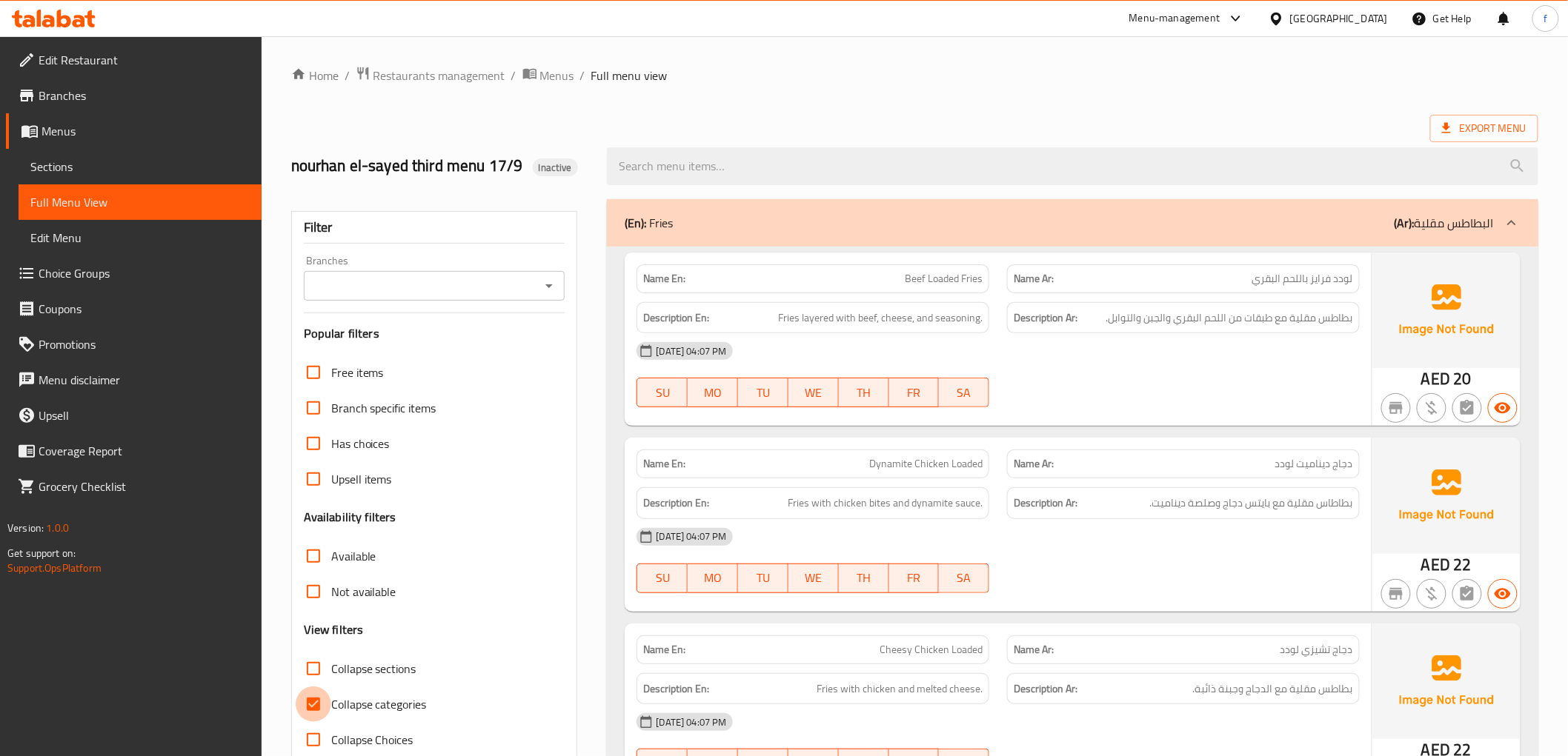
click at [319, 706] on input "Collapse categories" at bounding box center [313, 704] width 36 height 36
checkbox input "false"
click at [86, 173] on span "Sections" at bounding box center [139, 166] width 220 height 18
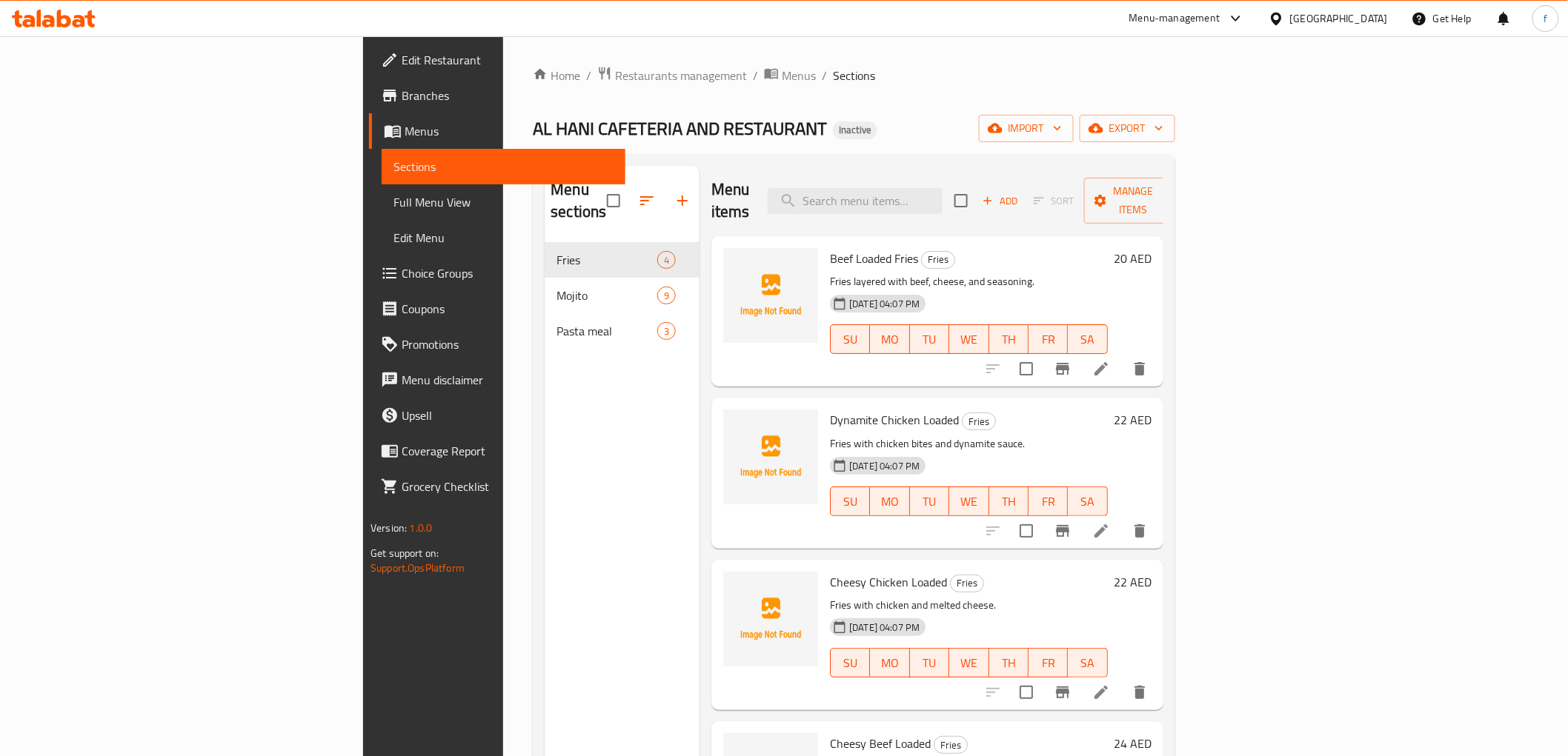
click at [86, 23] on icon at bounding box center [53, 18] width 83 height 18
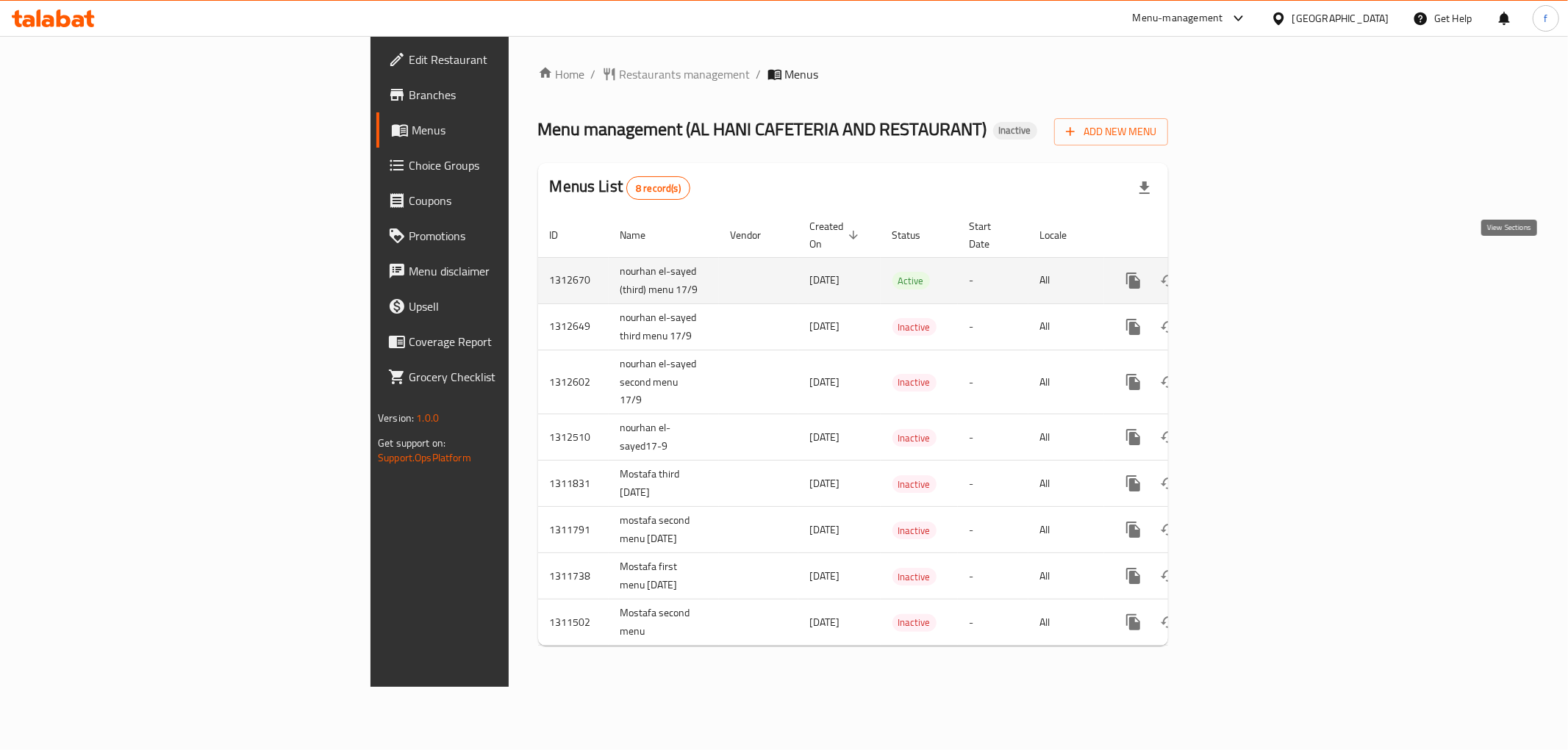
click at [1246, 274] on icon "enhanced table" at bounding box center [1239, 281] width 13 height 13
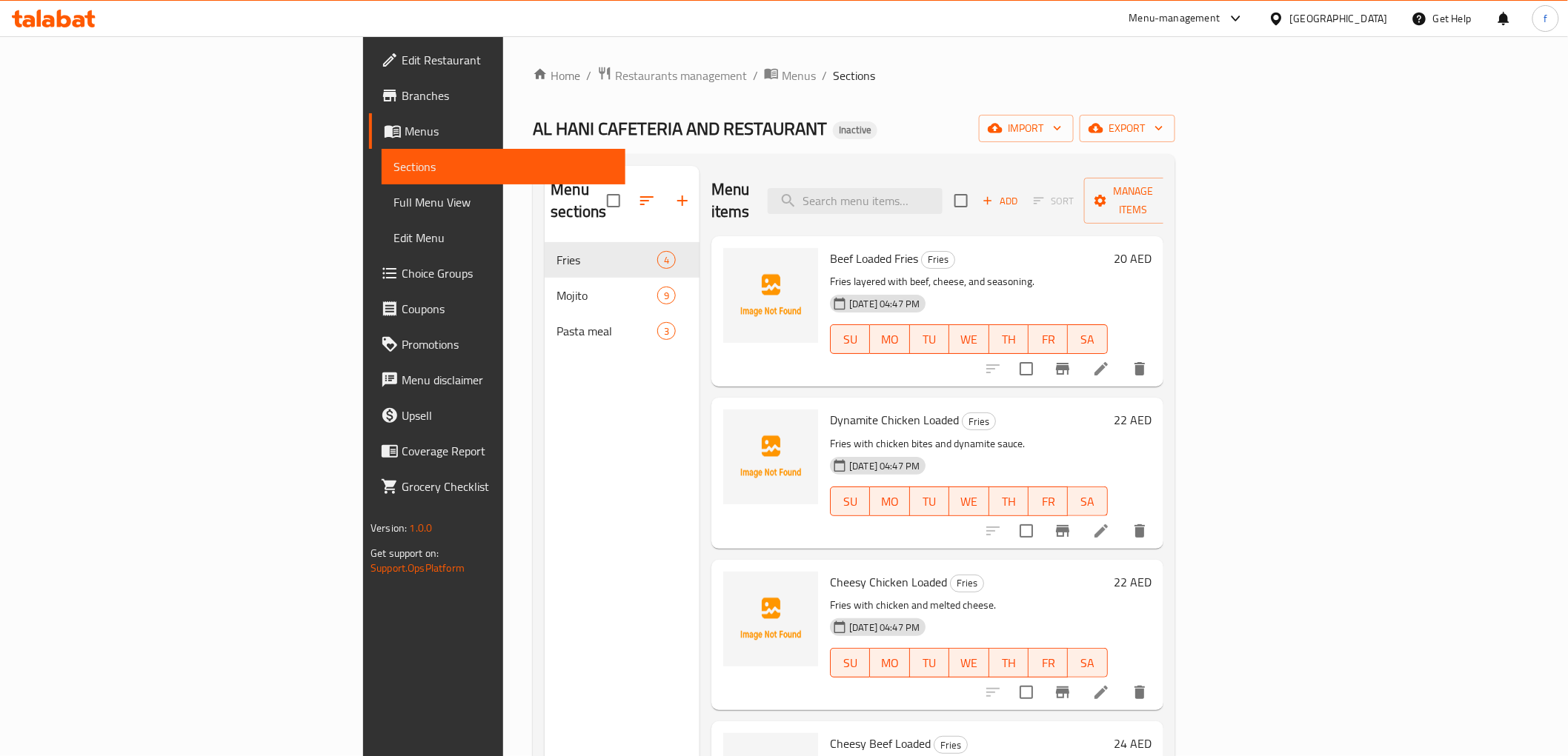
click at [393, 200] on span "Full Menu View" at bounding box center [503, 202] width 220 height 18
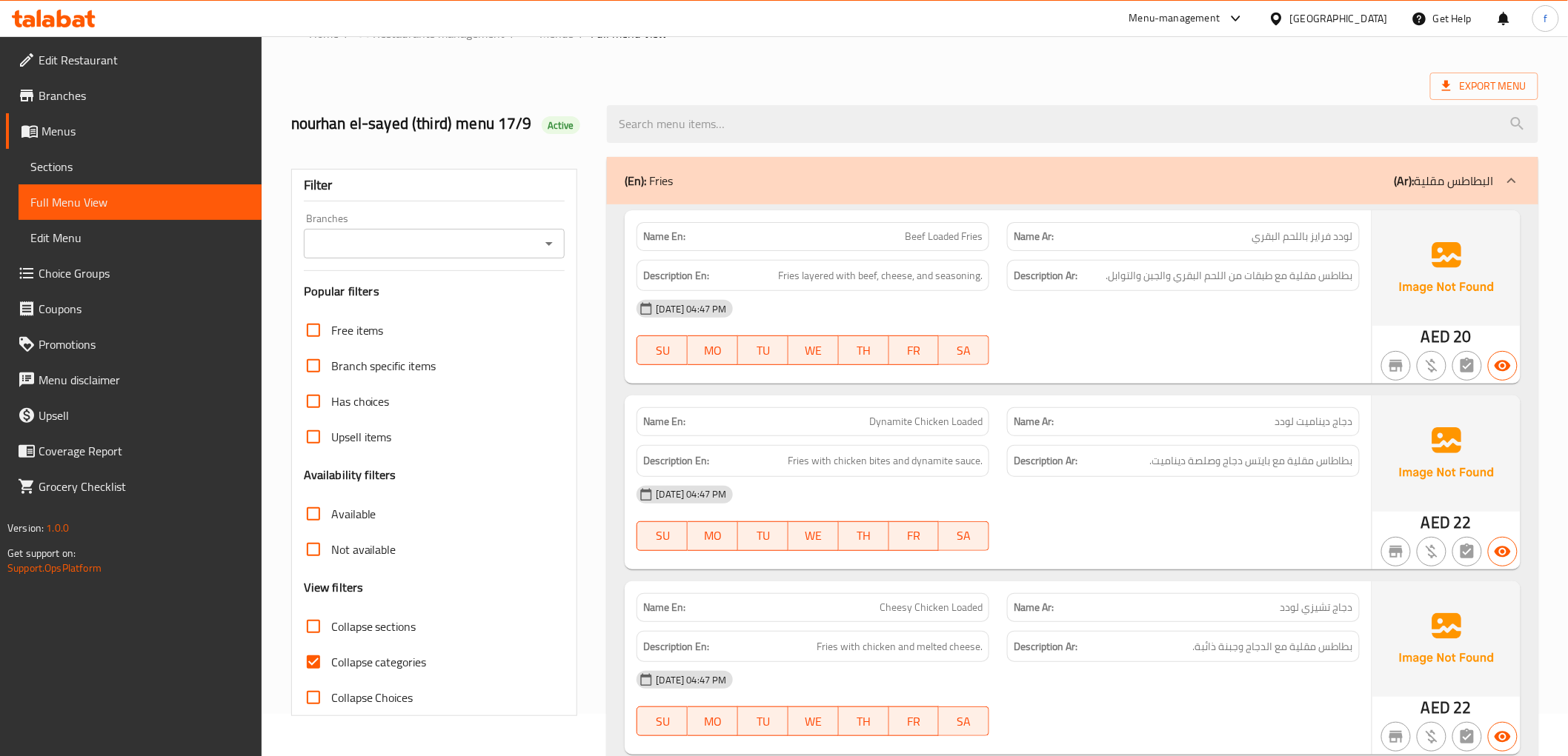
scroll to position [82, 0]
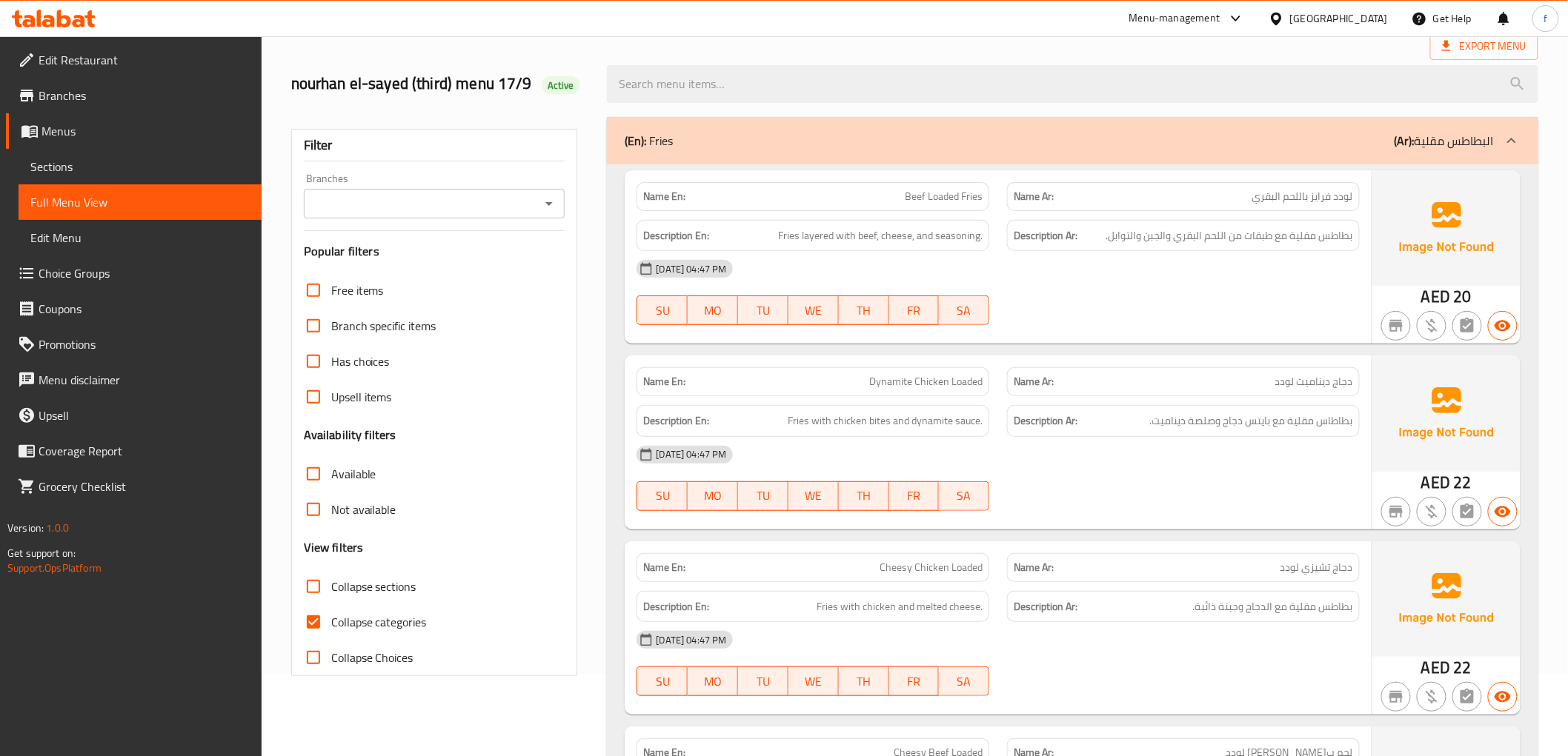
click at [307, 620] on input "Collapse categories" at bounding box center [313, 622] width 36 height 36
checkbox input "false"
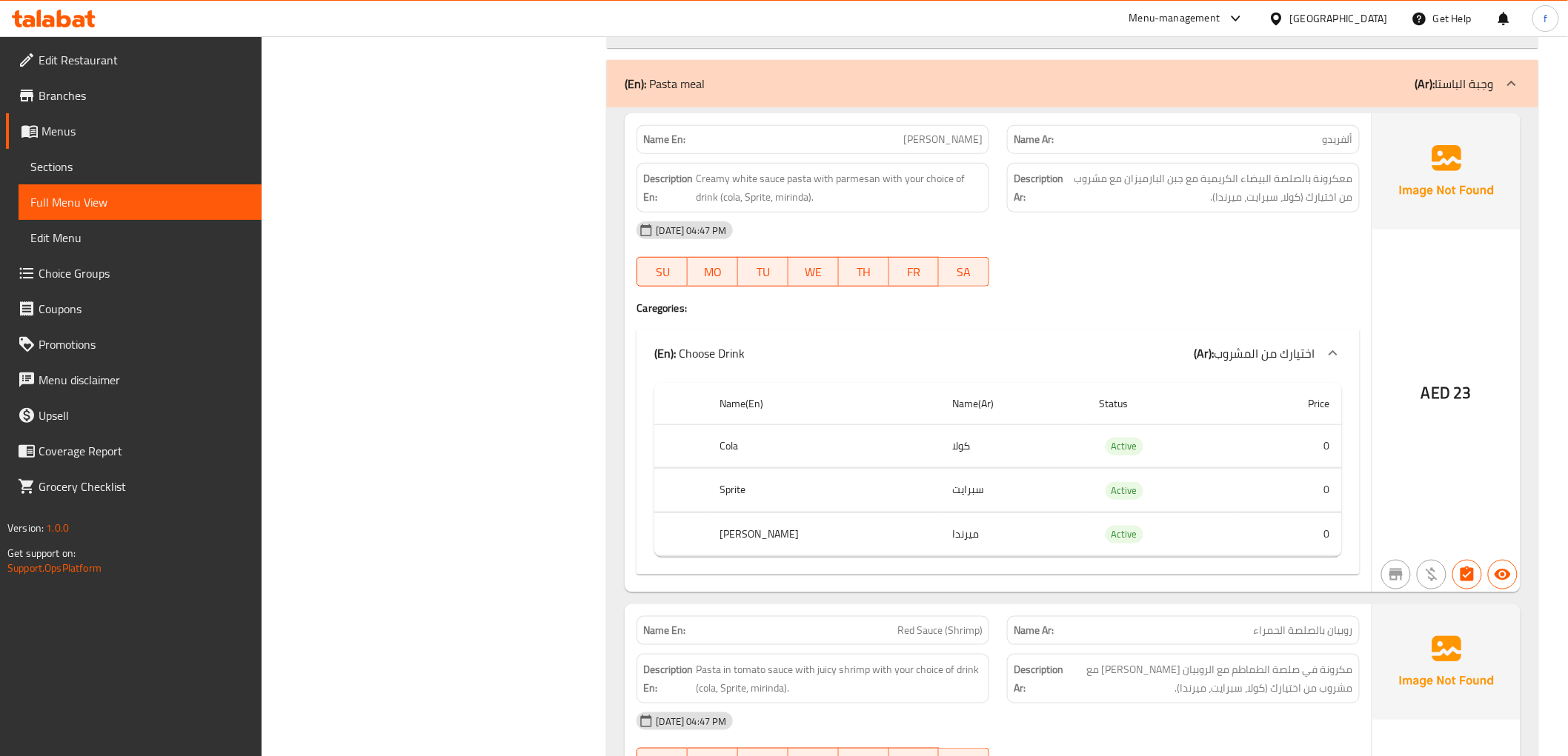
scroll to position [2879, 0]
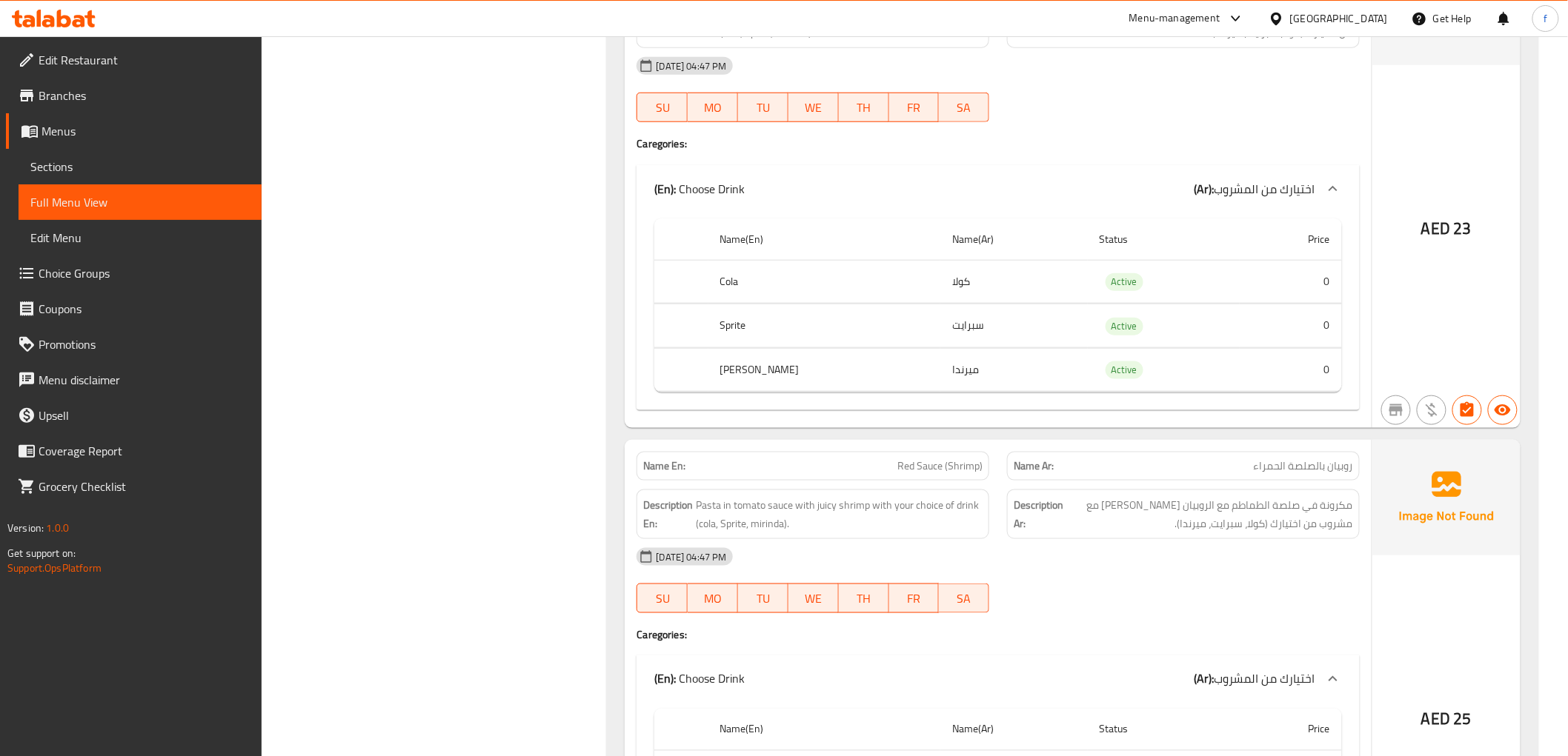
drag, startPoint x: 885, startPoint y: 328, endPoint x: 974, endPoint y: 315, distance: 89.9
click at [969, 315] on tr "Sprite سبرايت Active 0" at bounding box center [997, 326] width 687 height 43
drag, startPoint x: 887, startPoint y: 324, endPoint x: 938, endPoint y: 326, distance: 51.0
click at [940, 326] on td "سبرايت" at bounding box center [1014, 326] width 148 height 43
click at [965, 387] on td "ميرندا" at bounding box center [1014, 370] width 148 height 43
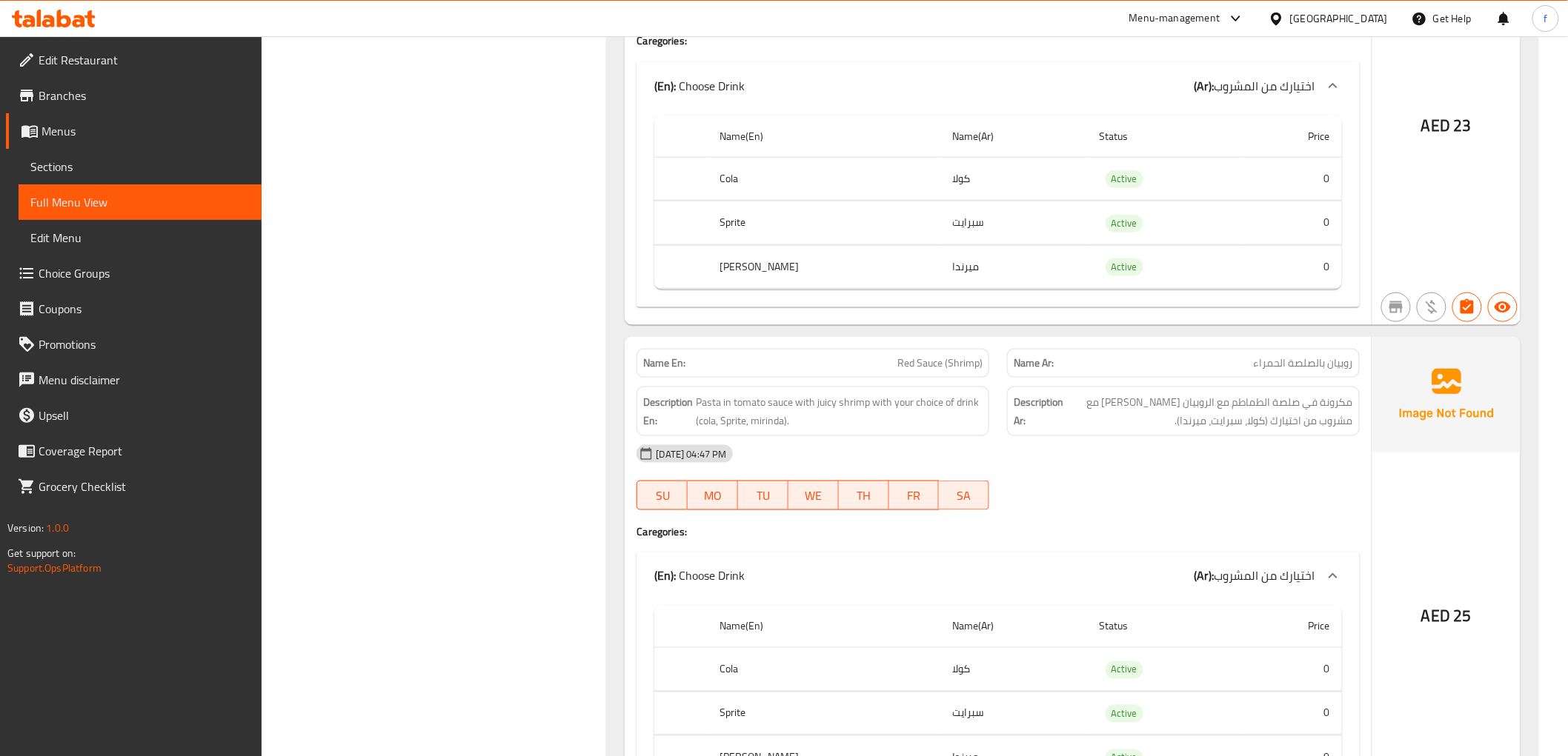
scroll to position [3126, 0]
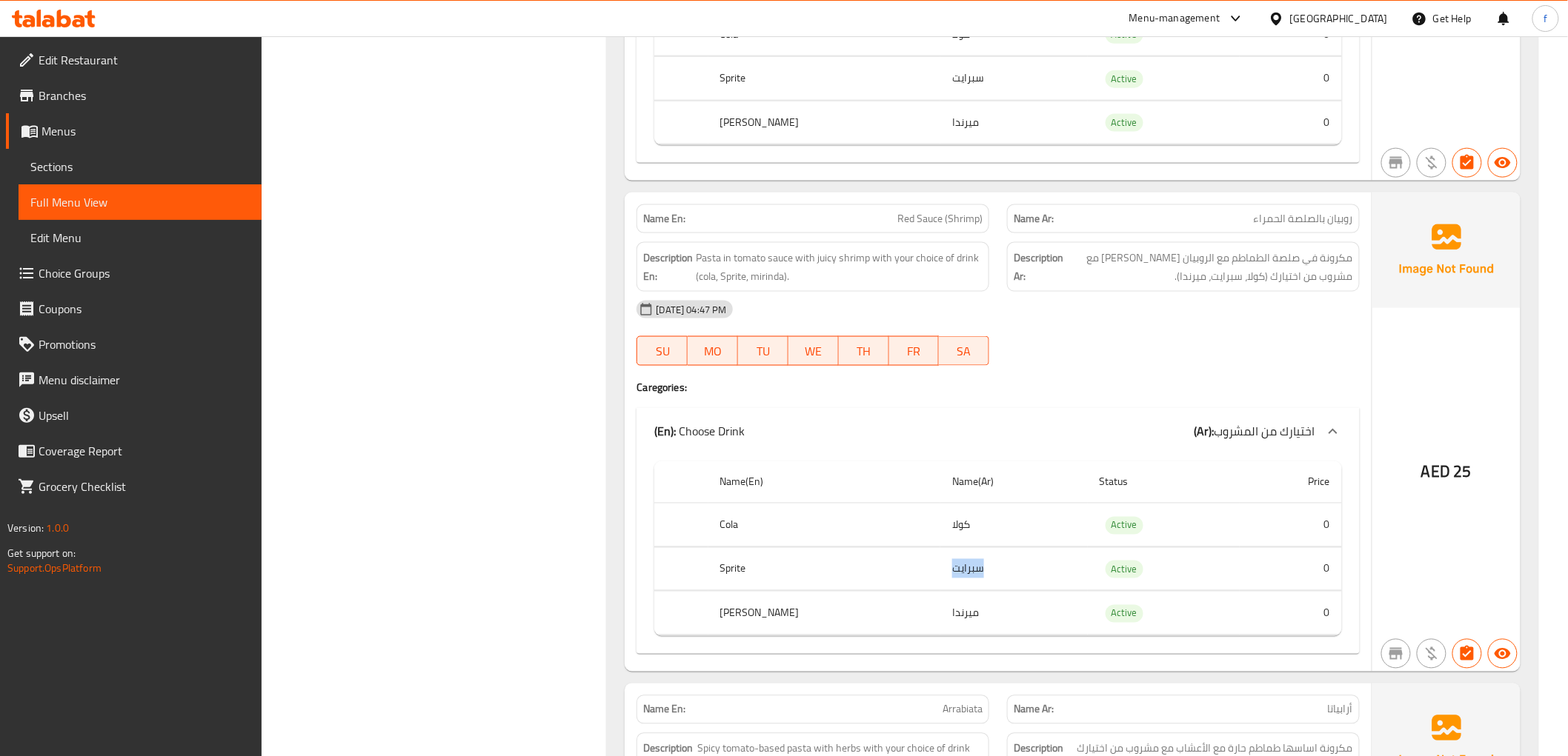
drag, startPoint x: 894, startPoint y: 567, endPoint x: 938, endPoint y: 568, distance: 44.0
click at [940, 568] on td "سبرايت" at bounding box center [1014, 569] width 148 height 43
click at [957, 542] on td "كولا" at bounding box center [1014, 525] width 148 height 43
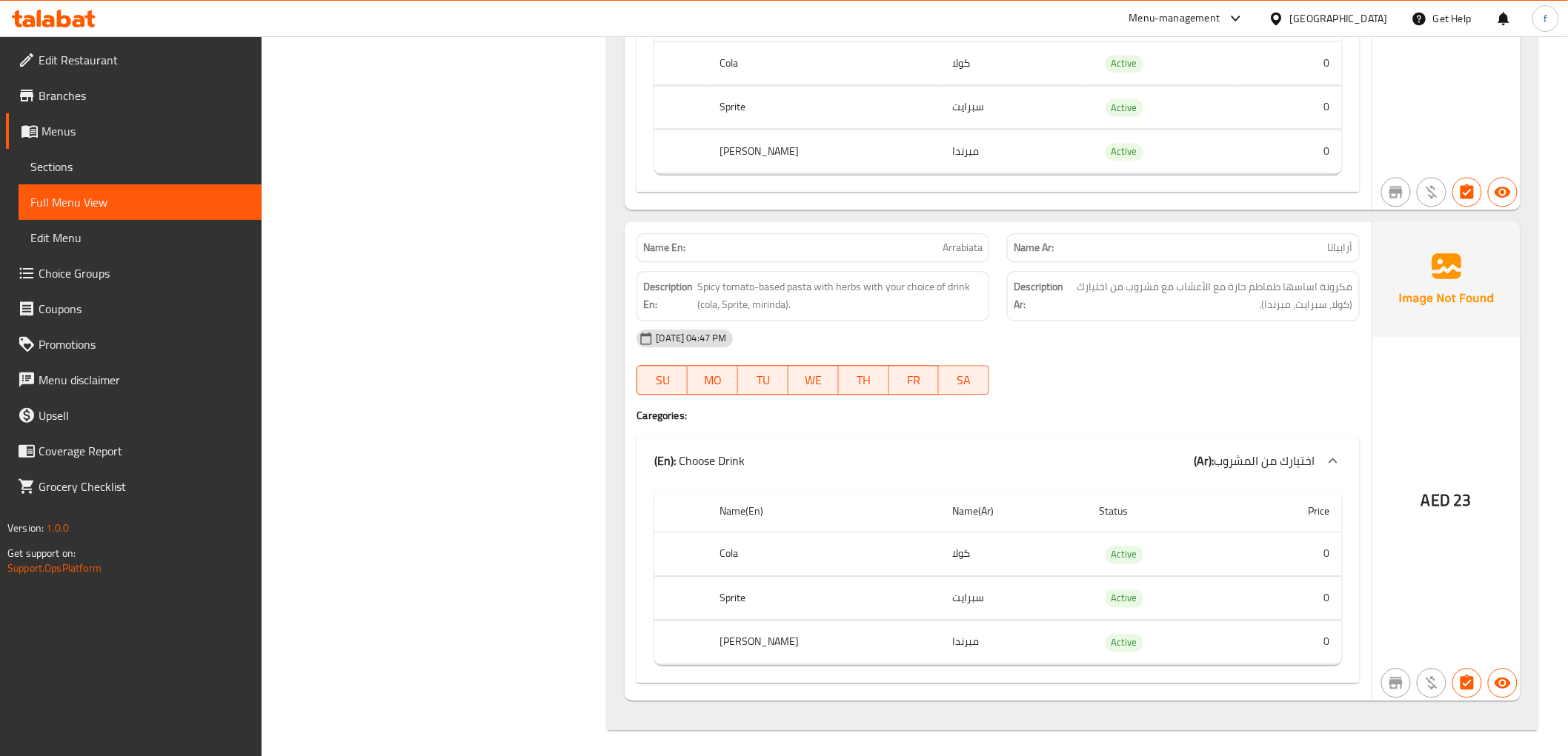
scroll to position [3591, 0]
drag, startPoint x: 888, startPoint y: 589, endPoint x: 951, endPoint y: 596, distance: 63.4
click at [951, 596] on td "سبرايت" at bounding box center [1014, 594] width 148 height 43
